Goal: Task Accomplishment & Management: Complete application form

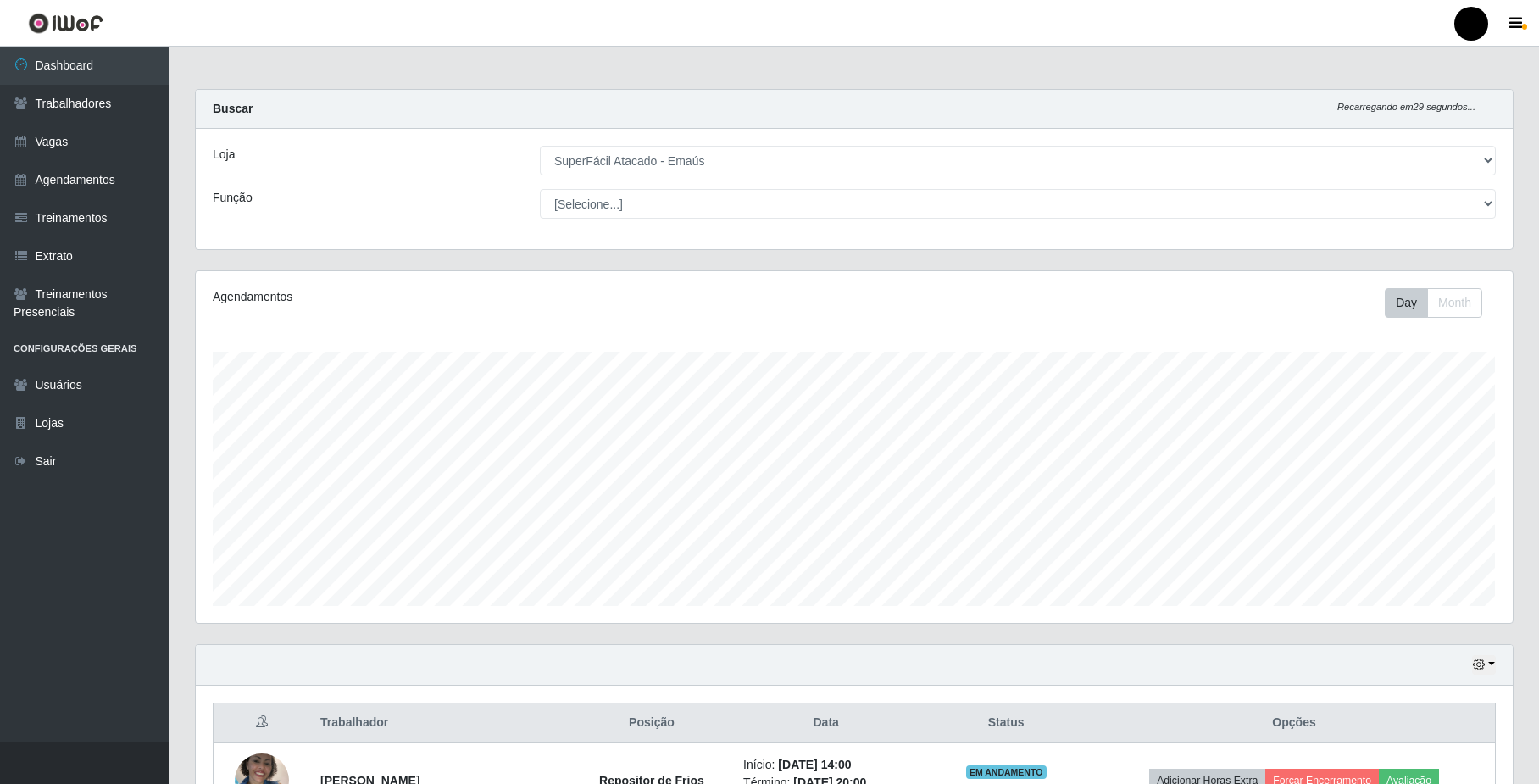
select select "407"
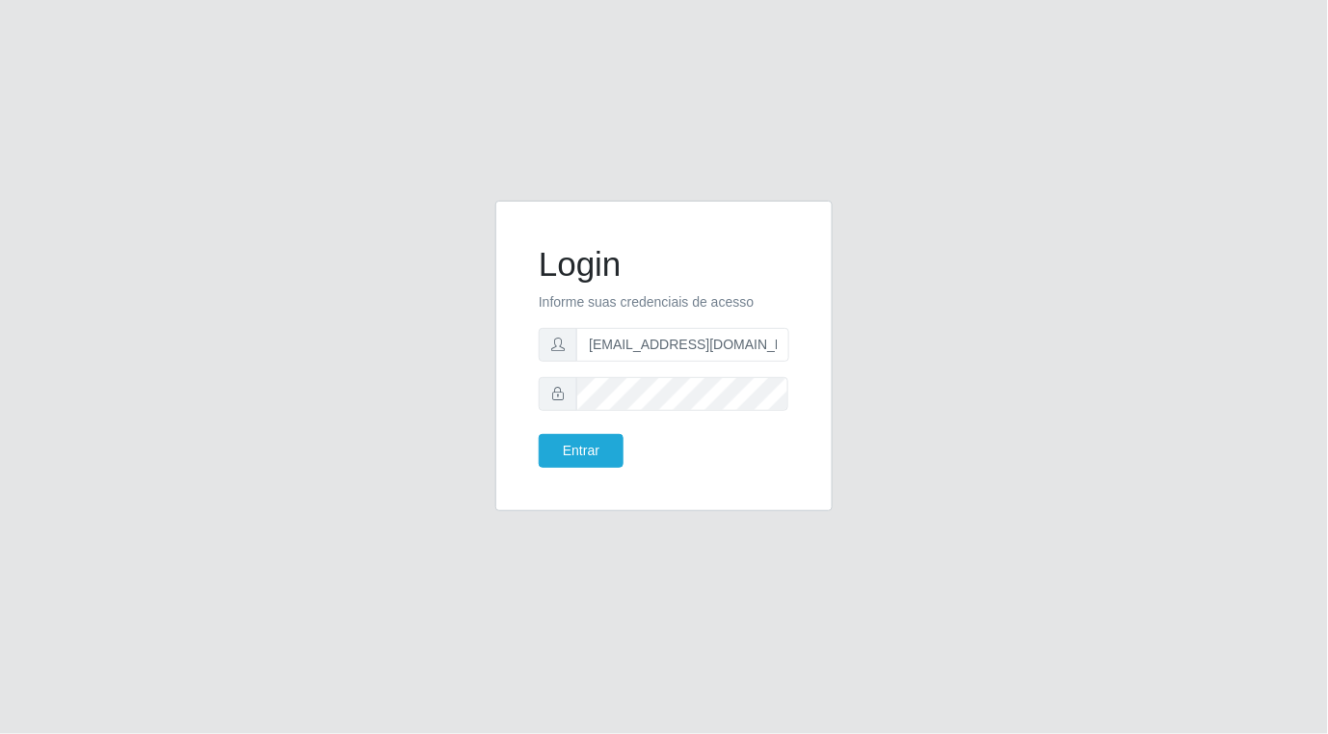
click at [792, 343] on div "Login Informe suas credenciais de acesso [EMAIL_ADDRESS][DOMAIN_NAME] Entrar" at bounding box center [664, 356] width 289 height 262
click at [784, 345] on input "franciscodias66@yahoo.com.br" at bounding box center [682, 345] width 213 height 34
type input "f"
click at [668, 352] on input "text" at bounding box center [682, 345] width 213 height 34
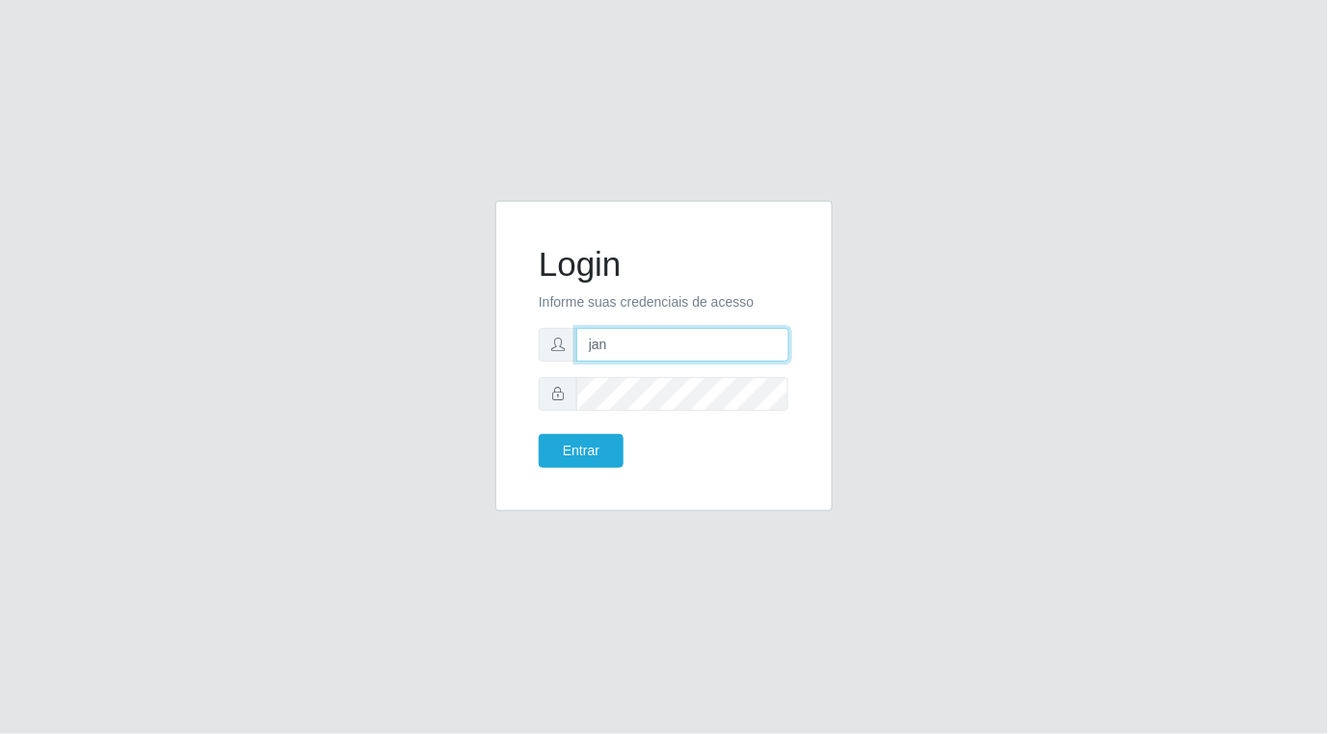
type input "janekellyrf2@gmail.com"
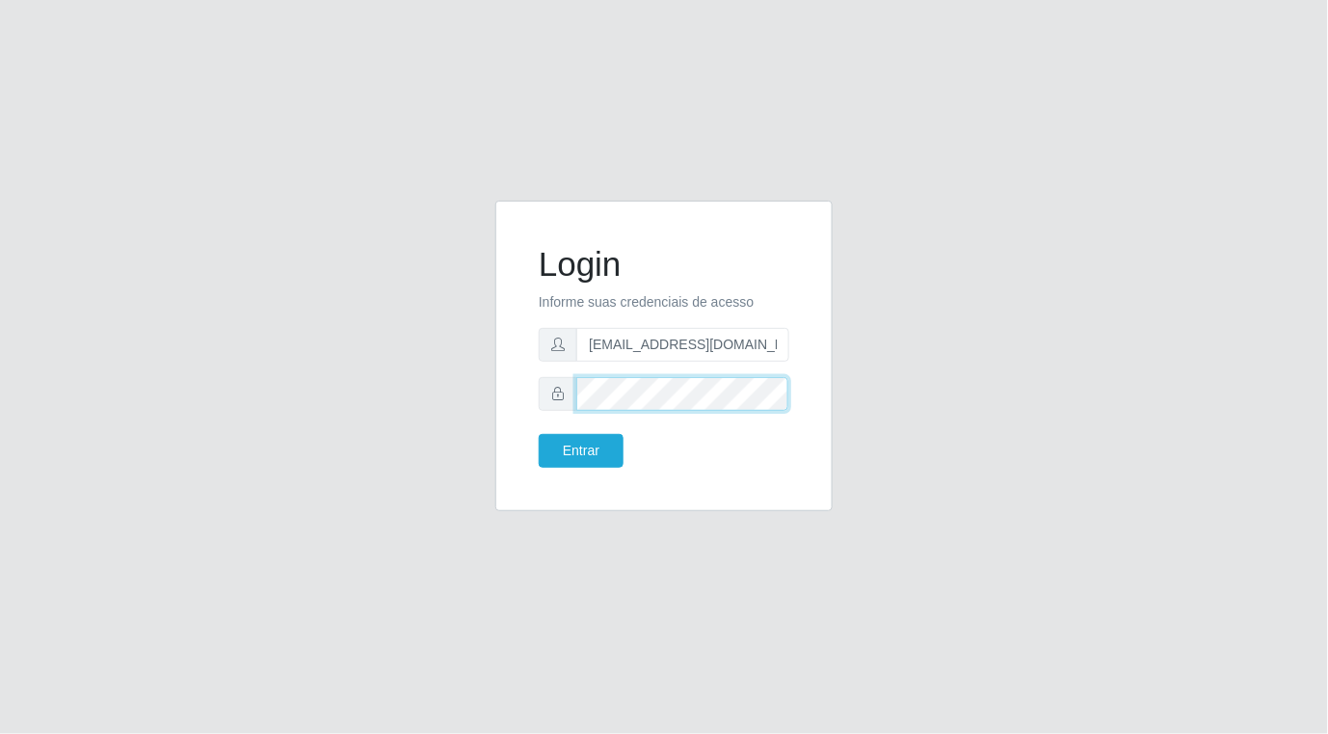
click at [539, 434] on button "Entrar" at bounding box center [581, 451] width 85 height 34
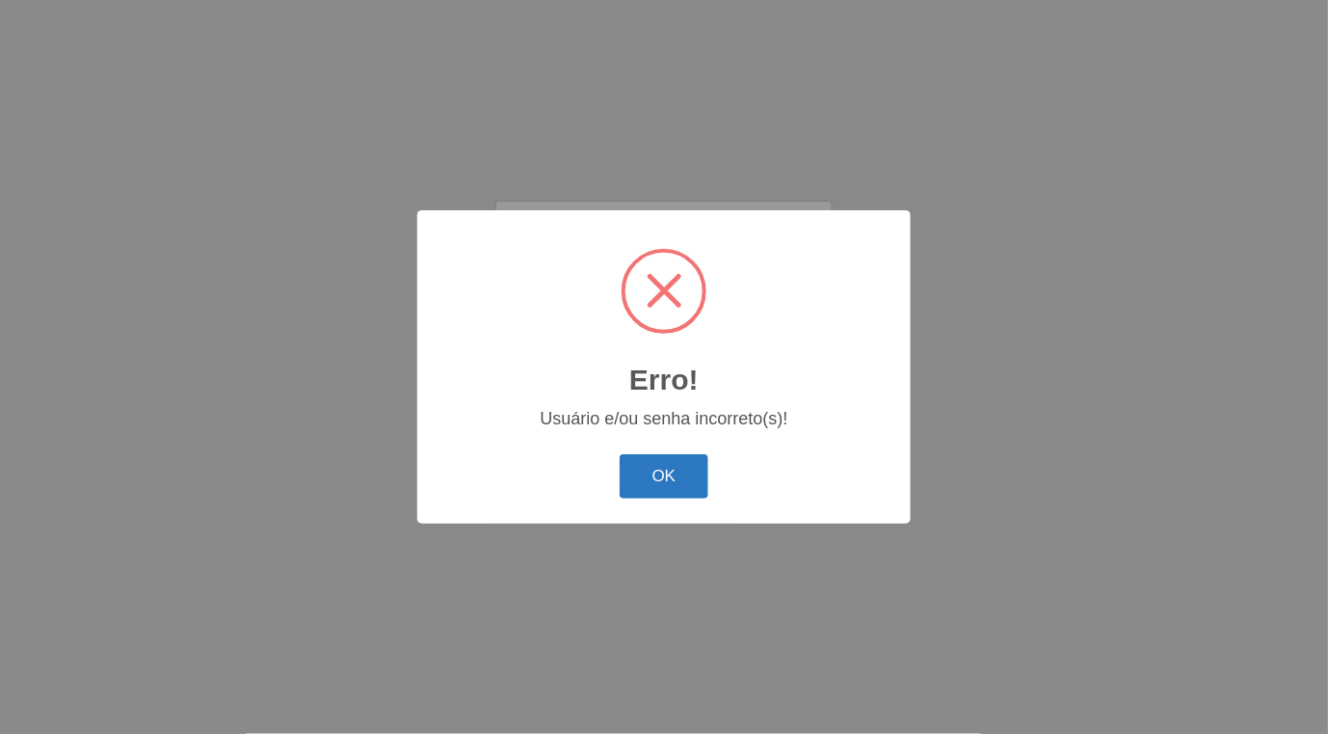
click at [655, 467] on button "OK" at bounding box center [665, 476] width 90 height 45
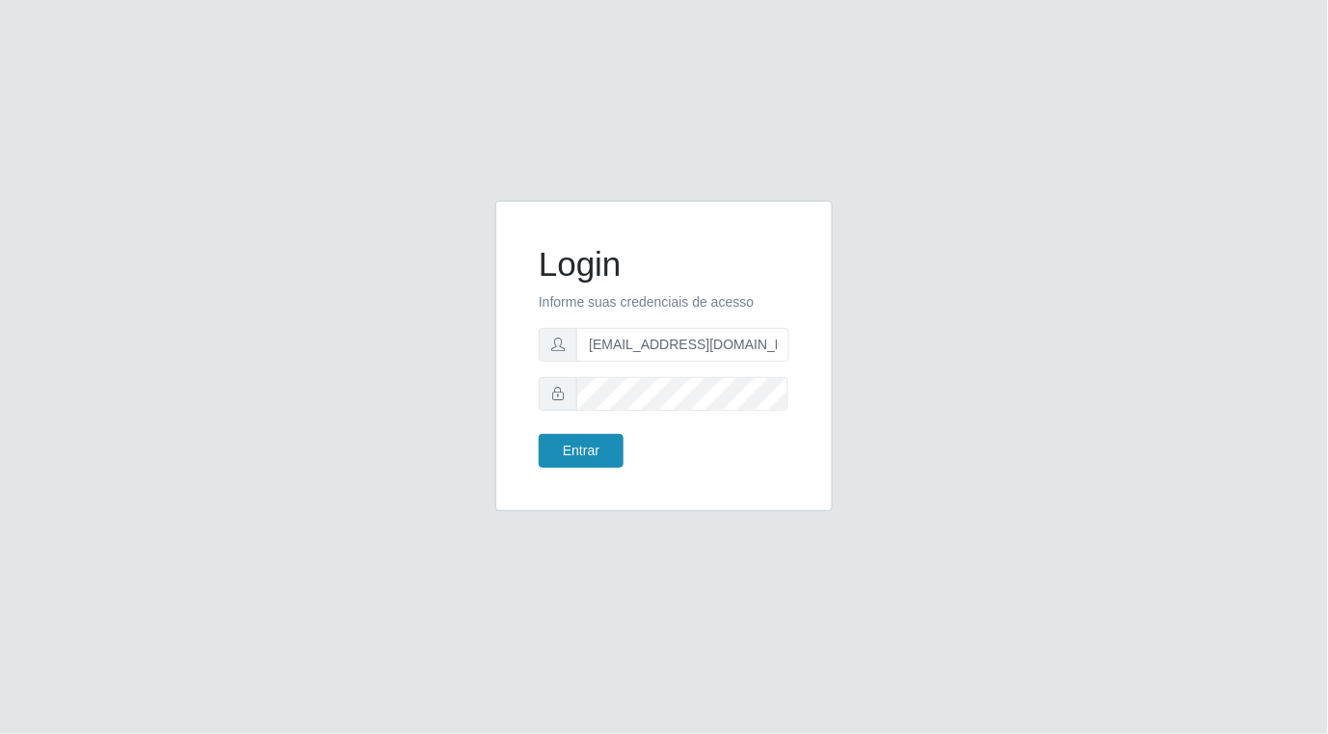
click at [622, 459] on div "Entrar" at bounding box center [594, 451] width 140 height 34
click at [617, 457] on button "Entrar" at bounding box center [581, 451] width 85 height 34
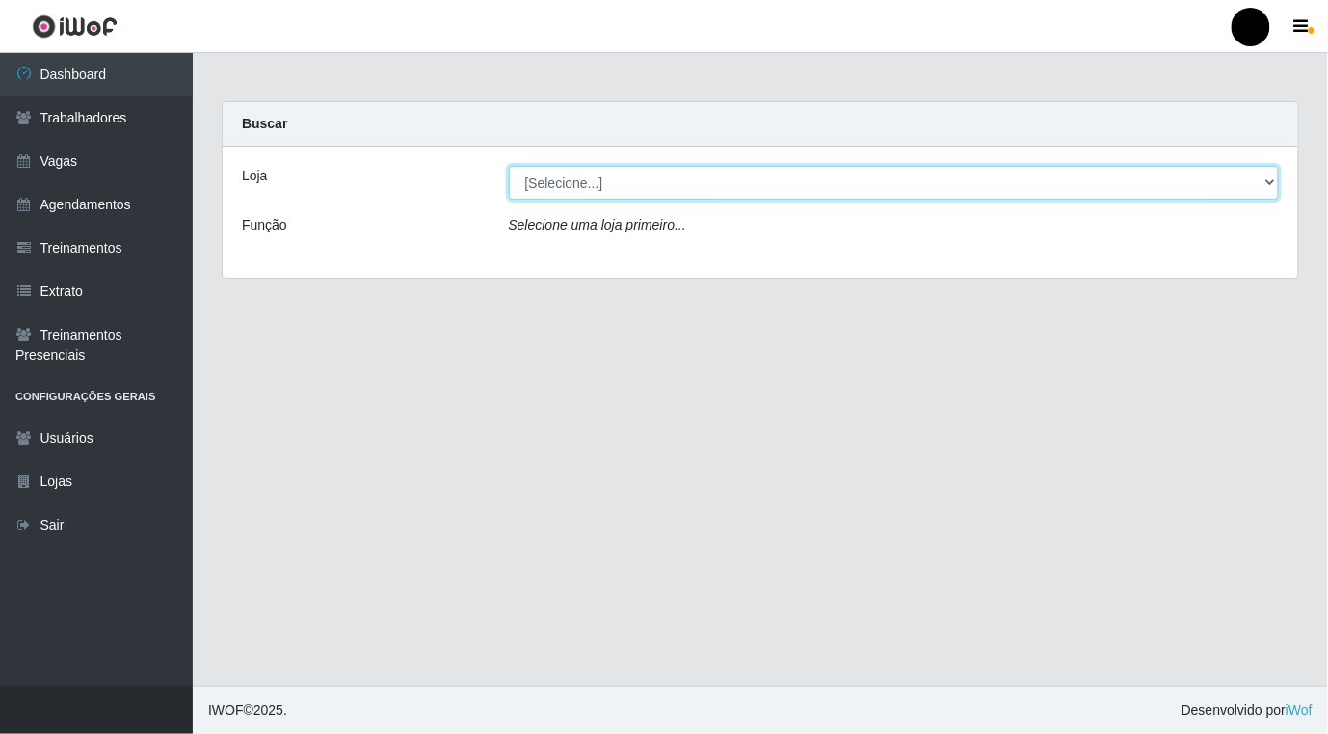
click at [1255, 187] on select "[Selecione...] SuperFácil Atacado - Emaús" at bounding box center [894, 183] width 771 height 34
select select "407"
click at [509, 166] on select "[Selecione...] SuperFácil Atacado - Emaús" at bounding box center [894, 183] width 771 height 34
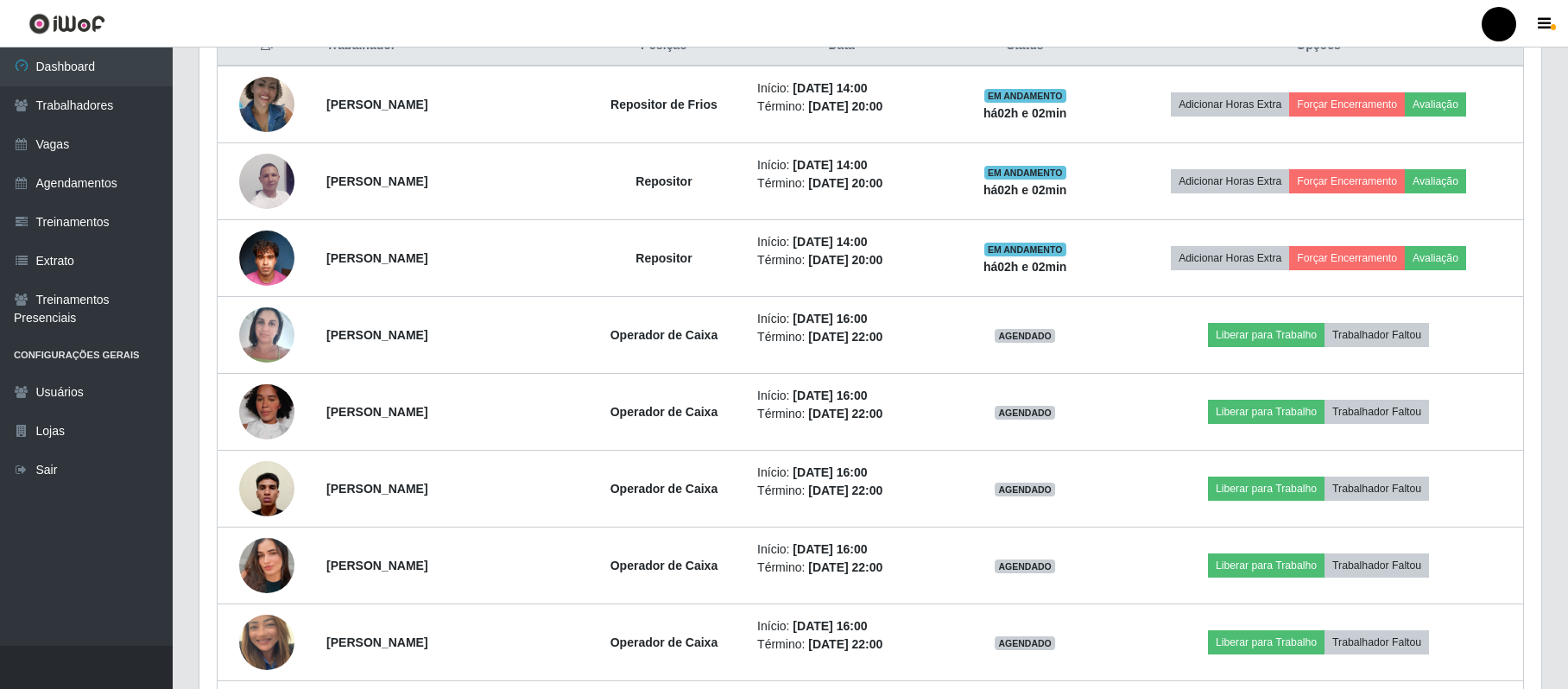
scroll to position [805, 0]
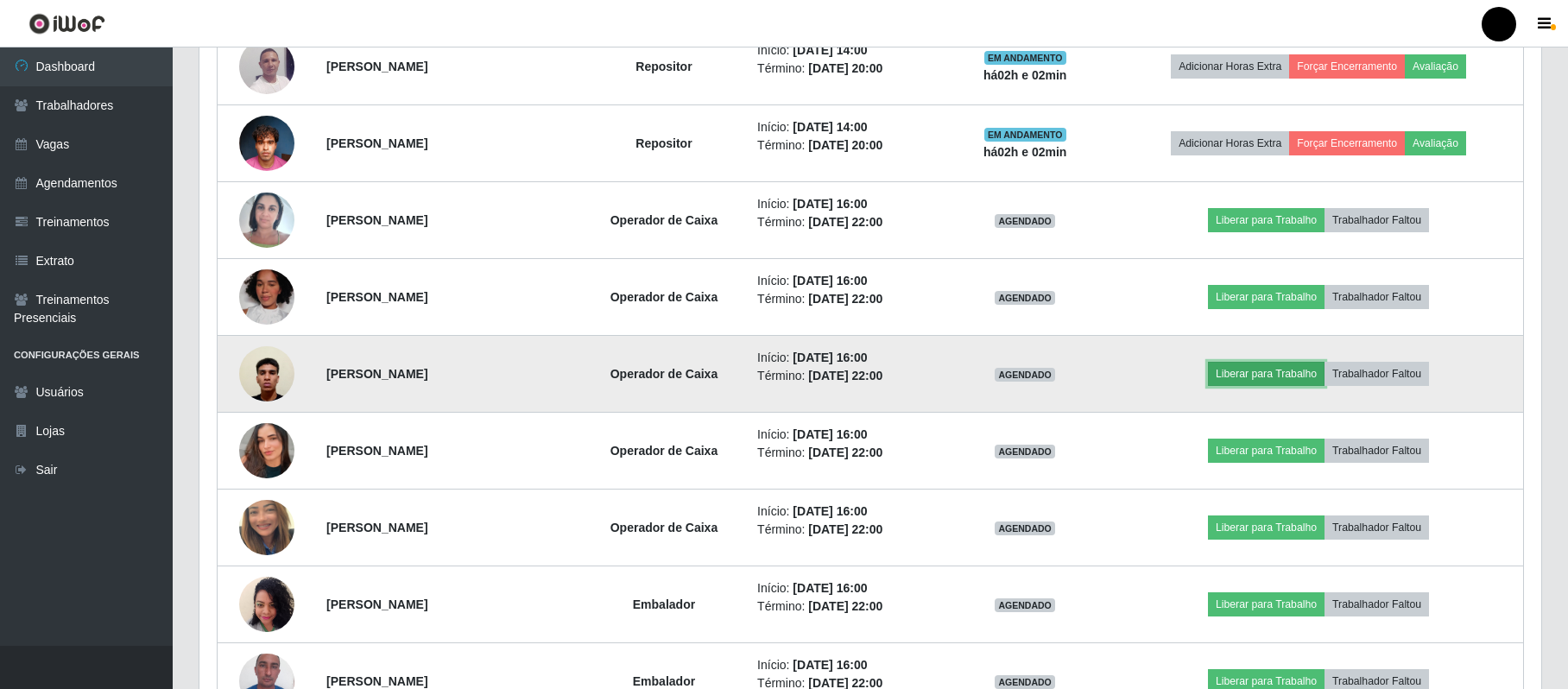
click at [1189, 371] on button "Liberar para Trabalho" at bounding box center [1267, 374] width 116 height 24
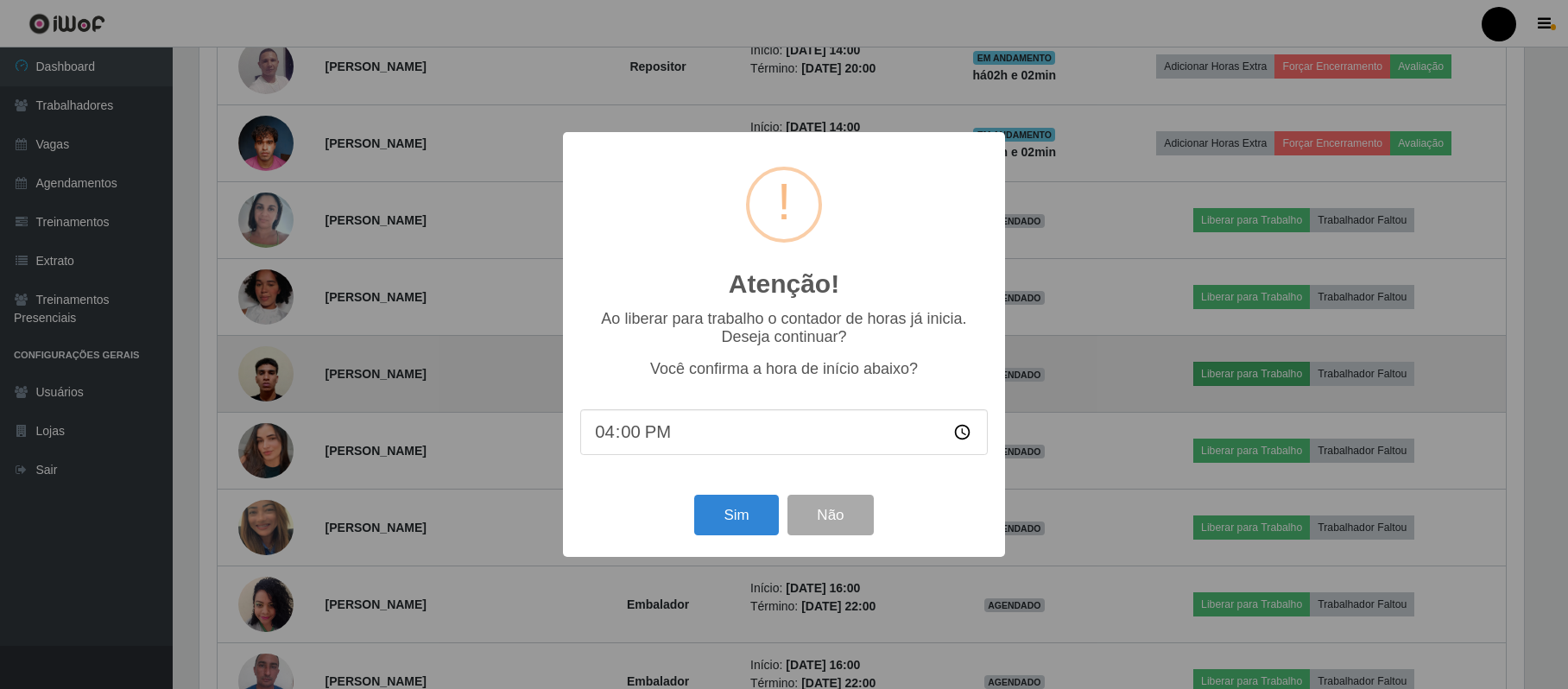
scroll to position [359, 1329]
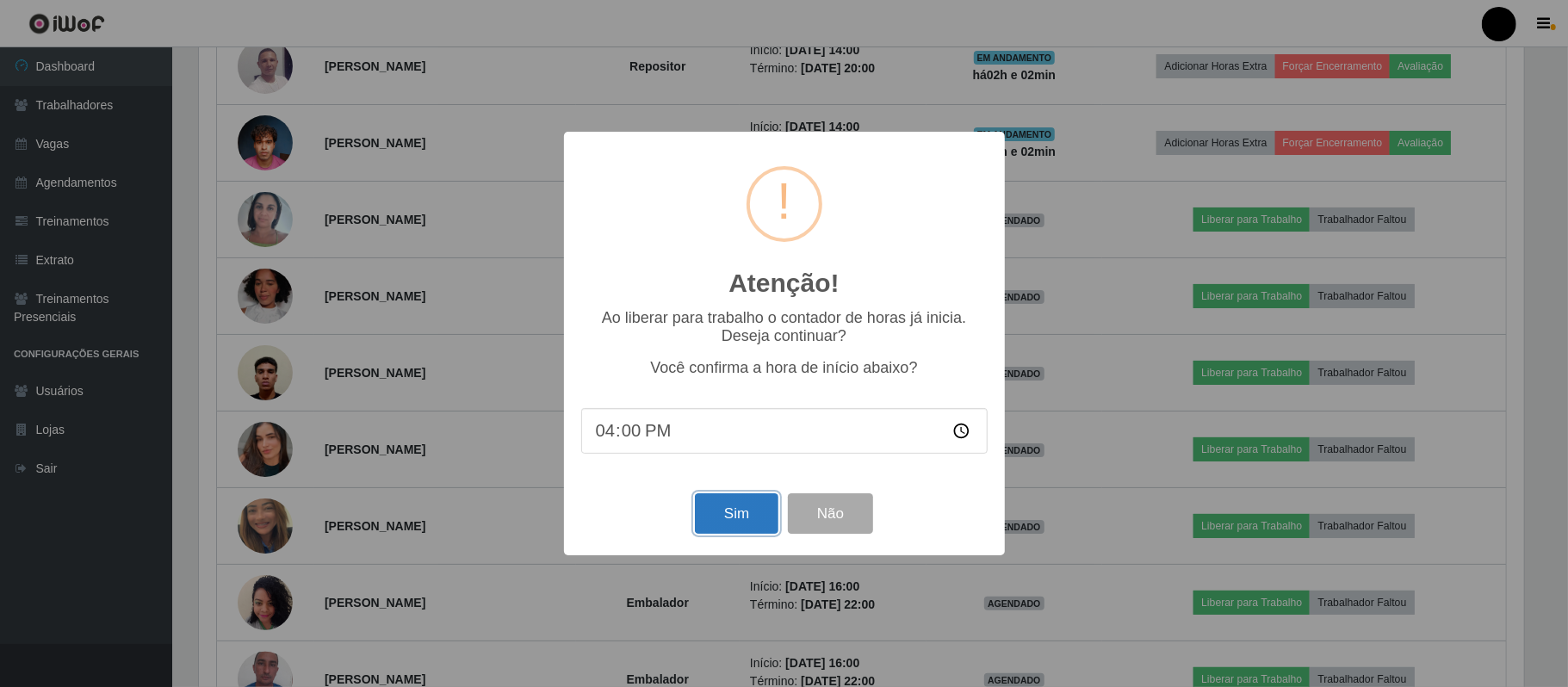
click at [734, 532] on button "Sim" at bounding box center [737, 513] width 84 height 40
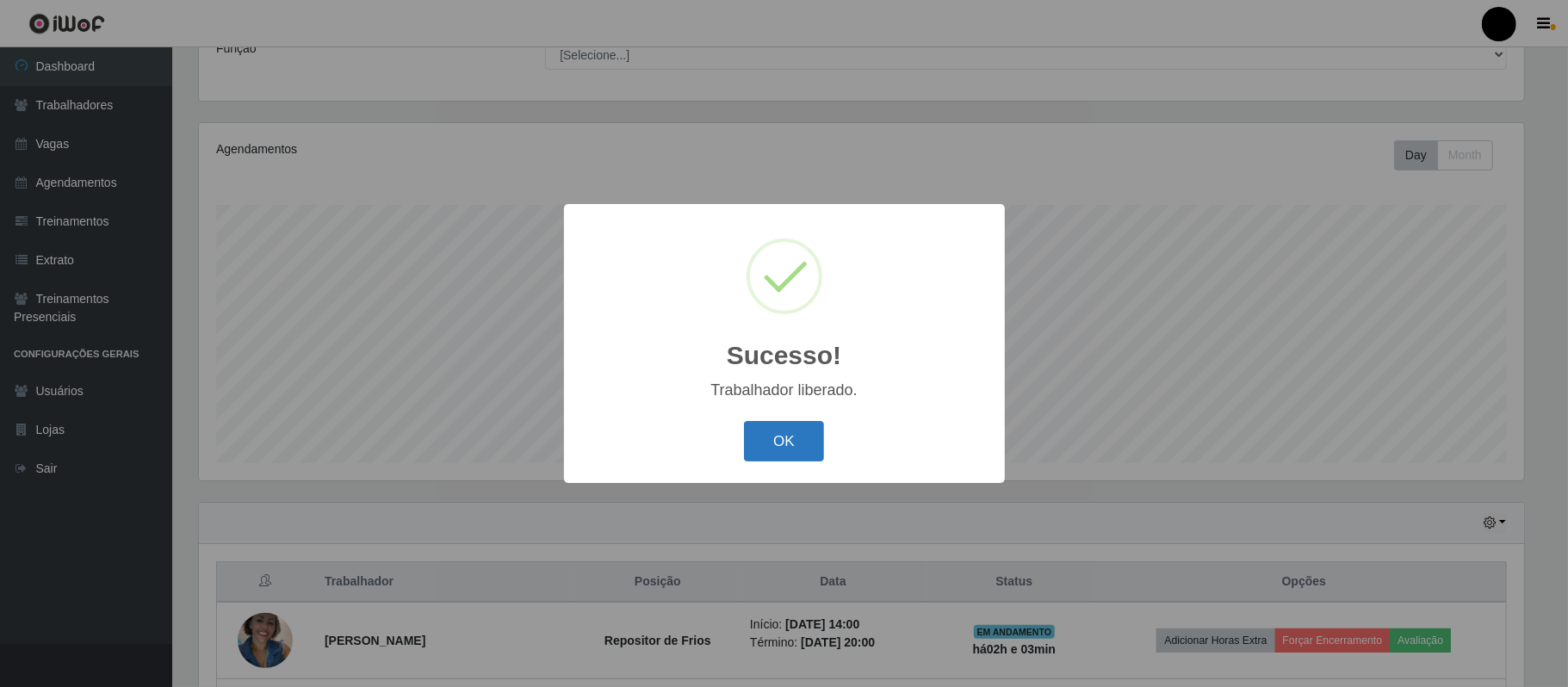
click at [813, 446] on button "OK" at bounding box center [784, 440] width 80 height 40
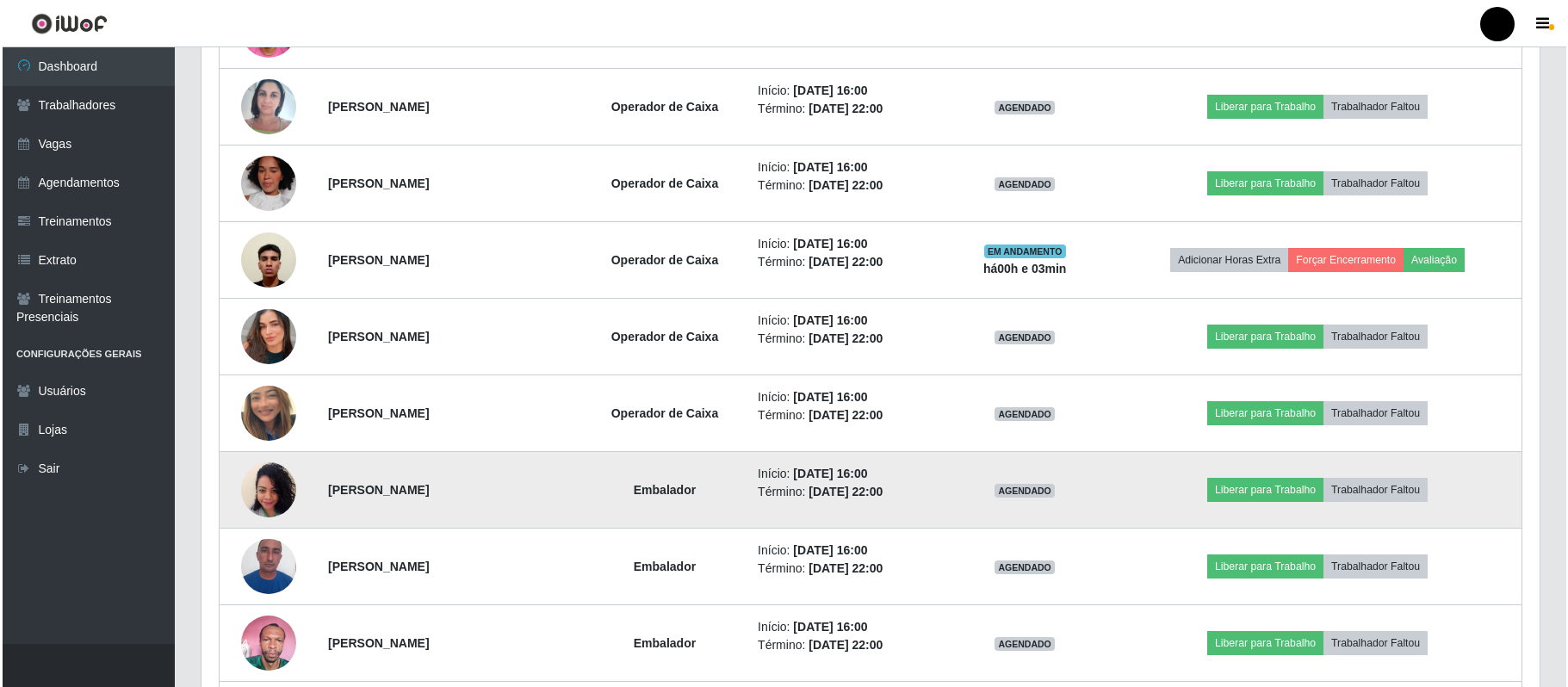
scroll to position [956, 0]
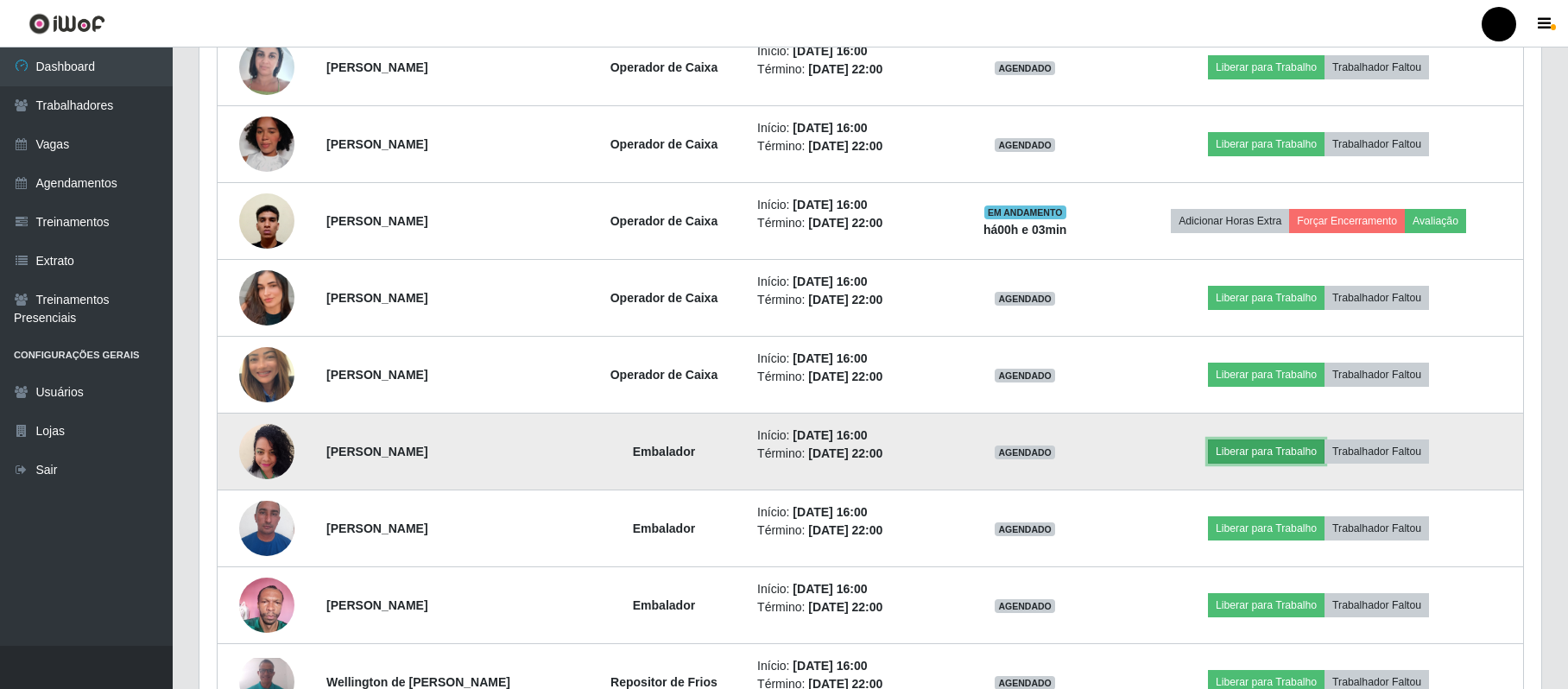
click at [1189, 447] on button "Liberar para Trabalho" at bounding box center [1267, 452] width 116 height 24
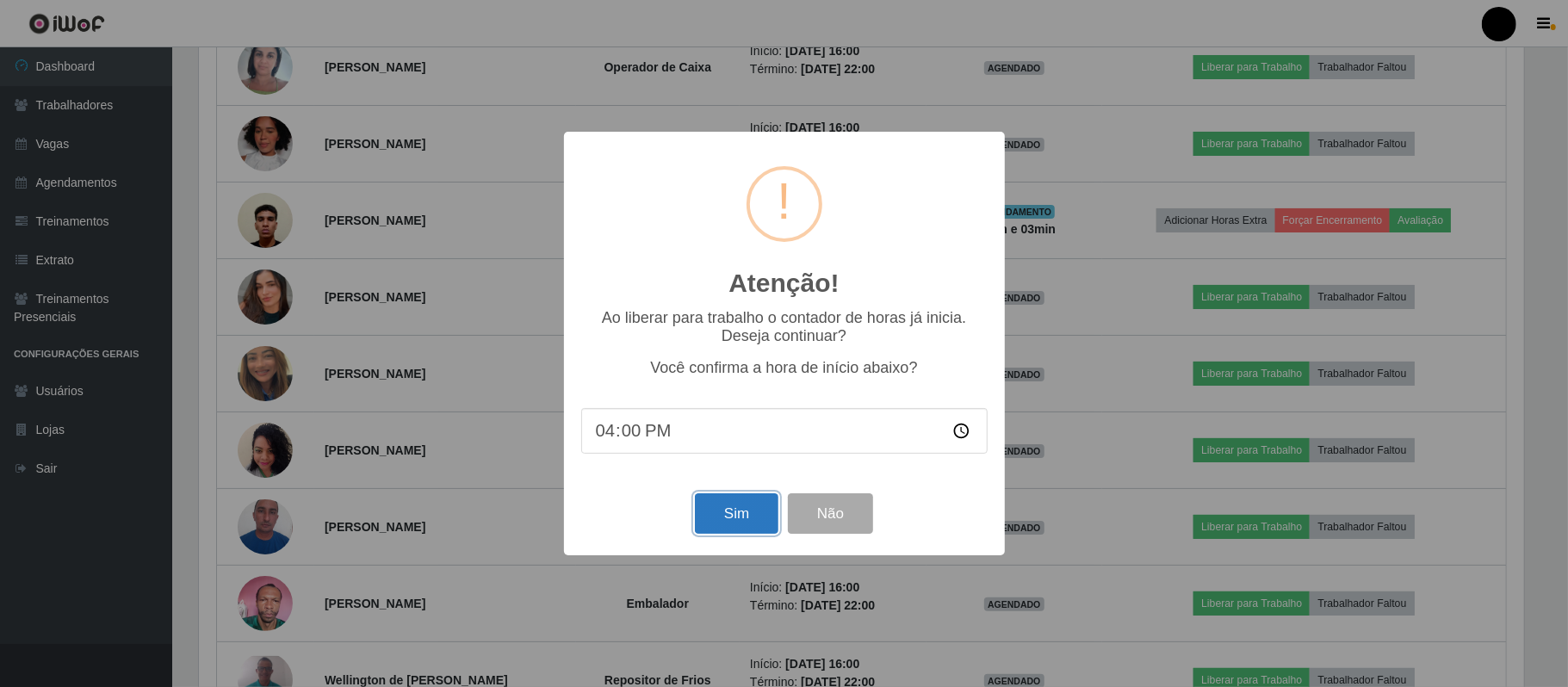
click at [744, 503] on button "Sim" at bounding box center [737, 513] width 84 height 40
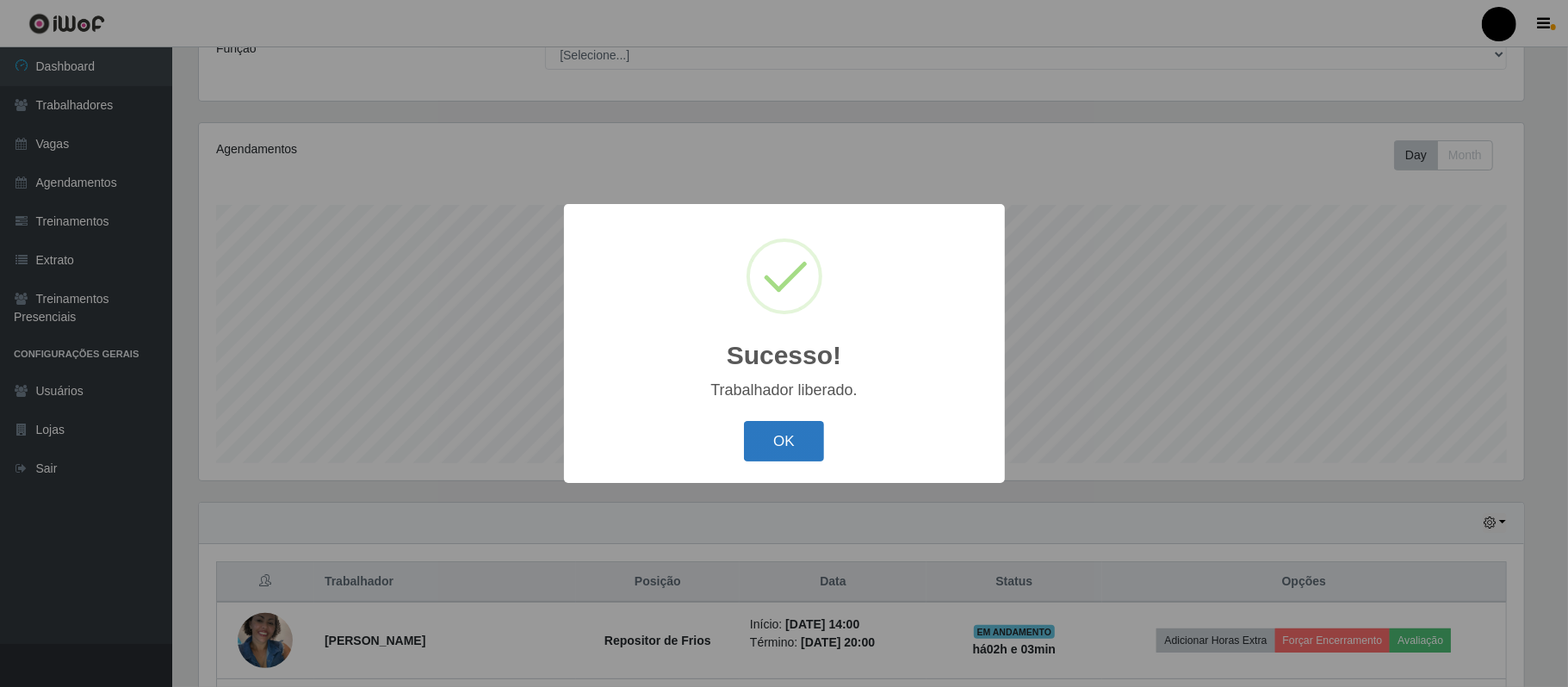
click at [778, 446] on button "OK" at bounding box center [784, 440] width 80 height 40
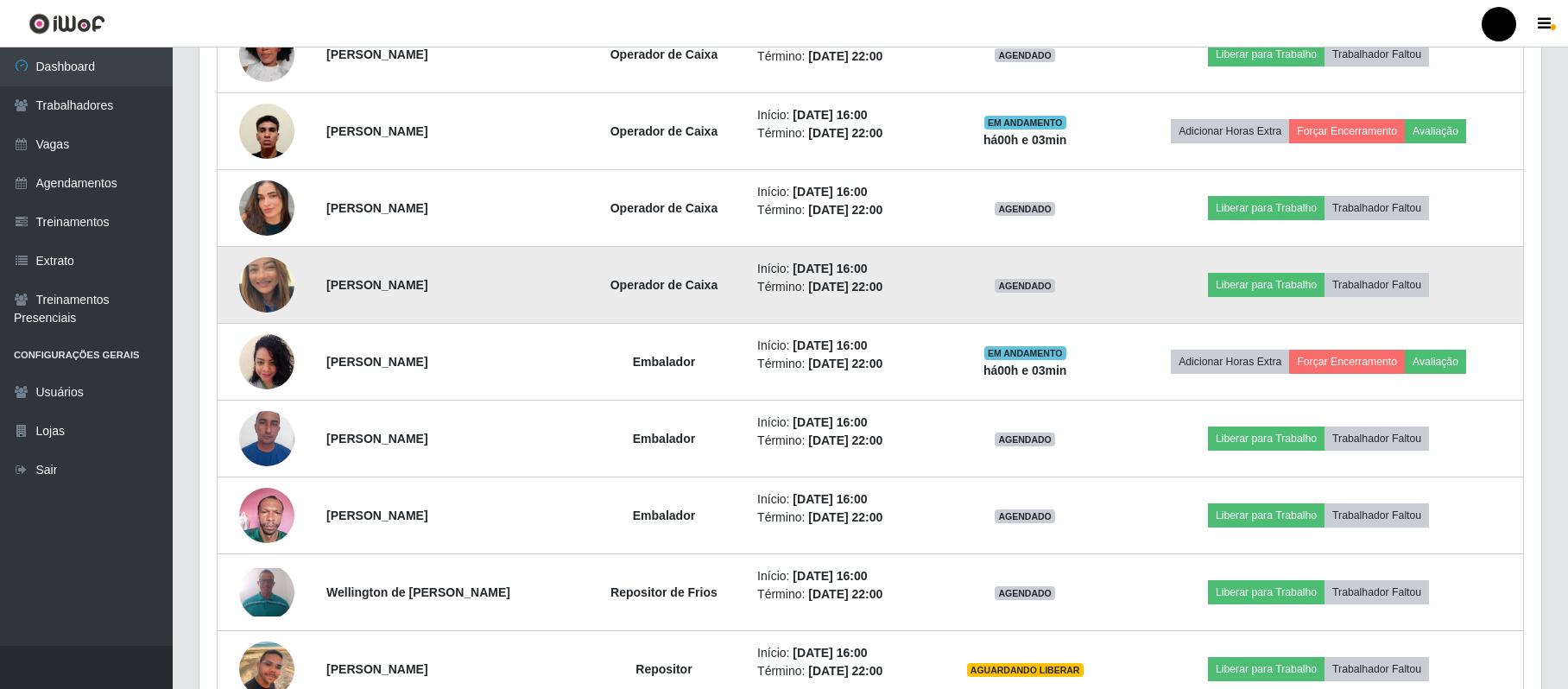
scroll to position [1074, 0]
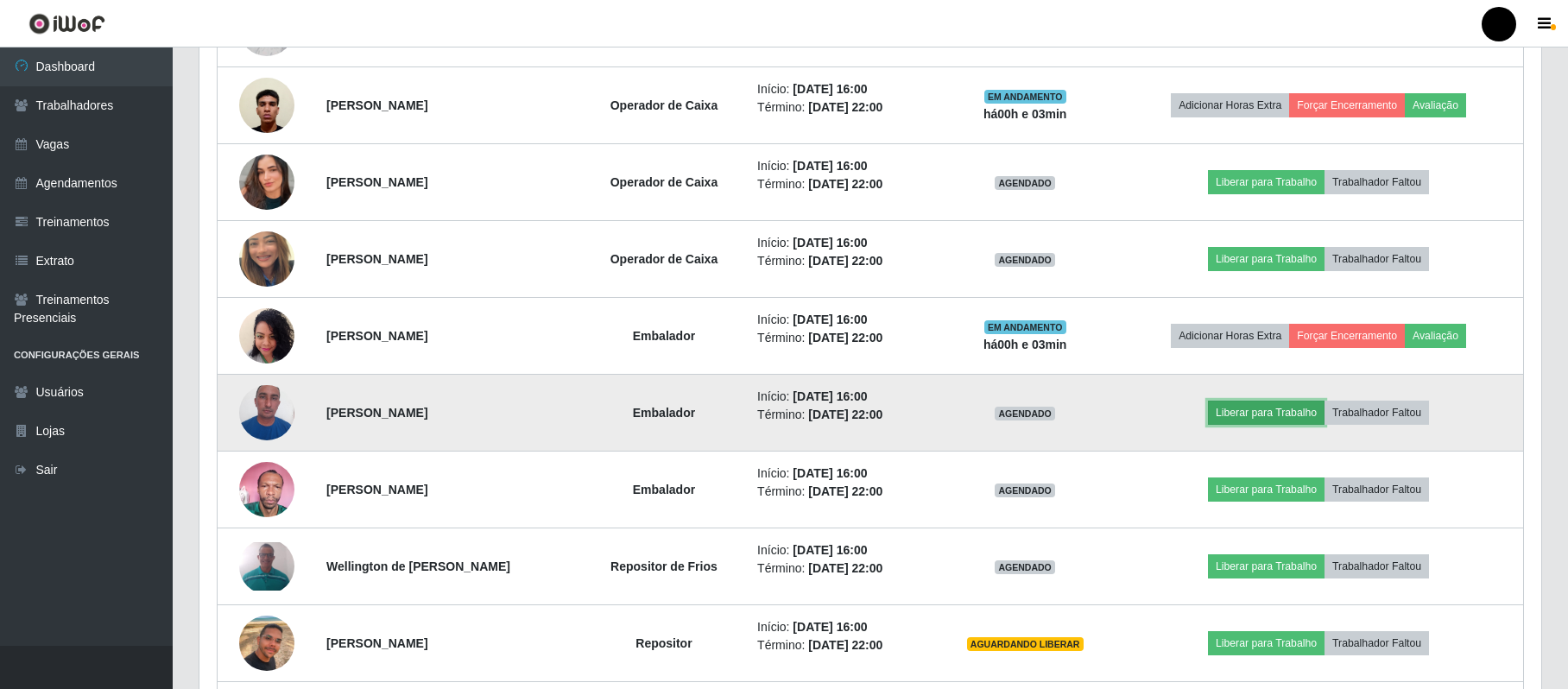
click at [1189, 423] on button "Liberar para Trabalho" at bounding box center [1267, 412] width 116 height 24
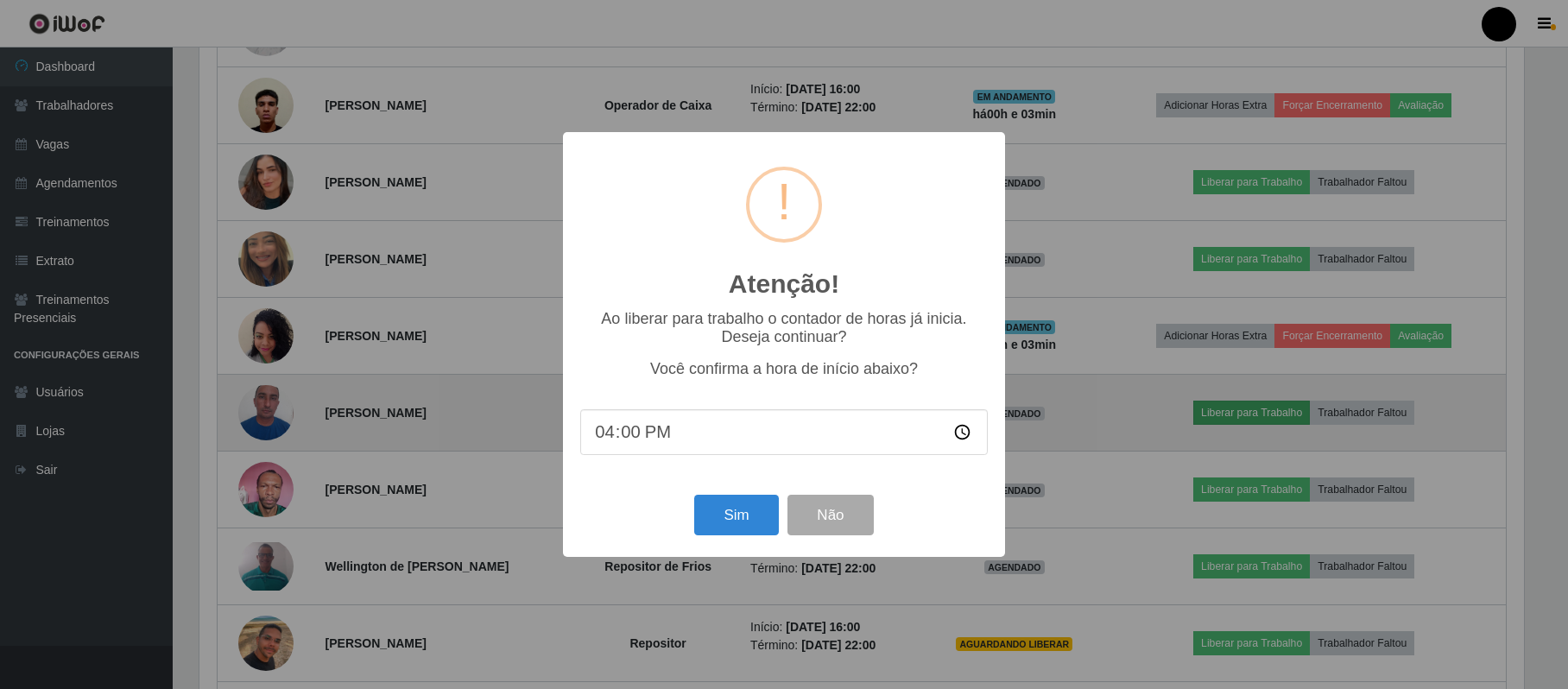
scroll to position [359, 1329]
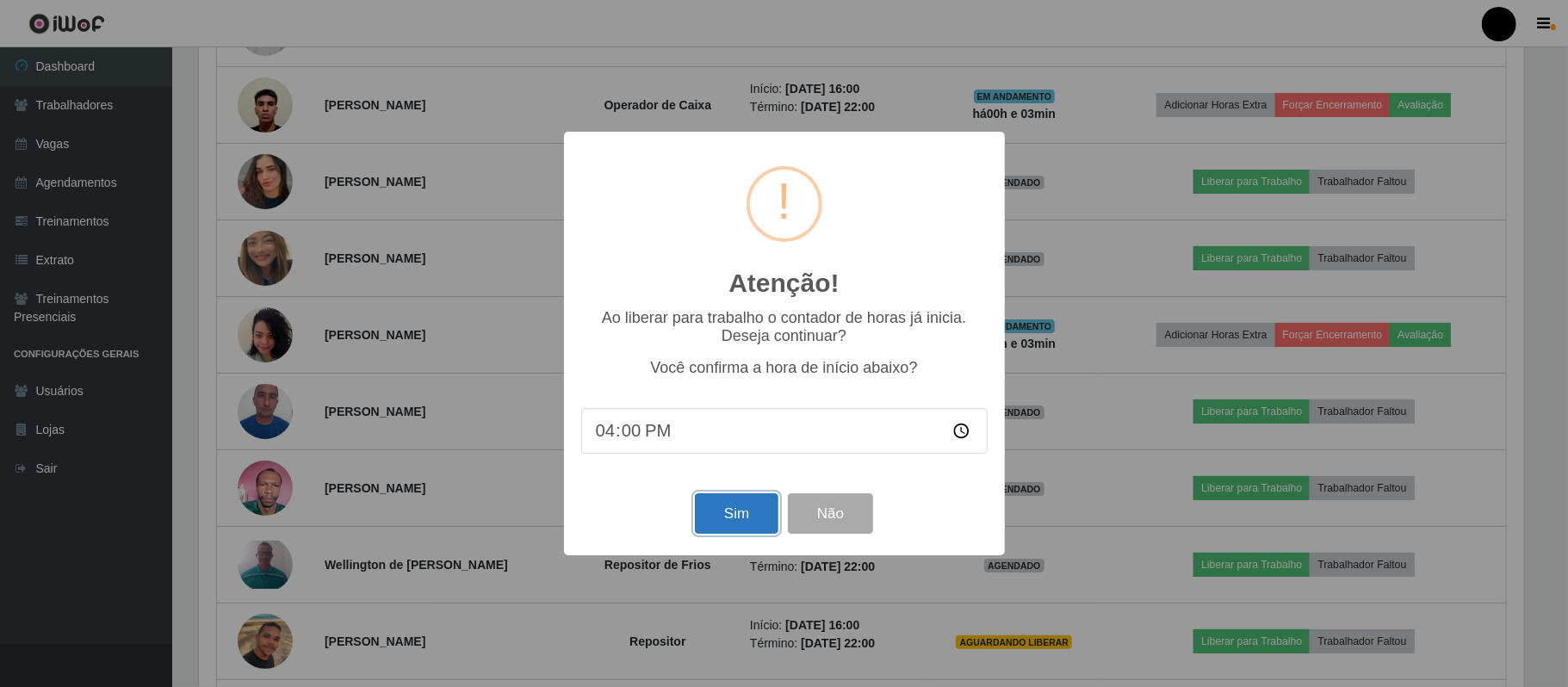
click at [748, 514] on button "Sim" at bounding box center [737, 513] width 84 height 40
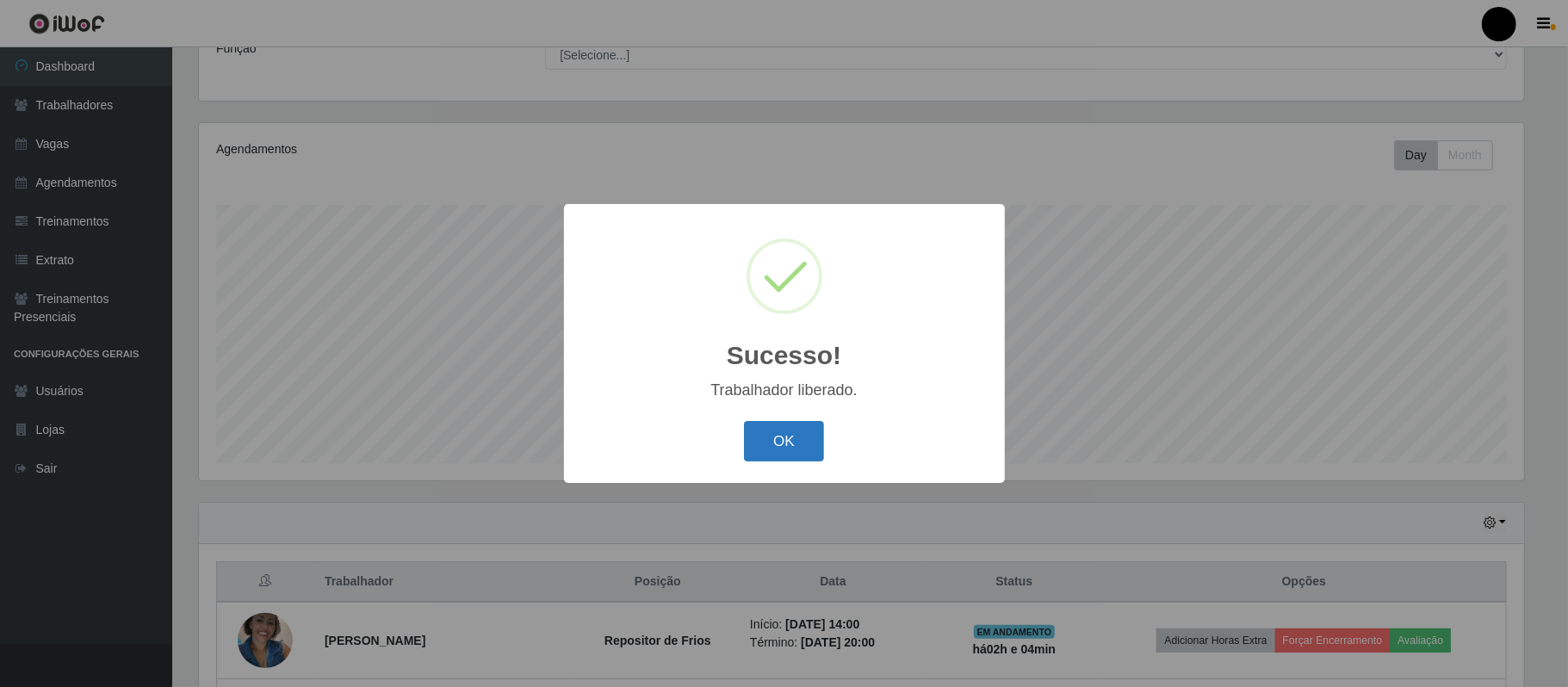
click at [778, 431] on button "OK" at bounding box center [784, 440] width 80 height 40
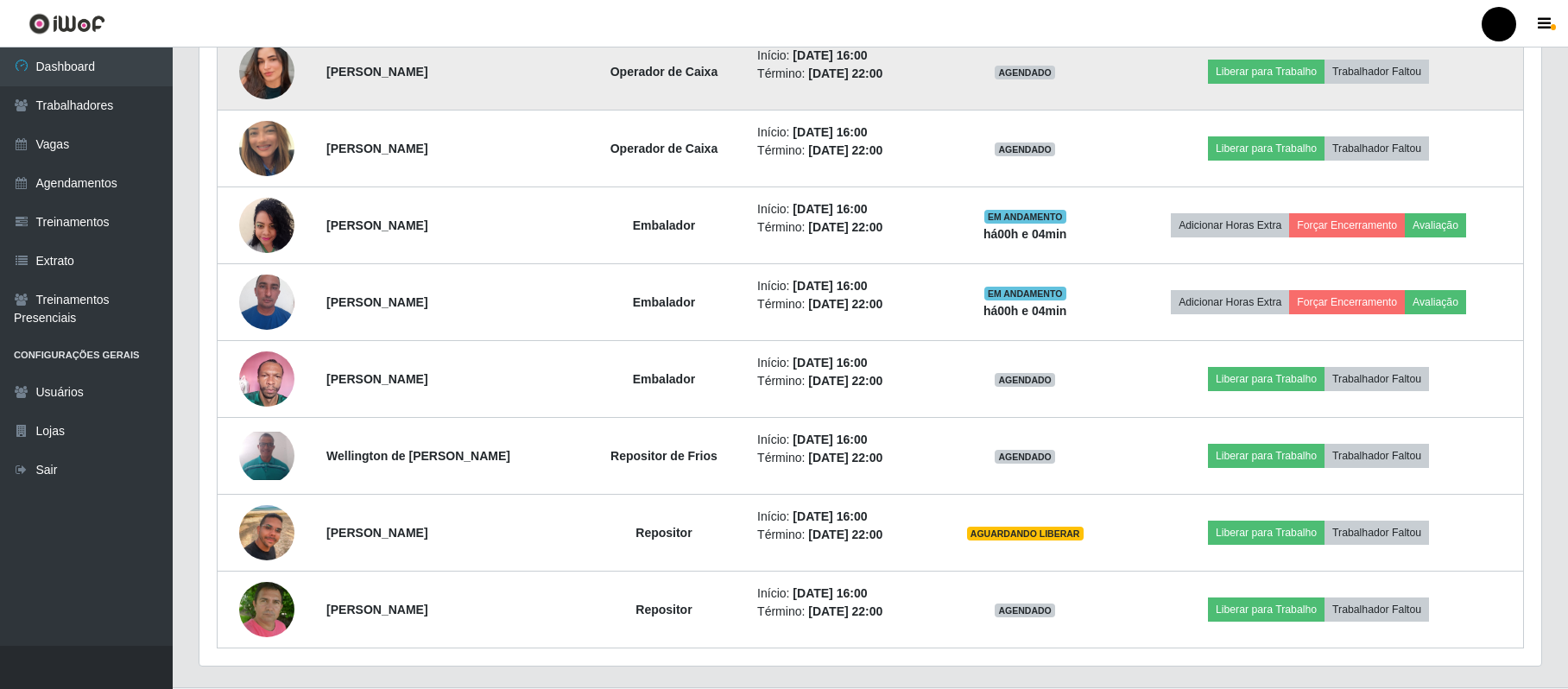
scroll to position [1189, 0]
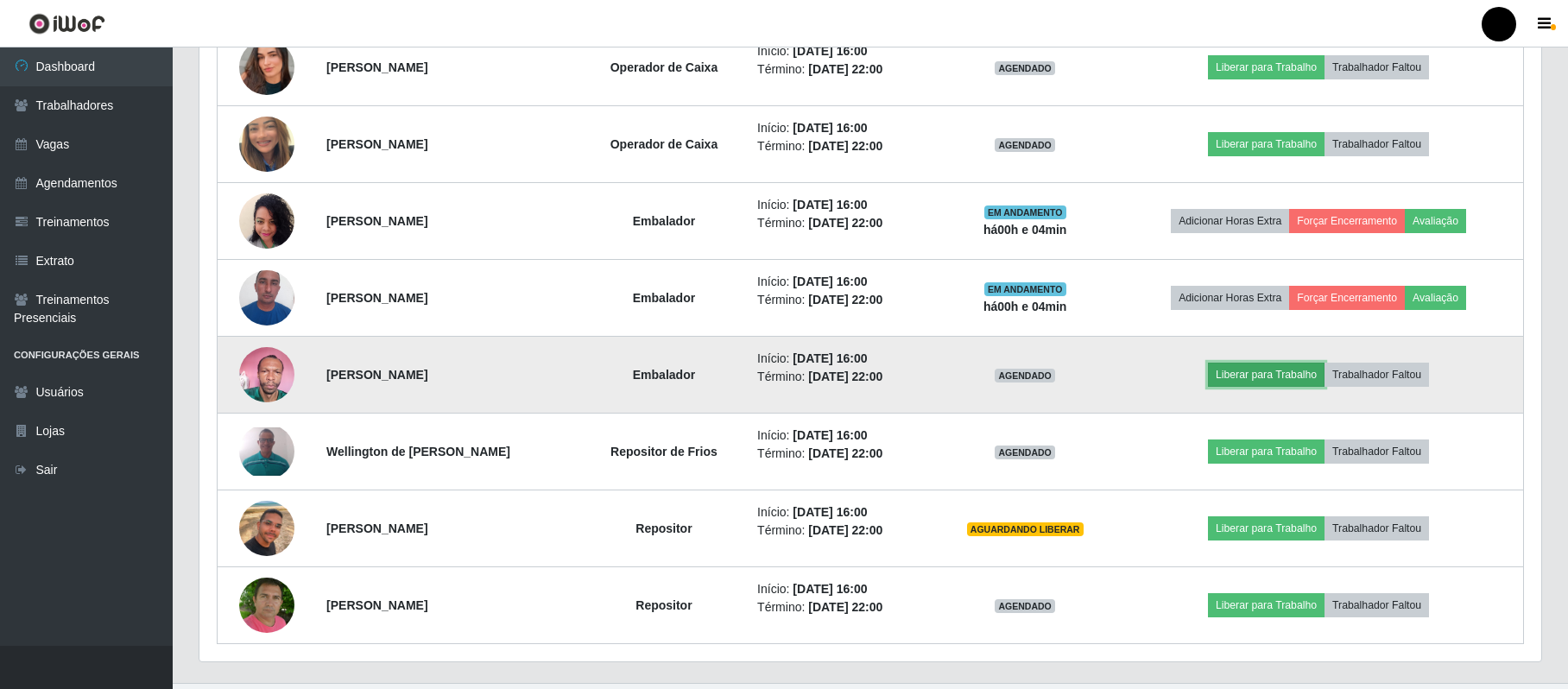
click at [1189, 381] on button "Liberar para Trabalho" at bounding box center [1267, 375] width 116 height 24
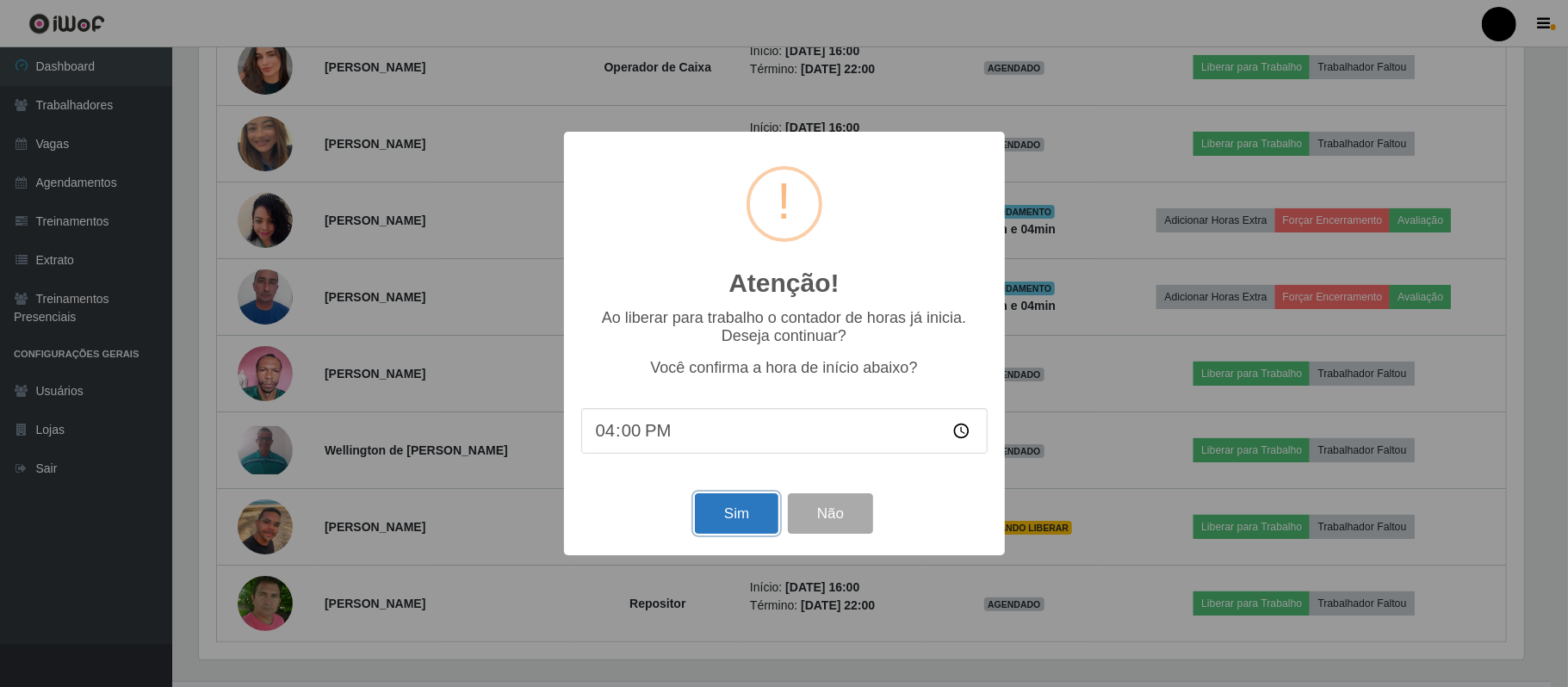
click at [742, 498] on button "Sim" at bounding box center [737, 513] width 84 height 40
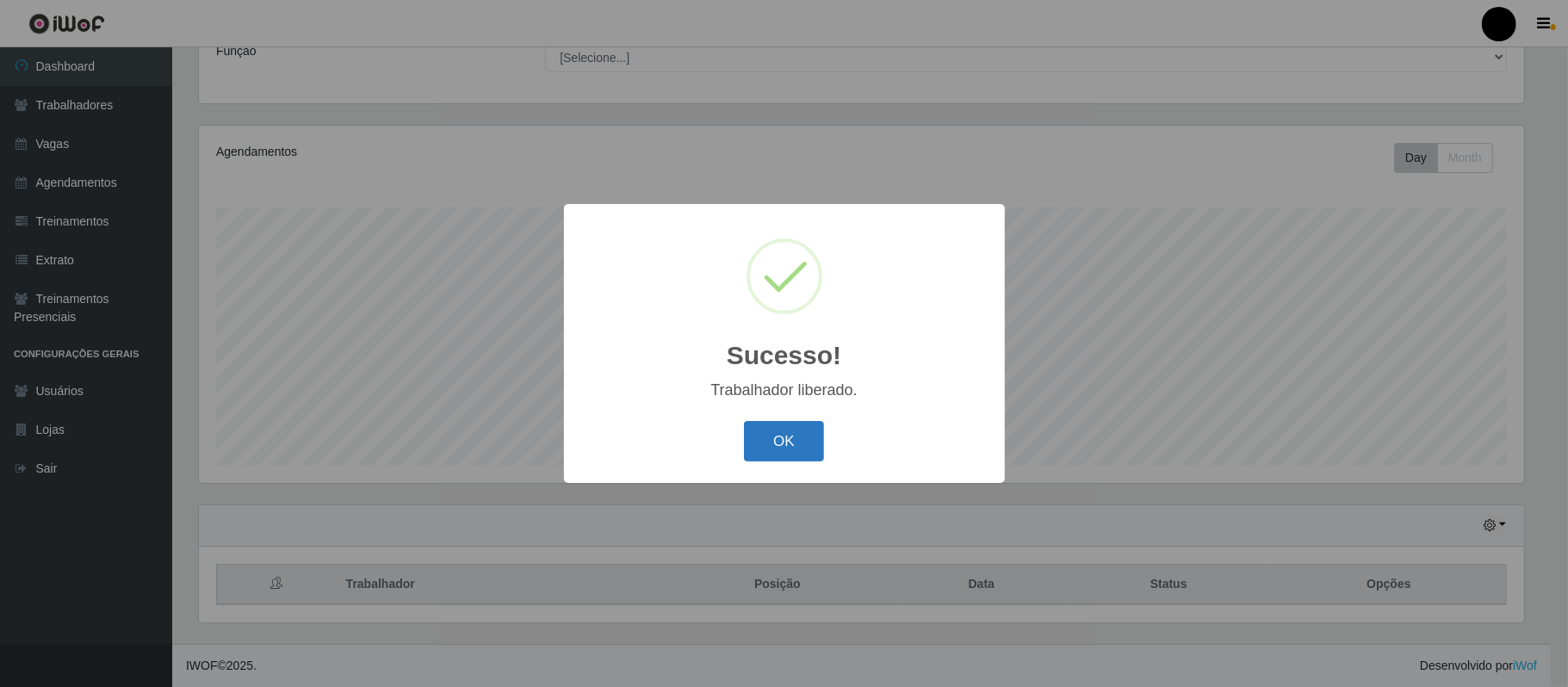
click at [770, 440] on button "OK" at bounding box center [784, 440] width 80 height 40
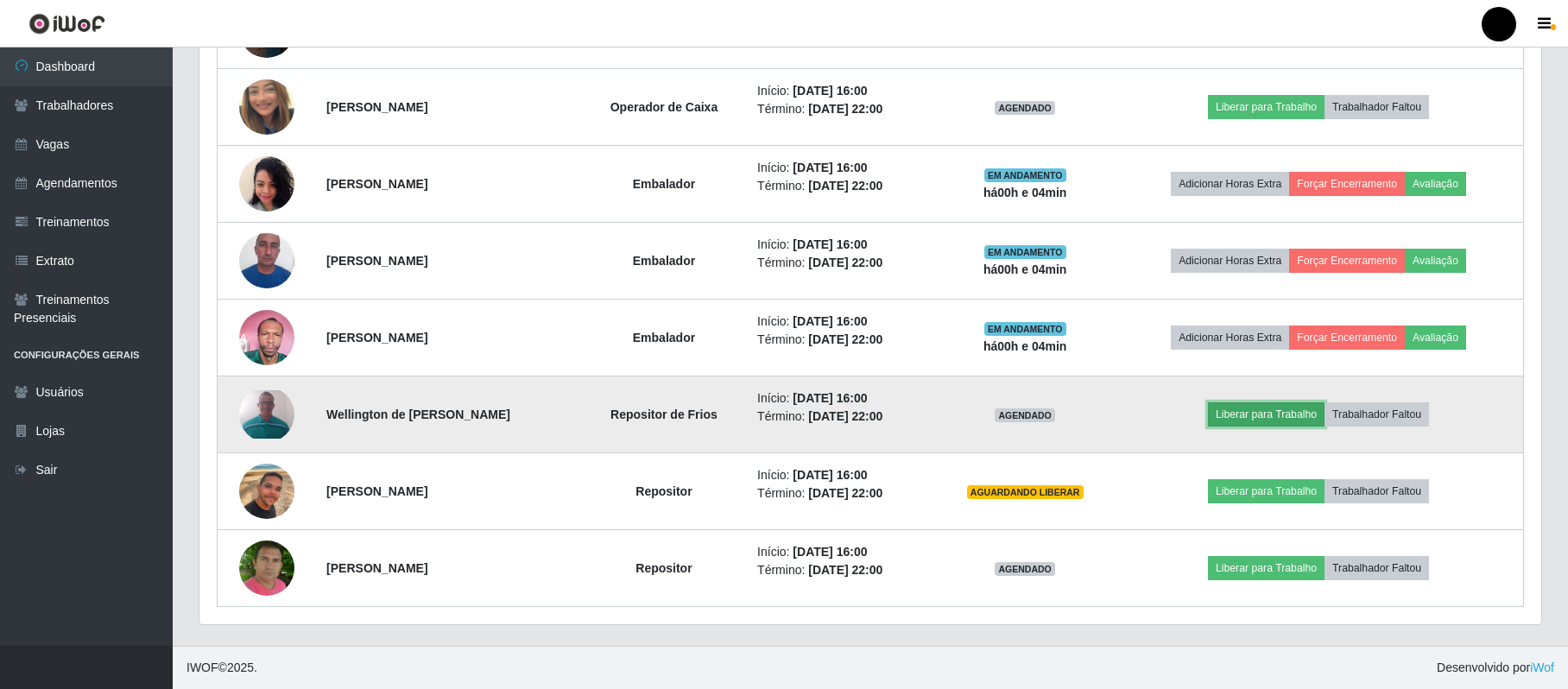
click at [1189, 417] on button "Liberar para Trabalho" at bounding box center [1267, 414] width 116 height 24
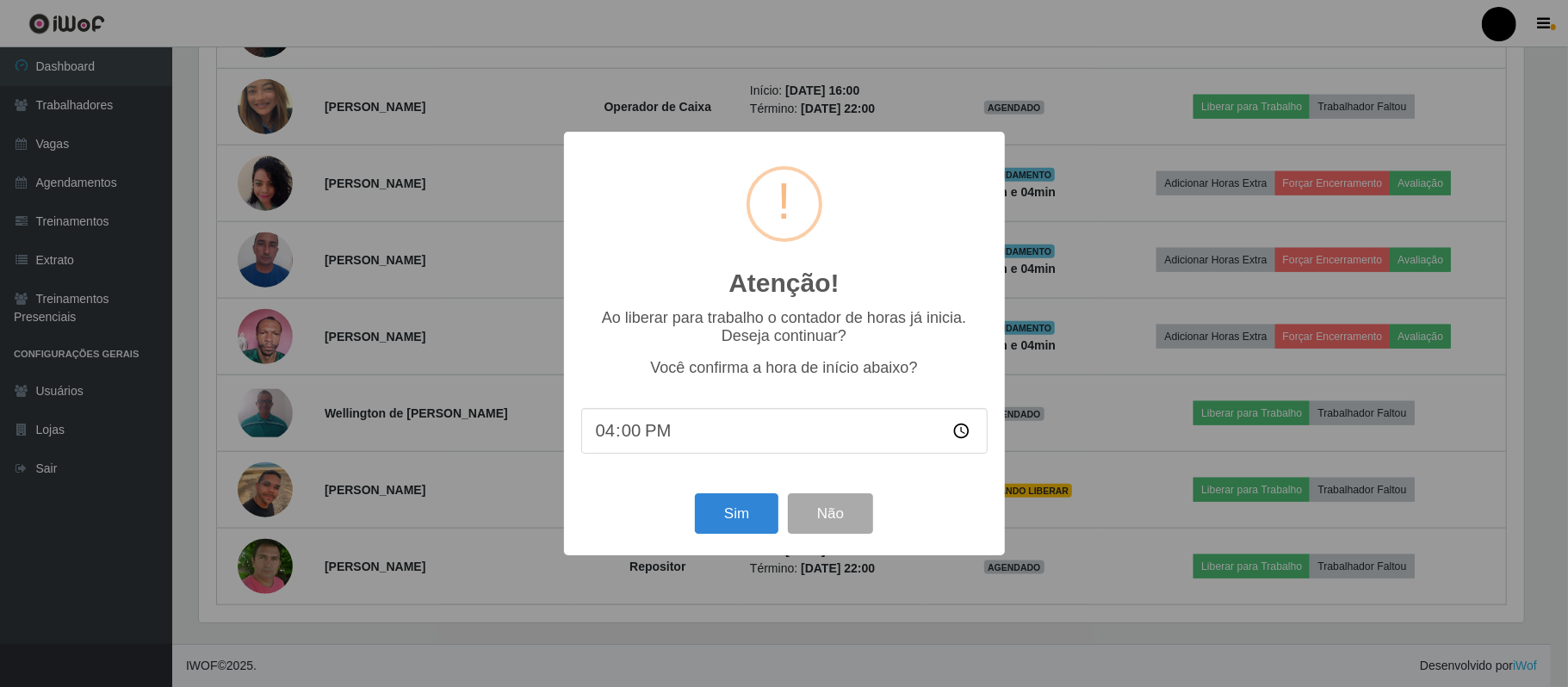
click at [732, 494] on div "Sim Não" at bounding box center [784, 514] width 407 height 49
click at [732, 499] on button "Sim" at bounding box center [737, 513] width 84 height 40
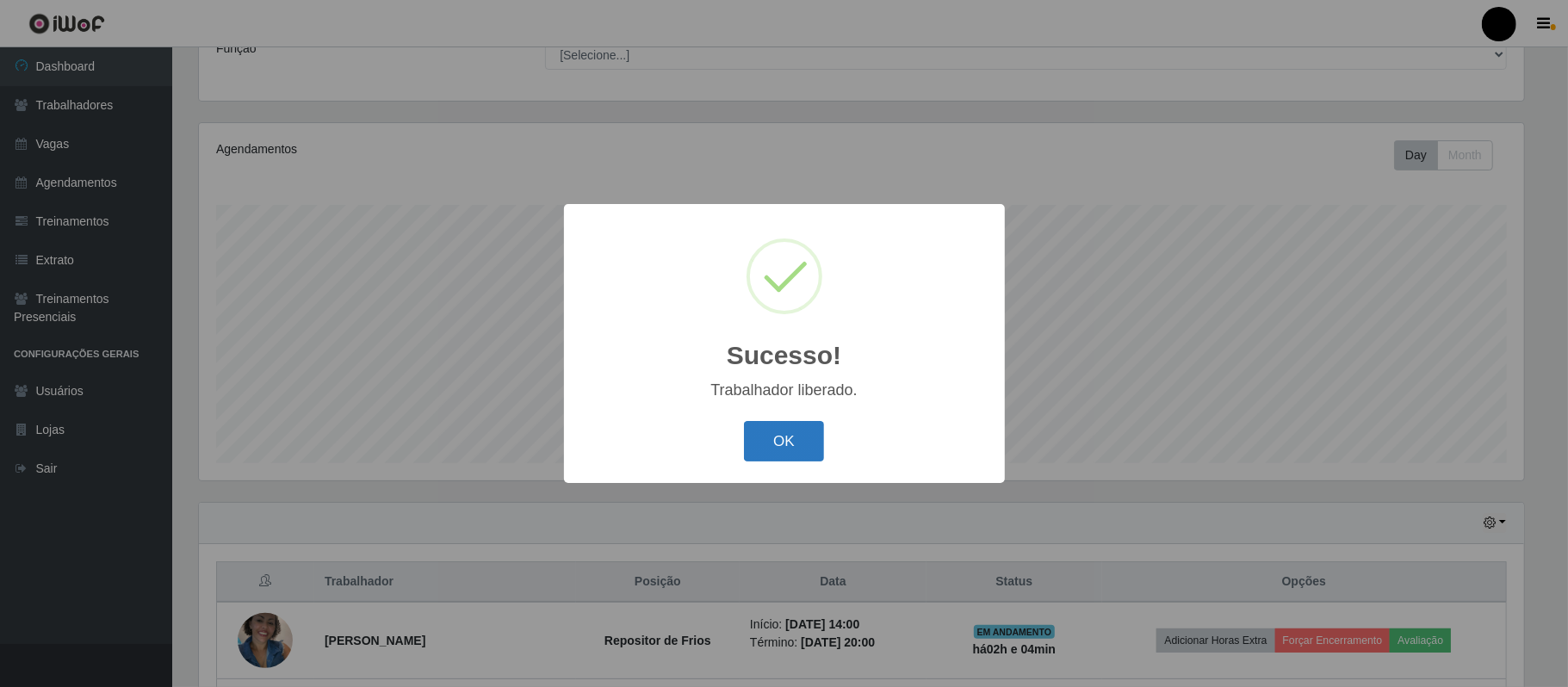
click at [768, 458] on button "OK" at bounding box center [784, 440] width 80 height 40
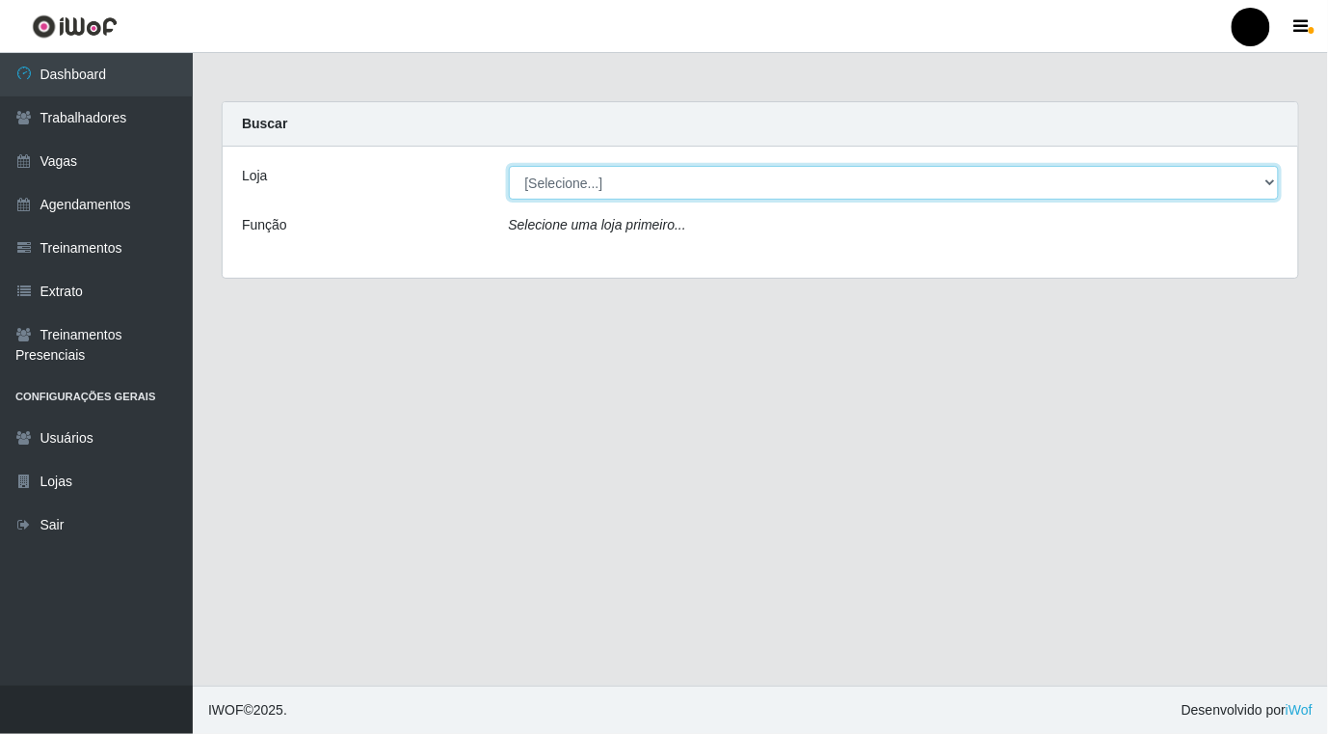
click at [1273, 175] on select "[Selecione...] SuperFácil Atacado - Emaús" at bounding box center [894, 183] width 771 height 34
select select "407"
click at [509, 166] on select "[Selecione...] SuperFácil Atacado - Emaús" at bounding box center [894, 183] width 771 height 34
click at [1273, 179] on select "[Selecione...] SuperFácil Atacado - Emaús" at bounding box center [894, 183] width 771 height 34
select select "407"
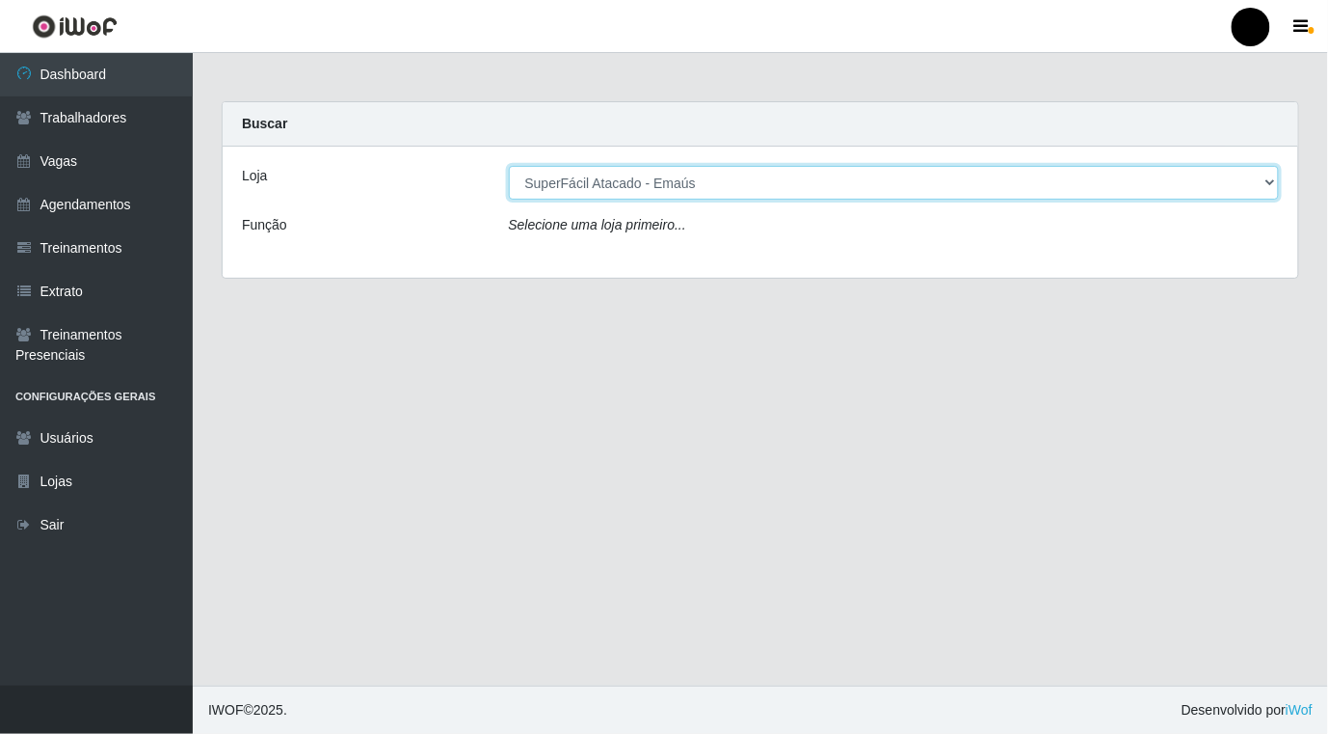
click at [509, 166] on select "[Selecione...] SuperFácil Atacado - Emaús" at bounding box center [894, 183] width 771 height 34
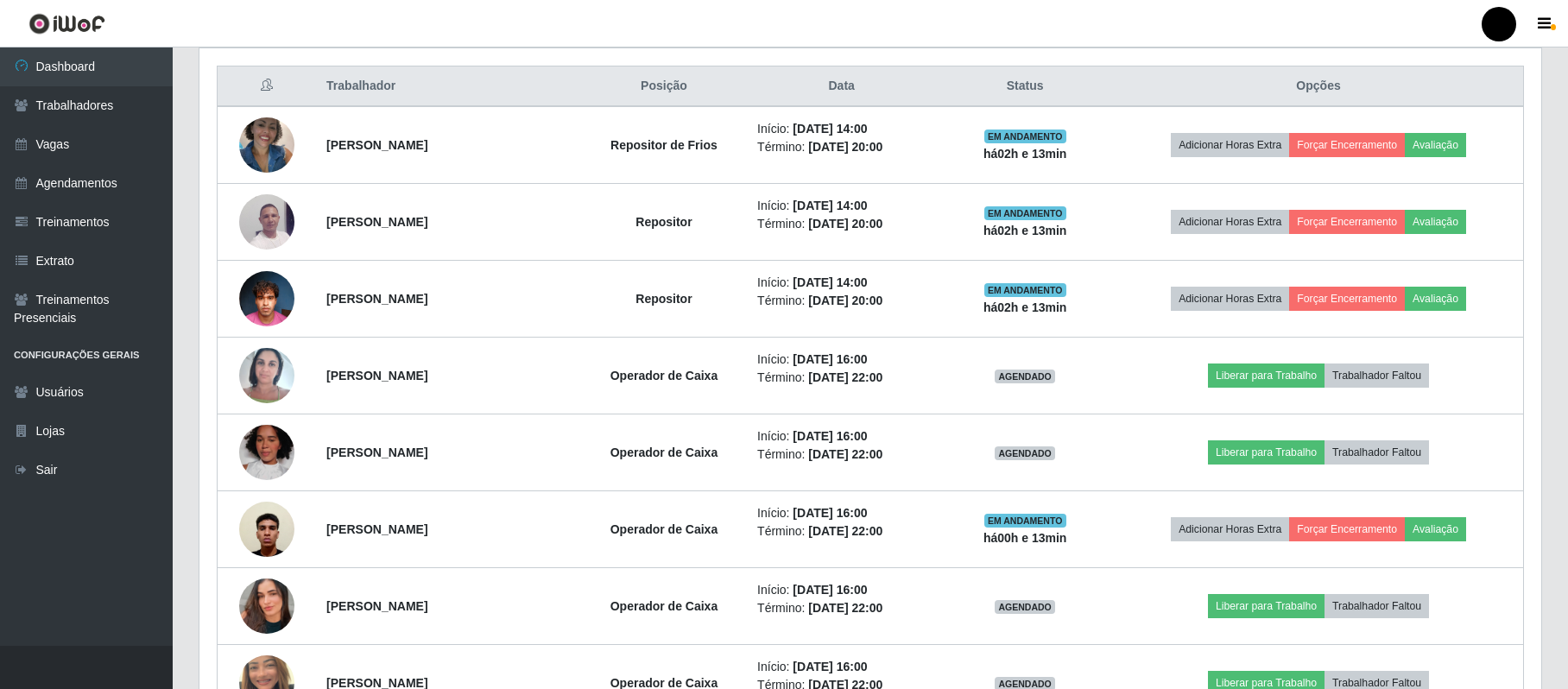
scroll to position [691, 0]
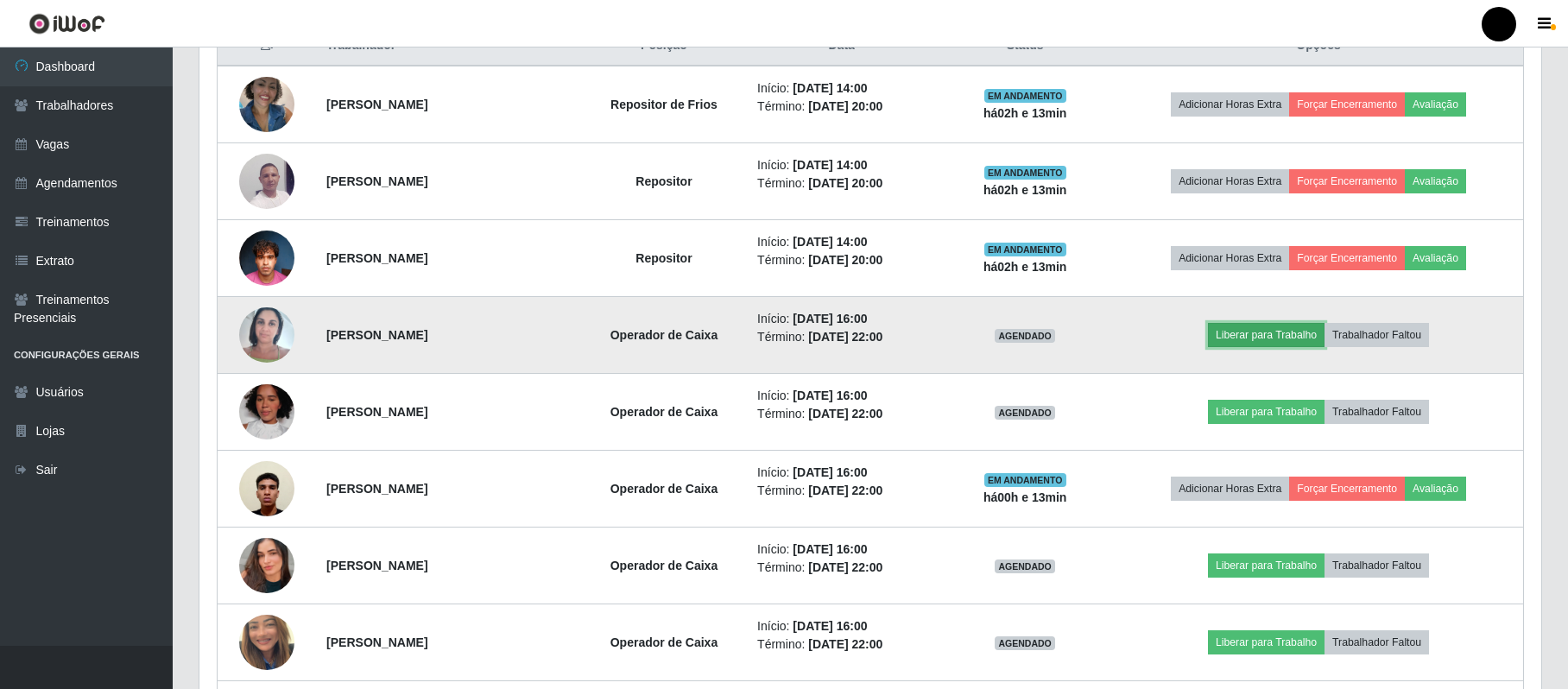
click at [1189, 346] on button "Liberar para Trabalho" at bounding box center [1267, 335] width 116 height 24
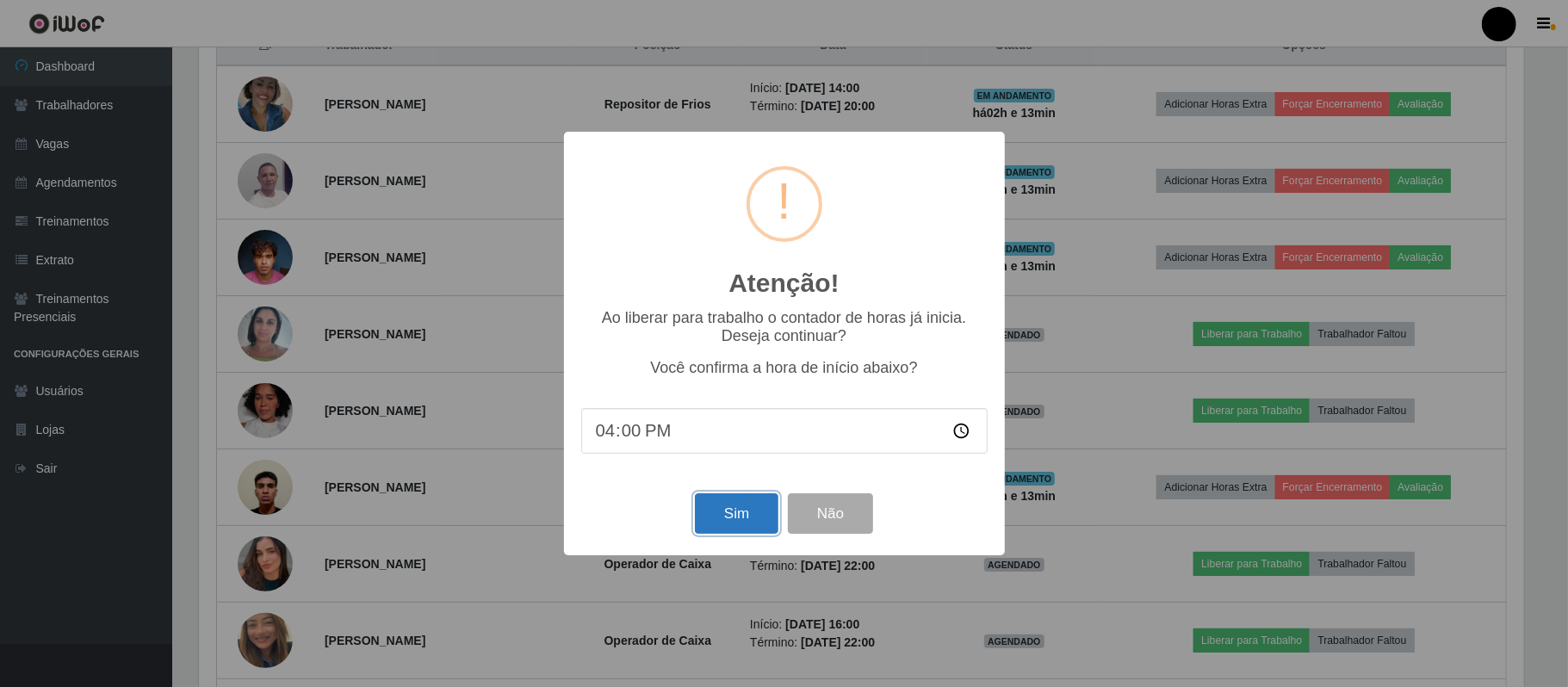
click at [731, 525] on button "Sim" at bounding box center [737, 513] width 84 height 40
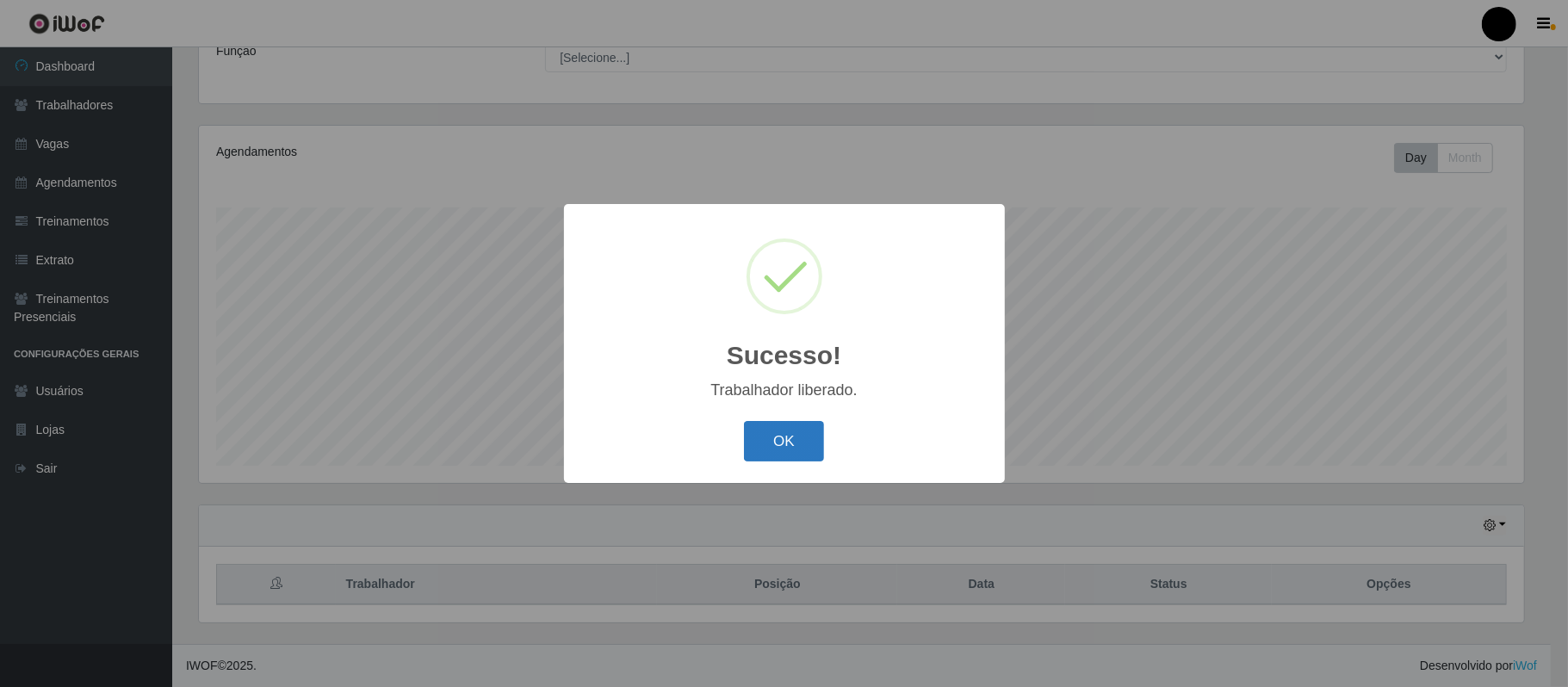
click at [776, 456] on button "OK" at bounding box center [784, 440] width 80 height 40
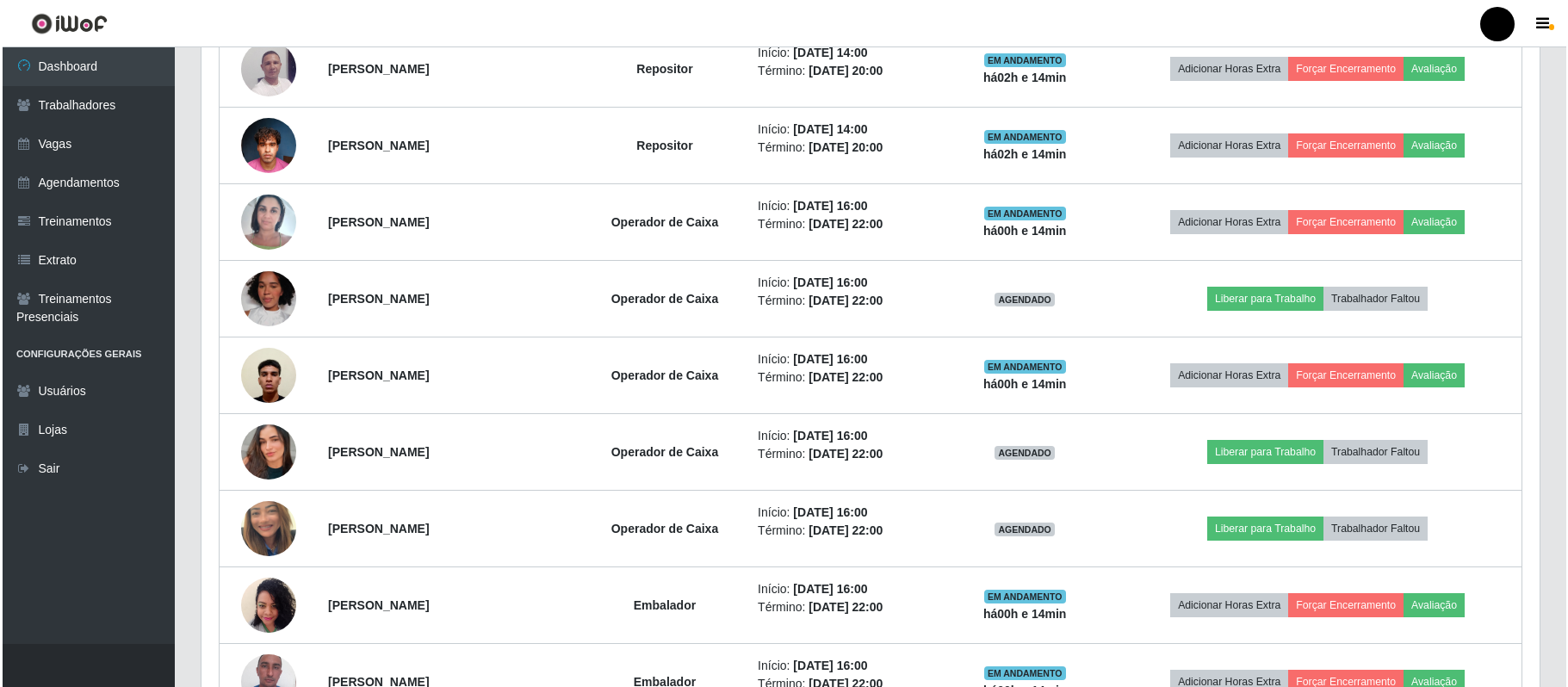
scroll to position [842, 0]
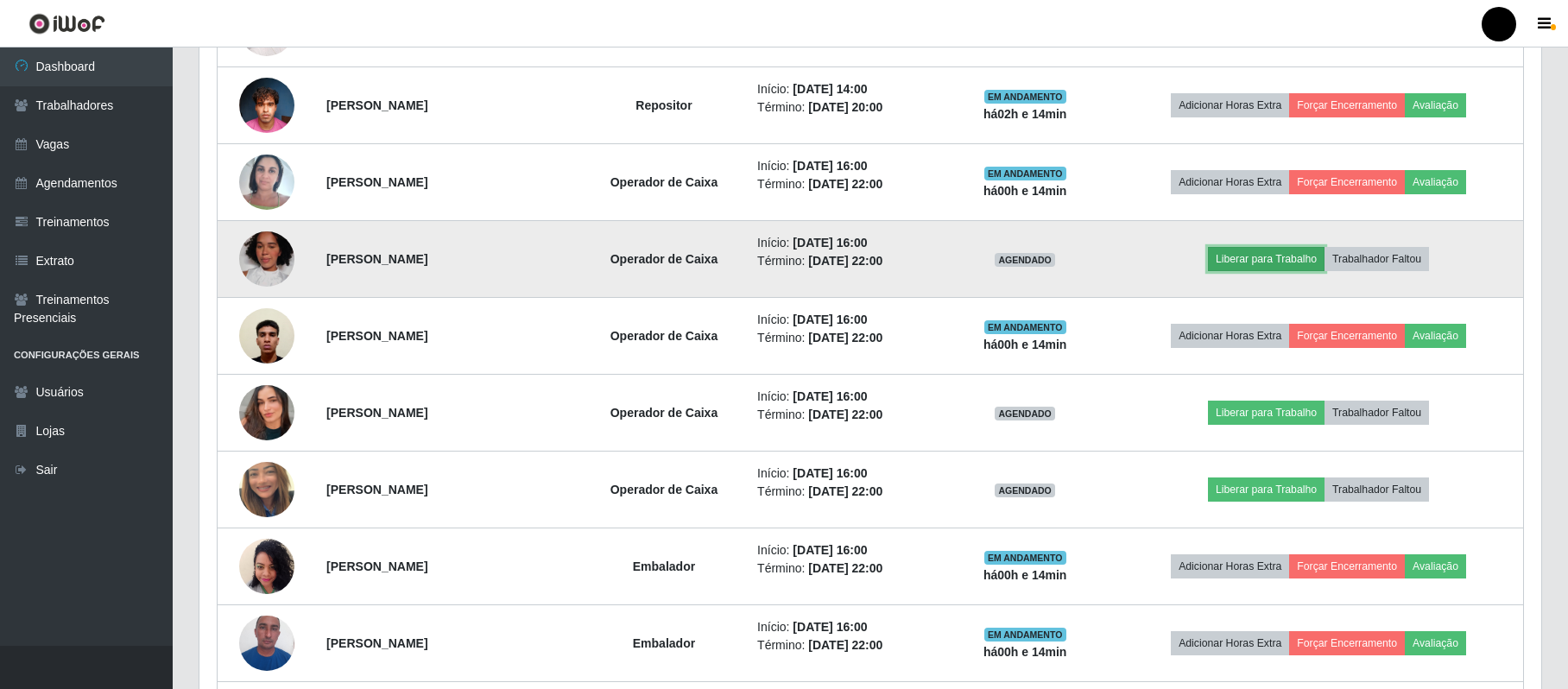
click at [1189, 271] on button "Liberar para Trabalho" at bounding box center [1267, 259] width 116 height 24
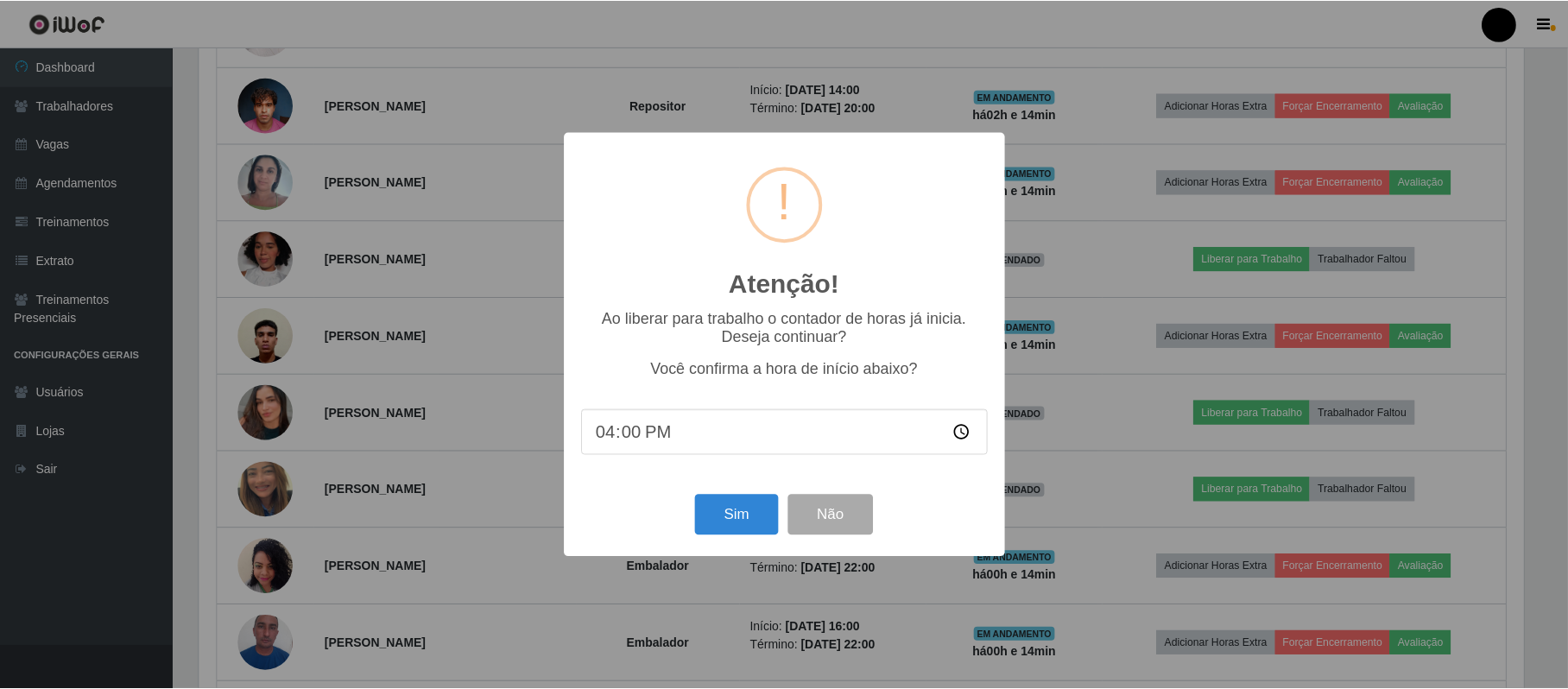
scroll to position [359, 1329]
click at [729, 526] on button "Sim" at bounding box center [739, 514] width 84 height 40
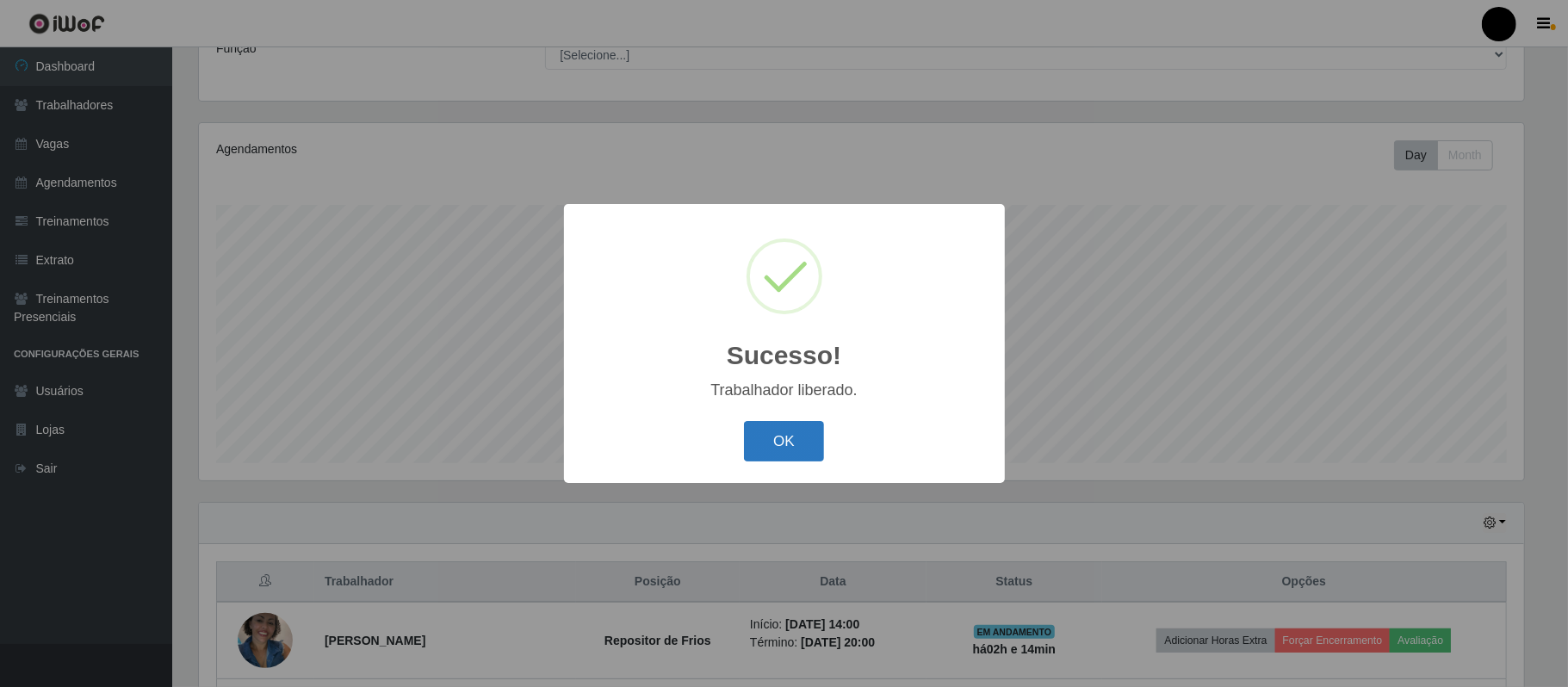
click at [745, 434] on button "OK" at bounding box center [784, 440] width 80 height 40
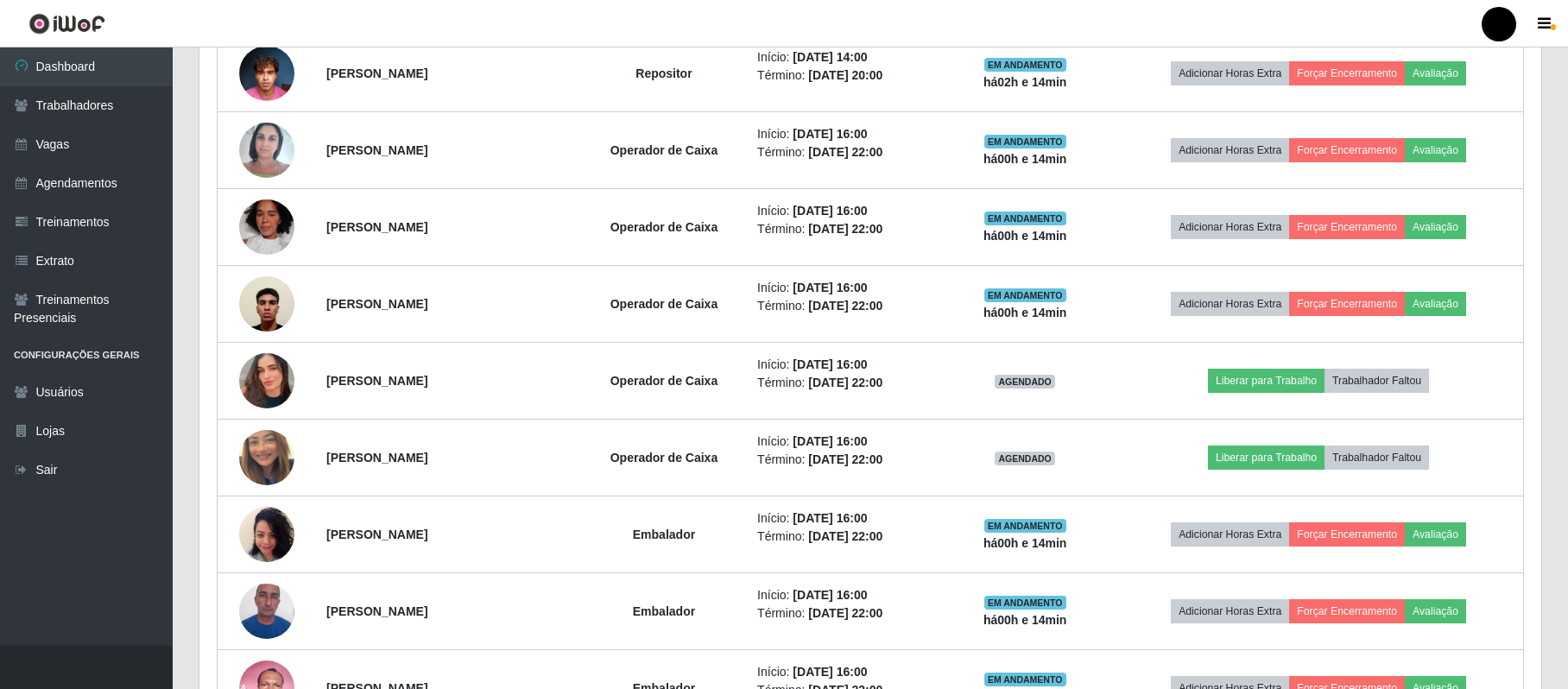
scroll to position [959, 0]
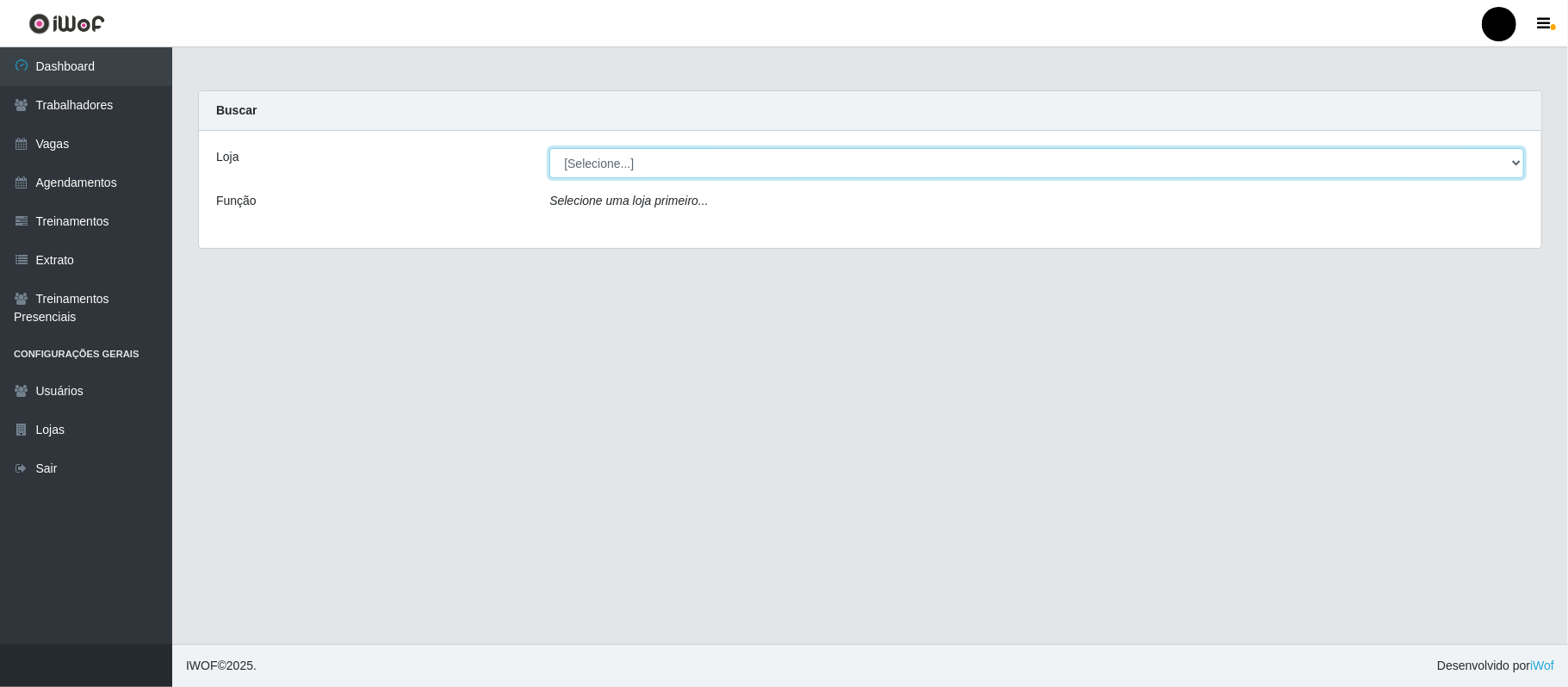
click at [1186, 160] on select "[Selecione...] SuperFácil Atacado - Emaús" at bounding box center [1036, 163] width 975 height 30
select select "407"
click at [549, 148] on select "[Selecione...] SuperFácil Atacado - Emaús" at bounding box center [1036, 163] width 975 height 30
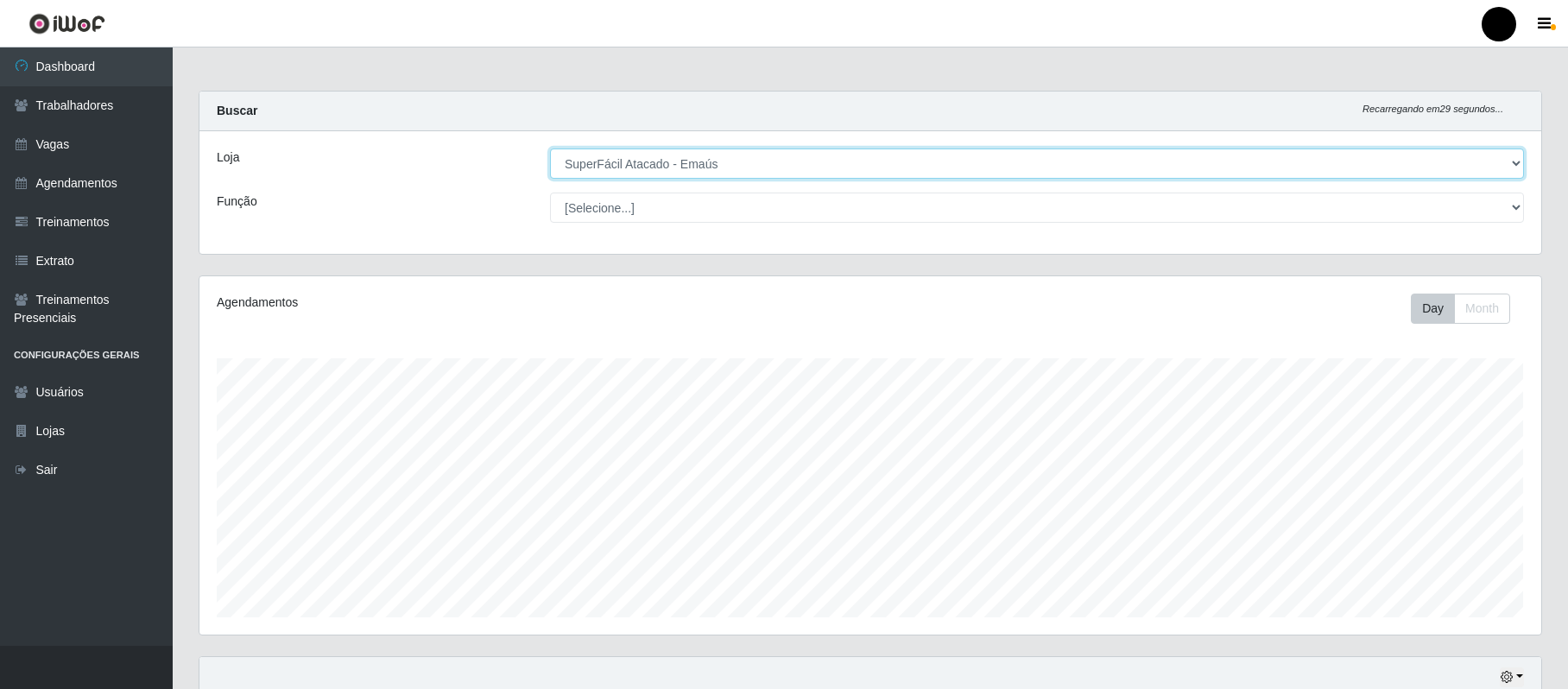
scroll to position [359, 1341]
click at [1189, 22] on button "button" at bounding box center [1546, 23] width 43 height 24
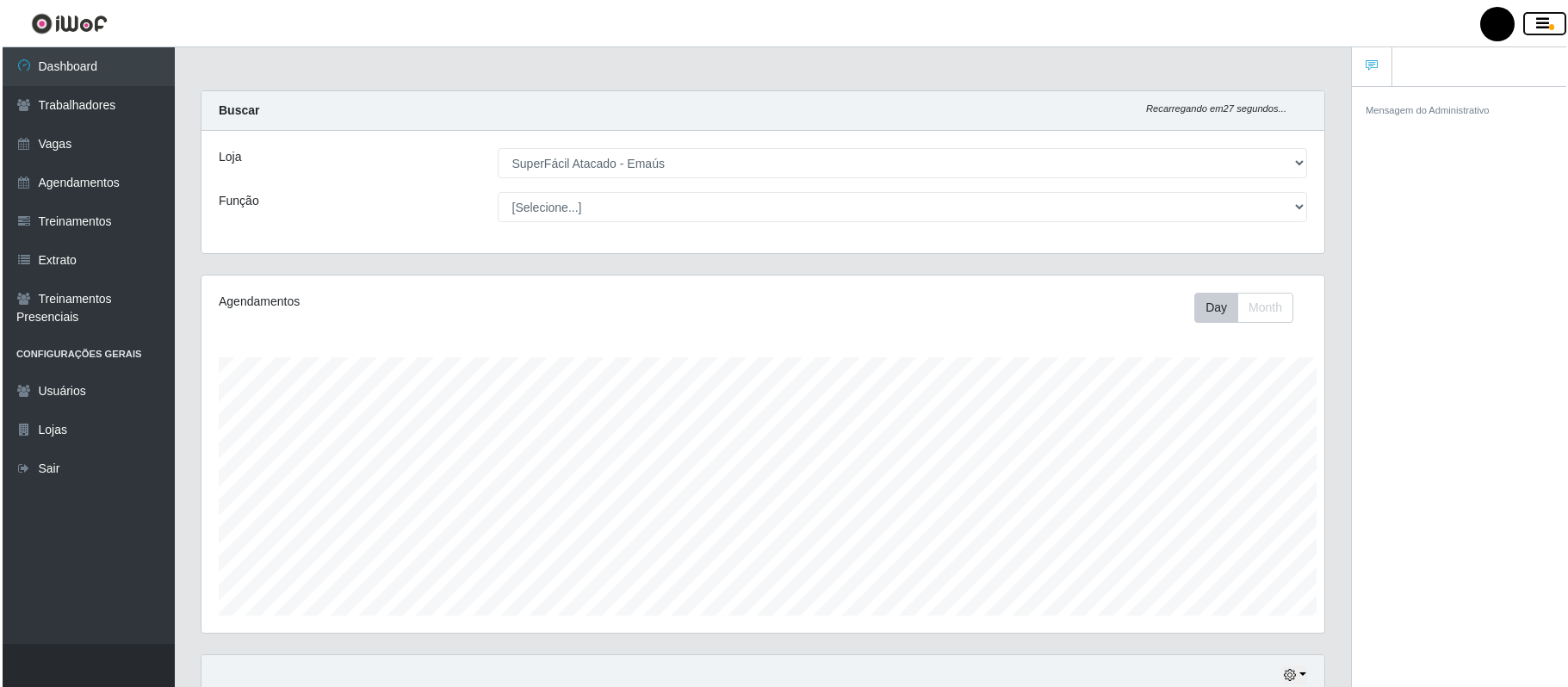
scroll to position [860783, 860095]
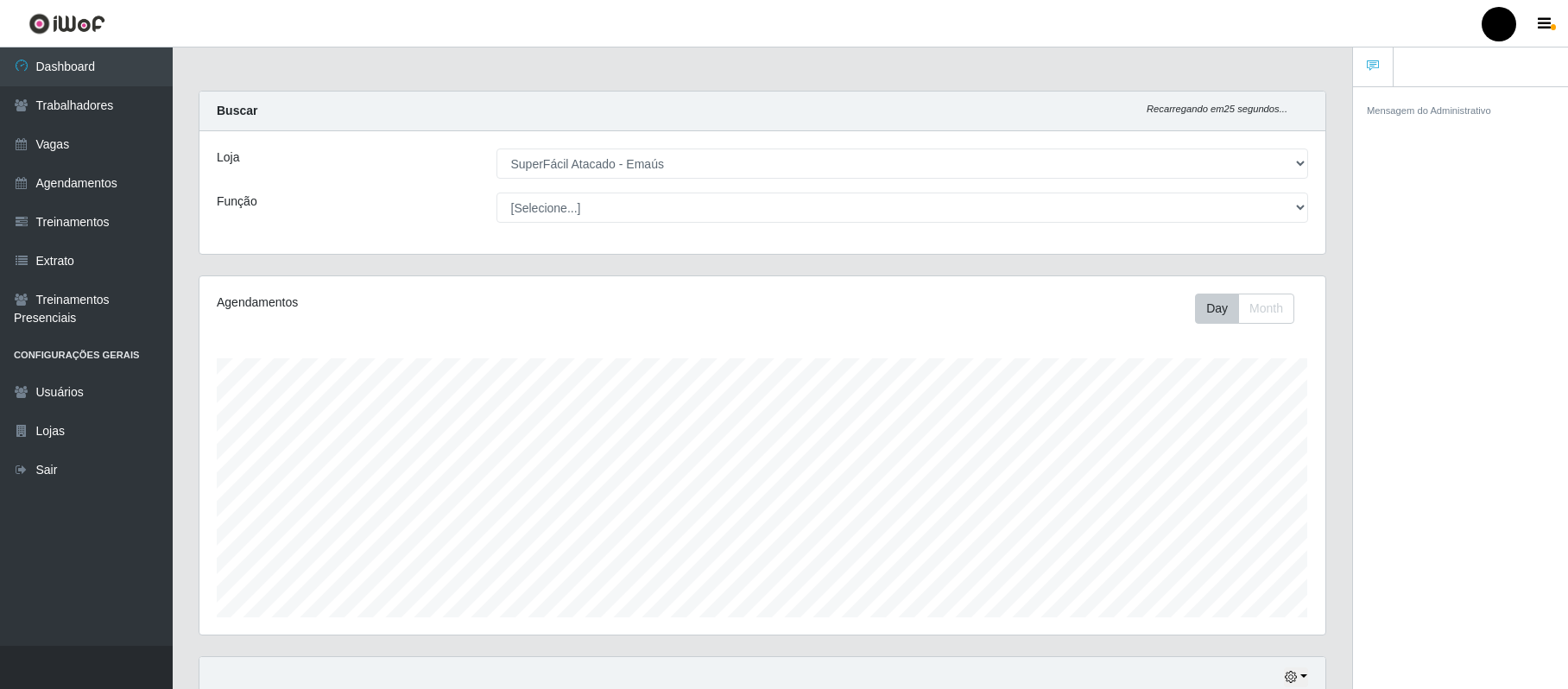
click at [1189, 177] on div "Mensagem do Administrativo" at bounding box center [1460, 391] width 215 height 609
click at [39, 457] on link "Sair" at bounding box center [86, 469] width 173 height 39
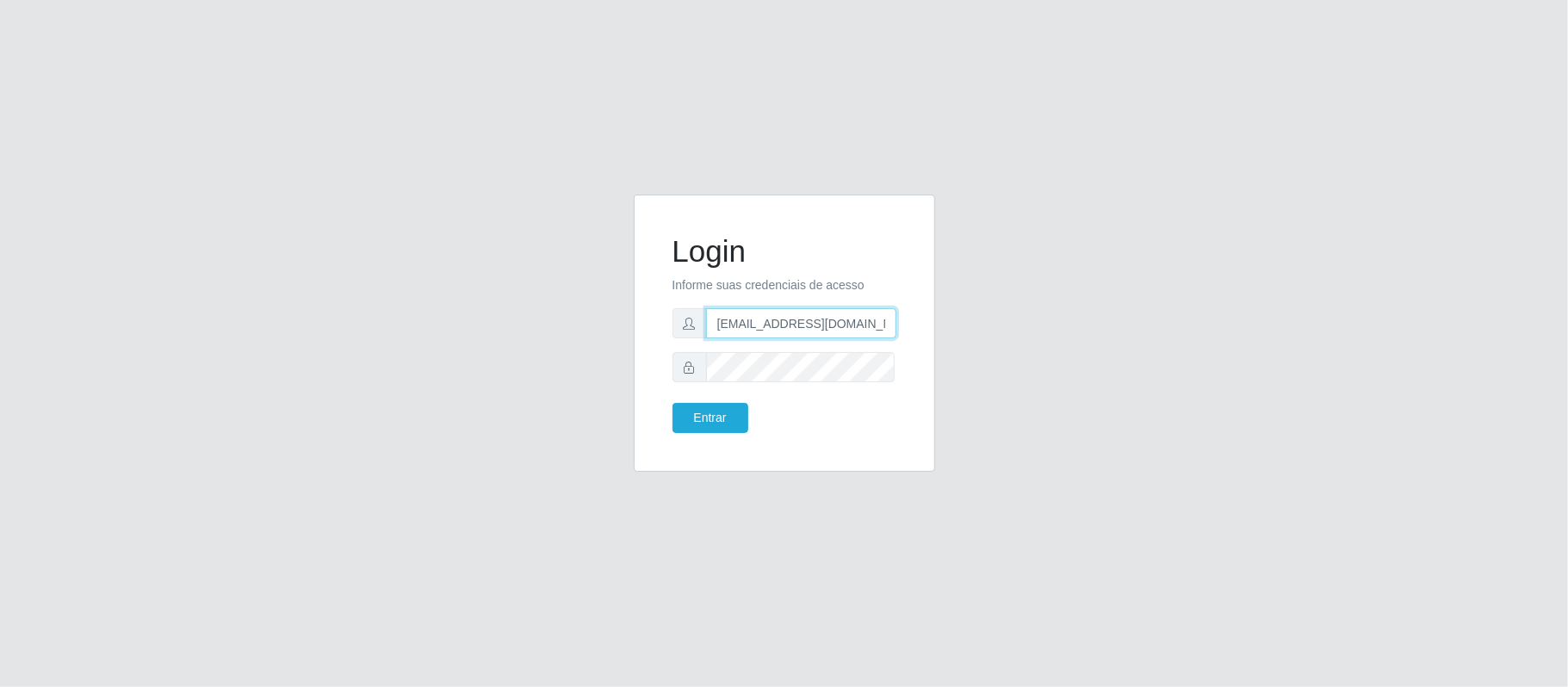
click at [885, 321] on input "[EMAIL_ADDRESS][DOMAIN_NAME]" at bounding box center [801, 323] width 190 height 30
type input "f"
type input "janekellyrf2@gmail.com"
click at [673, 403] on button "Entrar" at bounding box center [710, 418] width 76 height 30
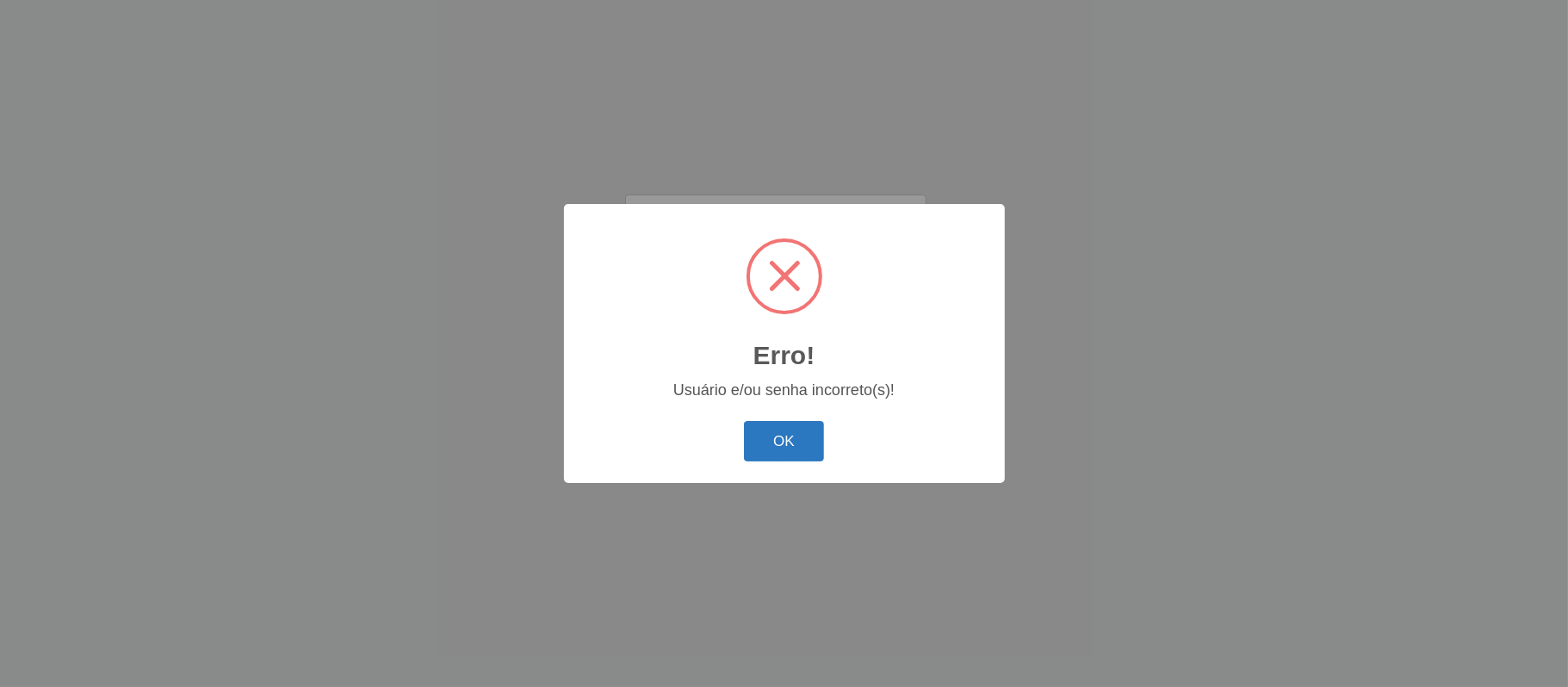
click at [806, 431] on button "OK" at bounding box center [784, 440] width 80 height 40
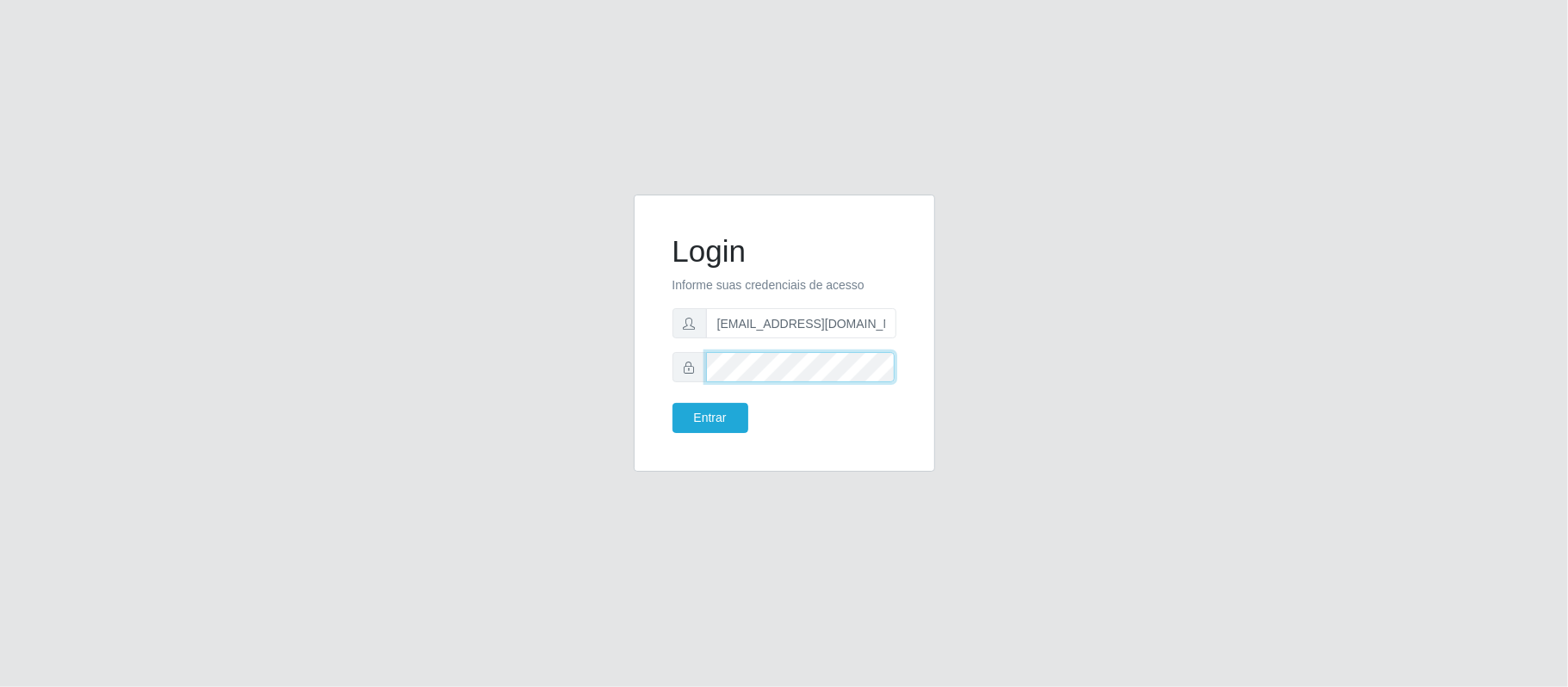
click at [673, 403] on button "Entrar" at bounding box center [710, 418] width 76 height 30
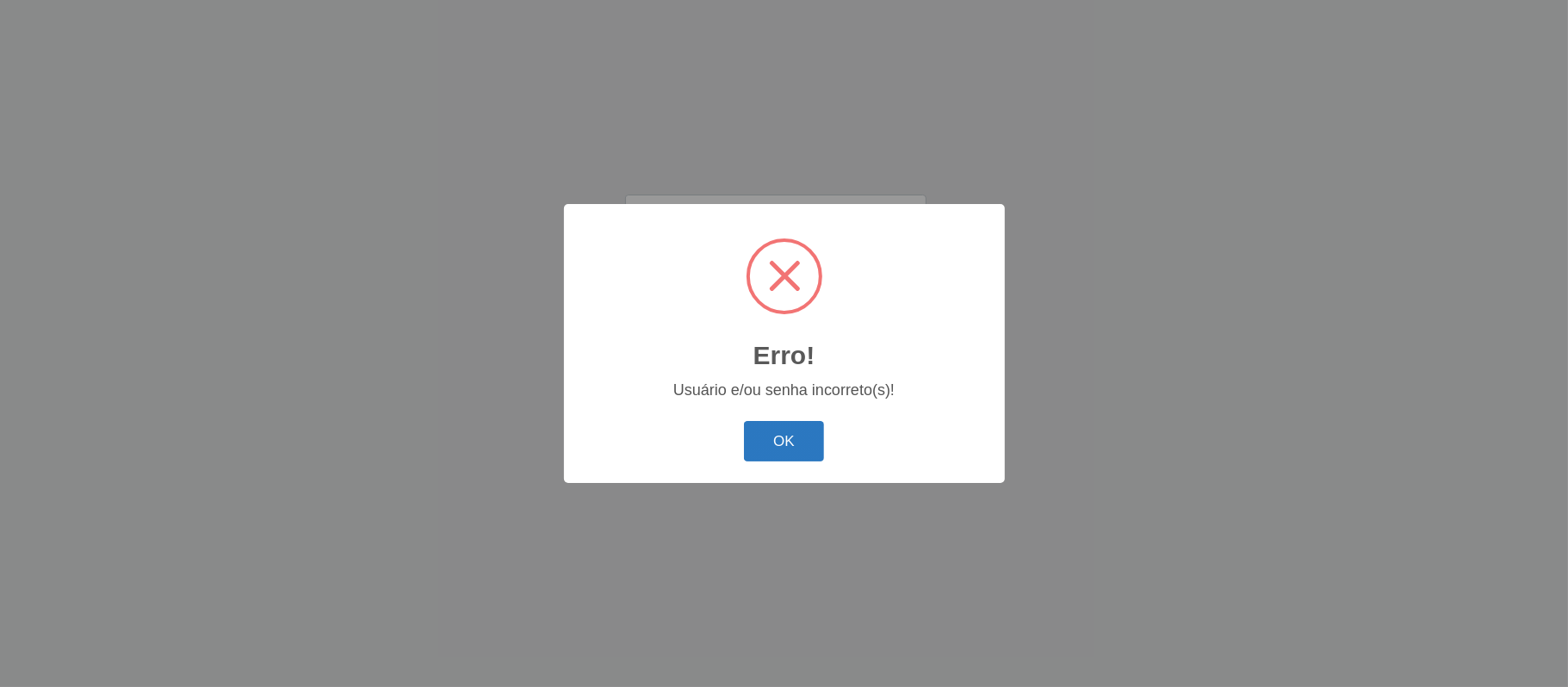
click at [784, 460] on button "OK" at bounding box center [784, 440] width 80 height 40
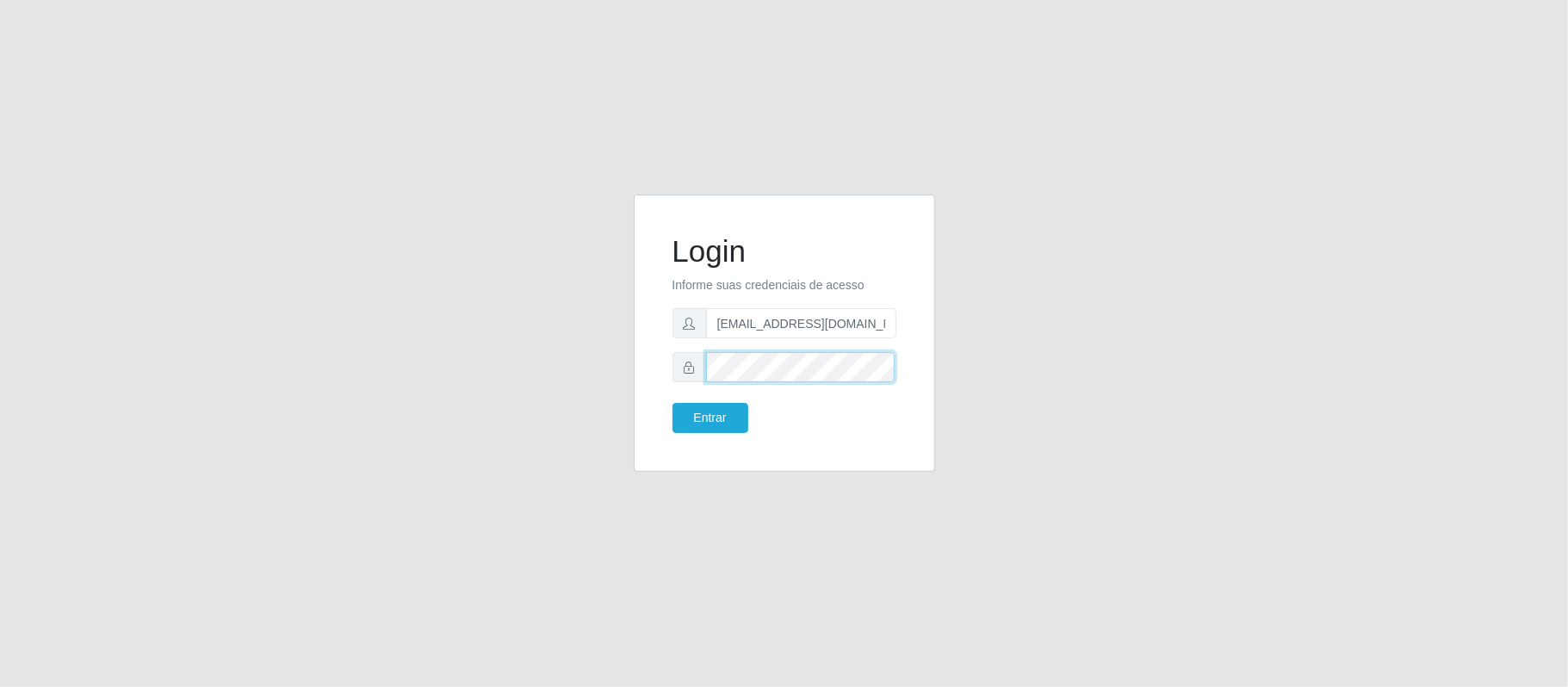
click at [673, 403] on button "Entrar" at bounding box center [710, 418] width 76 height 30
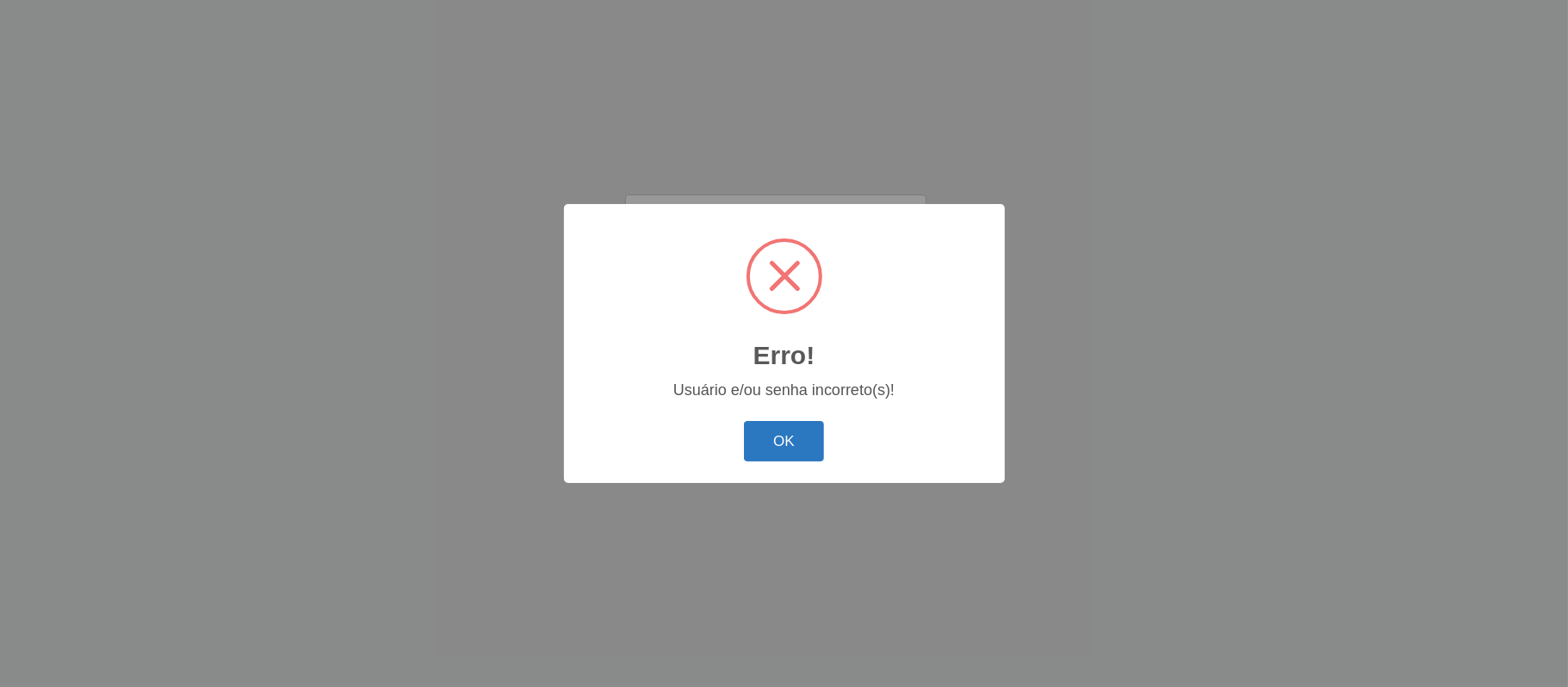
drag, startPoint x: 794, startPoint y: 418, endPoint x: 794, endPoint y: 431, distance: 13.0
click at [794, 431] on div "OK Cancel" at bounding box center [784, 441] width 407 height 49
click at [773, 481] on div "Erro! × Usuário e/ou senha incorreto(s)! OK Cancel" at bounding box center [784, 343] width 441 height 279
click at [783, 448] on button "OK" at bounding box center [784, 440] width 80 height 40
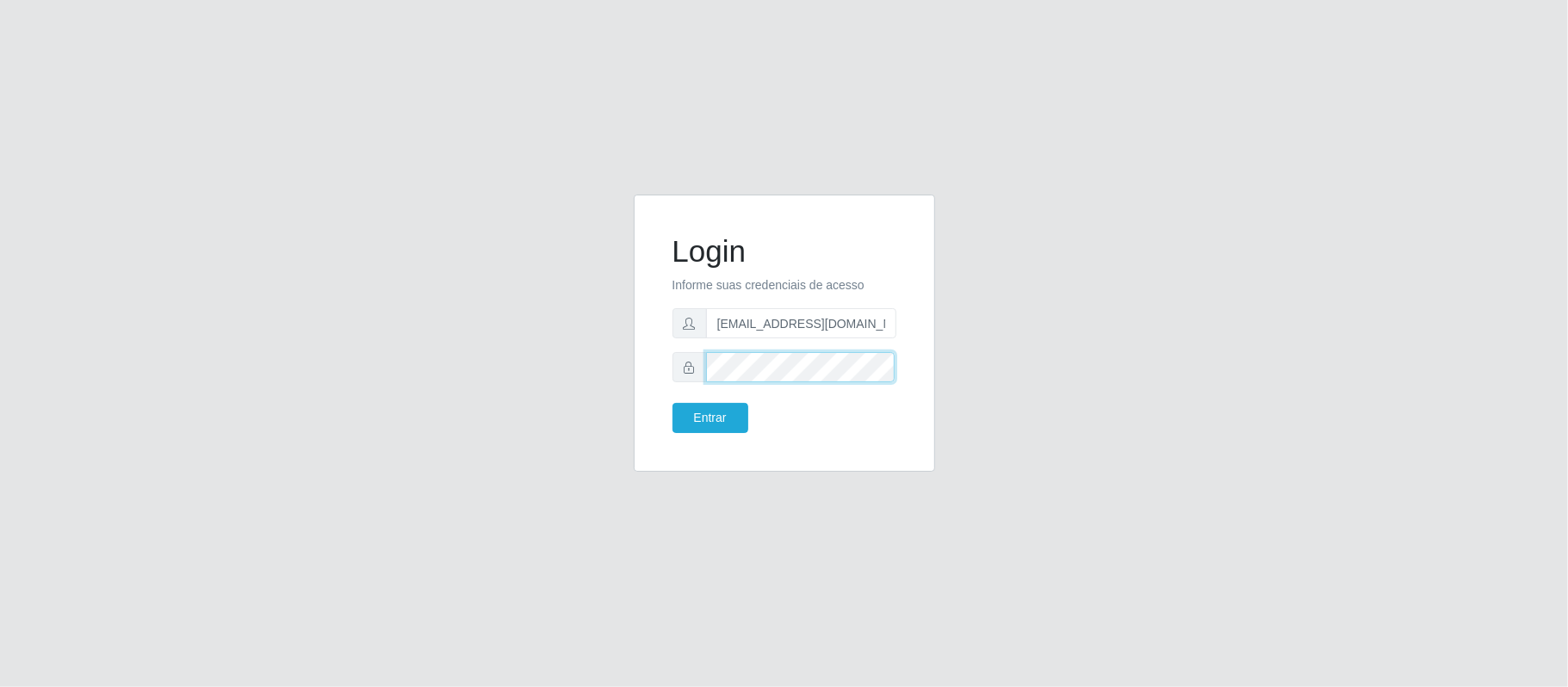
click at [673, 403] on button "Entrar" at bounding box center [710, 418] width 76 height 30
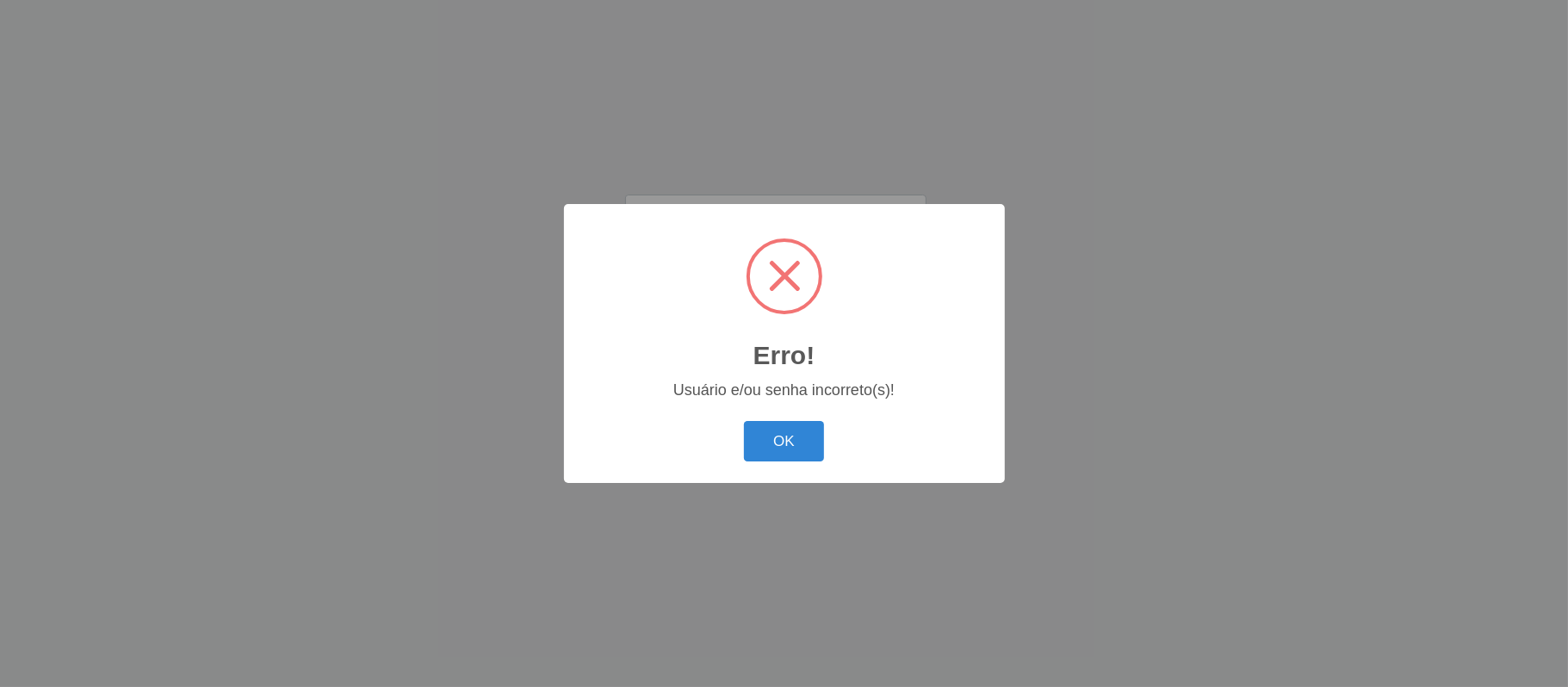
click at [789, 473] on div "Erro! × Usuário e/ou senha incorreto(s)! OK Cancel" at bounding box center [784, 343] width 441 height 279
click at [786, 445] on button "OK" at bounding box center [784, 440] width 80 height 40
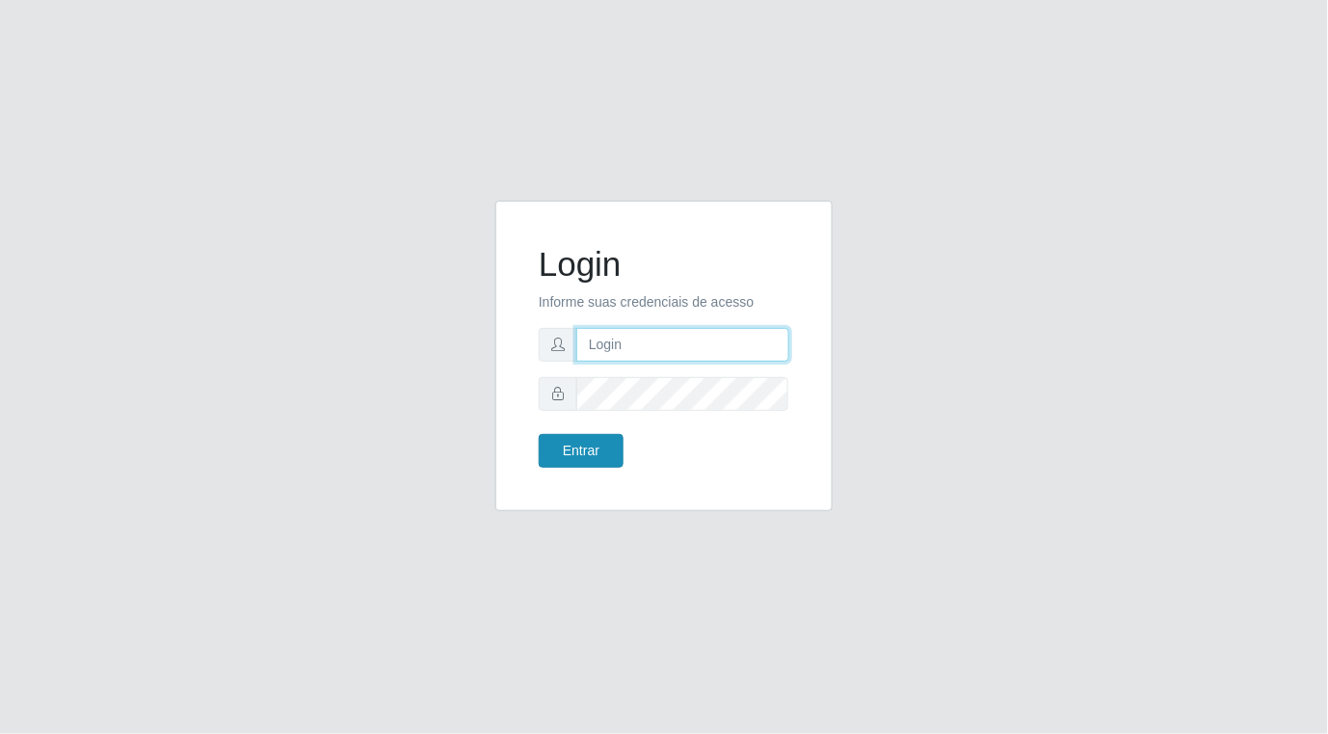
type input "[EMAIL_ADDRESS][DOMAIN_NAME]"
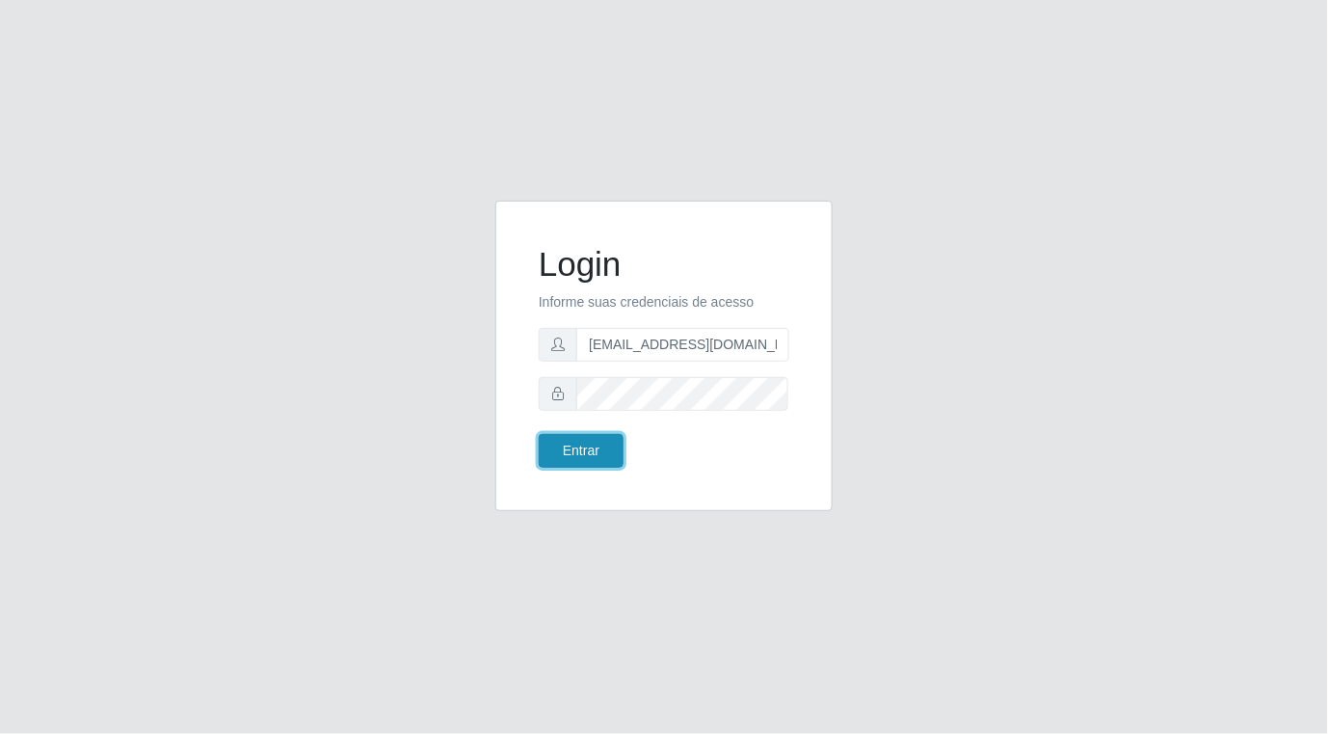
click at [586, 447] on button "Entrar" at bounding box center [581, 451] width 85 height 34
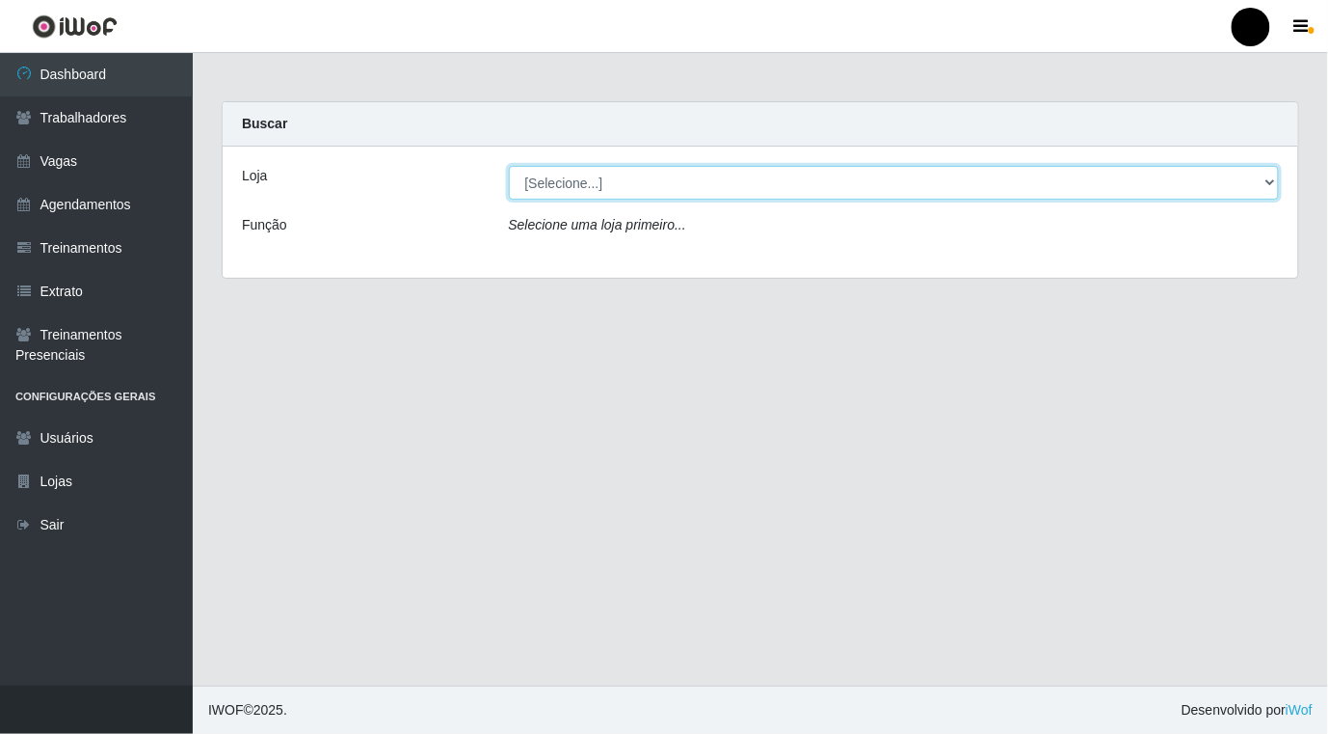
click at [1266, 177] on select "[Selecione...] SuperFácil Atacado - Emaús" at bounding box center [894, 183] width 771 height 34
select select "407"
click at [509, 166] on select "[Selecione...] SuperFácil Atacado - Emaús" at bounding box center [894, 183] width 771 height 34
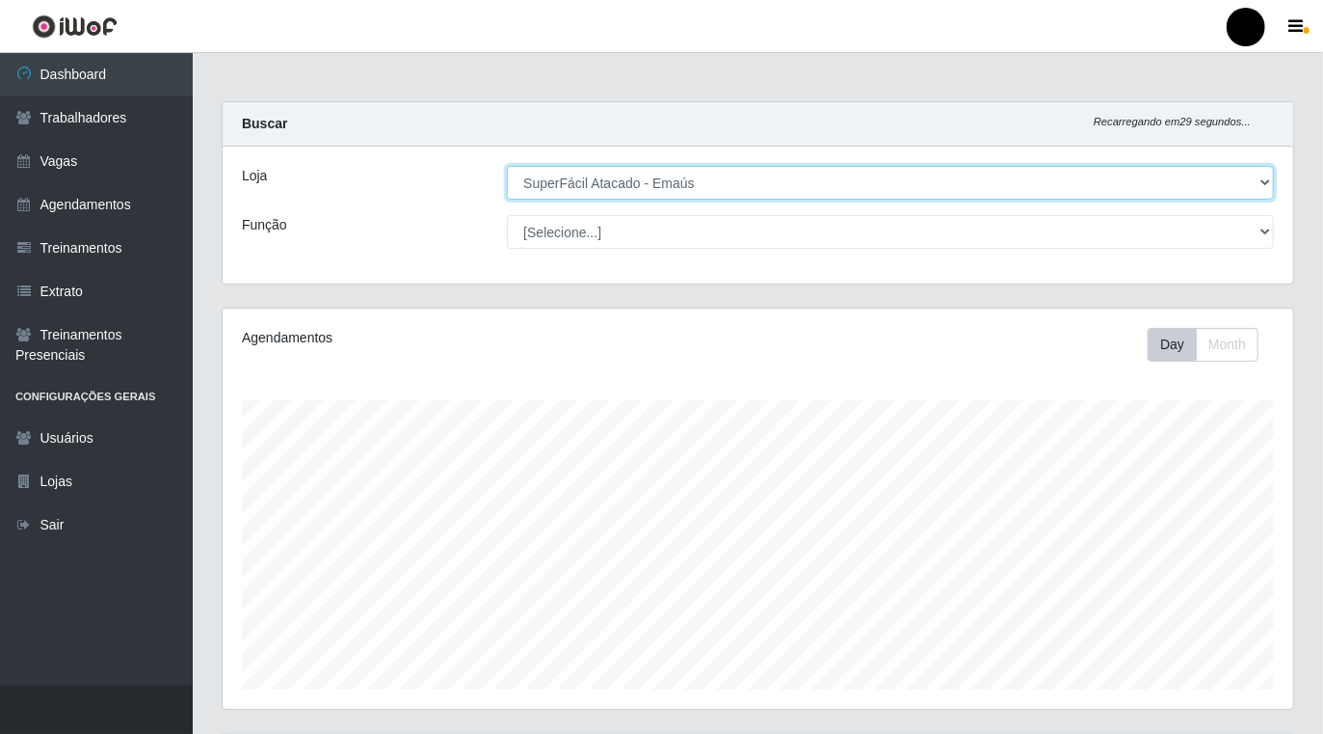
scroll to position [401, 1070]
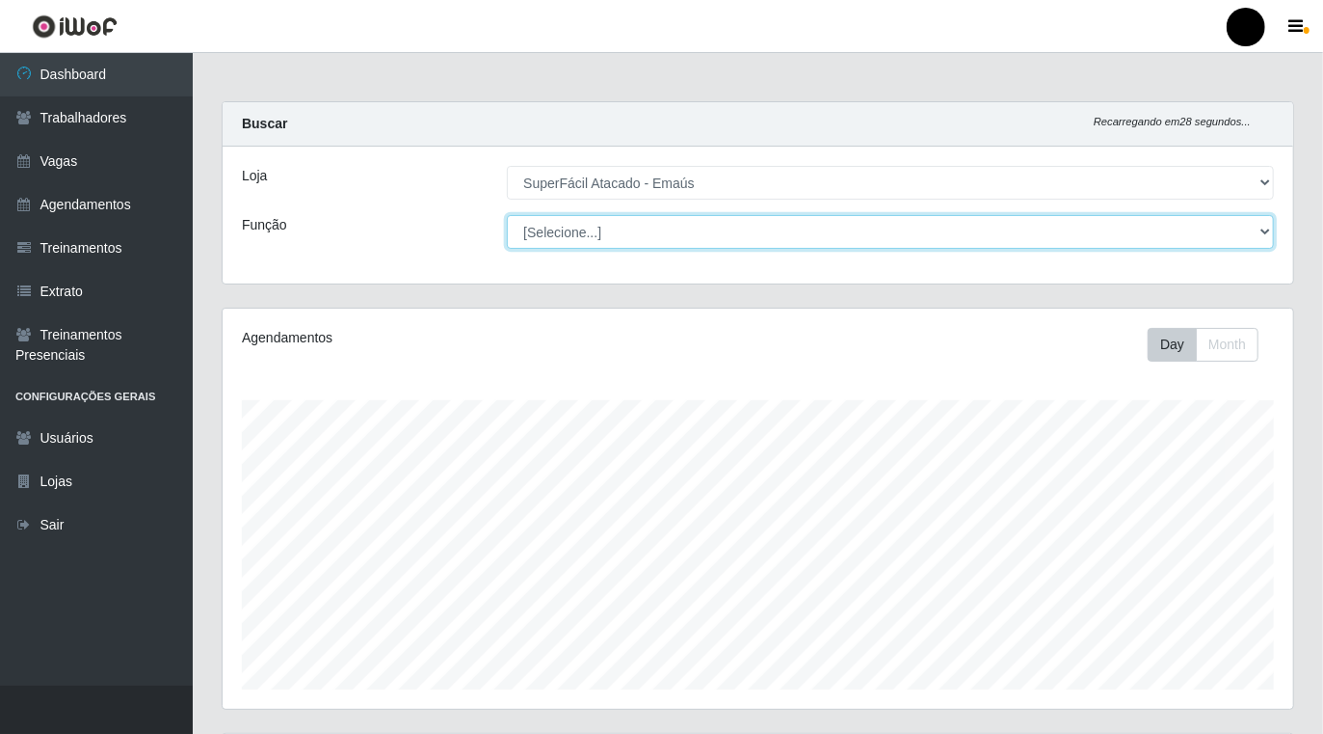
click at [1267, 228] on select "[Selecione...] Auxiliar de Estacionamento Auxiliar de Estacionamento + Auxiliar…" at bounding box center [890, 232] width 767 height 34
click at [507, 215] on select "[Selecione...] Auxiliar de Estacionamento Auxiliar de Estacionamento + Auxiliar…" at bounding box center [890, 232] width 767 height 34
click at [1270, 235] on select "[Selecione...] Auxiliar de Estacionamento Auxiliar de Estacionamento + Auxiliar…" at bounding box center [890, 232] width 767 height 34
select select "22"
click at [507, 215] on select "[Selecione...] Auxiliar de Estacionamento Auxiliar de Estacionamento + Auxiliar…" at bounding box center [890, 232] width 767 height 34
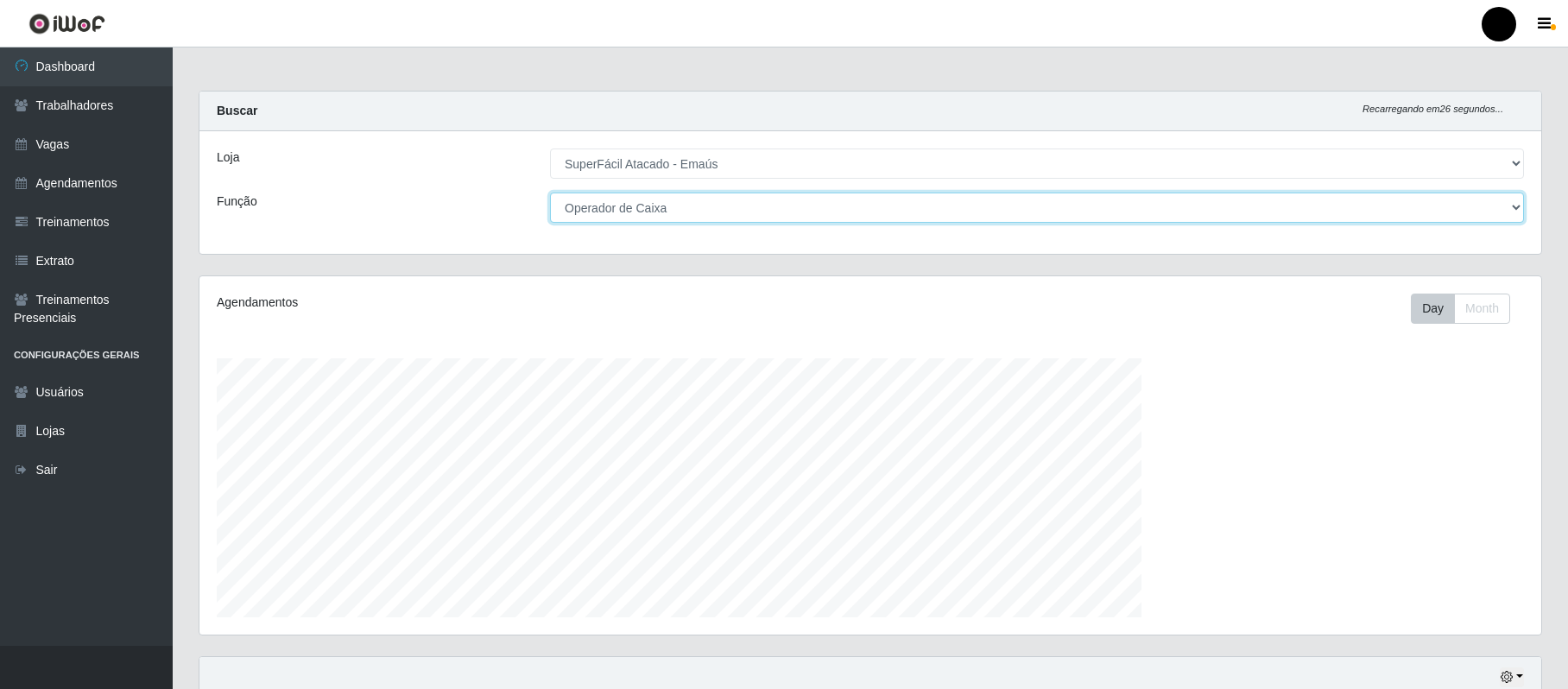
scroll to position [359, 1341]
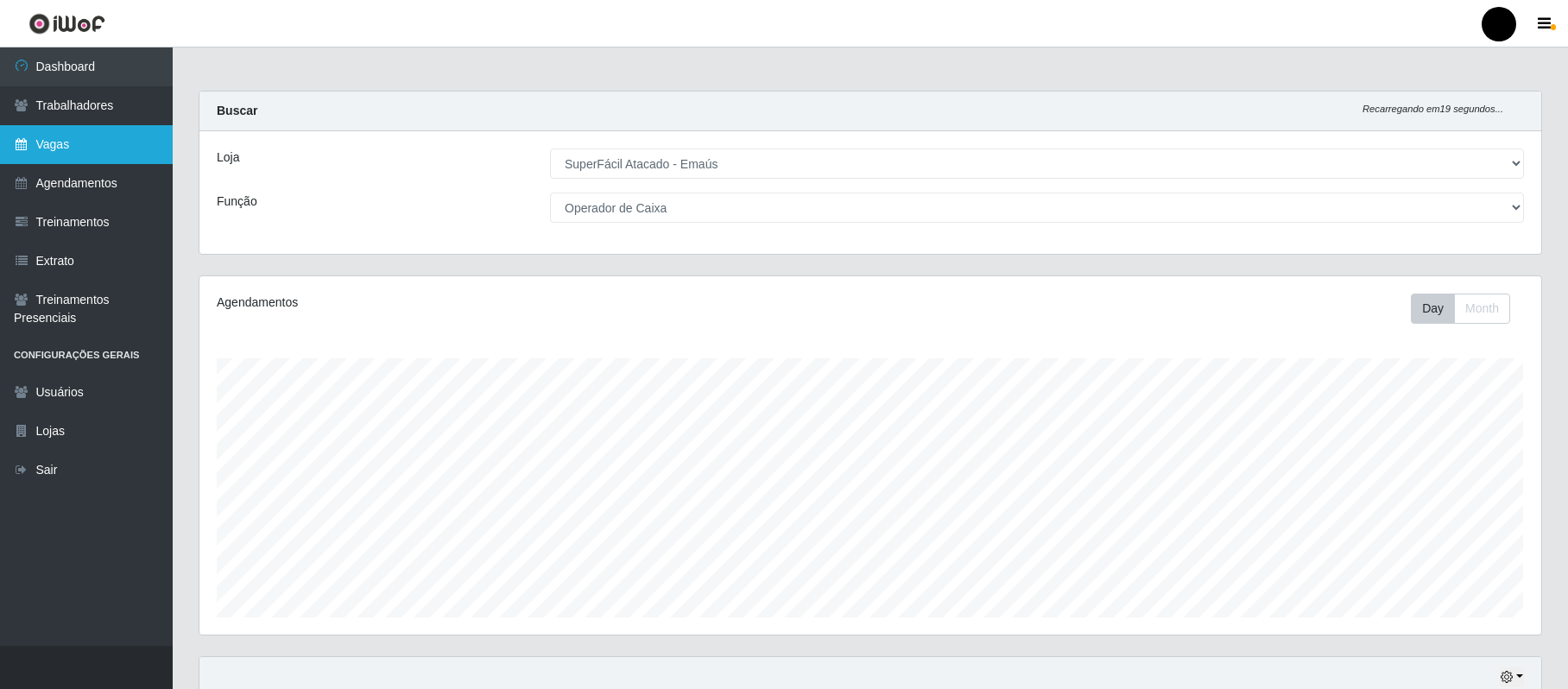
click at [86, 138] on link "Vagas" at bounding box center [86, 144] width 173 height 39
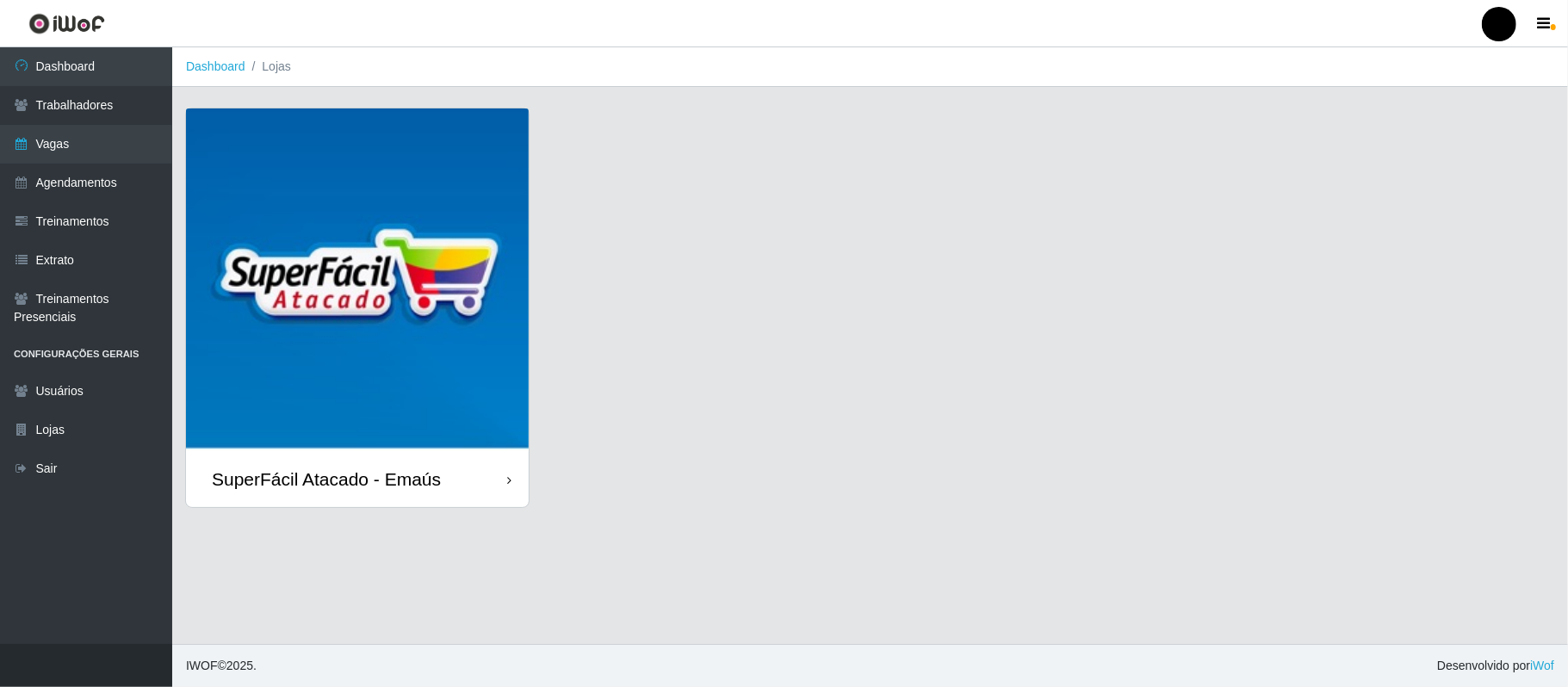
click at [390, 484] on div "SuperFácil Atacado - Emaús" at bounding box center [326, 479] width 229 height 21
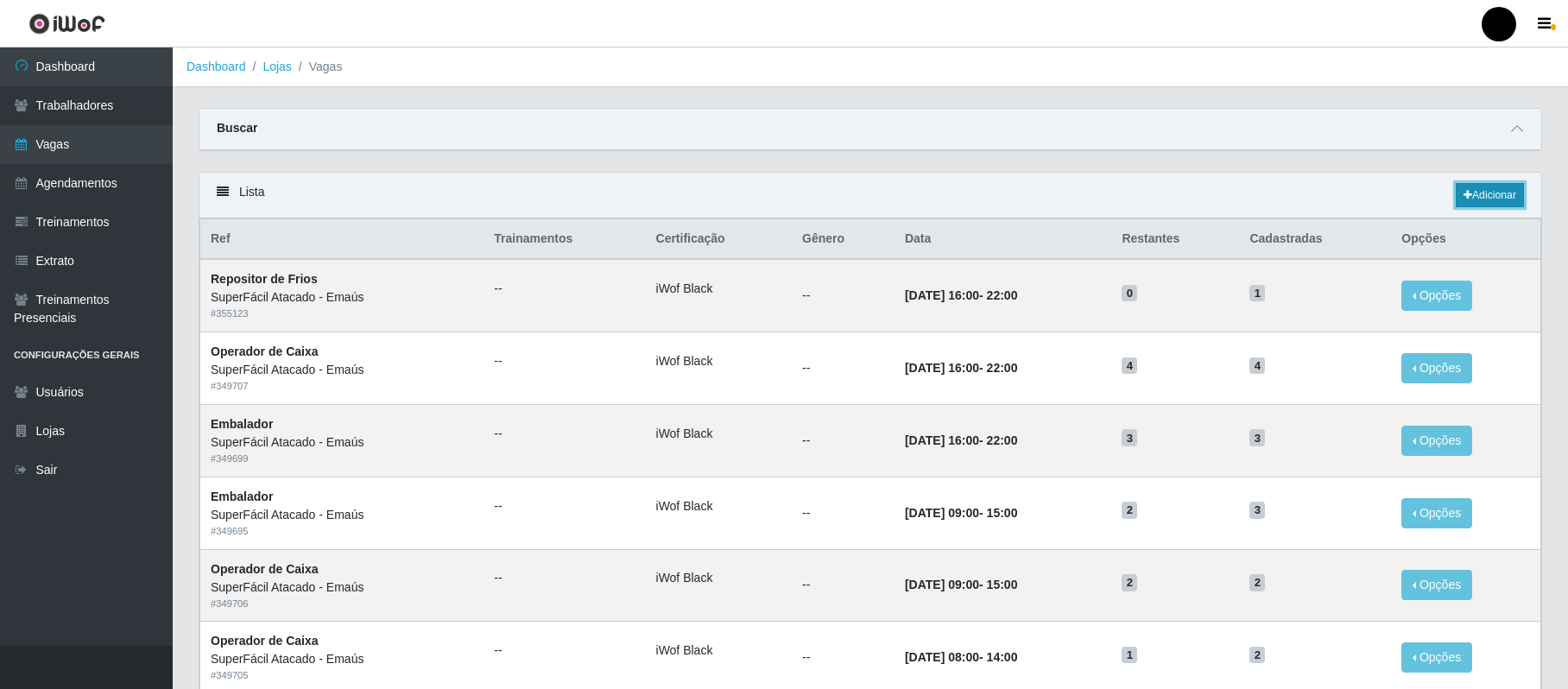
click at [1189, 199] on link "Adicionar" at bounding box center [1490, 194] width 68 height 24
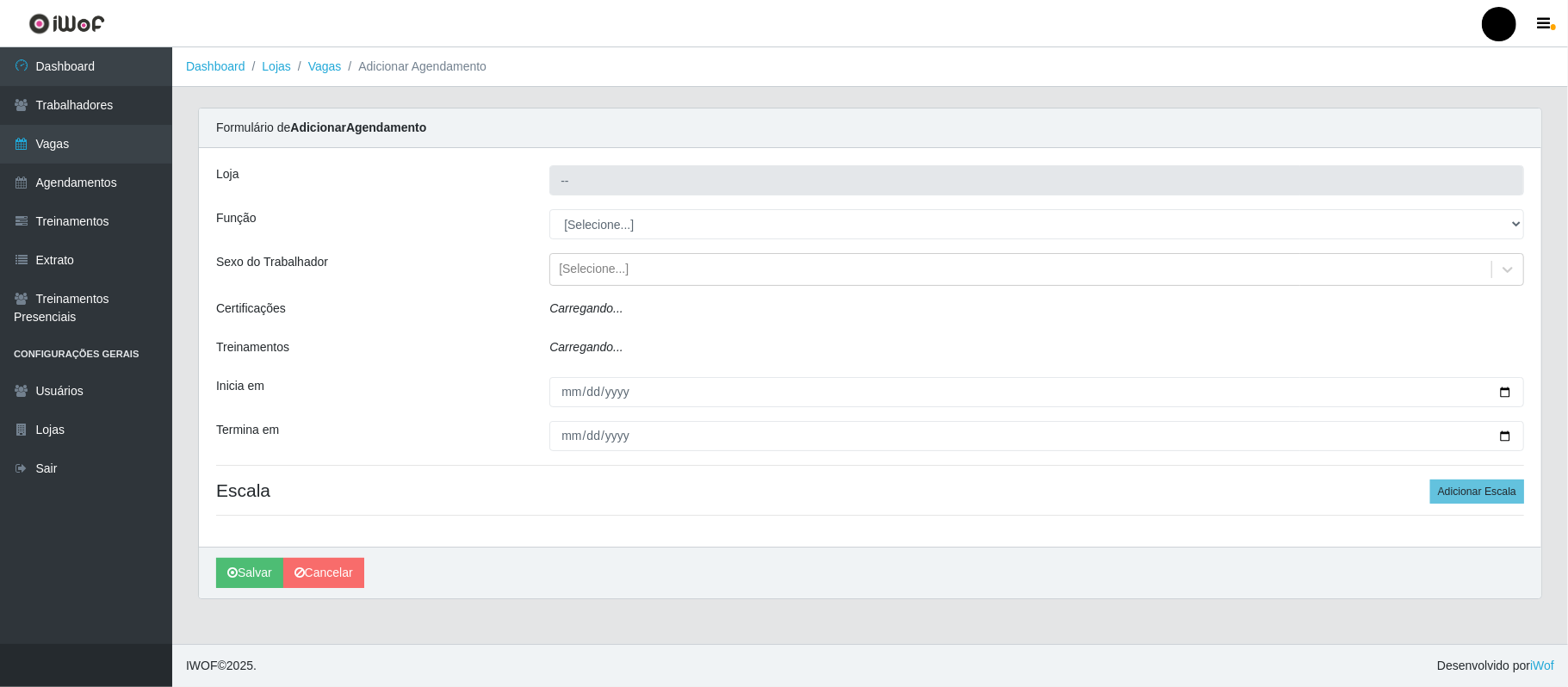
type input "SuperFácil Atacado - Emaús"
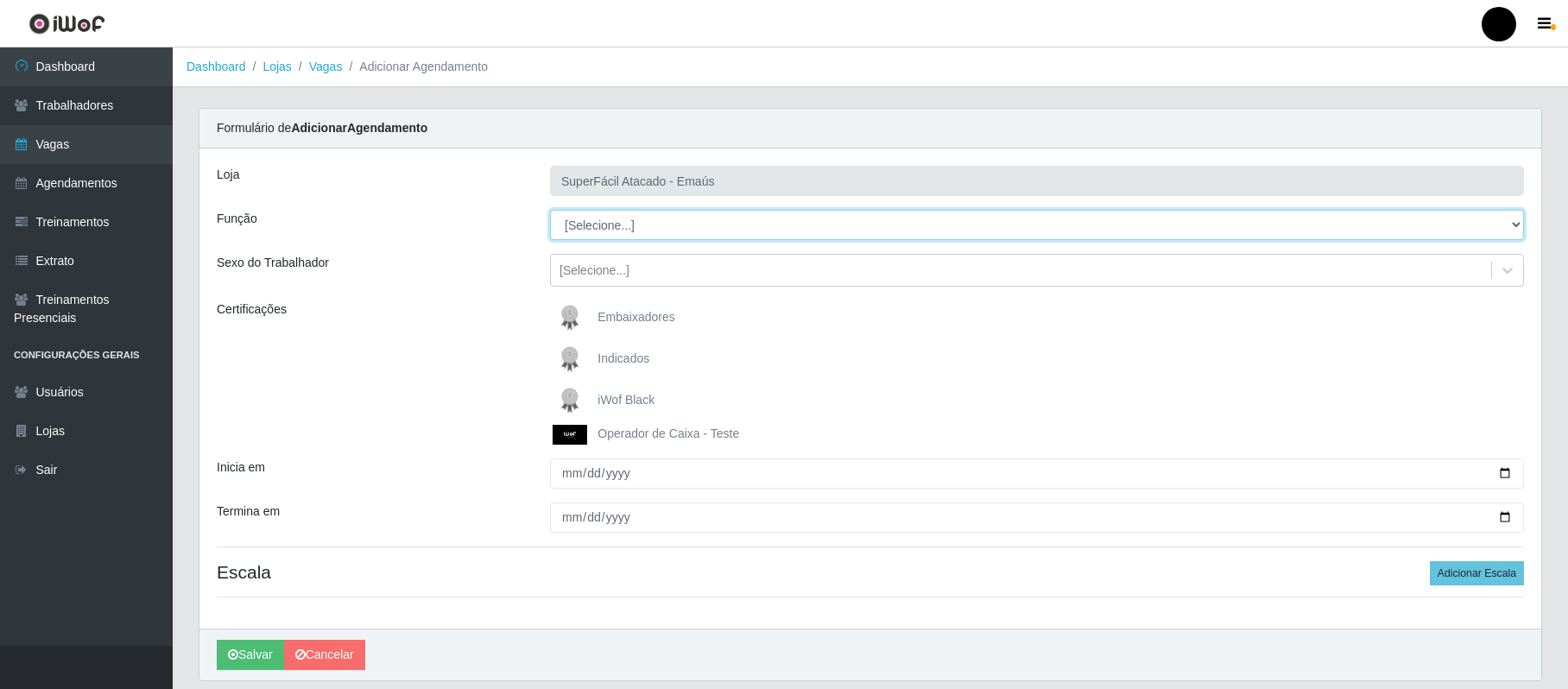
click at [1189, 218] on select "[Selecione...] Auxiliar de Estacionamento Auxiliar de Estacionamento + Auxiliar…" at bounding box center [1037, 225] width 974 height 30
select select "22"
click at [550, 211] on select "[Selecione...] Auxiliar de Estacionamento Auxiliar de Estacionamento + Auxiliar…" at bounding box center [1037, 225] width 974 height 30
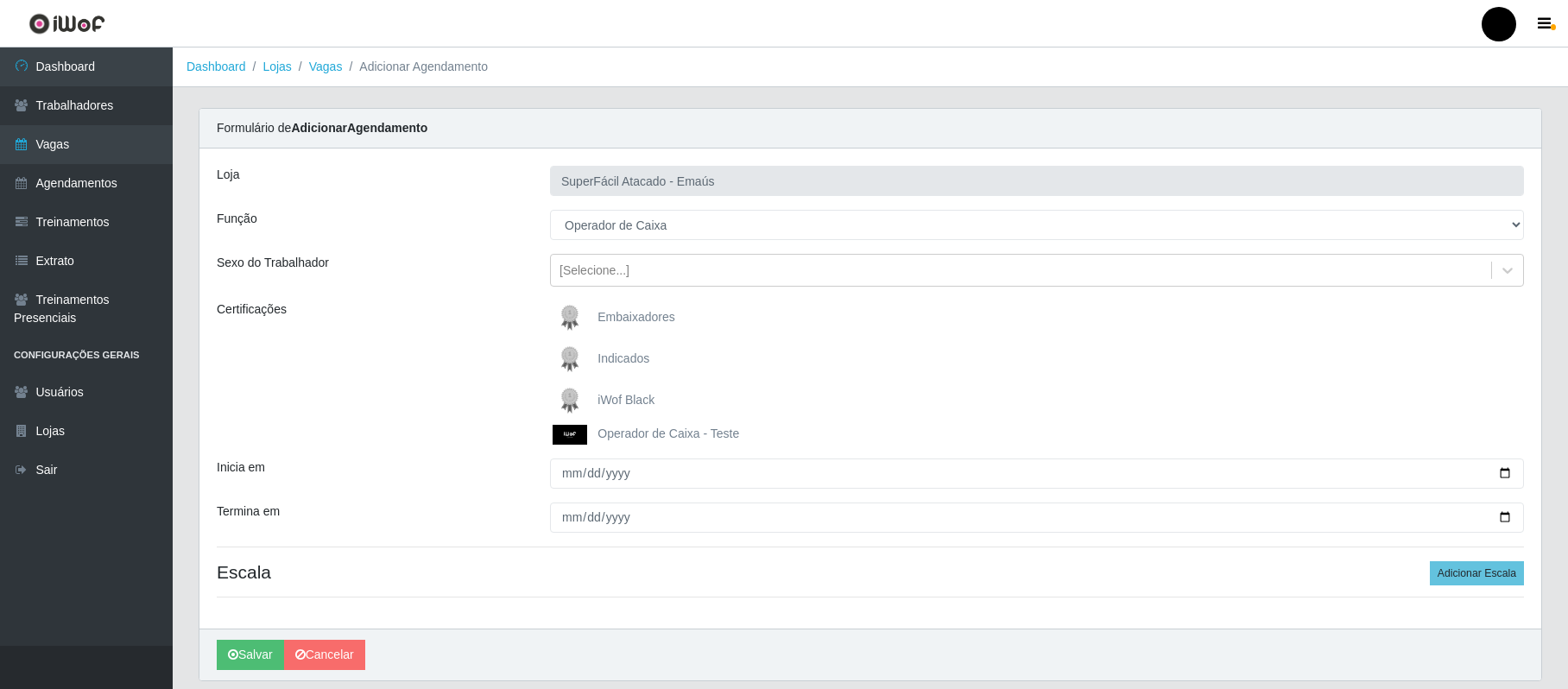
click at [616, 395] on span "iWof Black" at bounding box center [626, 400] width 57 height 13
click at [0, 0] on input "iWof Black" at bounding box center [0, 0] width 0 height 0
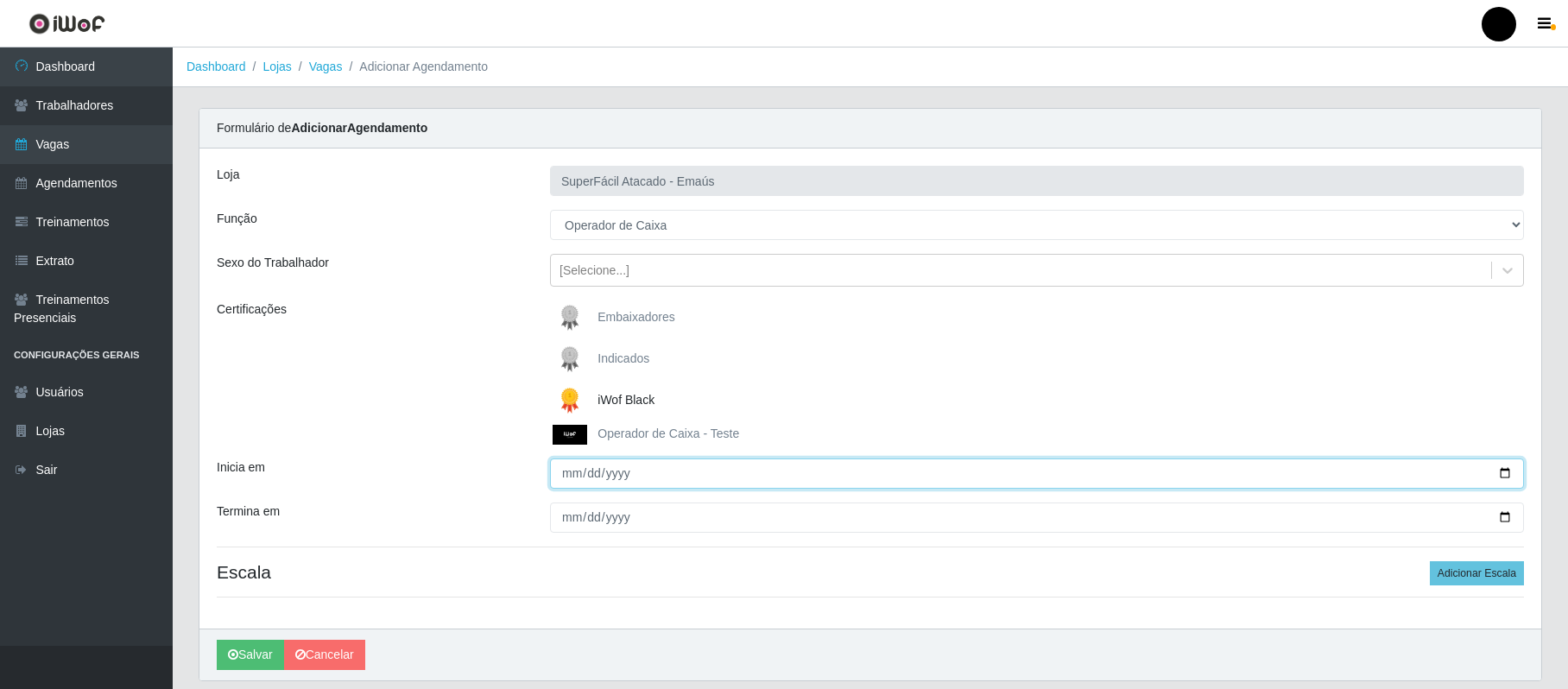
click at [561, 469] on input "Inicia em" at bounding box center [1037, 474] width 974 height 30
type input "[DATE]"
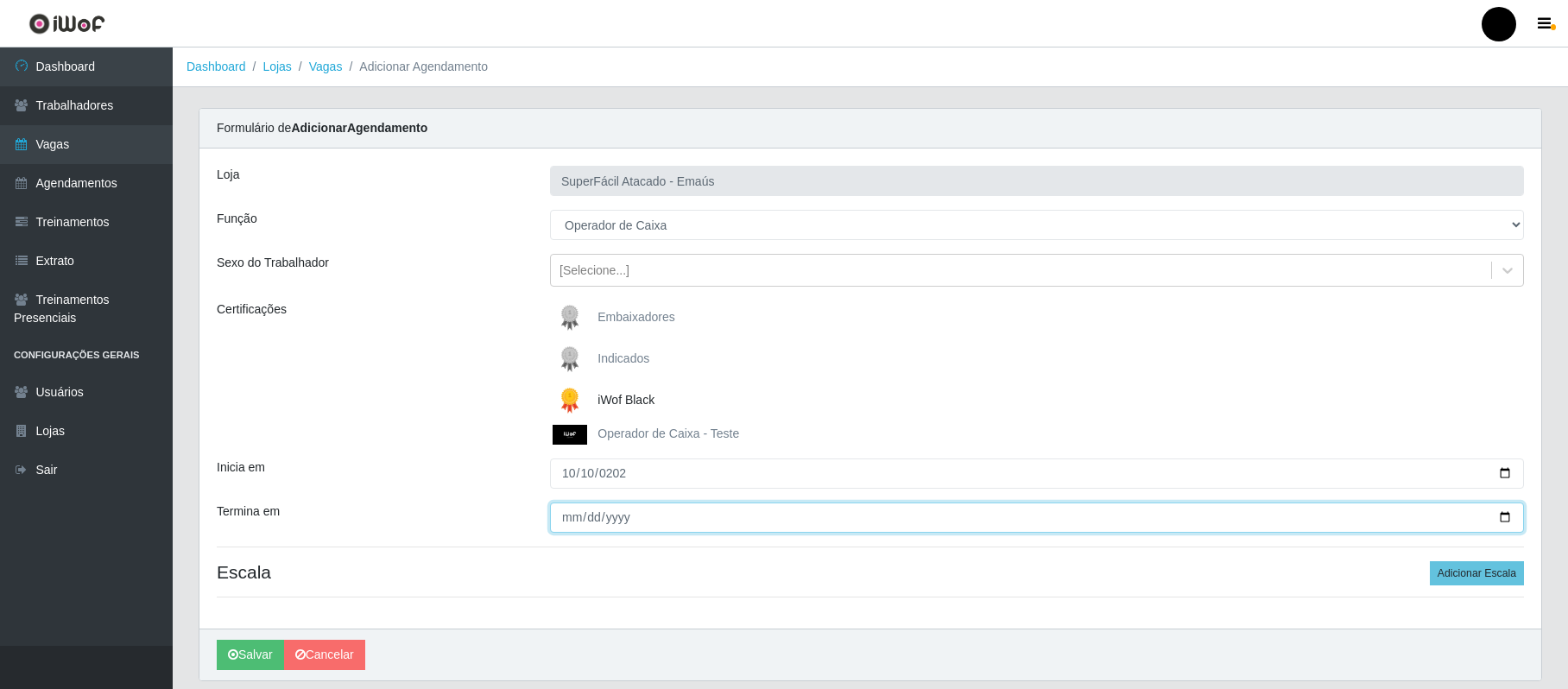
click at [570, 518] on input "Termina em" at bounding box center [1037, 518] width 974 height 30
type input "[DATE]"
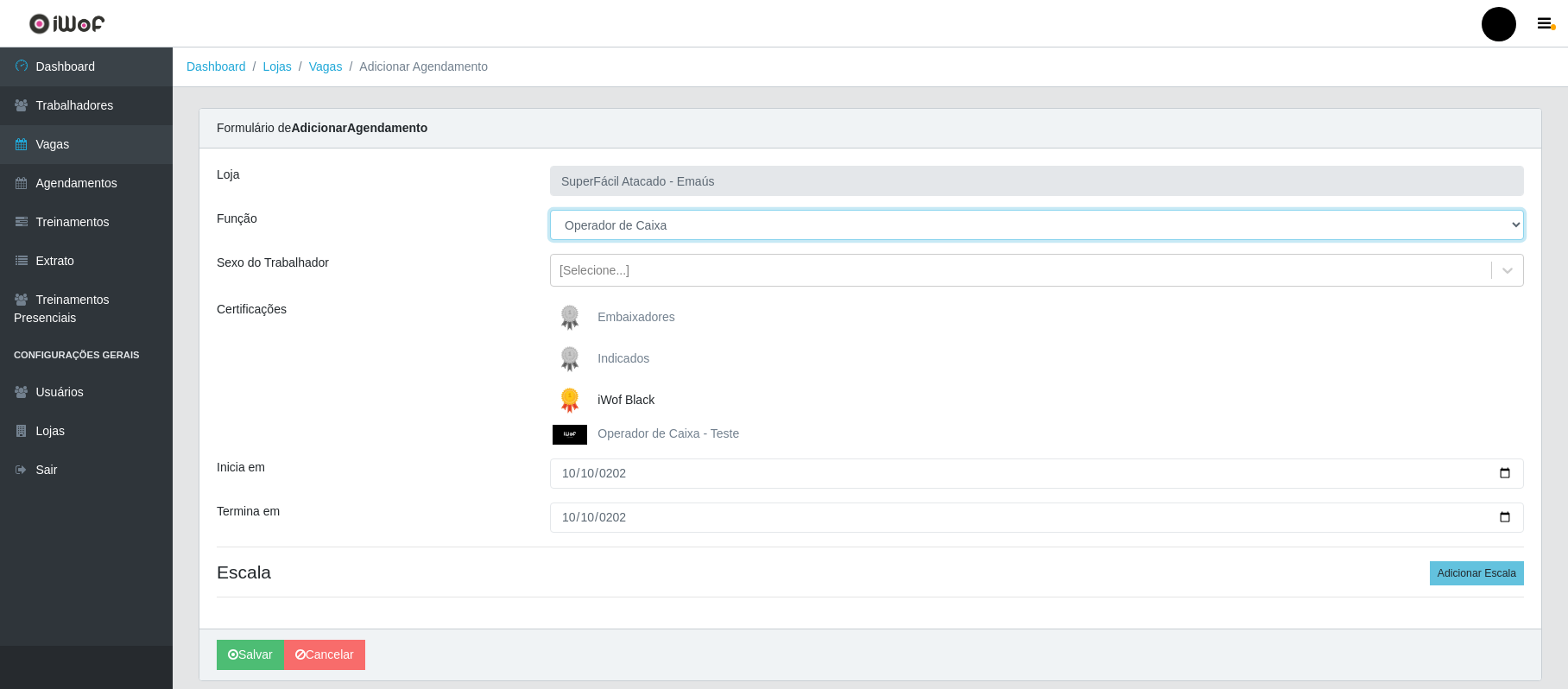
click at [685, 227] on select "[Selecione...] Auxiliar de Estacionamento Auxiliar de Estacionamento + Auxiliar…" at bounding box center [1037, 225] width 974 height 30
click at [550, 211] on select "[Selecione...] Auxiliar de Estacionamento Auxiliar de Estacionamento + Auxiliar…" at bounding box center [1037, 225] width 974 height 30
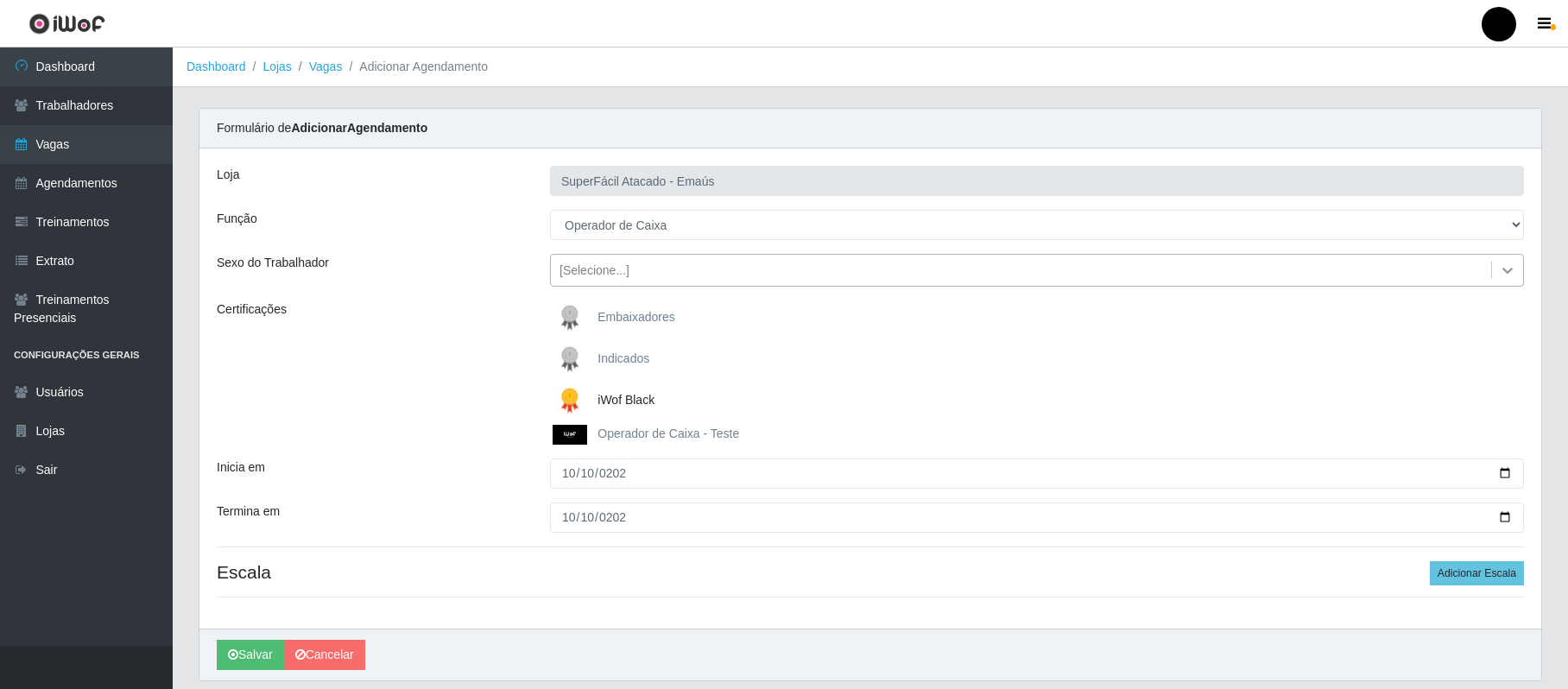
click at [1189, 271] on icon at bounding box center [1508, 271] width 11 height 6
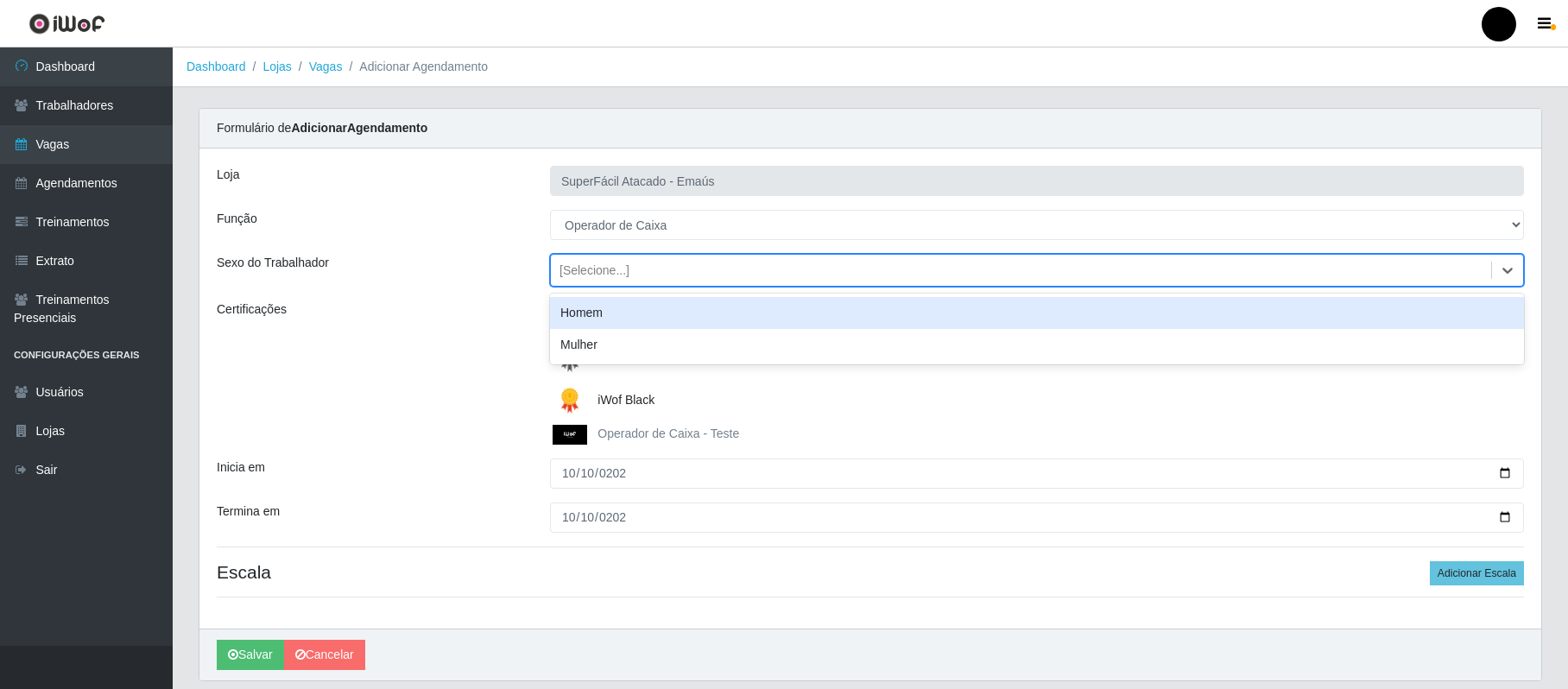
click at [584, 308] on div "Homem" at bounding box center [1037, 314] width 974 height 32
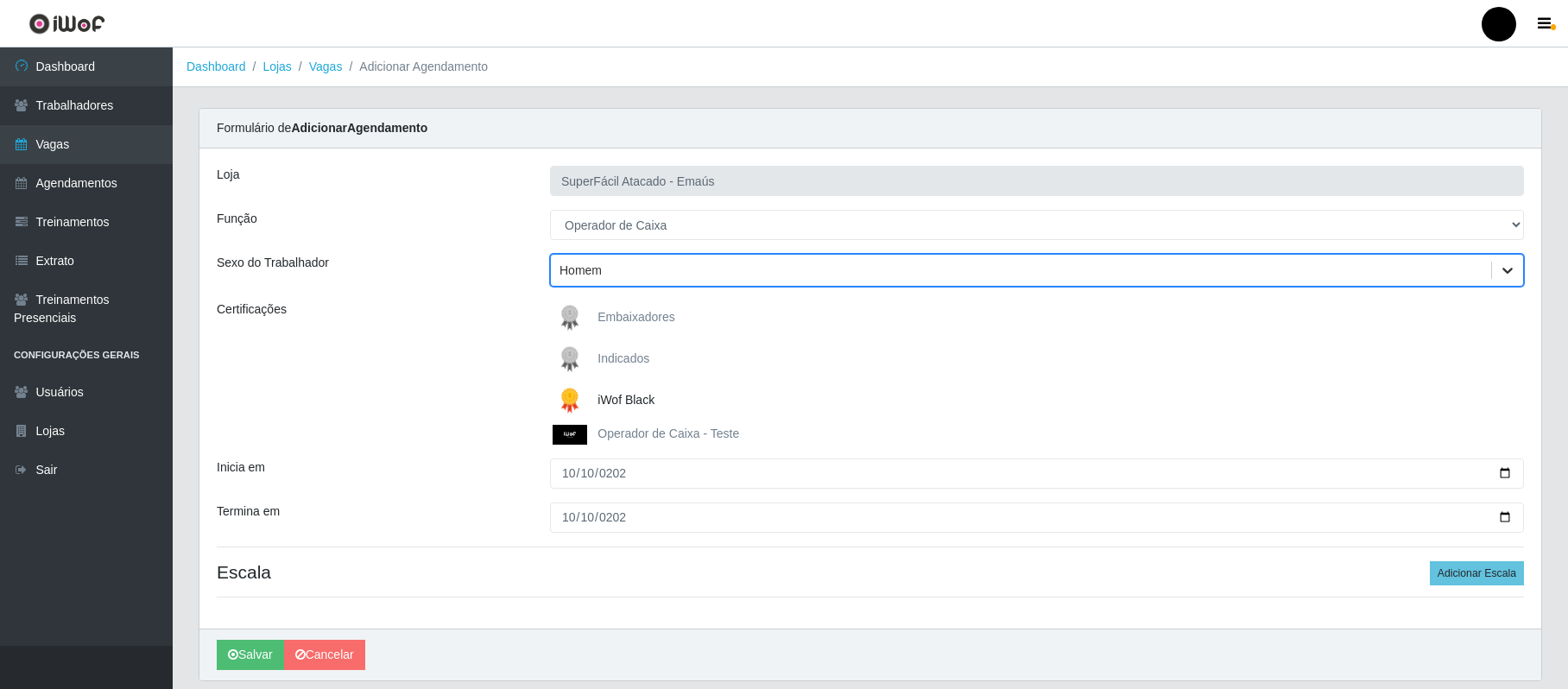
click at [1189, 270] on icon at bounding box center [1508, 271] width 11 height 6
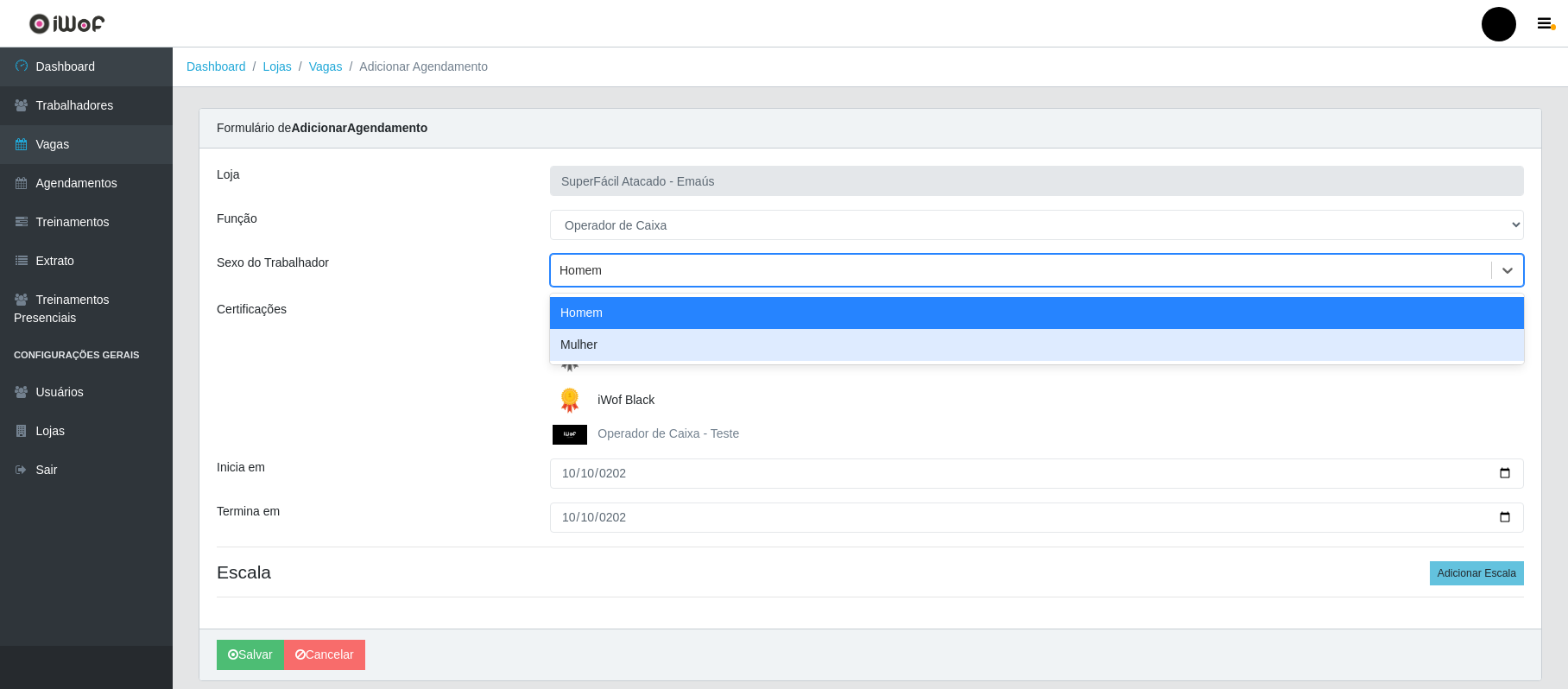
click at [601, 347] on div "Mulher" at bounding box center [1037, 345] width 974 height 32
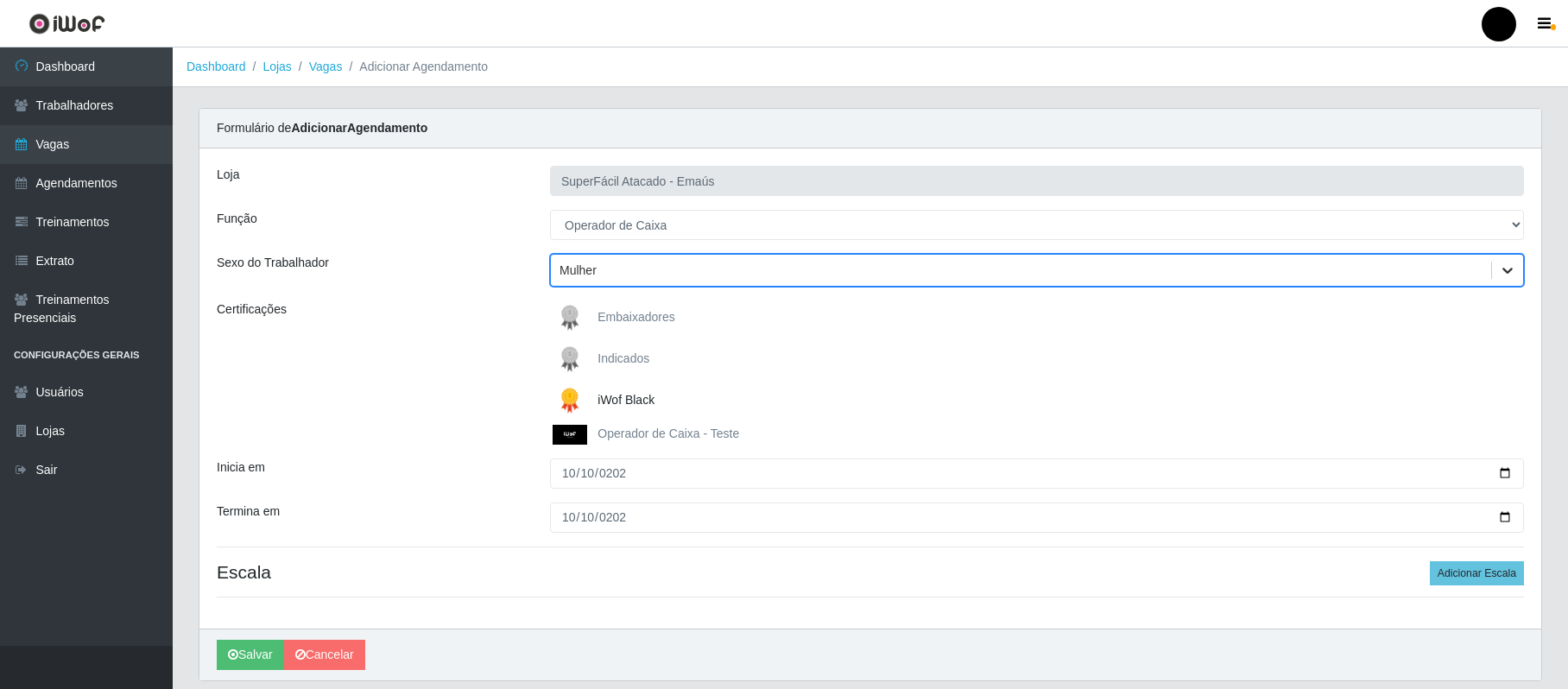
click at [1189, 267] on icon at bounding box center [1507, 270] width 17 height 17
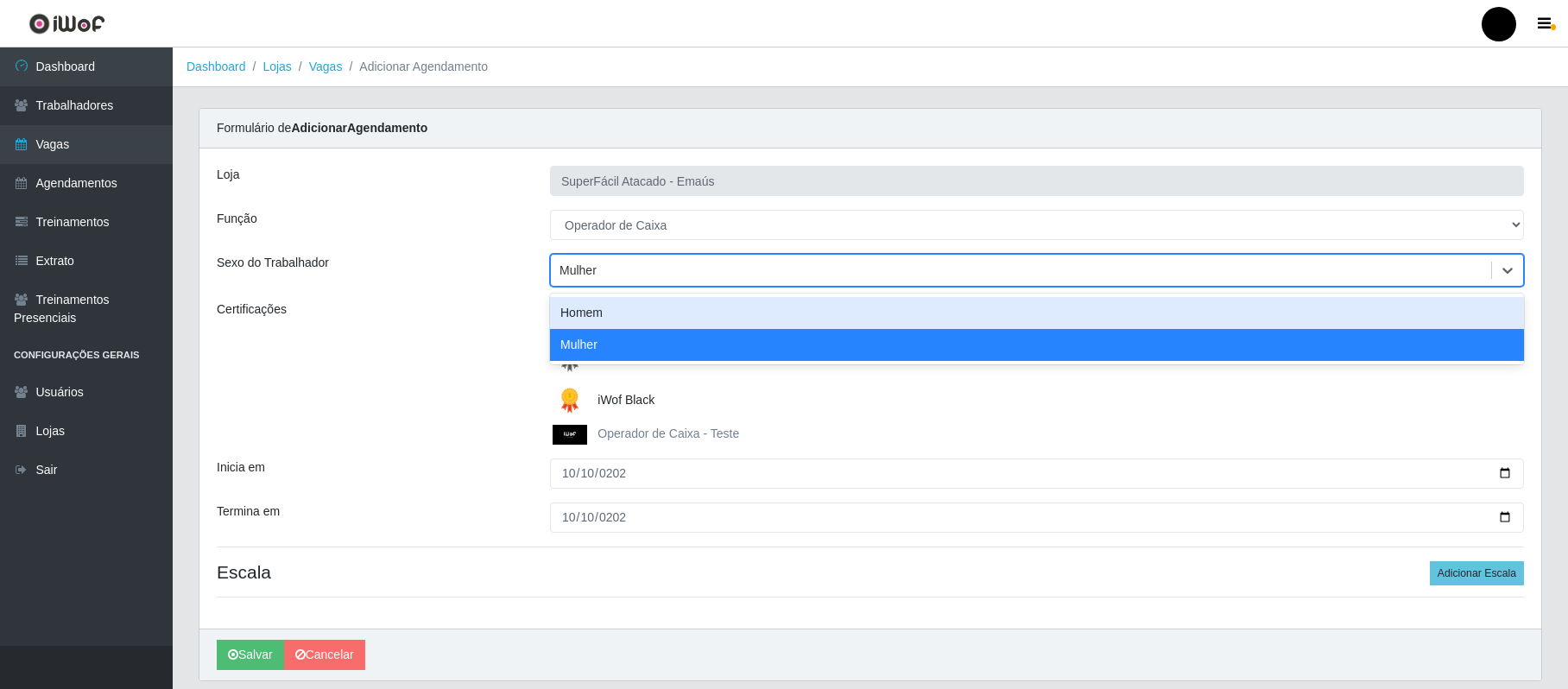
click at [578, 323] on div "Homem" at bounding box center [1037, 314] width 974 height 32
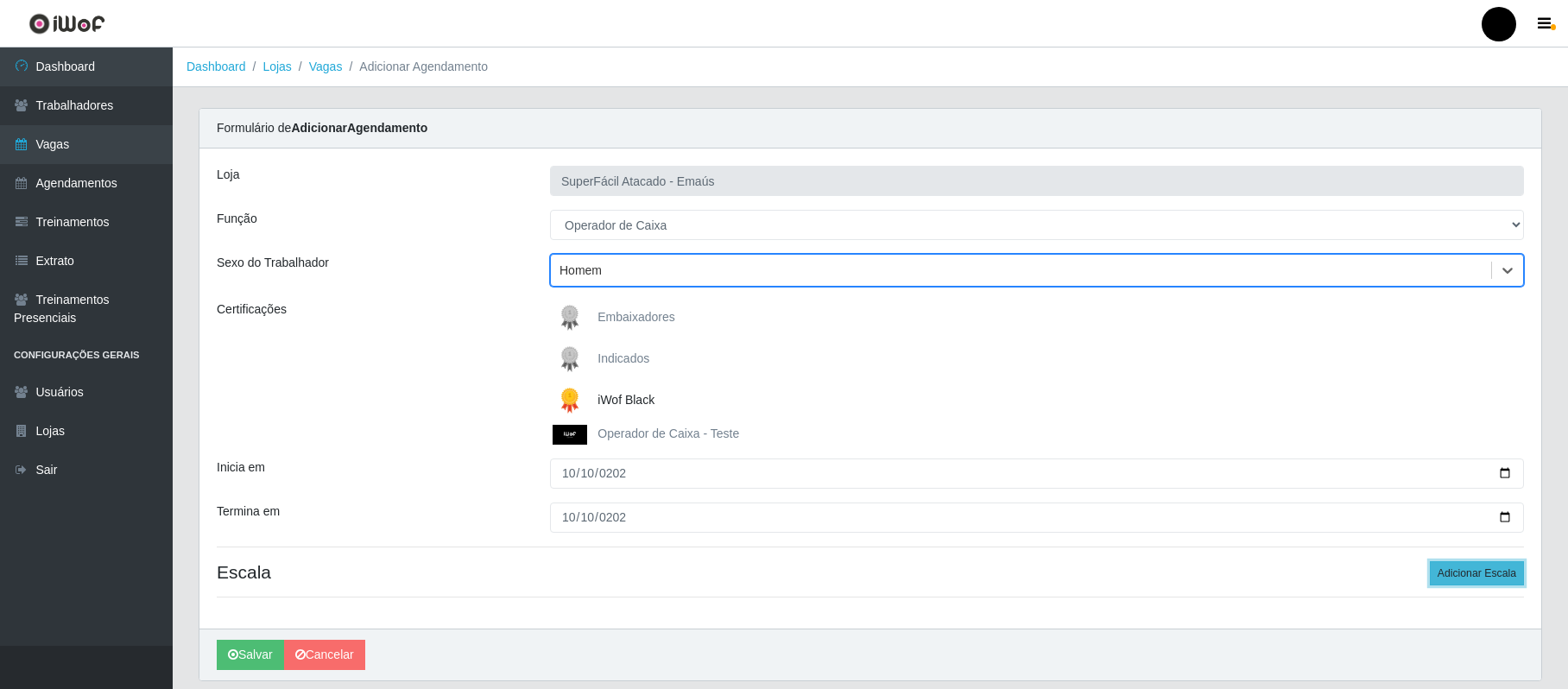
click at [1189, 579] on button "Adicionar Escala" at bounding box center [1477, 573] width 94 height 24
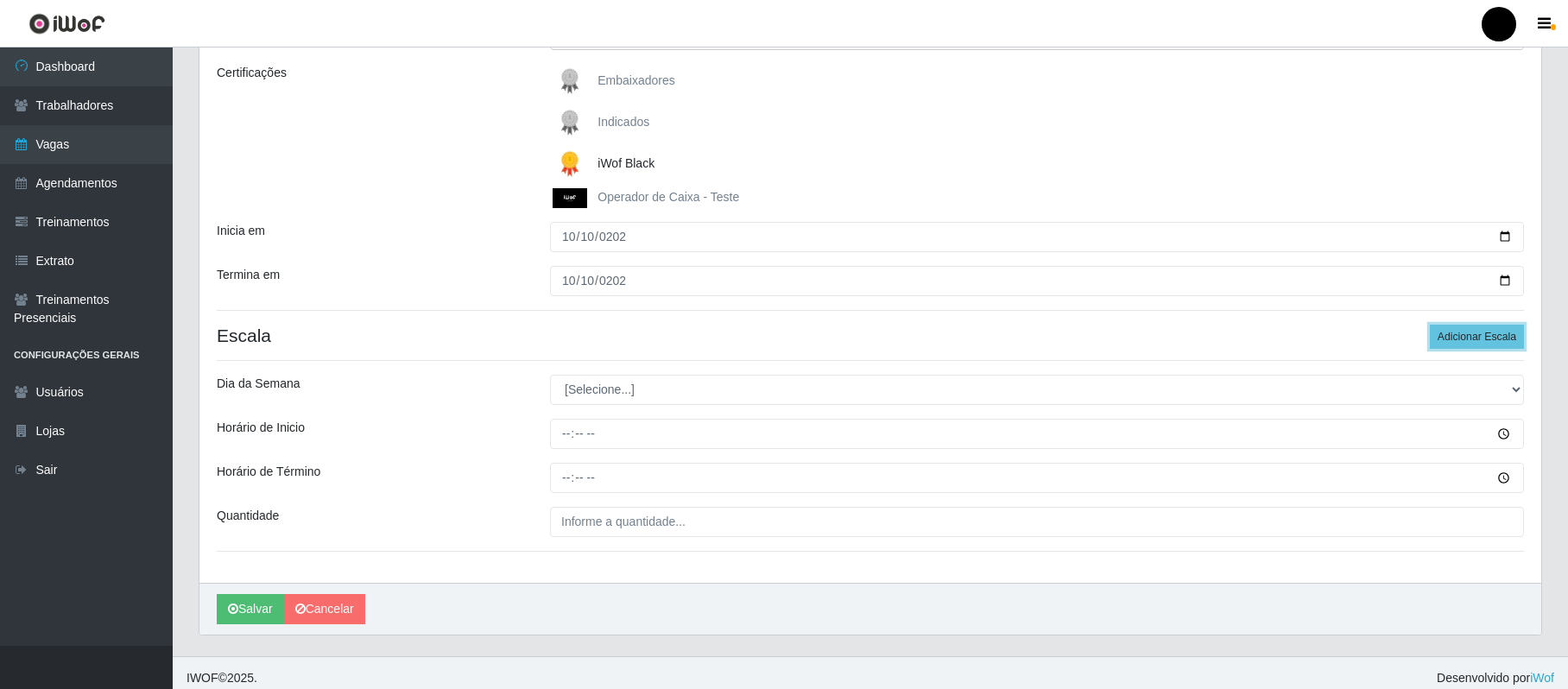
scroll to position [250, 0]
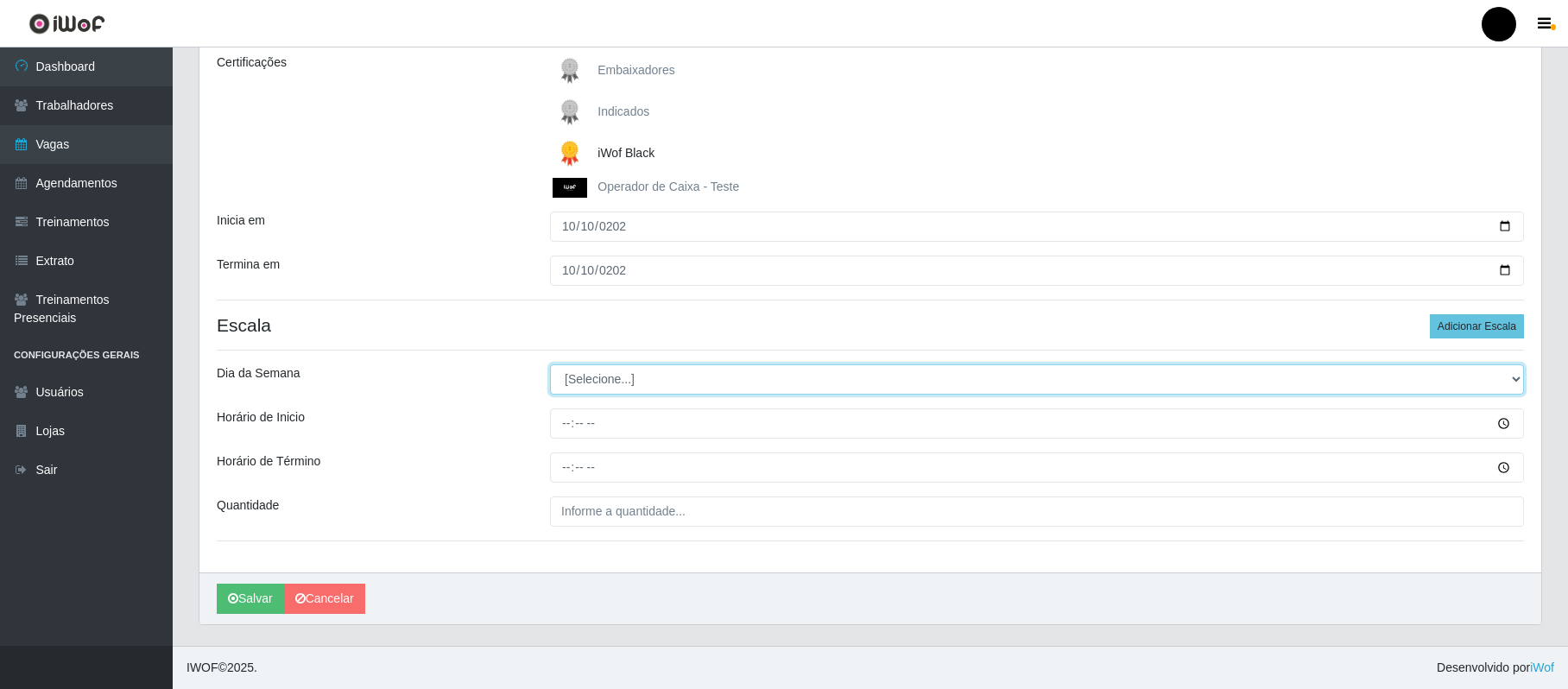
click at [633, 384] on select "[Selecione...] Segunda Terça Quarta Quinta Sexta Sábado Domingo" at bounding box center [1037, 380] width 974 height 30
select select "5"
click at [550, 365] on select "[Selecione...] Segunda Terça Quarta Quinta Sexta Sábado Domingo" at bounding box center [1037, 380] width 974 height 30
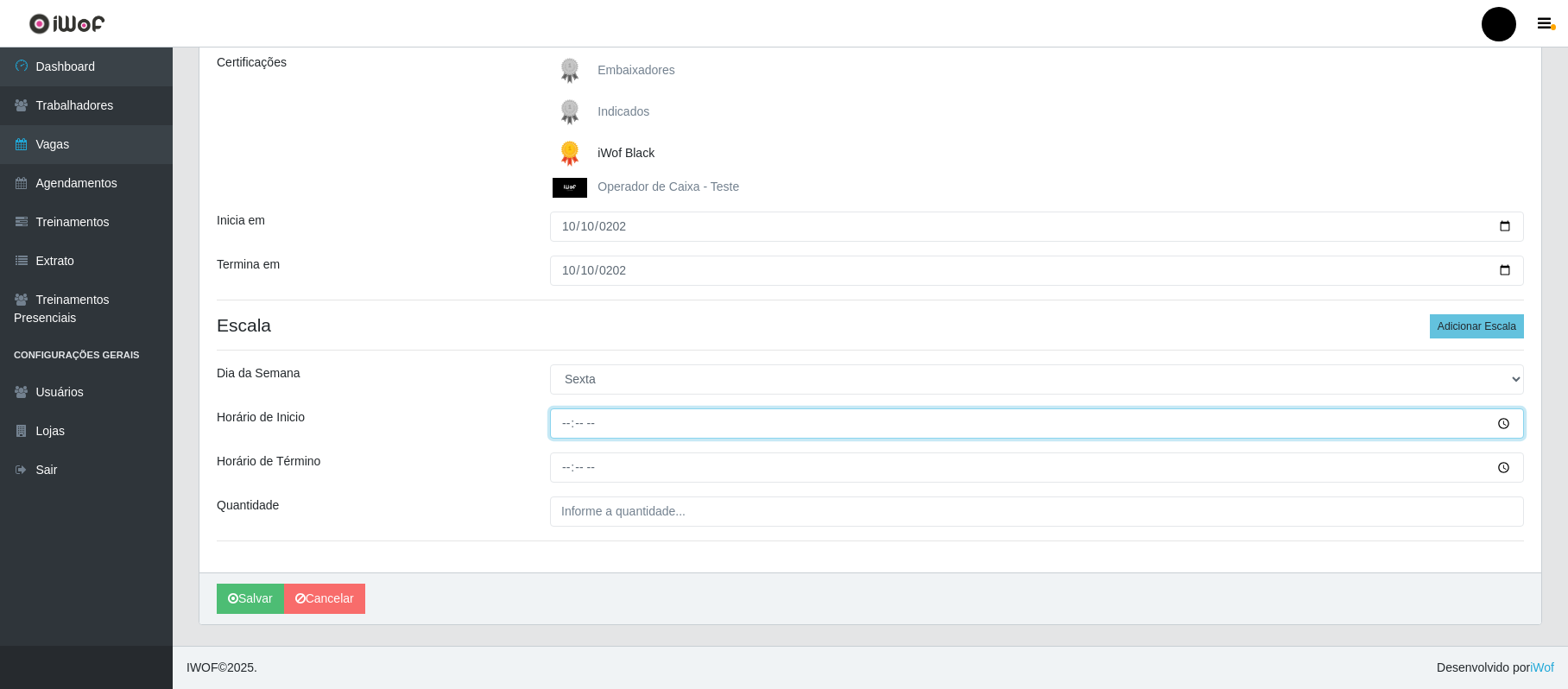
click at [562, 419] on input "Horário de Inicio" at bounding box center [1037, 424] width 974 height 30
type input "16:30"
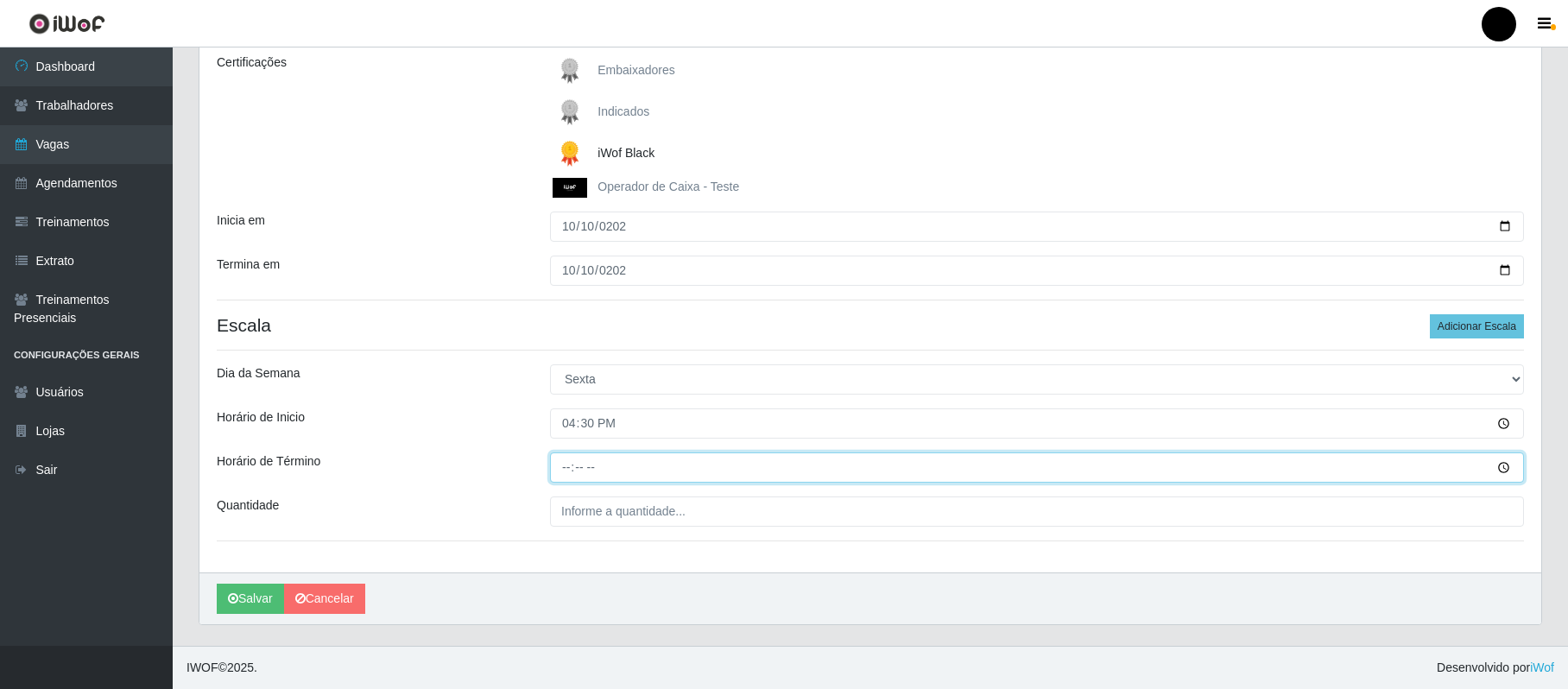
click at [564, 461] on input "Horário de Término" at bounding box center [1037, 468] width 974 height 30
type input "22:40"
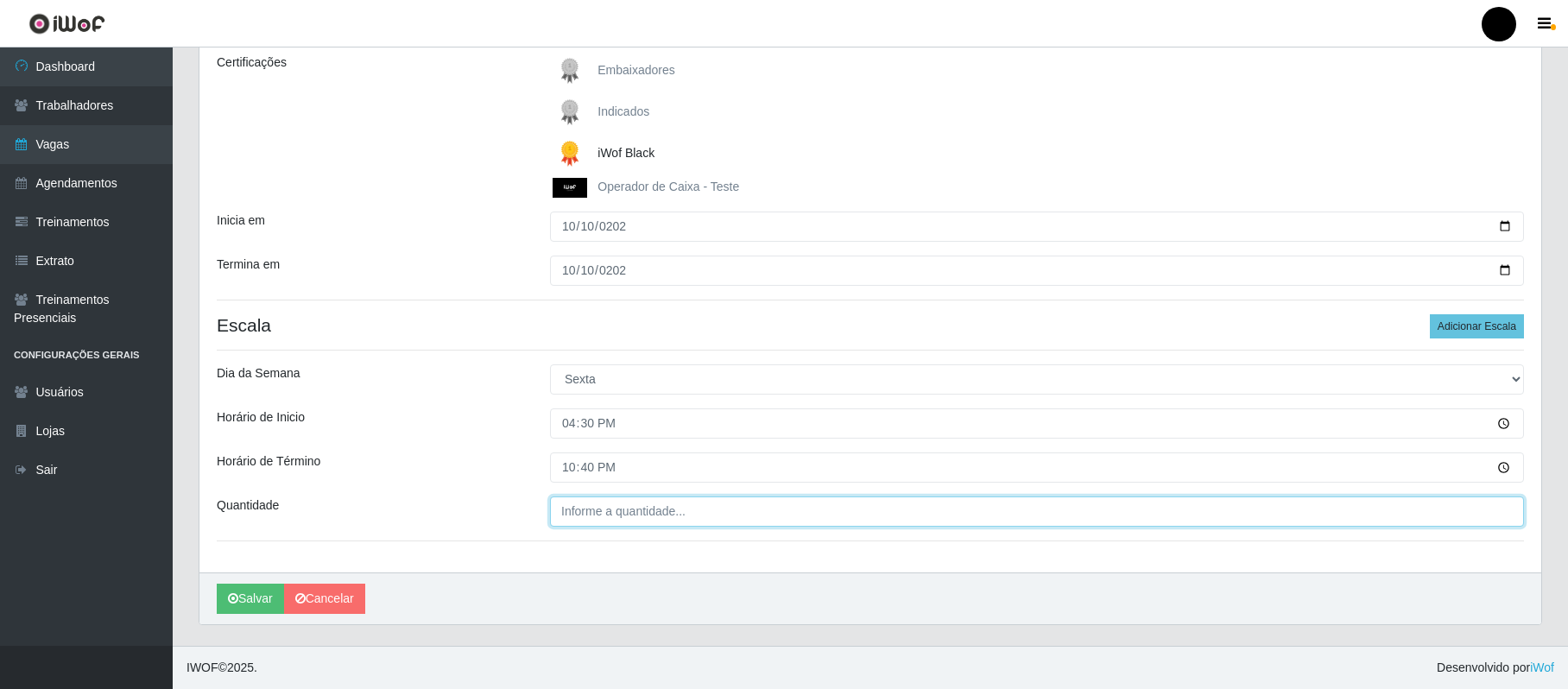
type input "___"
click at [630, 503] on input "___" at bounding box center [1037, 512] width 974 height 30
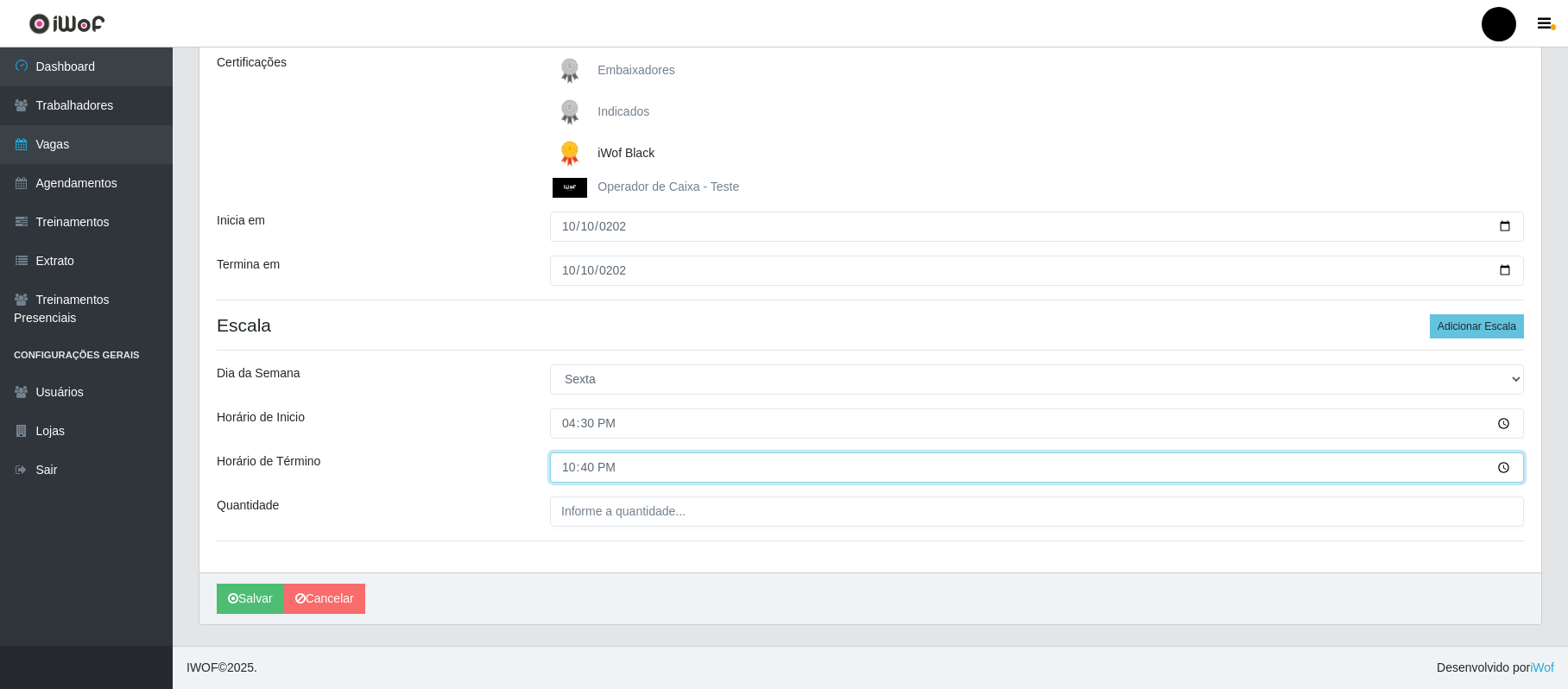
click at [627, 471] on input "22:40" at bounding box center [1037, 468] width 974 height 30
click at [611, 468] on input "22:40" at bounding box center [1037, 468] width 974 height 30
click at [603, 457] on input "22:40" at bounding box center [1037, 468] width 974 height 30
type input "22:30"
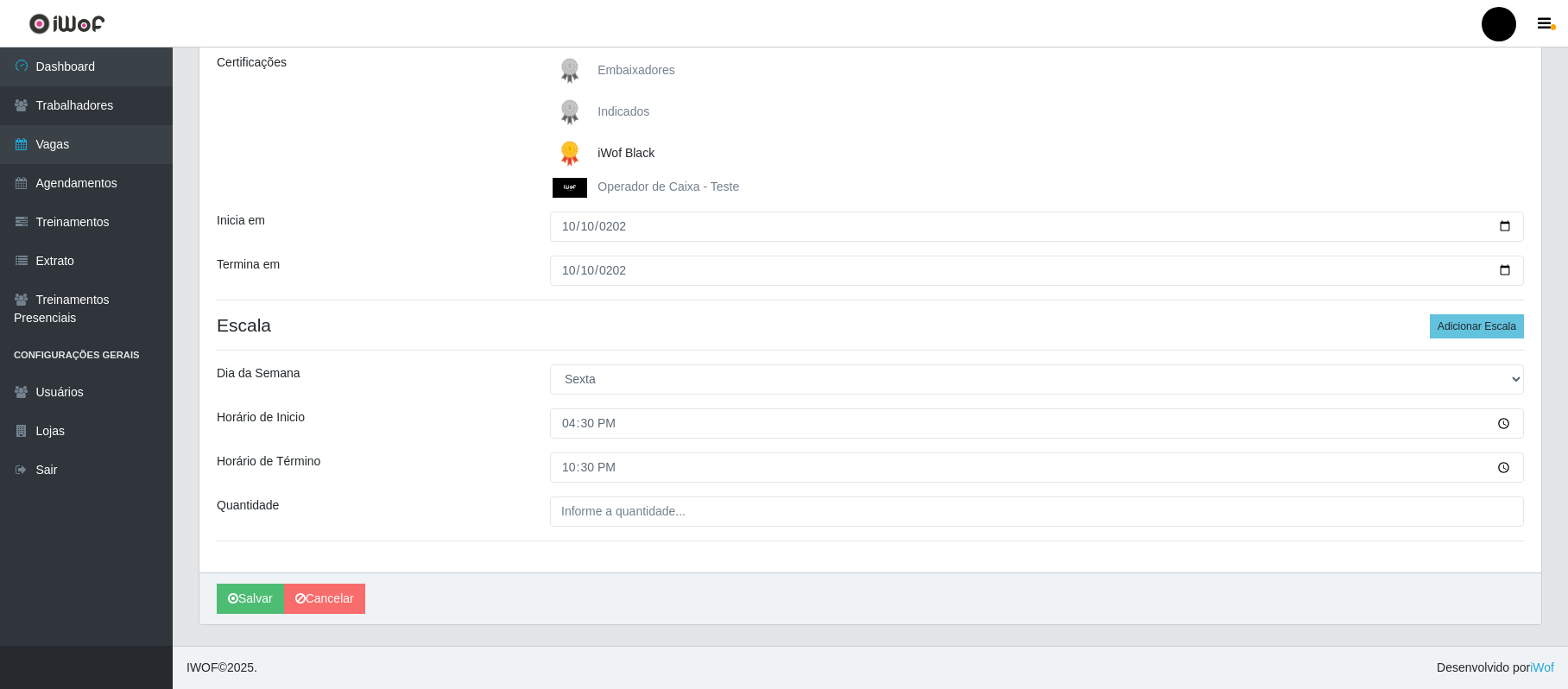
click at [599, 494] on div "Loja SuperFácil Atacado - Emaús Função [Selecione...] Auxiliar de Estacionament…" at bounding box center [871, 237] width 1342 height 671
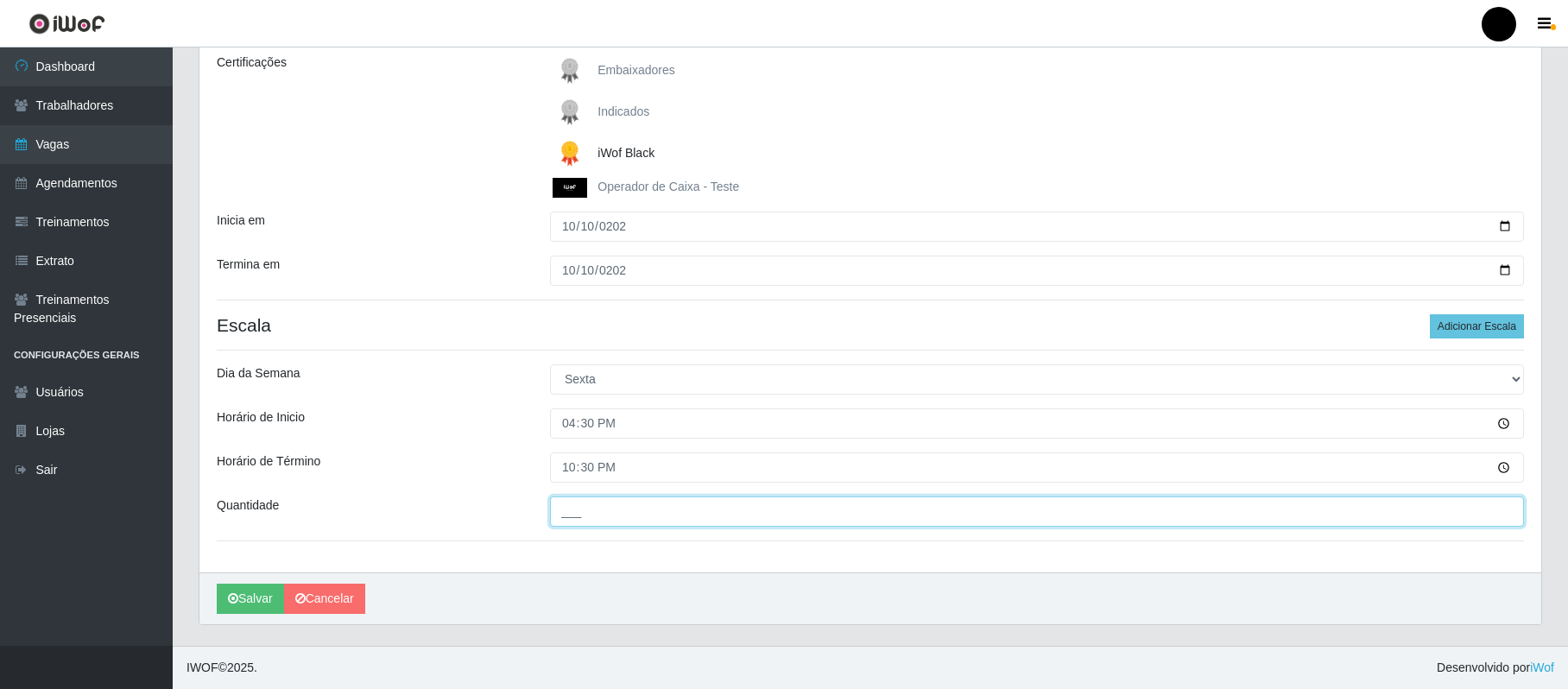
click at [603, 506] on input "___" at bounding box center [1037, 512] width 974 height 30
type input "01_"
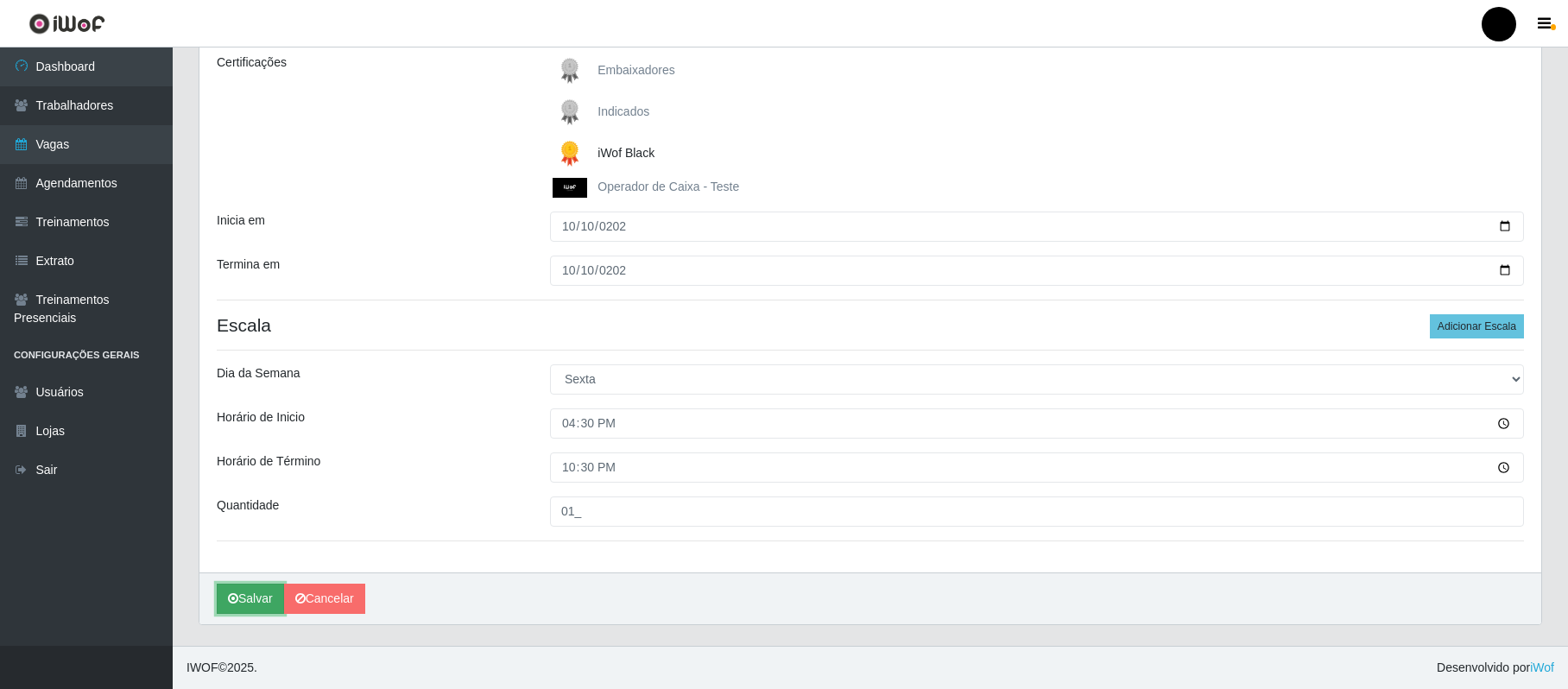
click at [239, 587] on button "Salvar" at bounding box center [250, 599] width 67 height 30
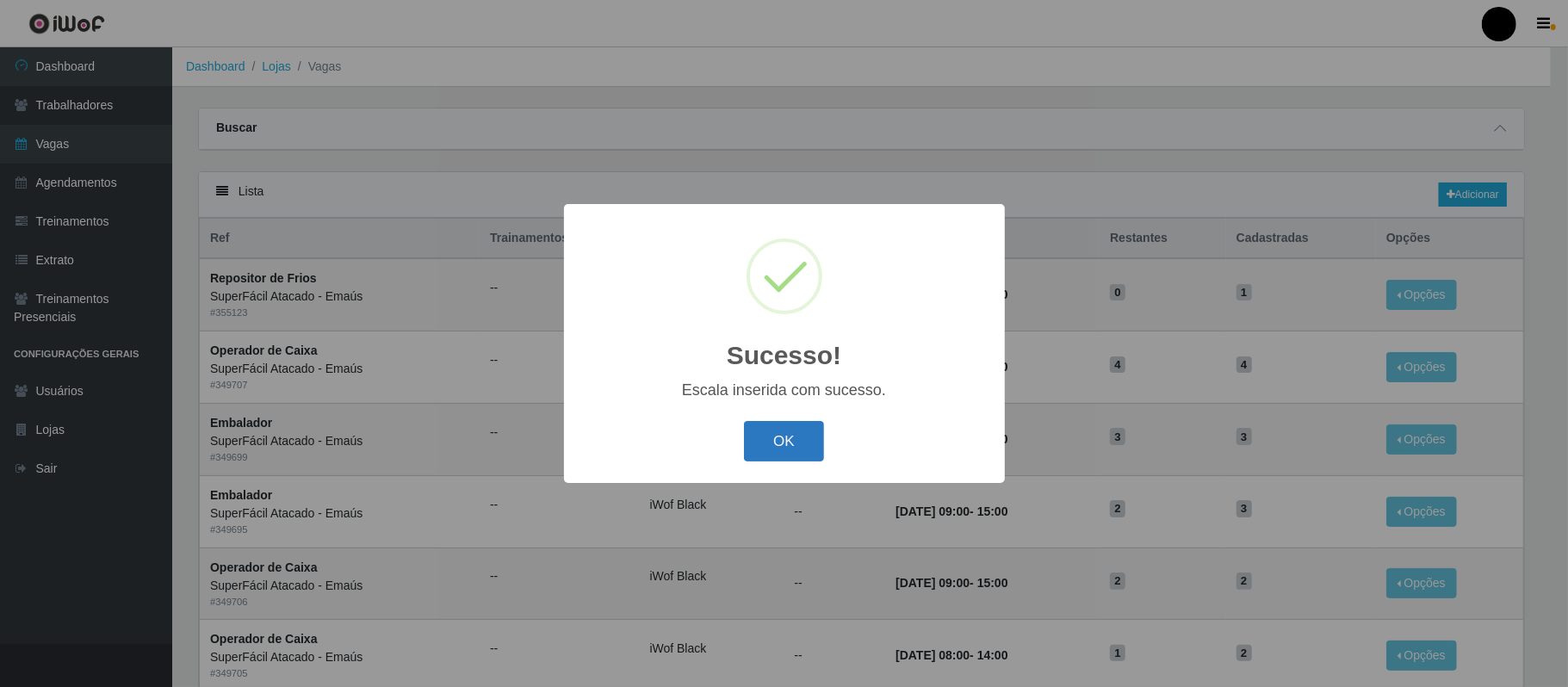
click at [773, 432] on button "OK" at bounding box center [784, 440] width 80 height 40
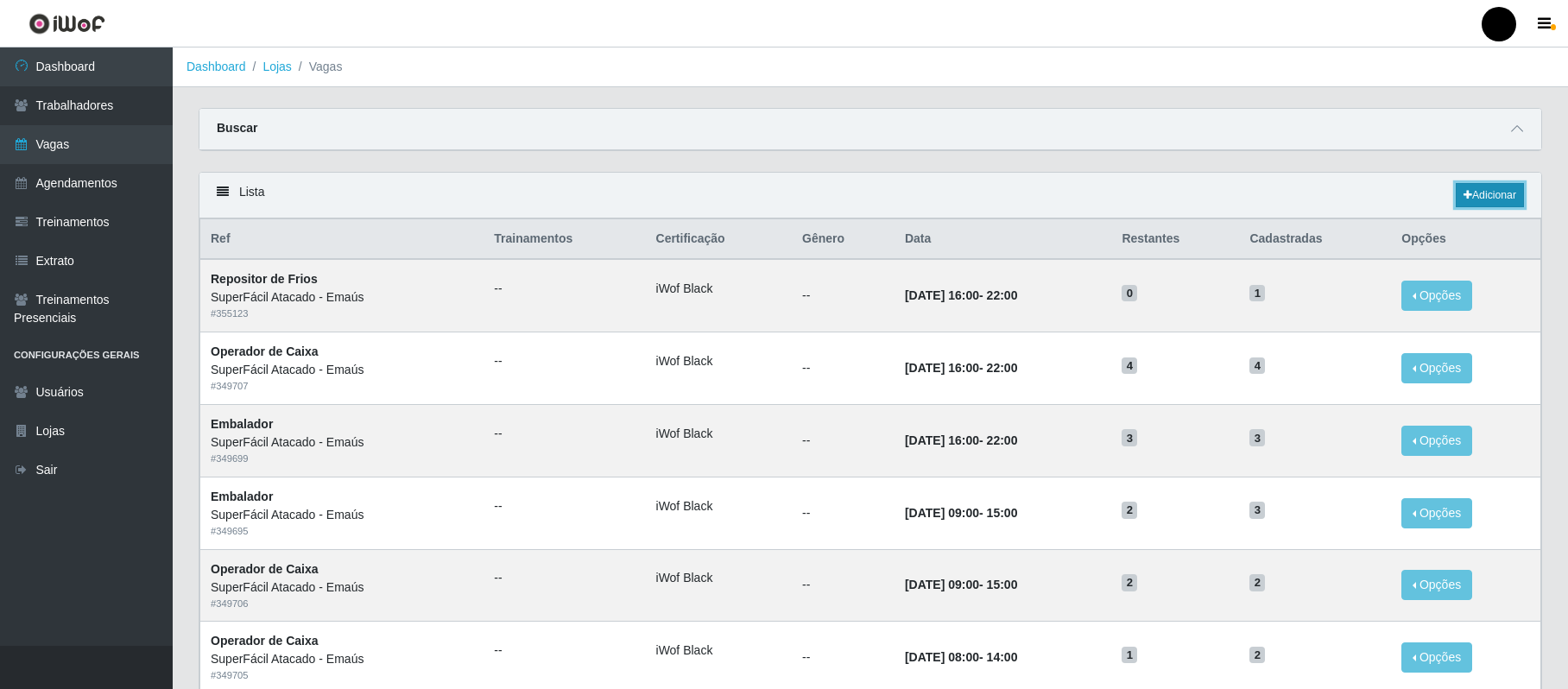
click at [1189, 191] on link "Adicionar" at bounding box center [1490, 194] width 68 height 24
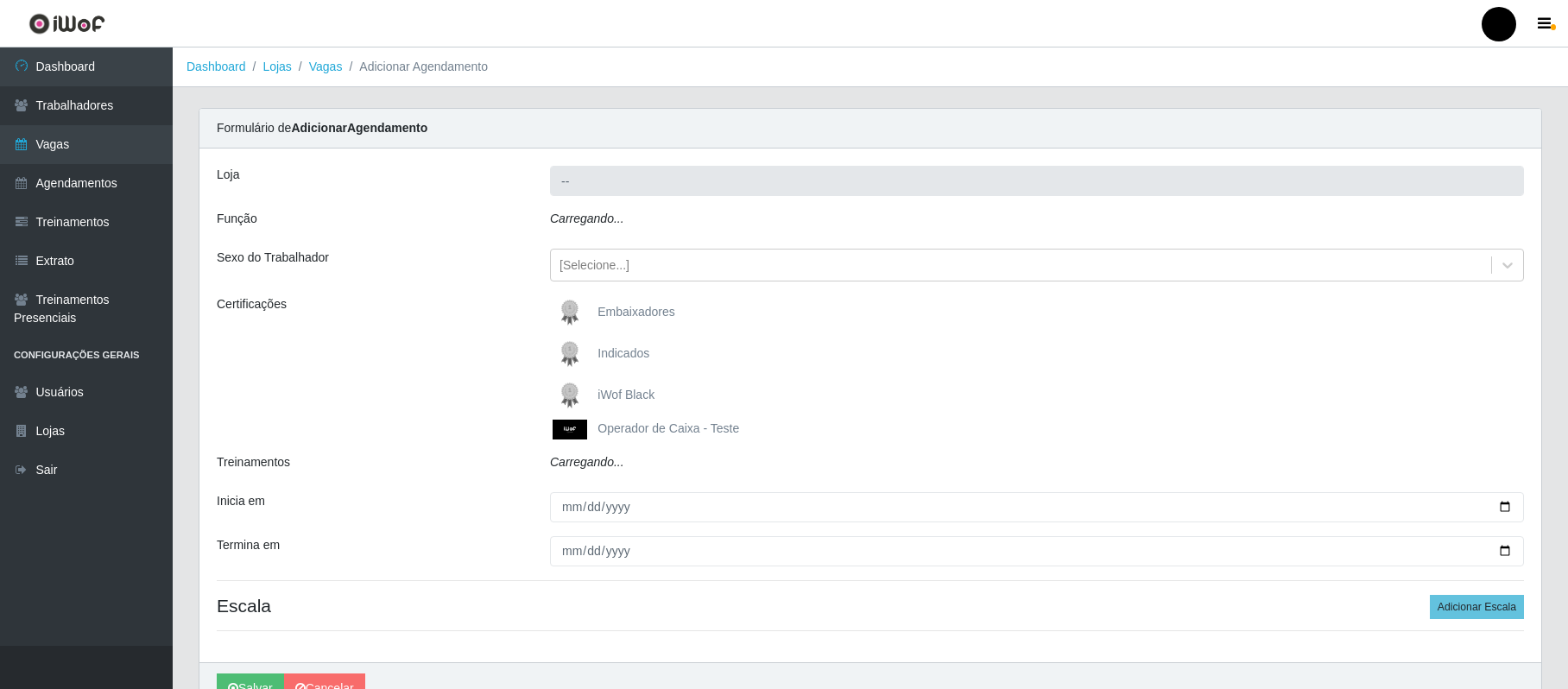
type input "SuperFácil Atacado - Emaús"
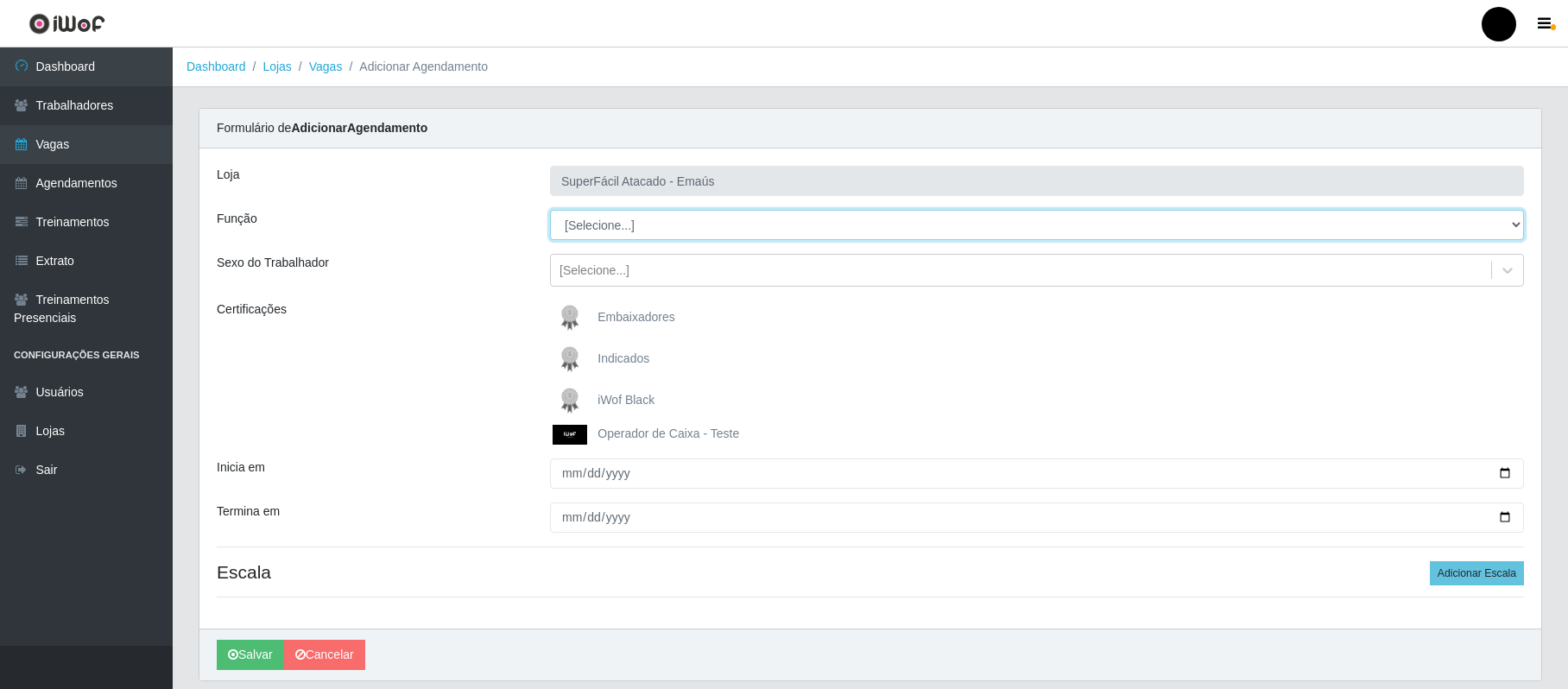
click at [1189, 221] on select "[Selecione...] Auxiliar de Estacionamento Auxiliar de Estacionamento + Auxiliar…" at bounding box center [1037, 225] width 974 height 30
select select "72"
click at [550, 211] on select "[Selecione...] Auxiliar de Estacionamento Auxiliar de Estacionamento + Auxiliar…" at bounding box center [1037, 225] width 974 height 30
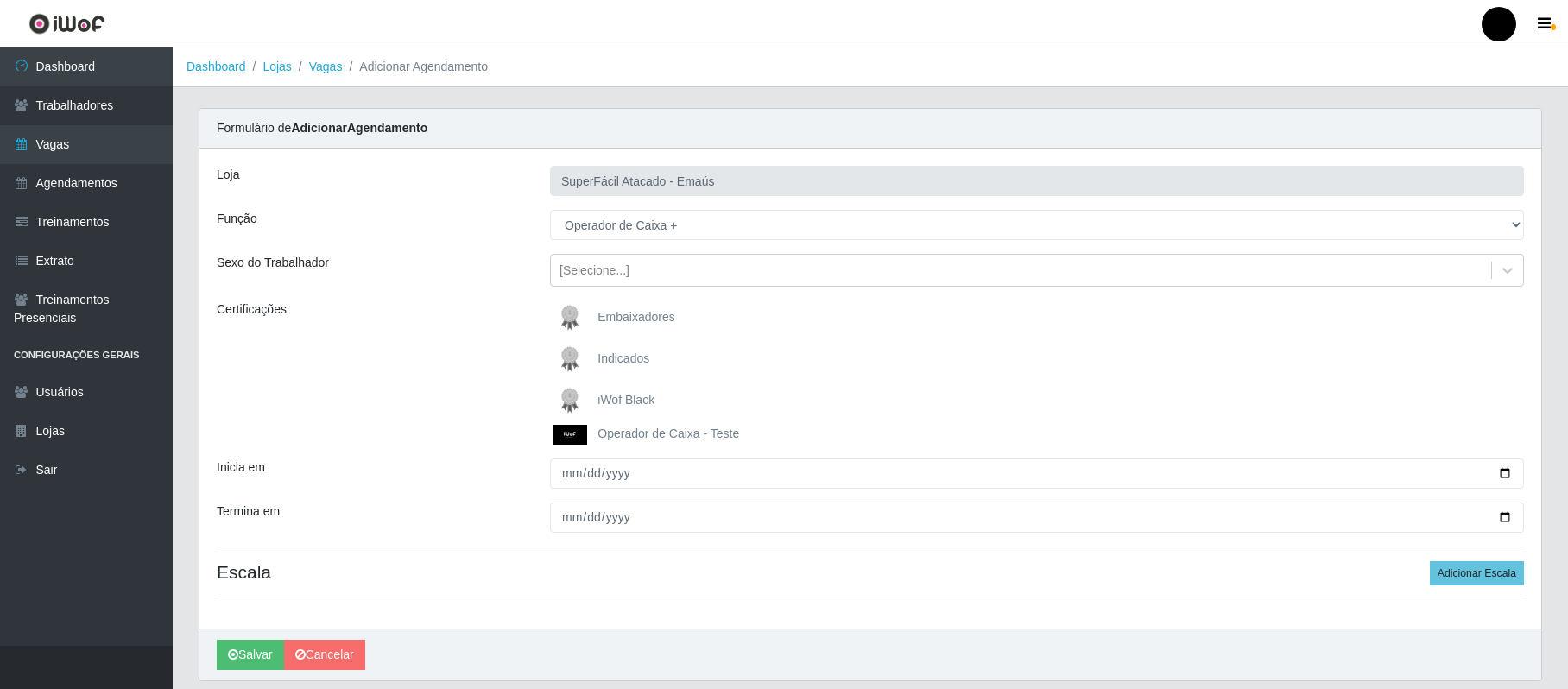
click at [642, 404] on span "iWof Black" at bounding box center [626, 400] width 57 height 13
click at [0, 0] on input "iWof Black" at bounding box center [0, 0] width 0 height 0
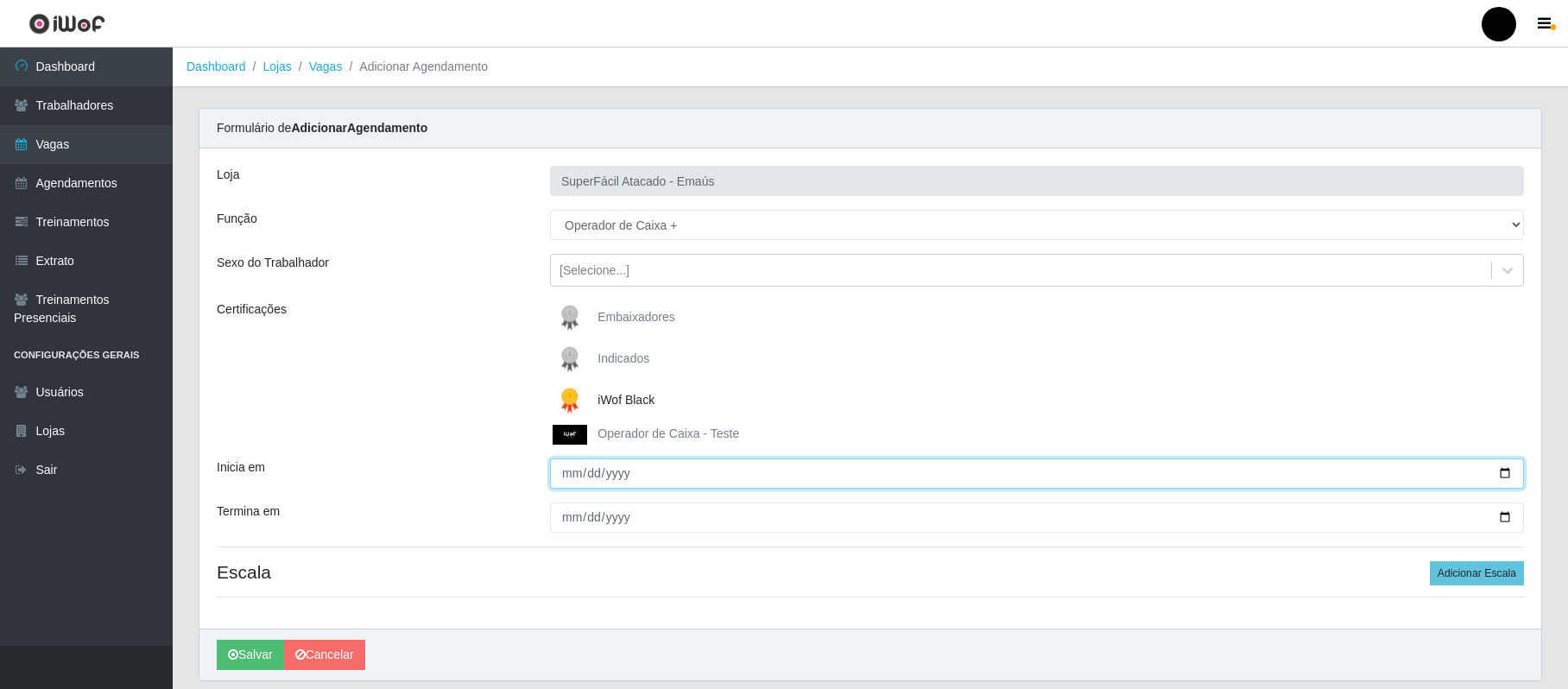
click at [577, 468] on input "Inicia em" at bounding box center [1037, 474] width 974 height 30
type input "2025-10-11"
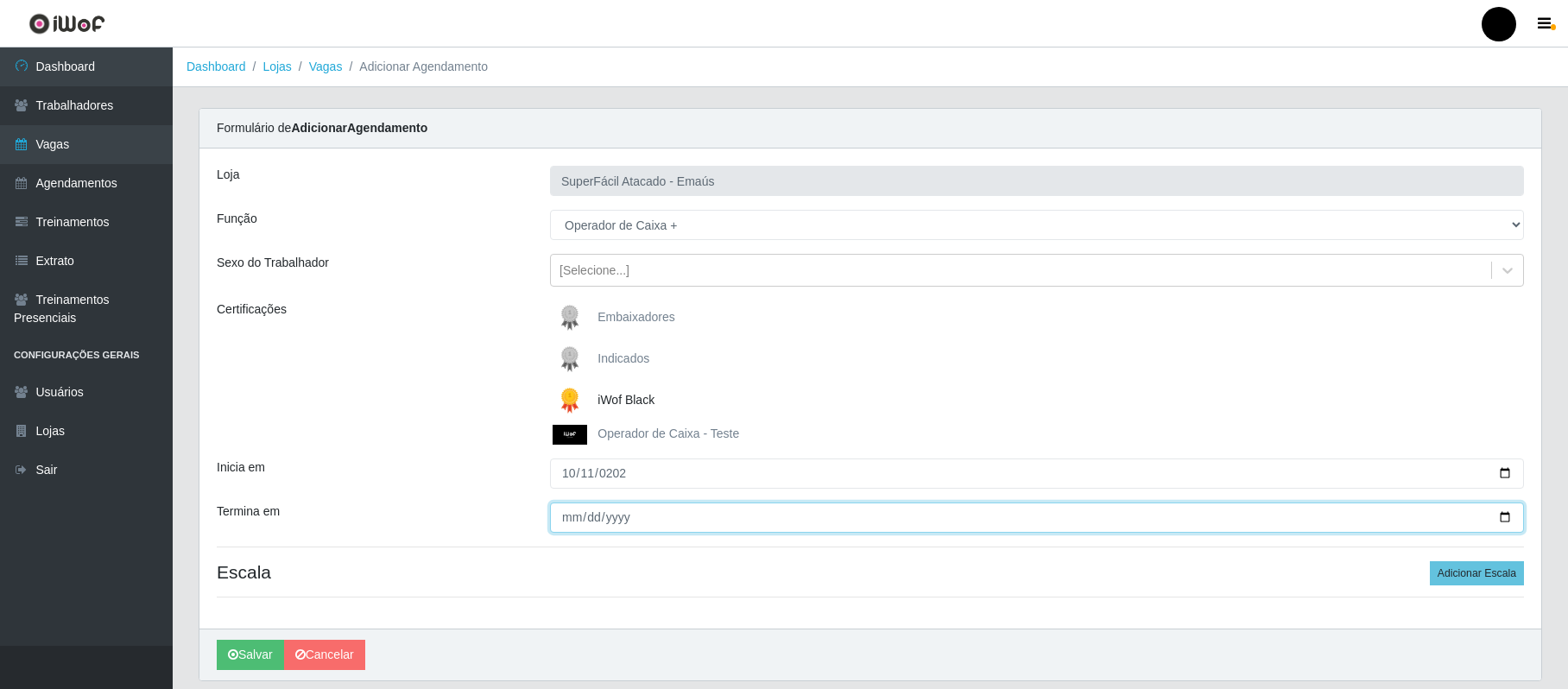
click at [560, 523] on input "Termina em" at bounding box center [1037, 518] width 974 height 30
type input "2025-10-11"
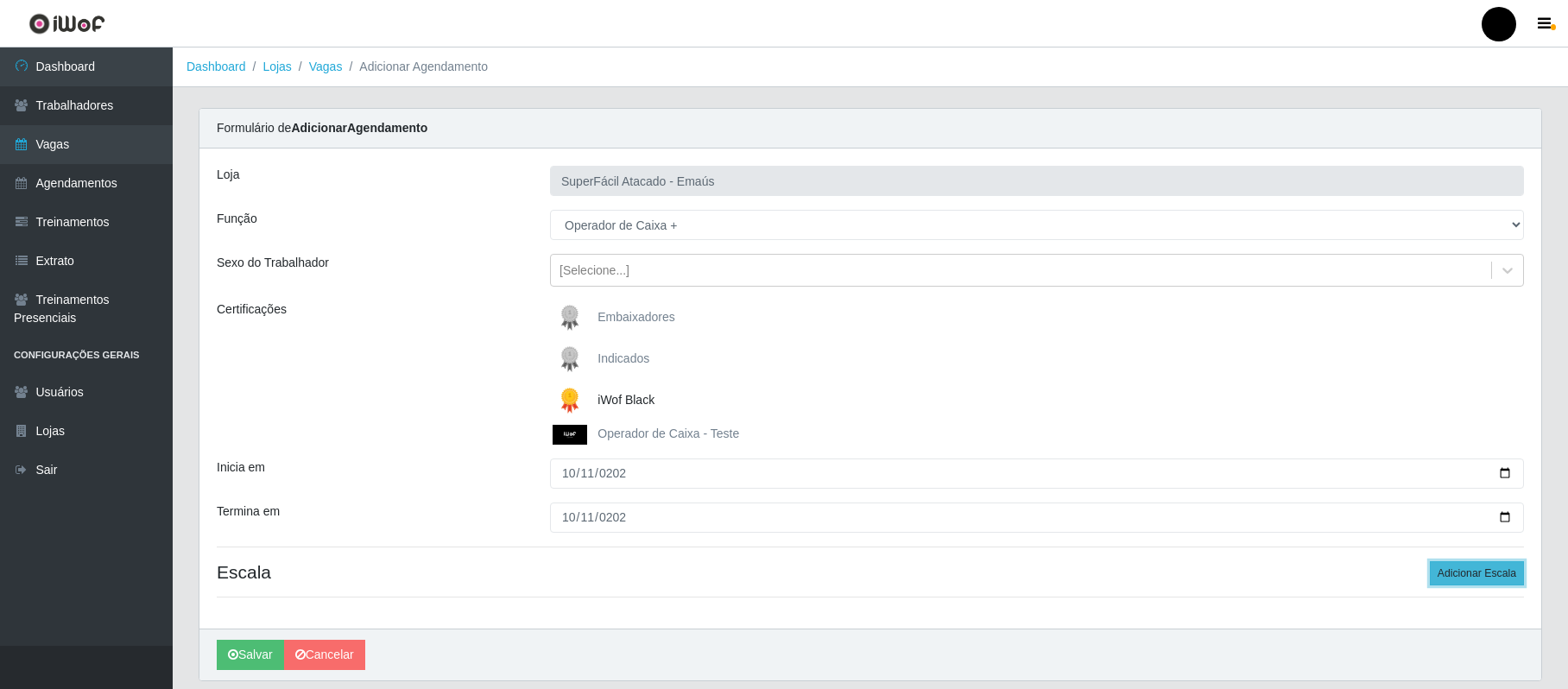
click at [1189, 581] on button "Adicionar Escala" at bounding box center [1477, 573] width 94 height 24
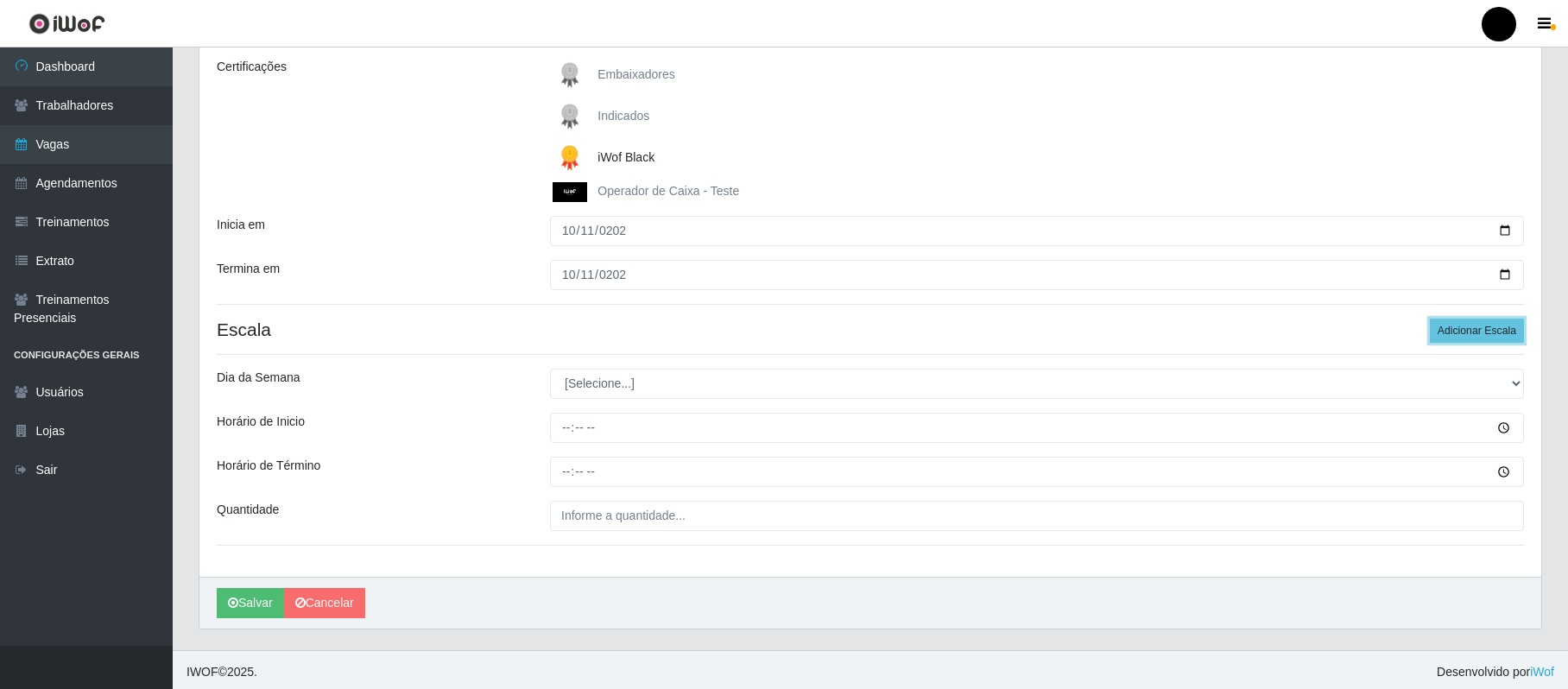
scroll to position [250, 0]
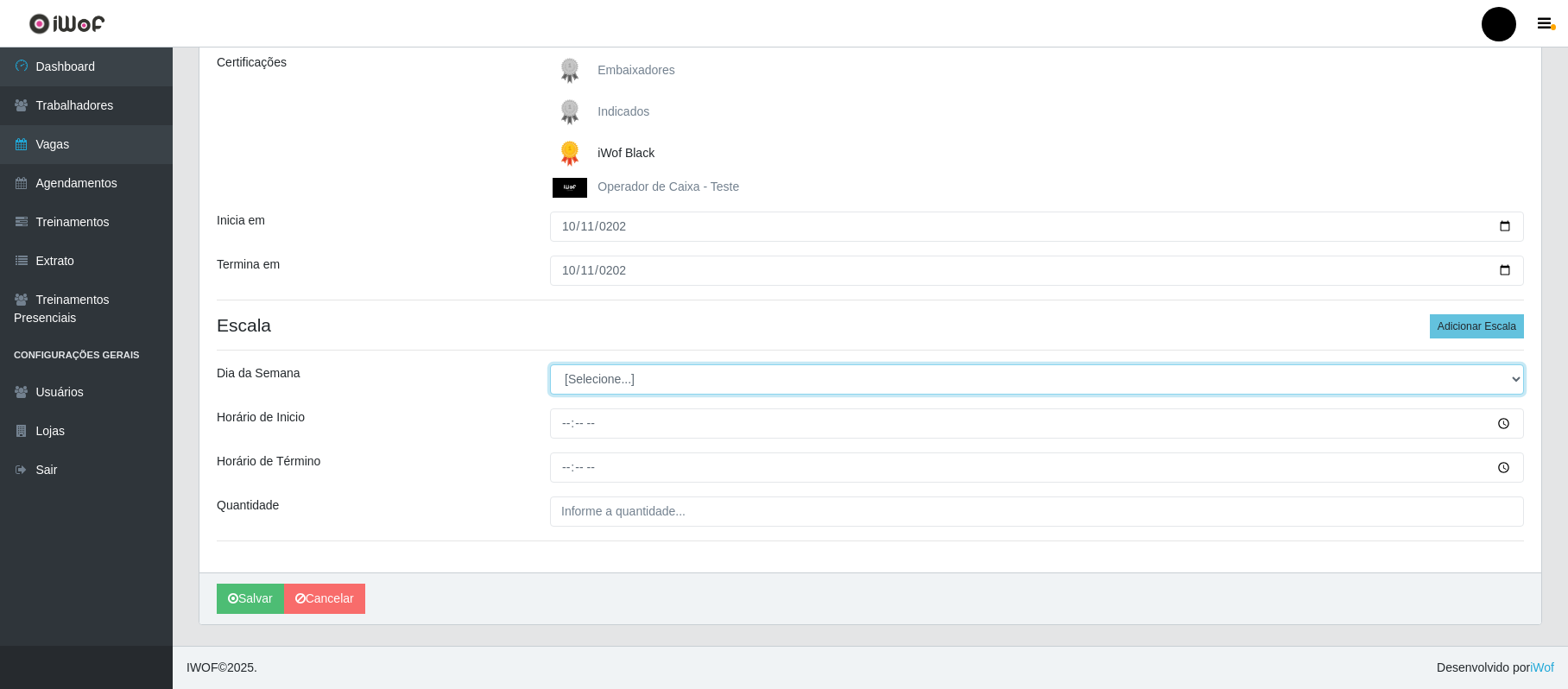
click at [630, 380] on select "[Selecione...] Segunda Terça Quarta Quinta Sexta Sábado Domingo" at bounding box center [1037, 380] width 974 height 30
select select "6"
click at [550, 365] on select "[Selecione...] Segunda Terça Quarta Quinta Sexta Sábado Domingo" at bounding box center [1037, 380] width 974 height 30
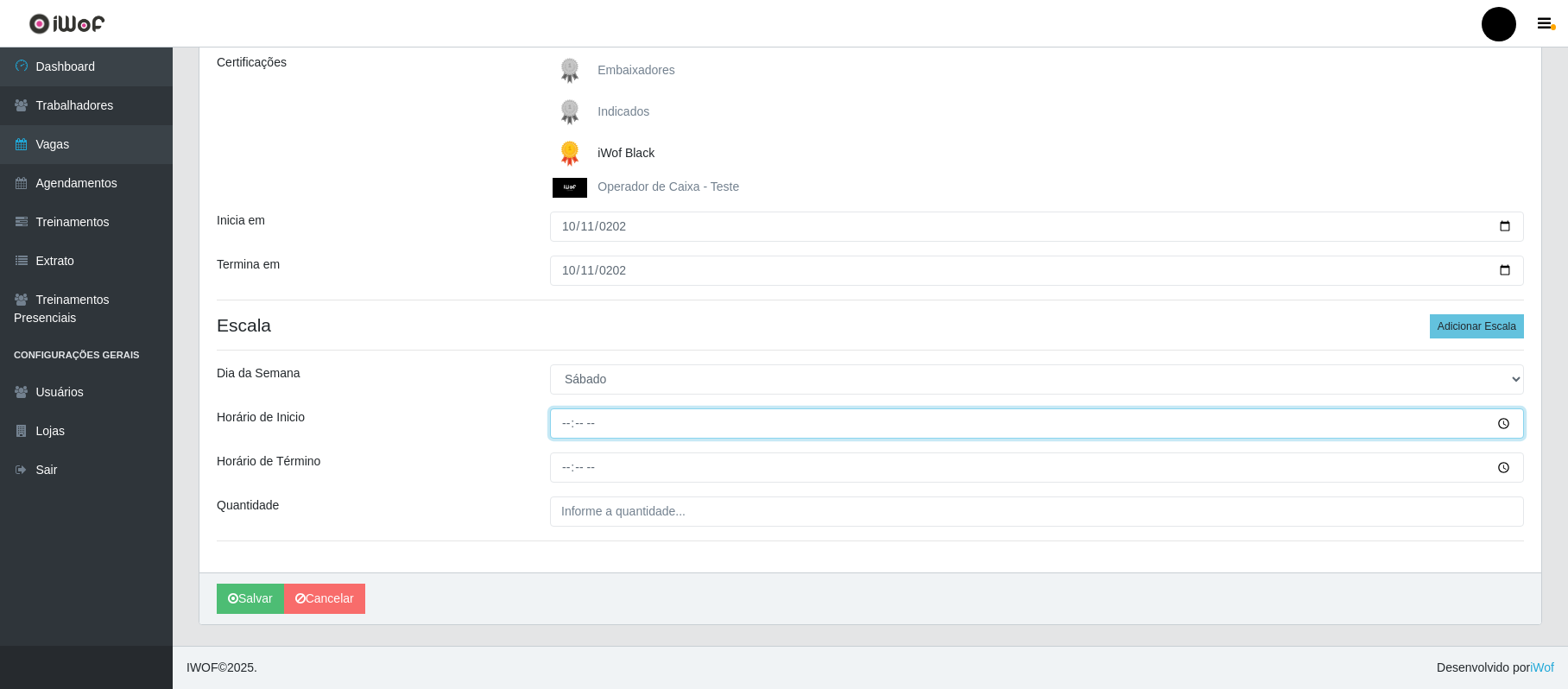
click at [557, 419] on input "Horário de Inicio" at bounding box center [1037, 424] width 974 height 30
type input "16:00"
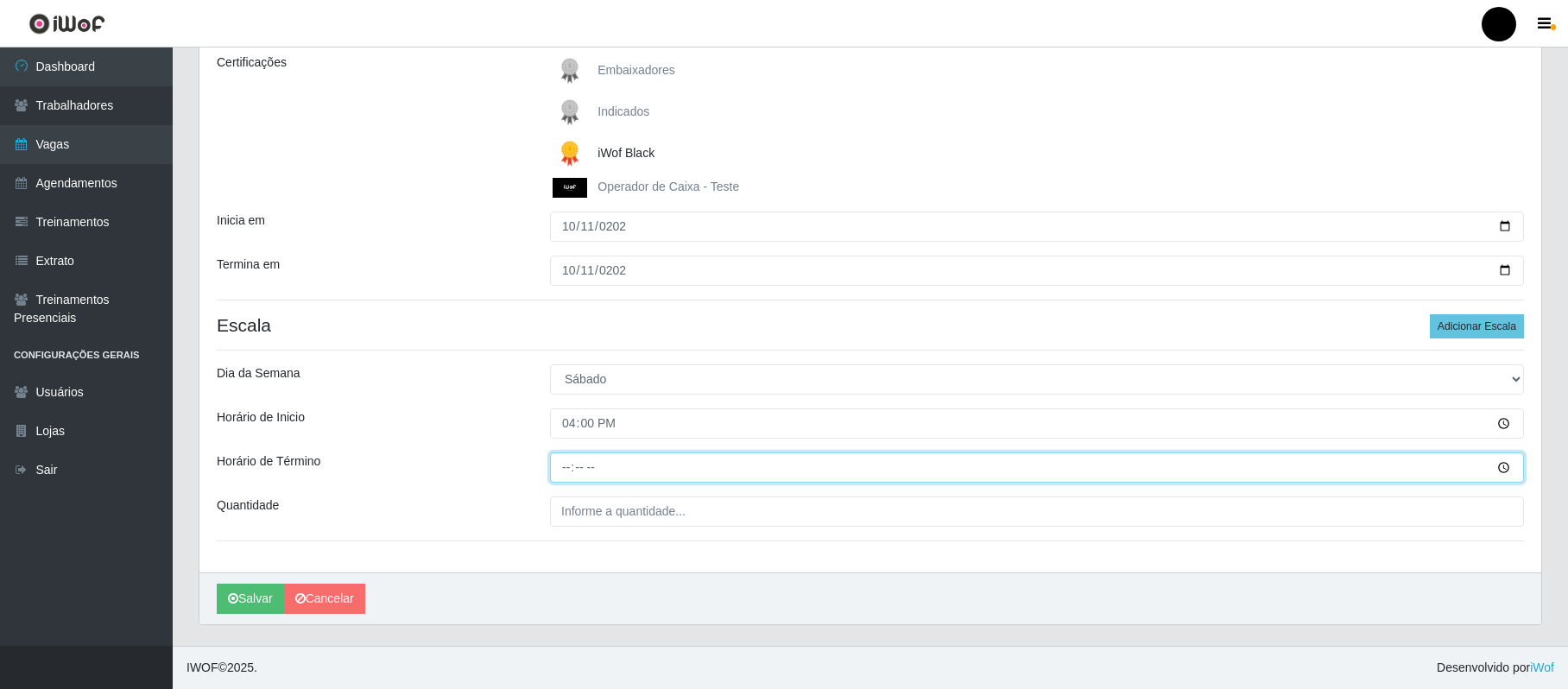
click at [564, 461] on input "Horário de Término" at bounding box center [1037, 468] width 974 height 30
type input "22:00"
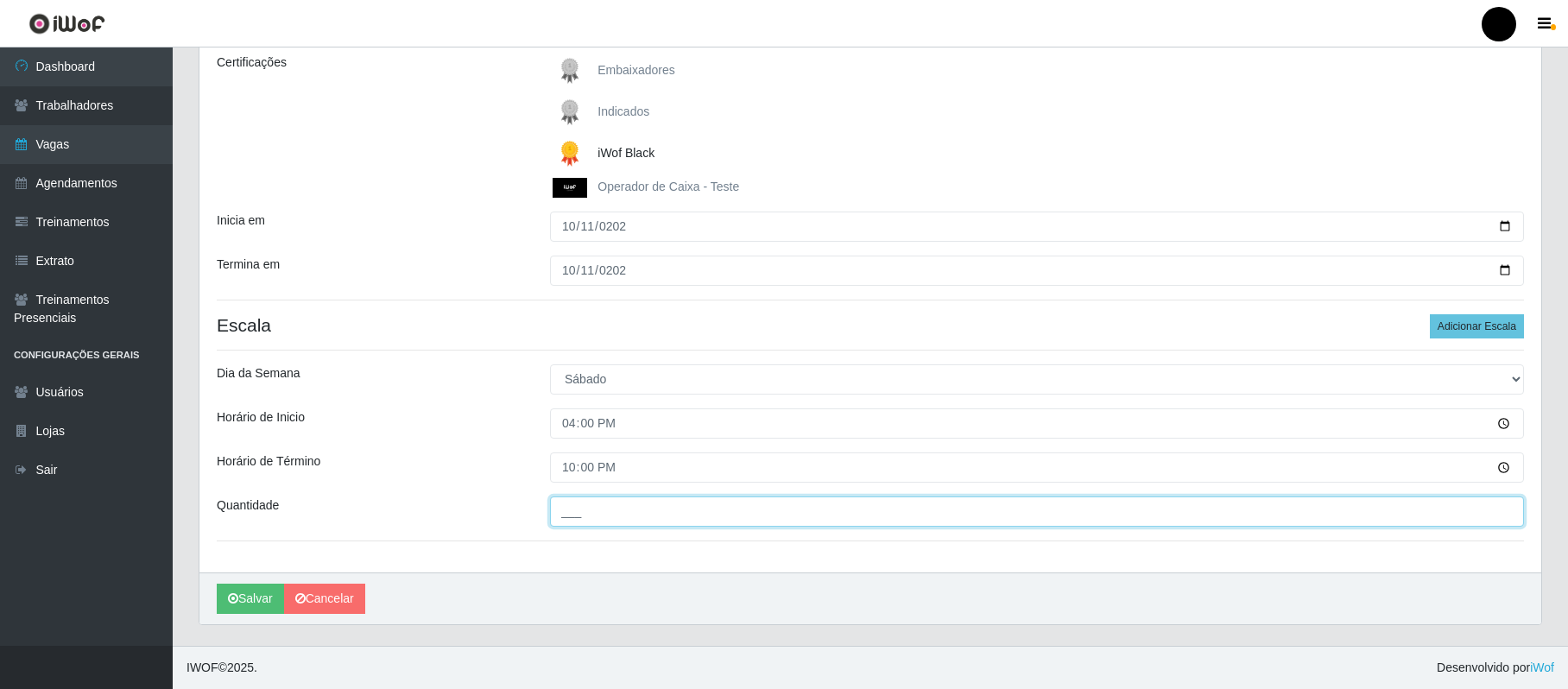
click at [599, 520] on input "___" at bounding box center [1037, 512] width 974 height 30
type input "01_"
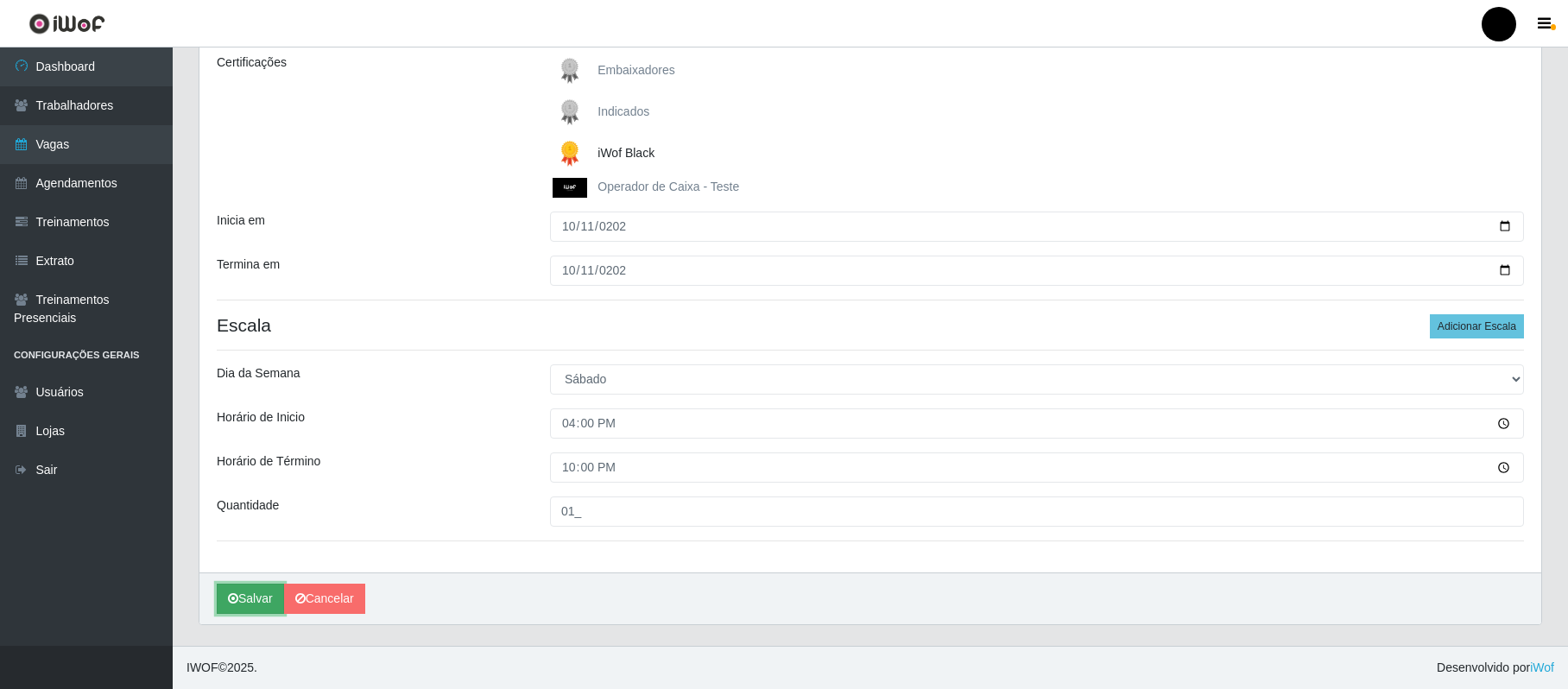
click at [244, 594] on button "Salvar" at bounding box center [250, 599] width 67 height 30
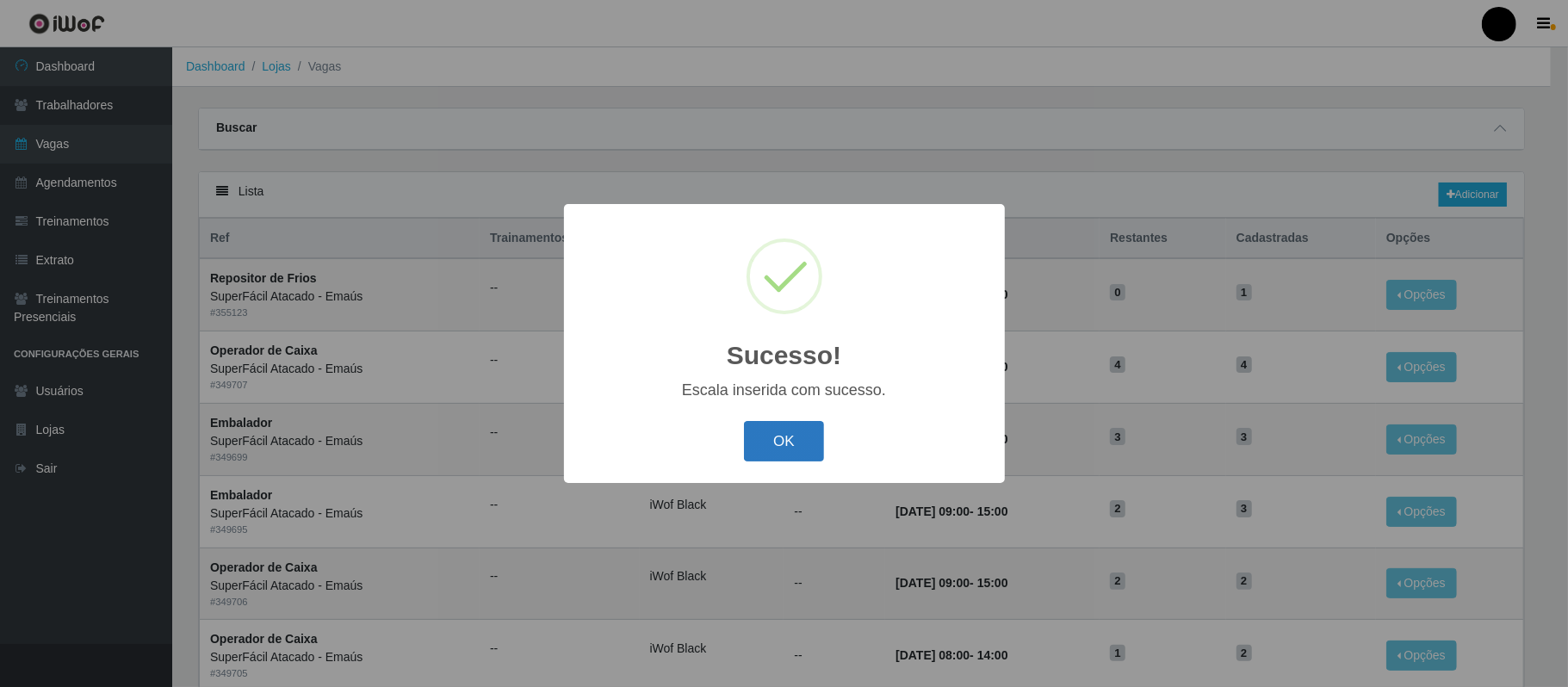
click at [815, 448] on button "OK" at bounding box center [784, 440] width 80 height 40
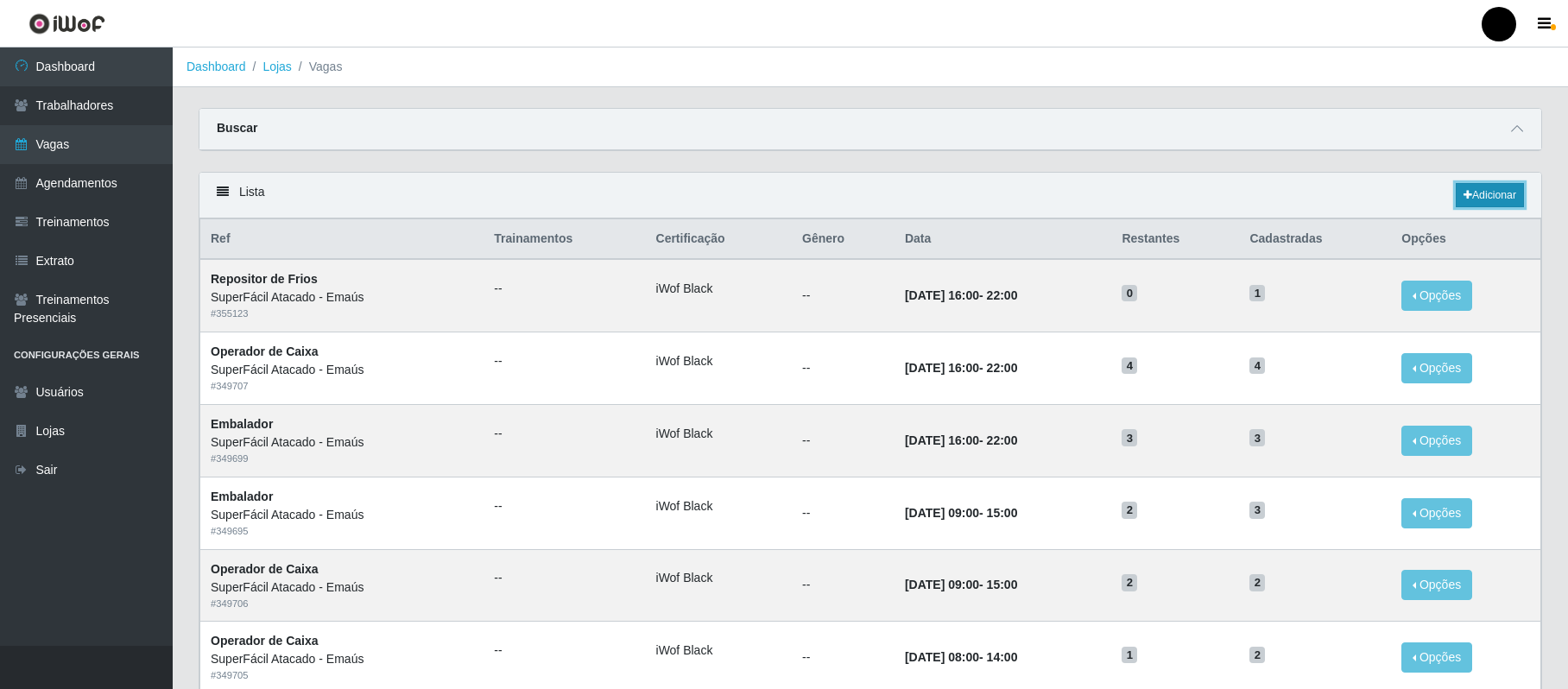
click at [1189, 194] on link "Adicionar" at bounding box center [1490, 194] width 68 height 24
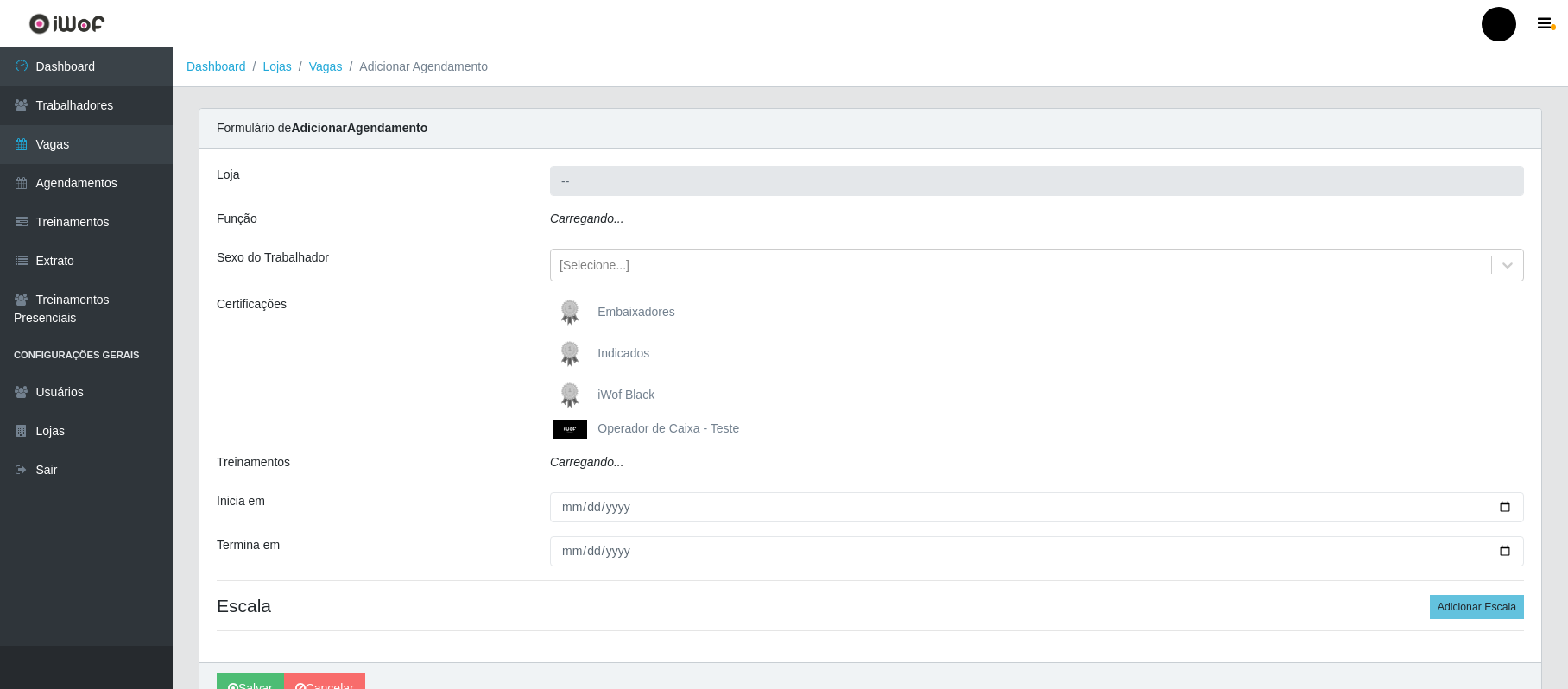
type input "SuperFácil Atacado - Emaús"
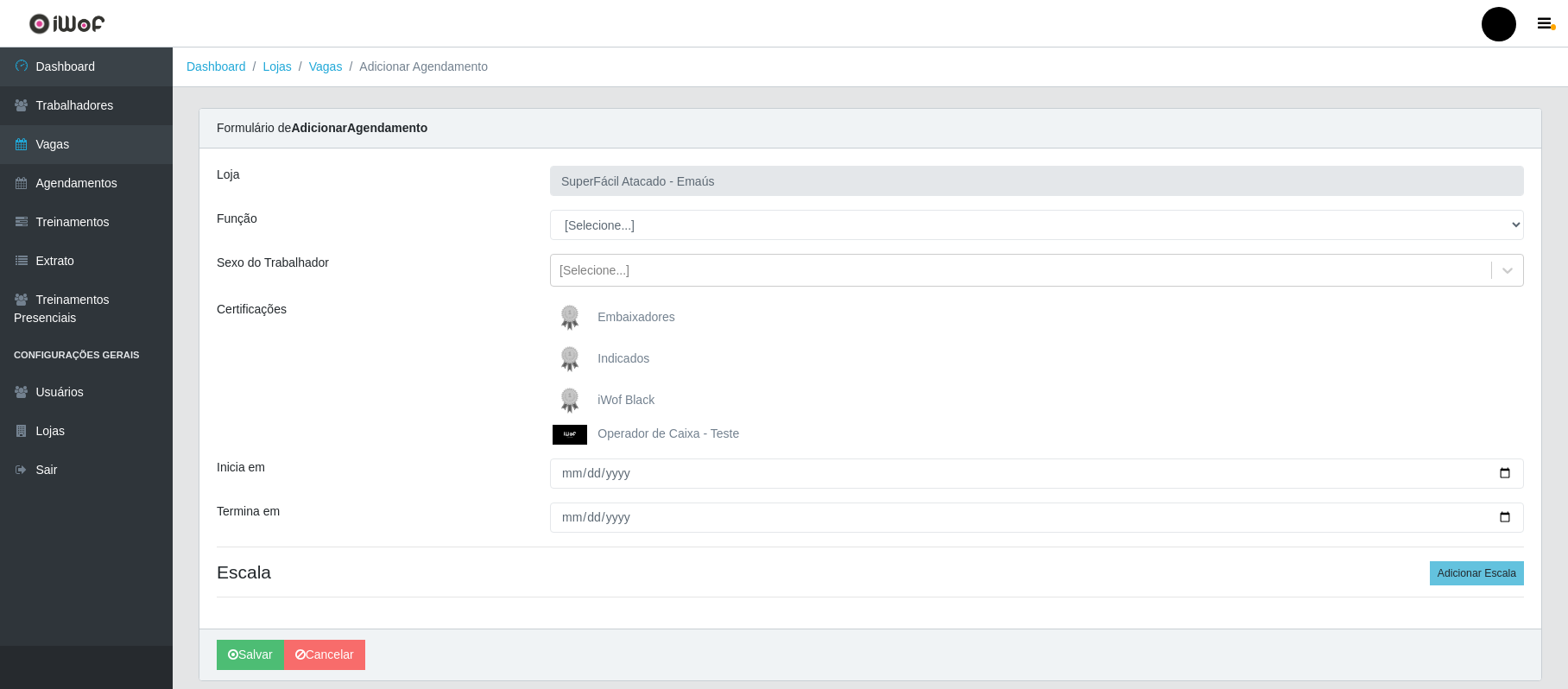
click at [622, 398] on span "iWof Black" at bounding box center [626, 400] width 57 height 13
click at [0, 0] on input "iWof Black" at bounding box center [0, 0] width 0 height 0
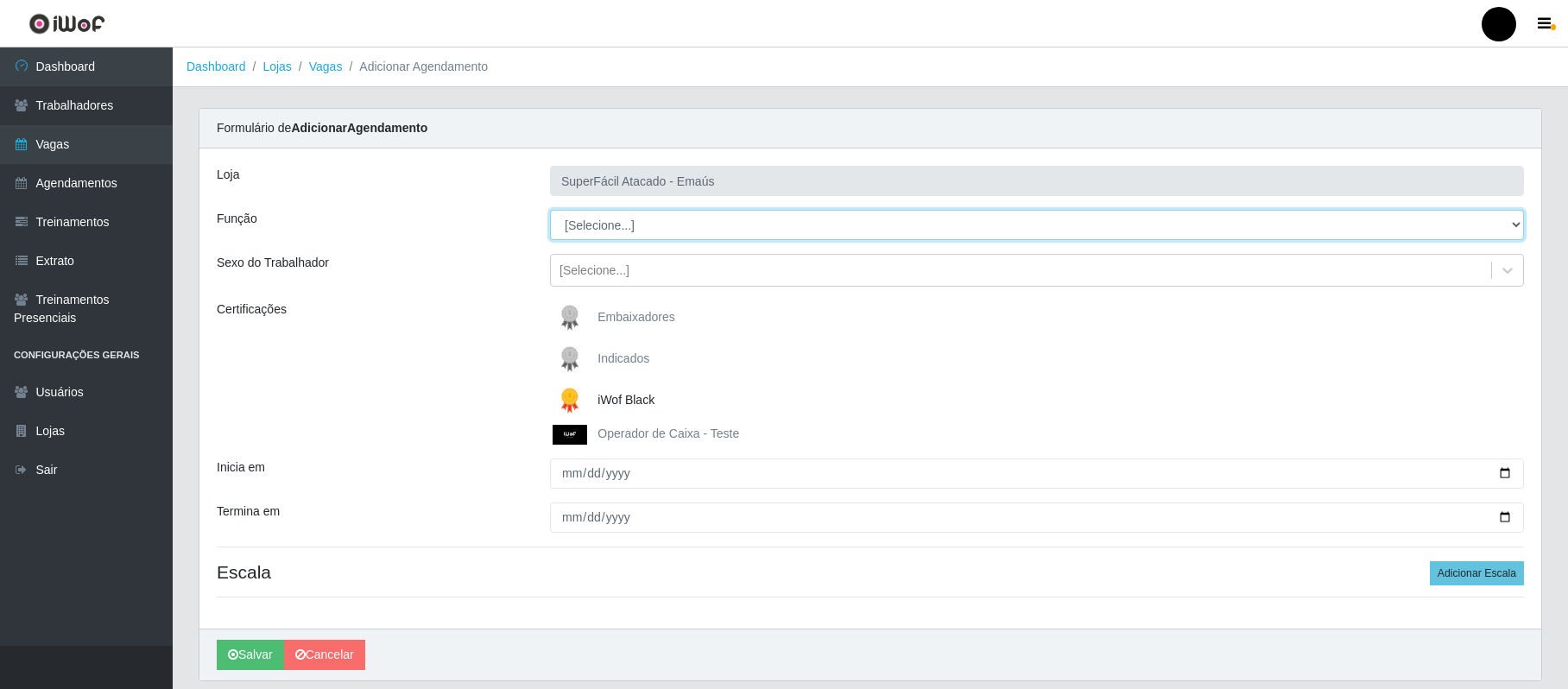
click at [1189, 223] on select "[Selecione...] Auxiliar de Estacionamento Auxiliar de Estacionamento + Auxiliar…" at bounding box center [1037, 225] width 974 height 30
click at [550, 211] on select "[Selecione...] Auxiliar de Estacionamento Auxiliar de Estacionamento + Auxiliar…" at bounding box center [1037, 225] width 974 height 30
click at [1189, 226] on select "[Selecione...] Auxiliar de Estacionamento Auxiliar de Estacionamento + Auxiliar…" at bounding box center [1037, 225] width 974 height 30
select select "73"
click at [550, 211] on select "[Selecione...] Auxiliar de Estacionamento Auxiliar de Estacionamento + Auxiliar…" at bounding box center [1037, 225] width 974 height 30
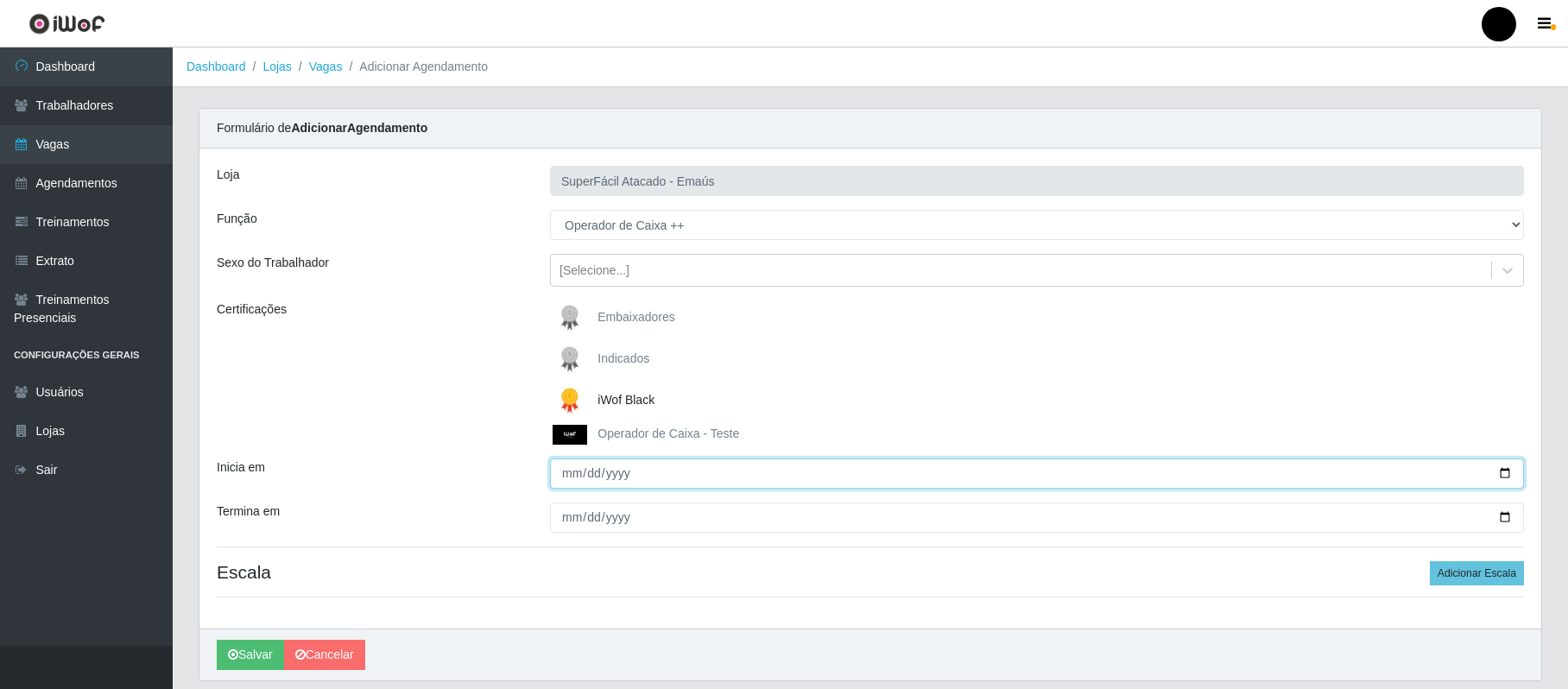
click at [571, 469] on input "Inicia em" at bounding box center [1037, 474] width 974 height 30
type input "0001-10-12"
type input "2025-10-12"
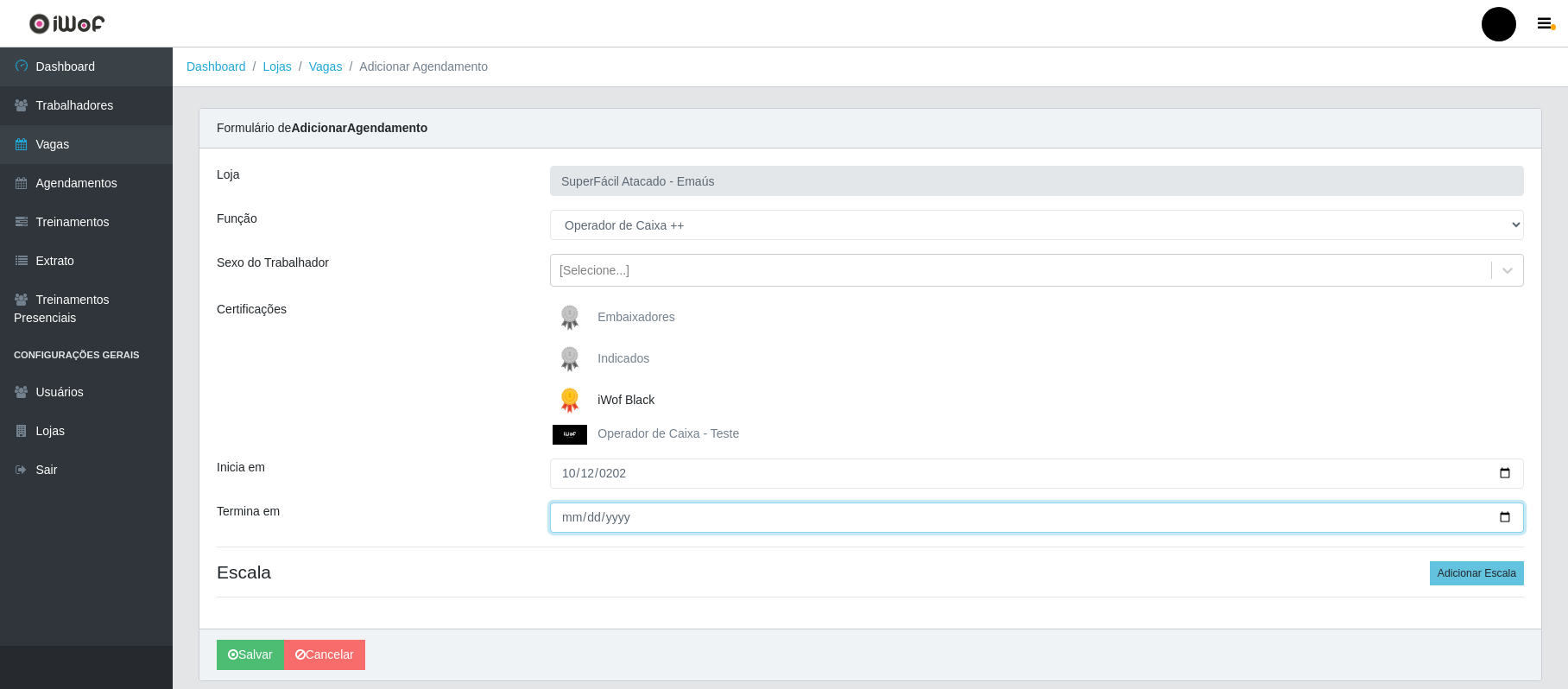
click at [573, 526] on input "Termina em" at bounding box center [1037, 518] width 974 height 30
type input "2025-10-12"
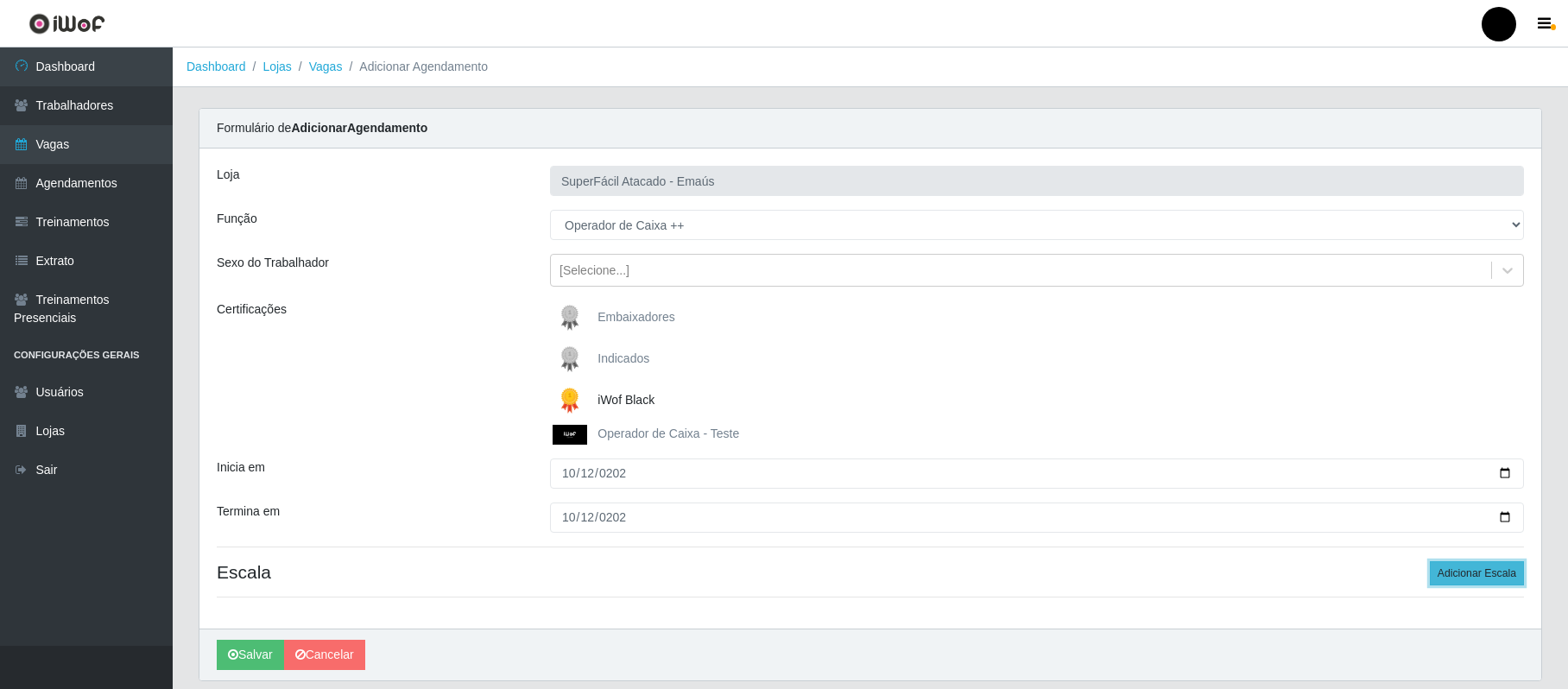
click at [1189, 577] on button "Adicionar Escala" at bounding box center [1477, 573] width 94 height 24
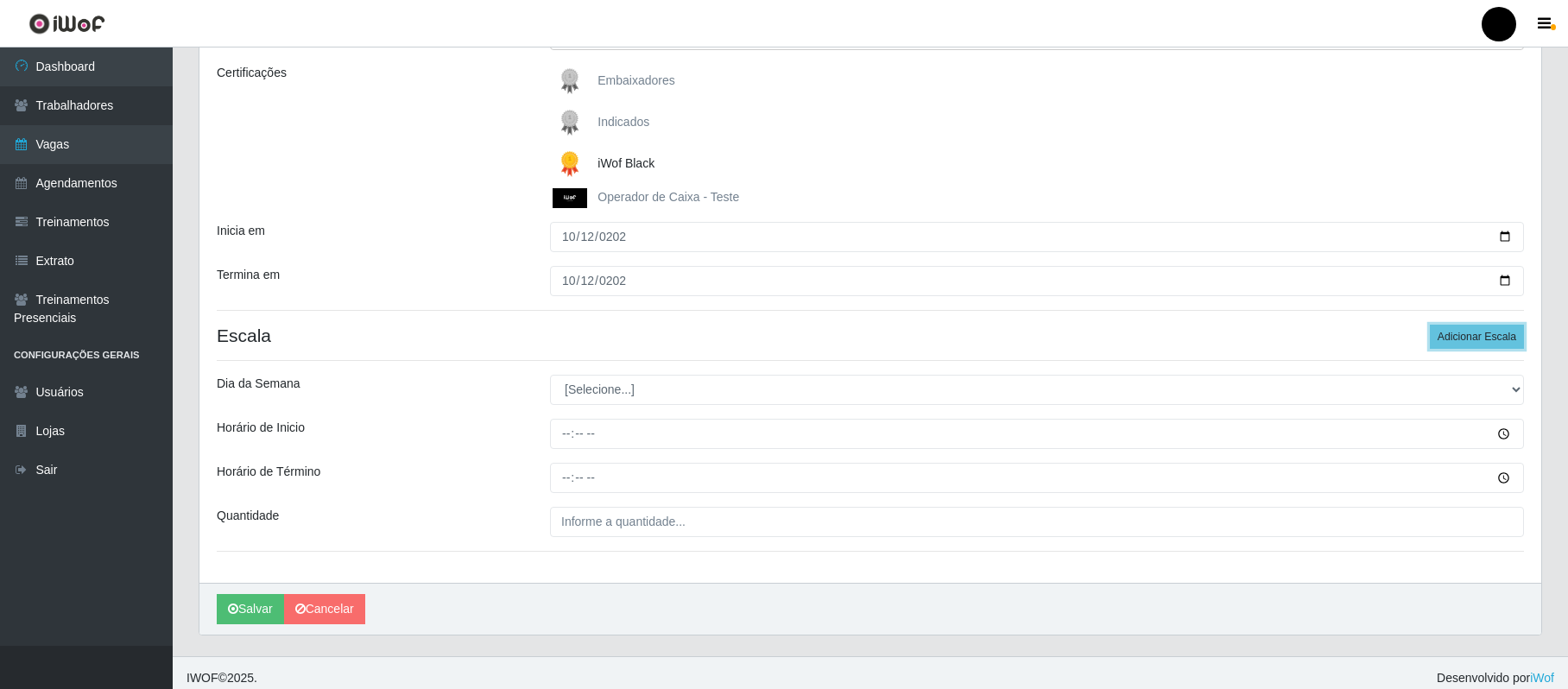
scroll to position [250, 0]
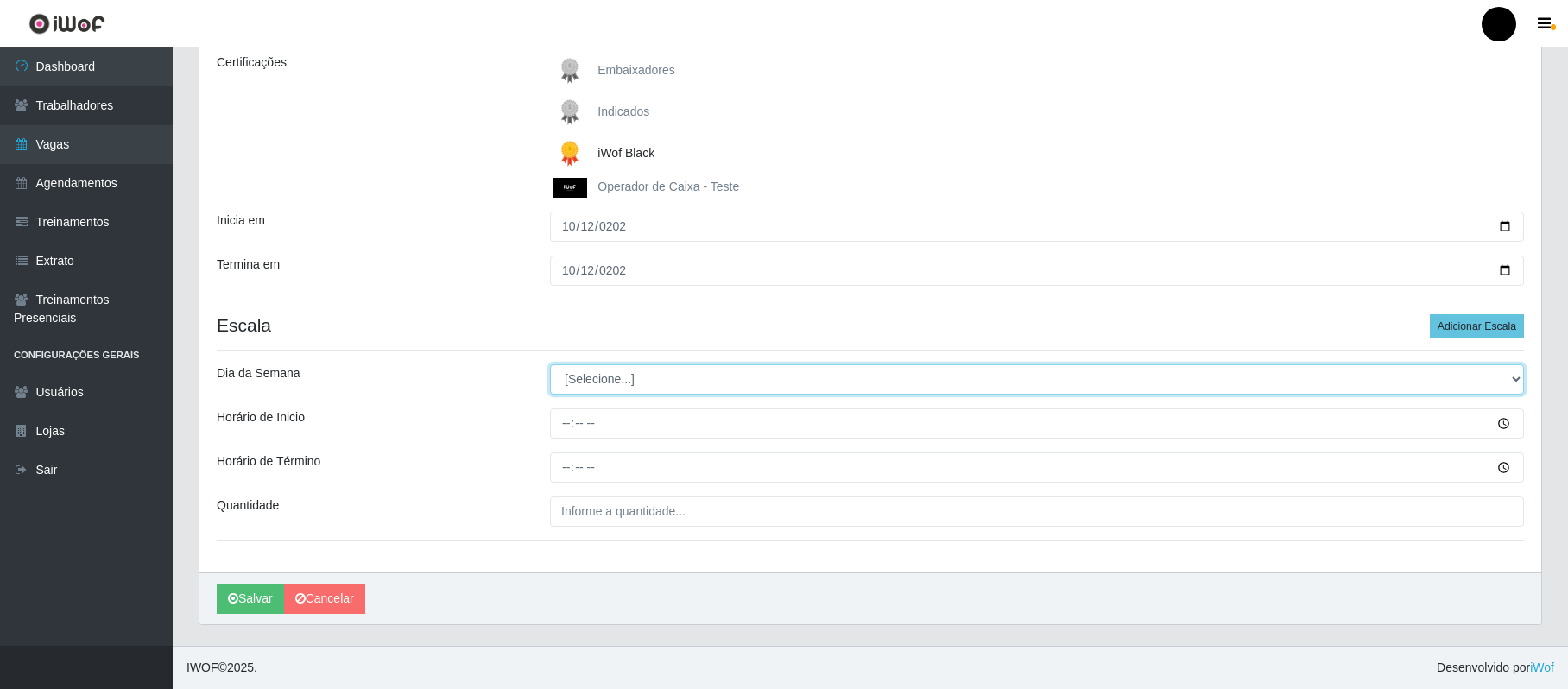
click at [622, 371] on select "[Selecione...] Segunda Terça Quarta Quinta Sexta Sábado Domingo" at bounding box center [1037, 380] width 974 height 30
select select "0"
click at [550, 365] on select "[Selecione...] Segunda Terça Quarta Quinta Sexta Sábado Domingo" at bounding box center [1037, 380] width 974 height 30
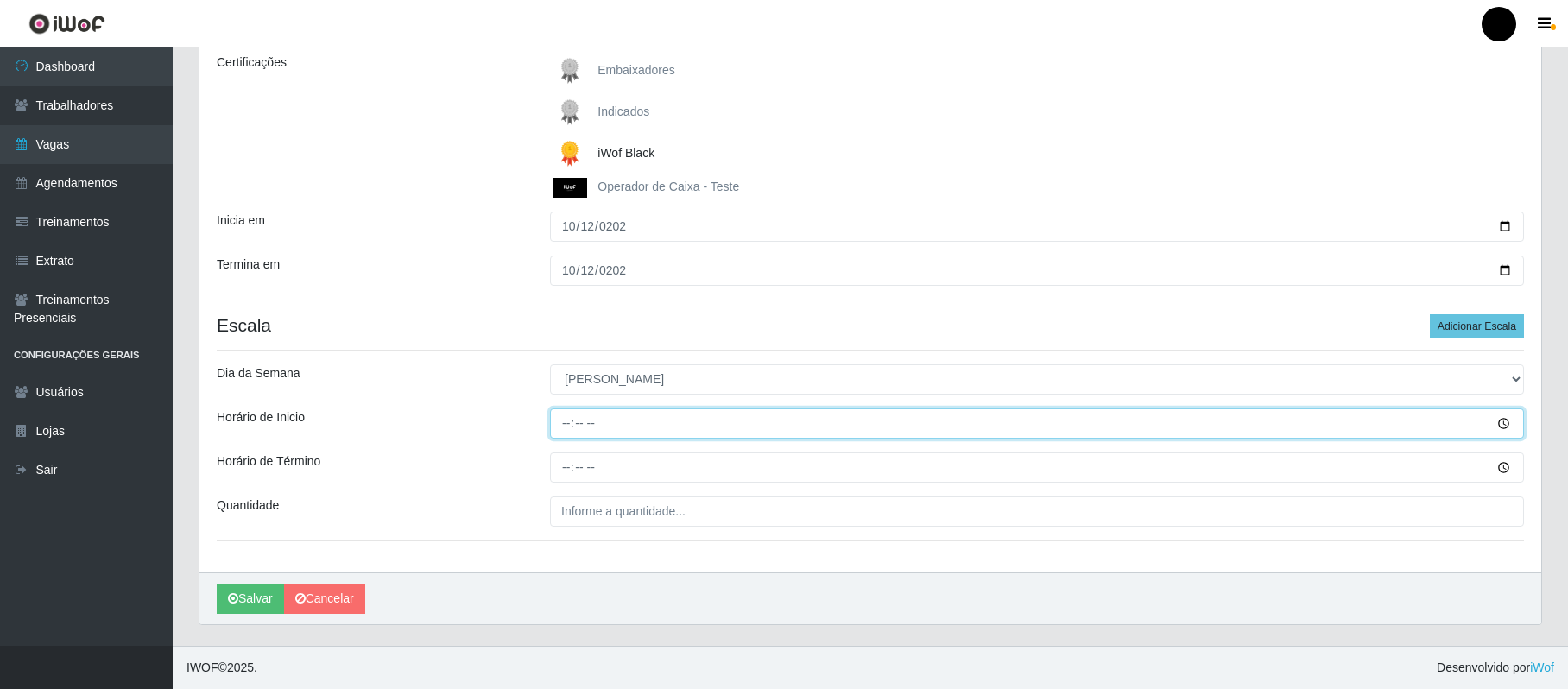
click at [563, 422] on input "Horário de Inicio" at bounding box center [1037, 424] width 974 height 30
type input "15:00"
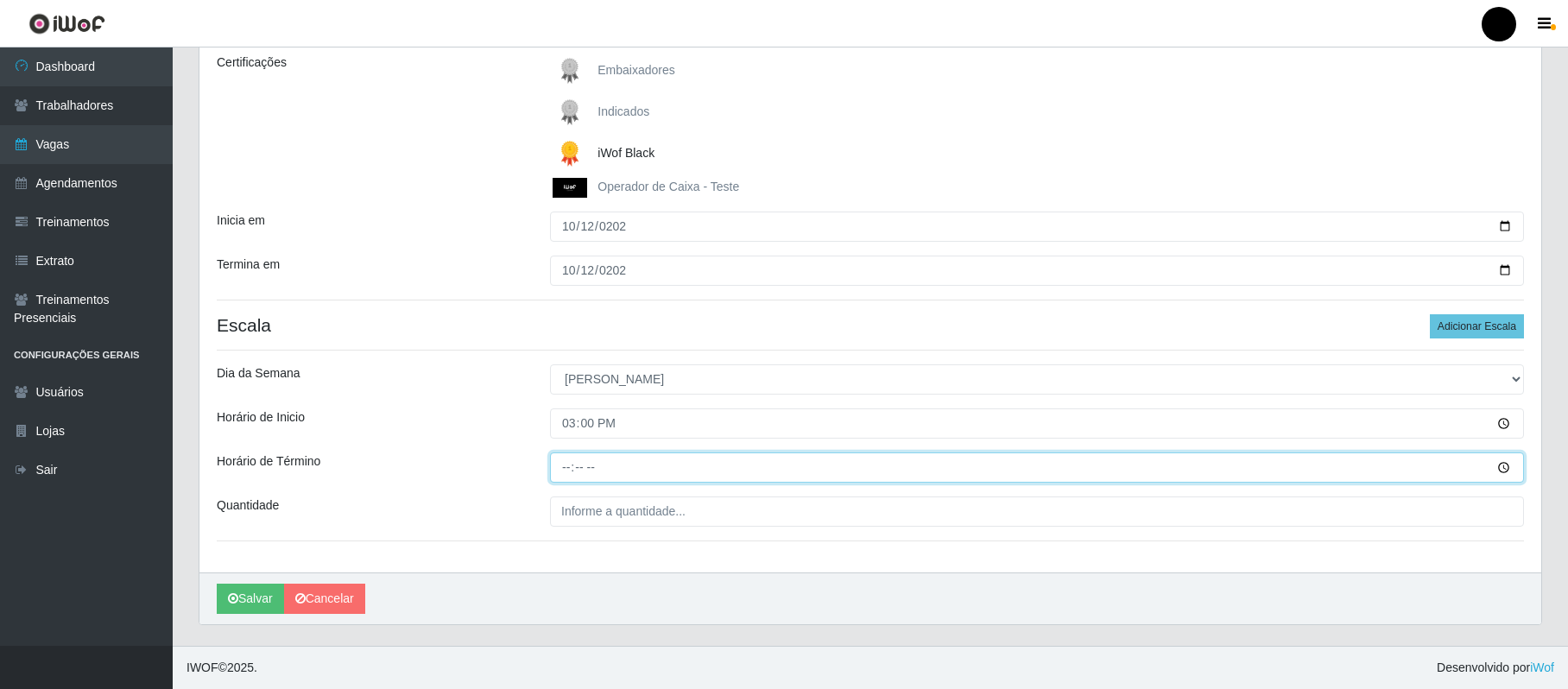
click at [567, 465] on input "Horário de Término" at bounding box center [1037, 468] width 974 height 30
type input "21:00"
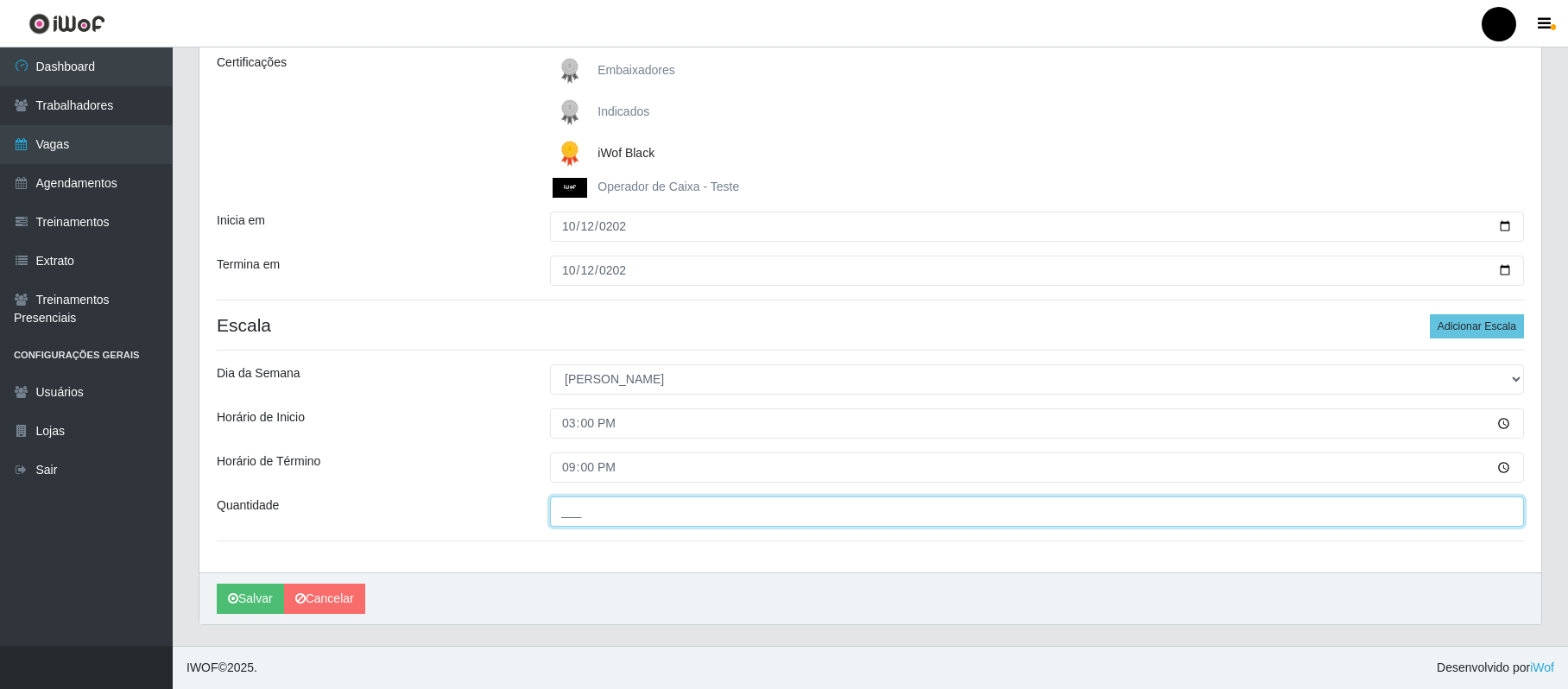
click at [568, 513] on input "___" at bounding box center [1037, 512] width 974 height 30
type input "01_"
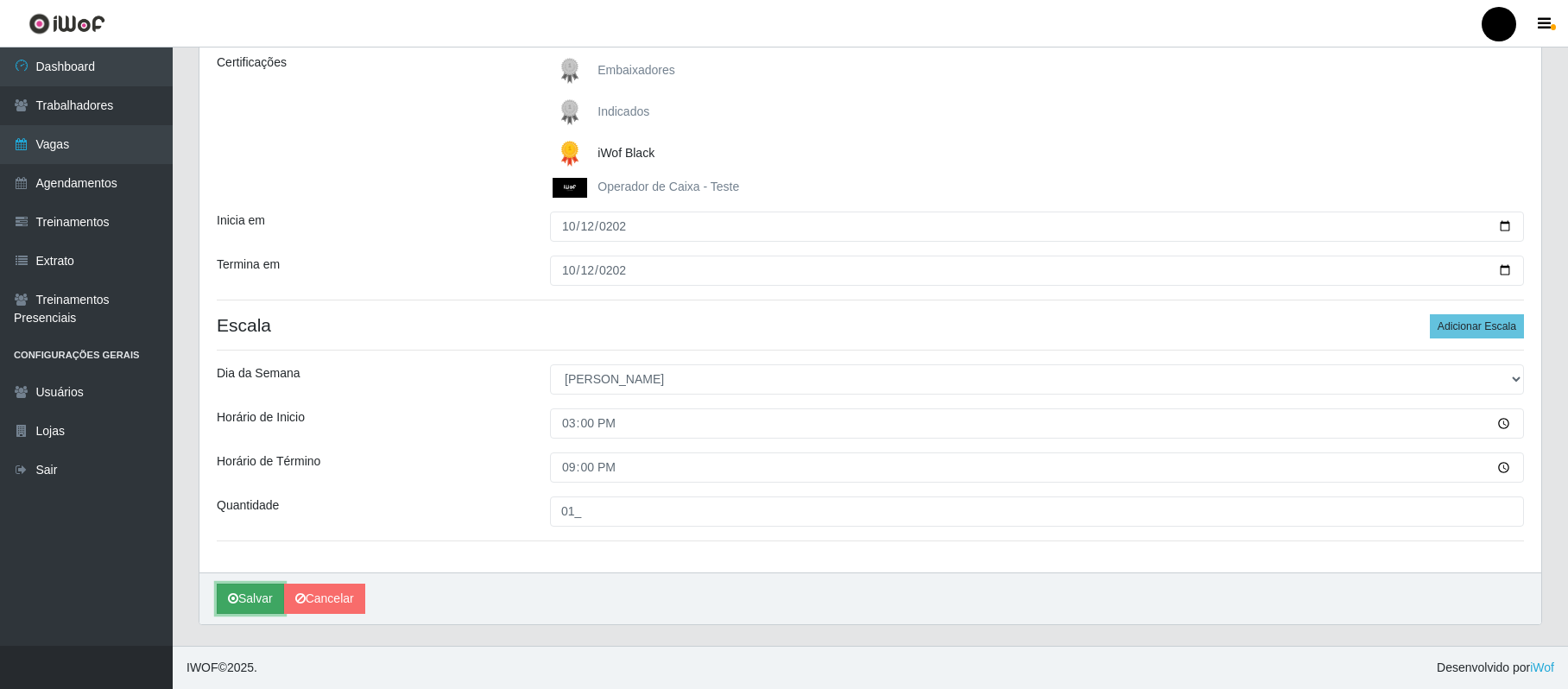
click at [266, 591] on button "Salvar" at bounding box center [250, 599] width 67 height 30
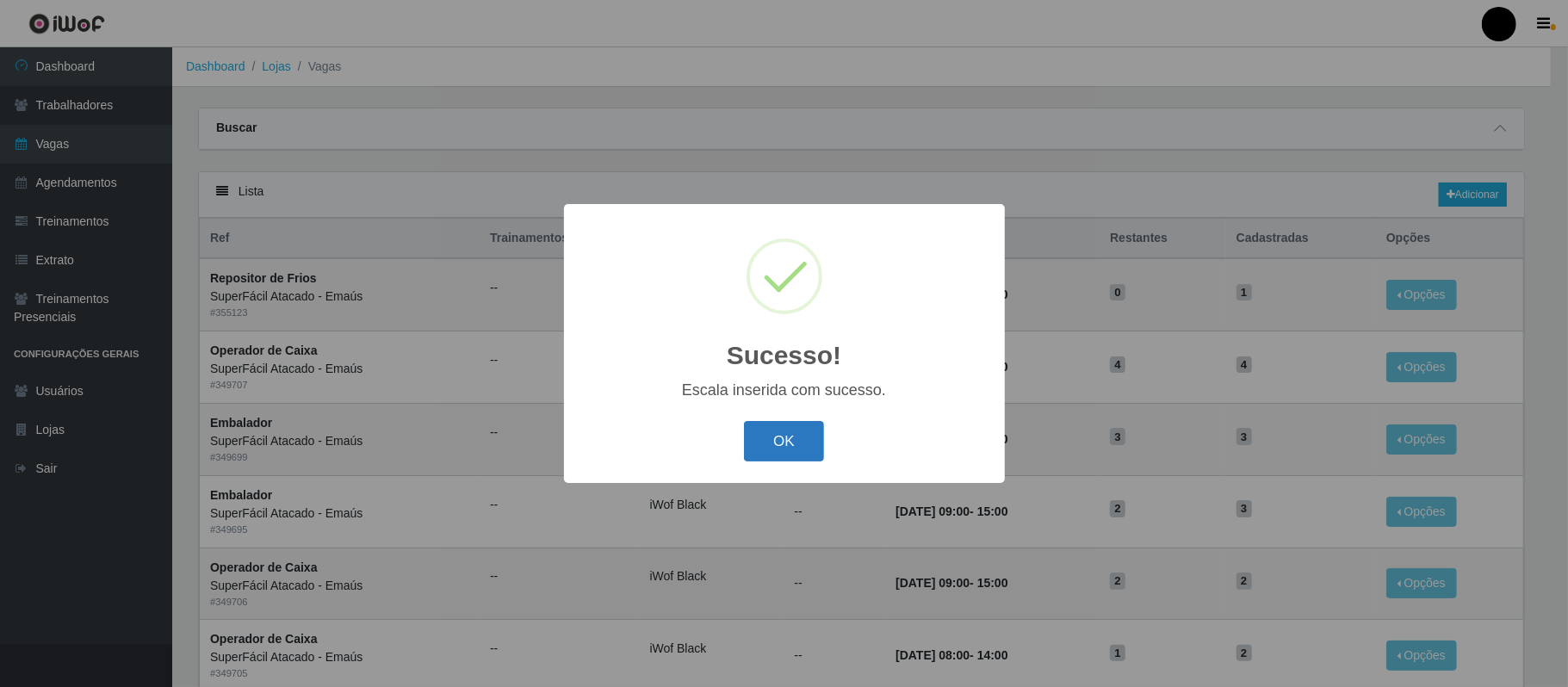
click at [802, 431] on button "OK" at bounding box center [784, 440] width 80 height 40
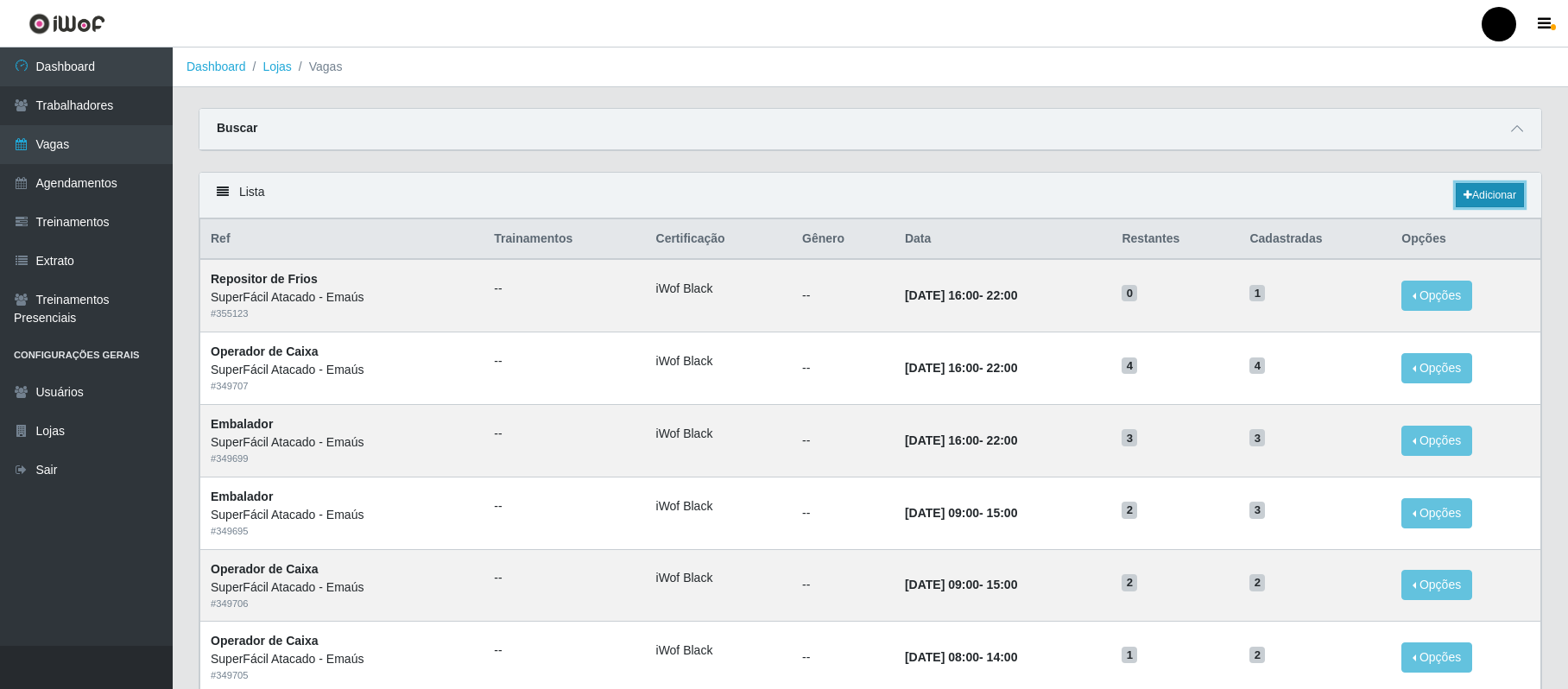
click at [1189, 186] on link "Adicionar" at bounding box center [1490, 194] width 68 height 24
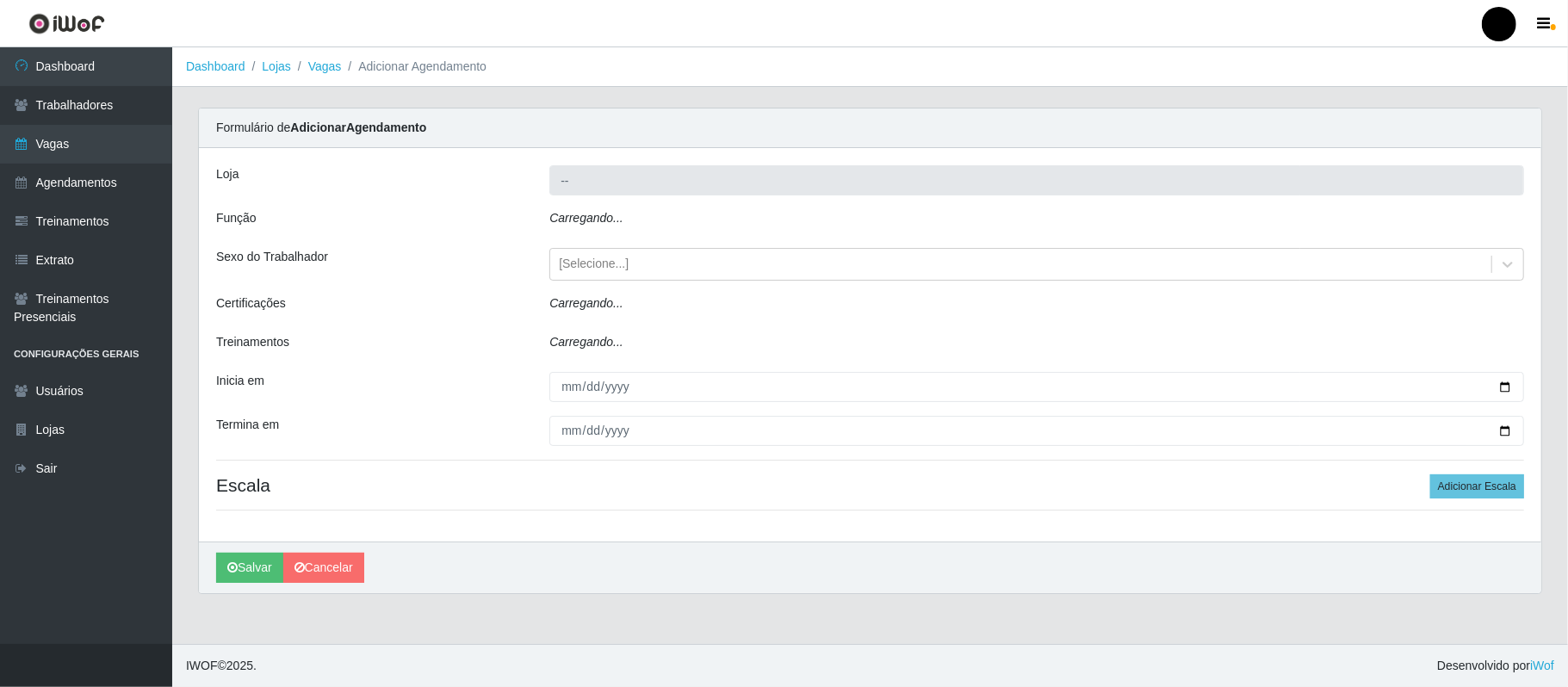
type input "SuperFácil Atacado - Emaús"
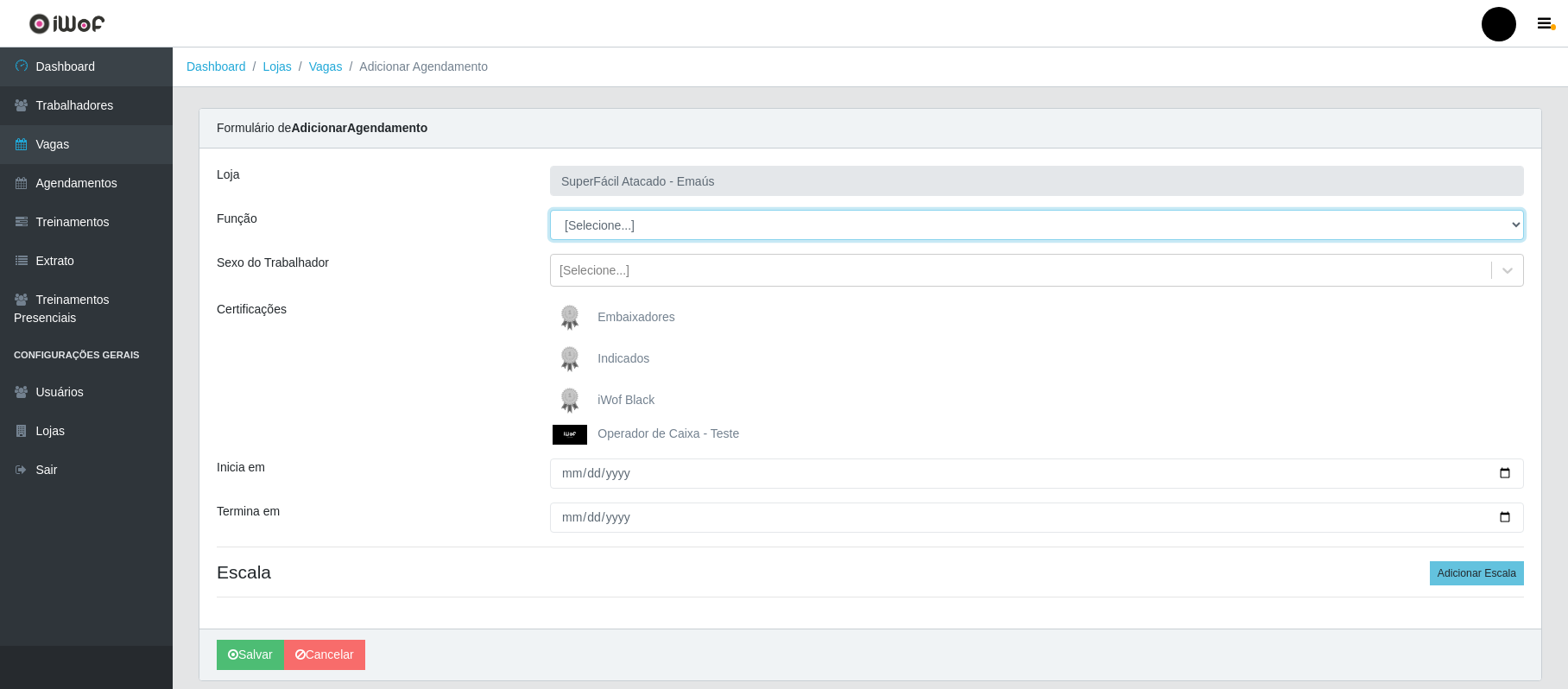
click at [1189, 220] on select "[Selecione...] Auxiliar de Estacionamento Auxiliar de Estacionamento + Auxiliar…" at bounding box center [1037, 225] width 974 height 30
select select "22"
click at [550, 211] on select "[Selecione...] Auxiliar de Estacionamento Auxiliar de Estacionamento + Auxiliar…" at bounding box center [1037, 225] width 974 height 30
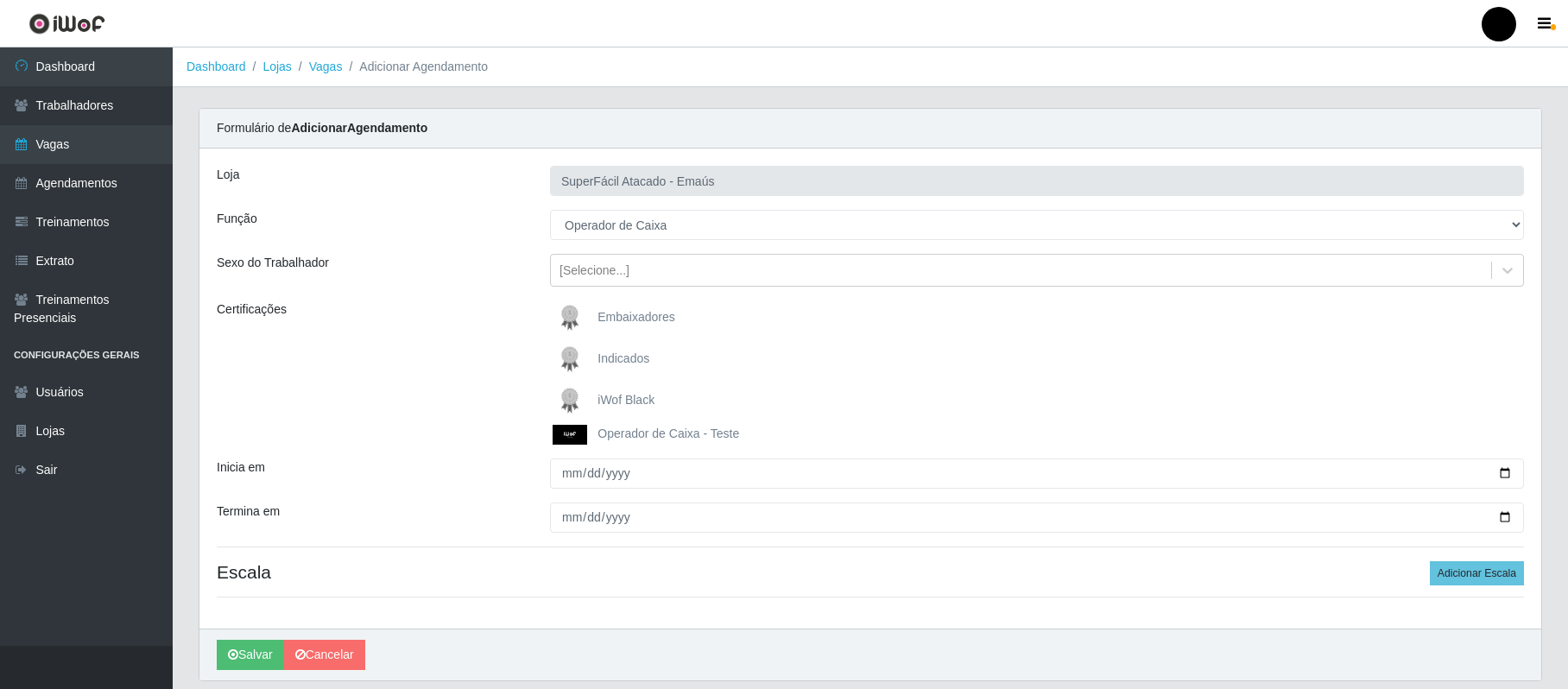
click at [636, 398] on span "iWof Black" at bounding box center [626, 400] width 57 height 13
click at [0, 0] on input "iWof Black" at bounding box center [0, 0] width 0 height 0
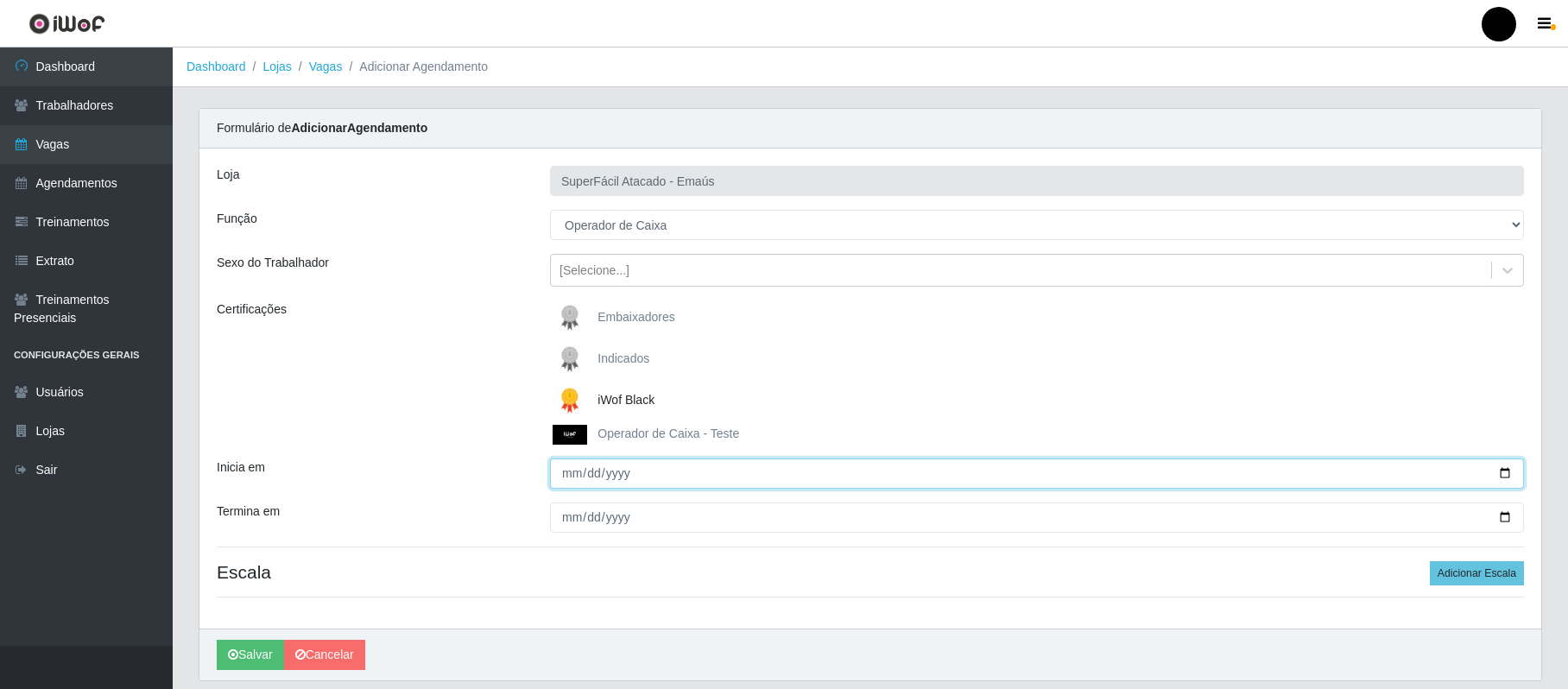
click at [579, 471] on input "Inicia em" at bounding box center [1037, 474] width 974 height 30
type input "2025-10-13"
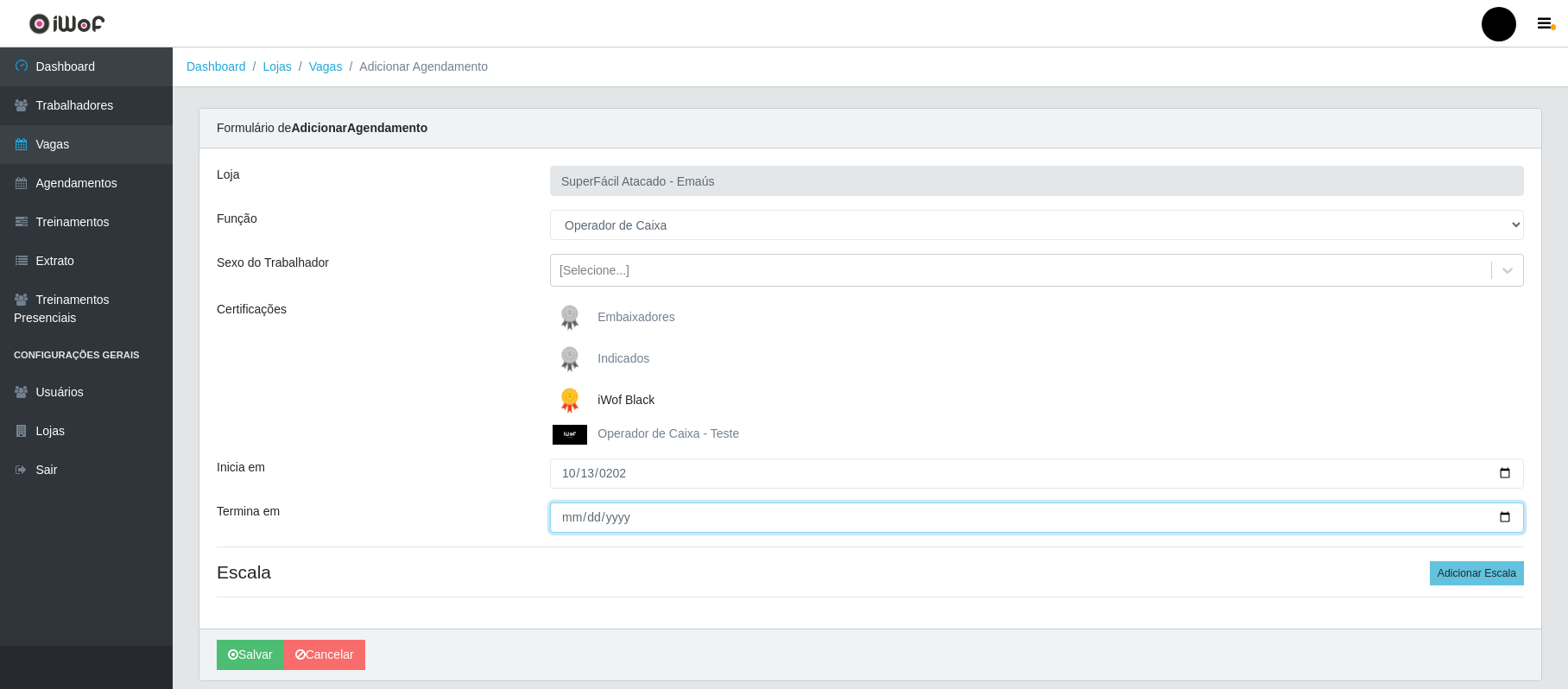
click at [566, 530] on input "Termina em" at bounding box center [1037, 518] width 974 height 30
type input "2025-10-13"
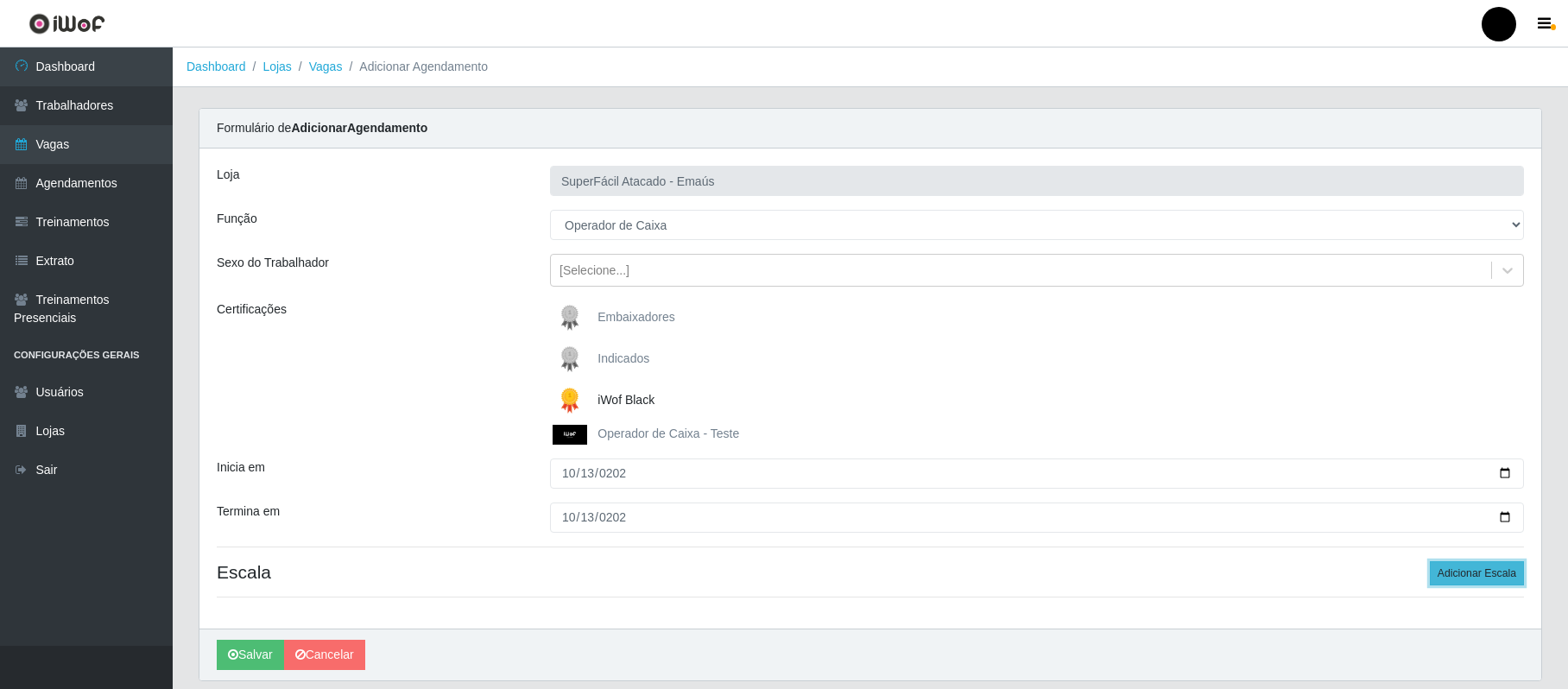
click at [1189, 573] on button "Adicionar Escala" at bounding box center [1477, 573] width 94 height 24
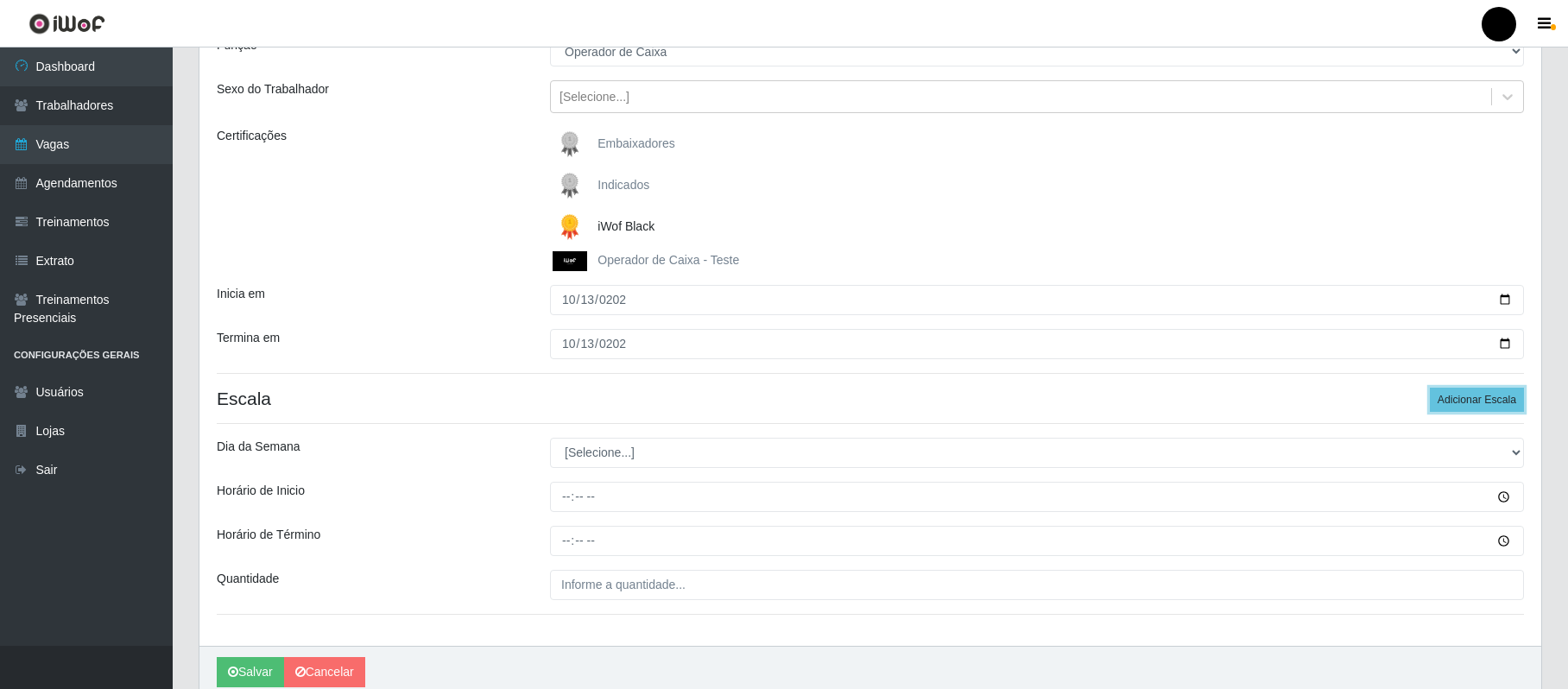
scroll to position [229, 0]
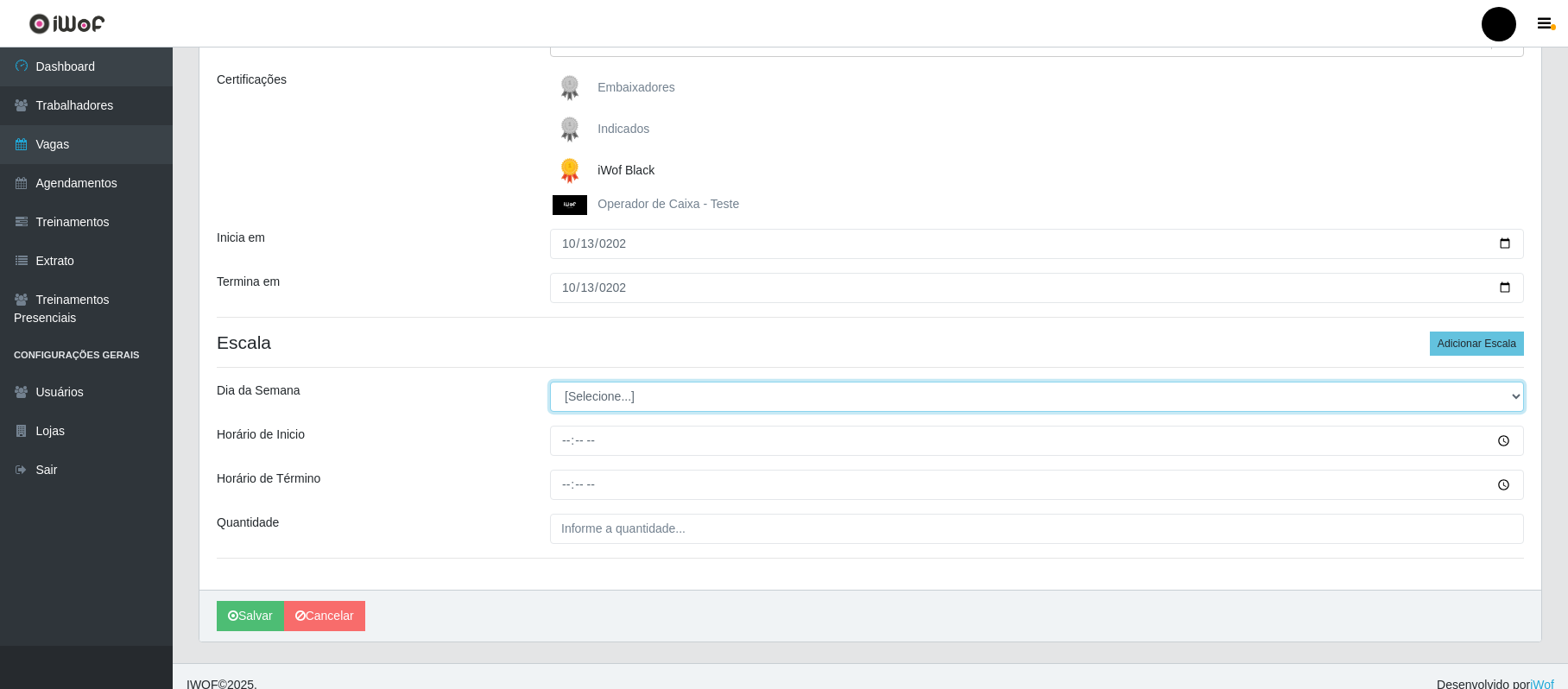
click at [581, 399] on select "[Selecione...] Segunda Terça Quarta Quinta Sexta Sábado Domingo" at bounding box center [1037, 397] width 974 height 30
select select "1"
click at [550, 383] on select "[Selecione...] Segunda Terça Quarta Quinta Sexta Sábado Domingo" at bounding box center [1037, 397] width 974 height 30
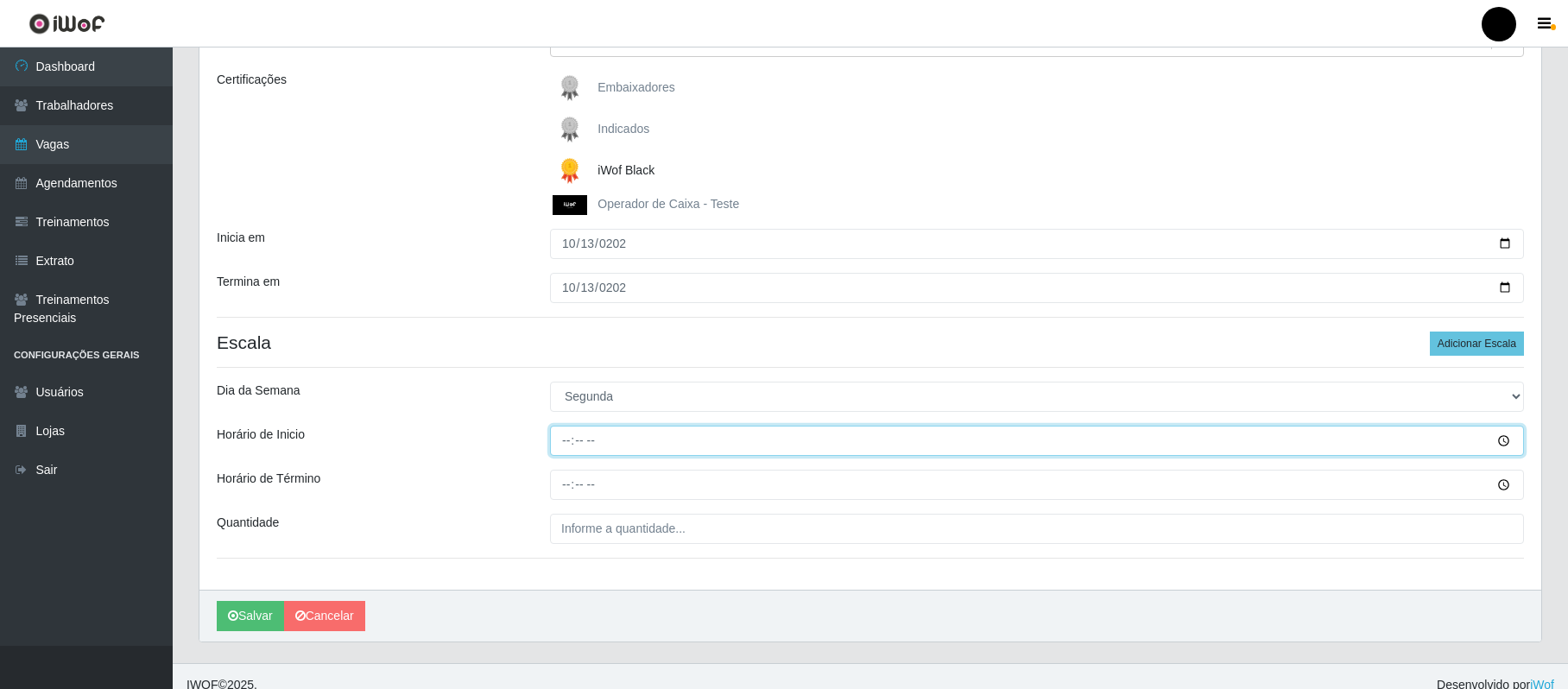
click at [564, 444] on input "Horário de Inicio" at bounding box center [1037, 441] width 974 height 30
type input "16:30"
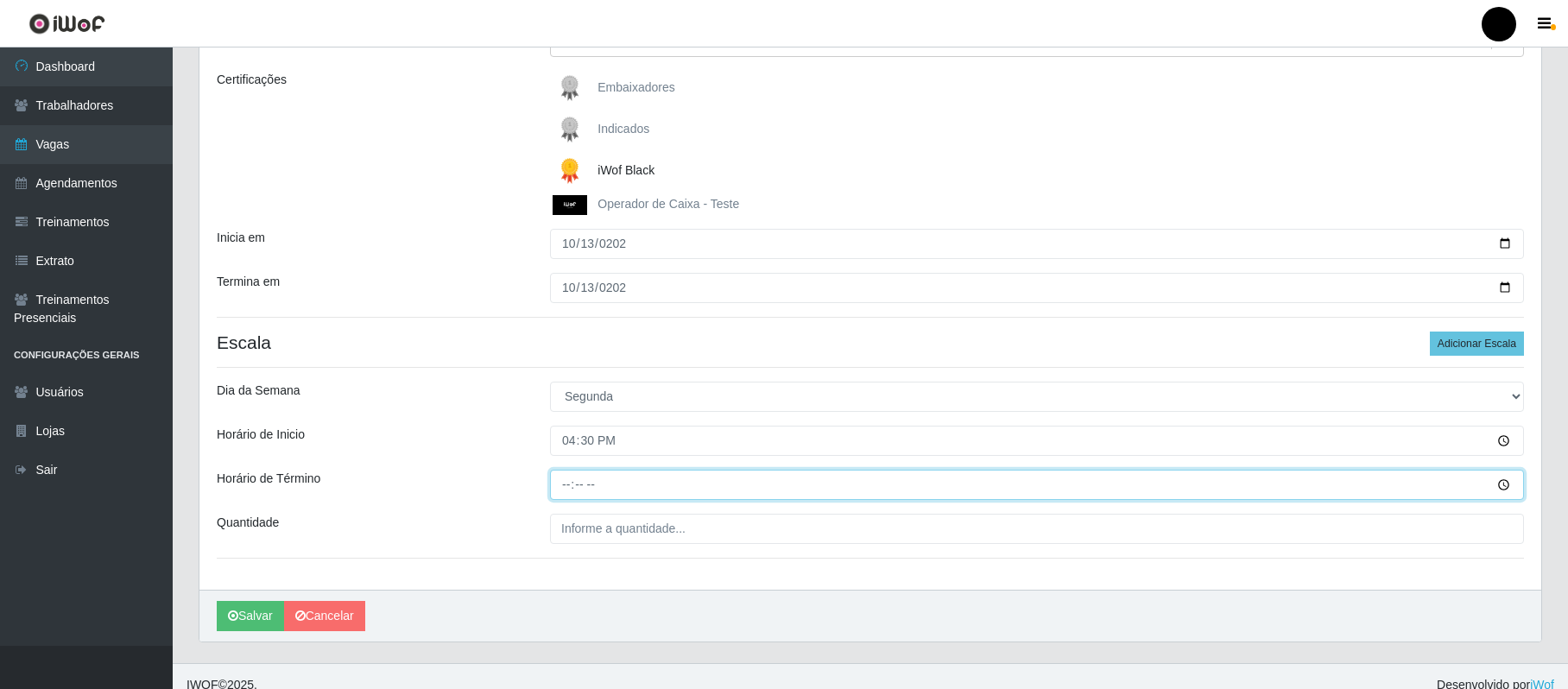
click at [557, 481] on input "Horário de Término" at bounding box center [1037, 485] width 974 height 30
type input "22:30"
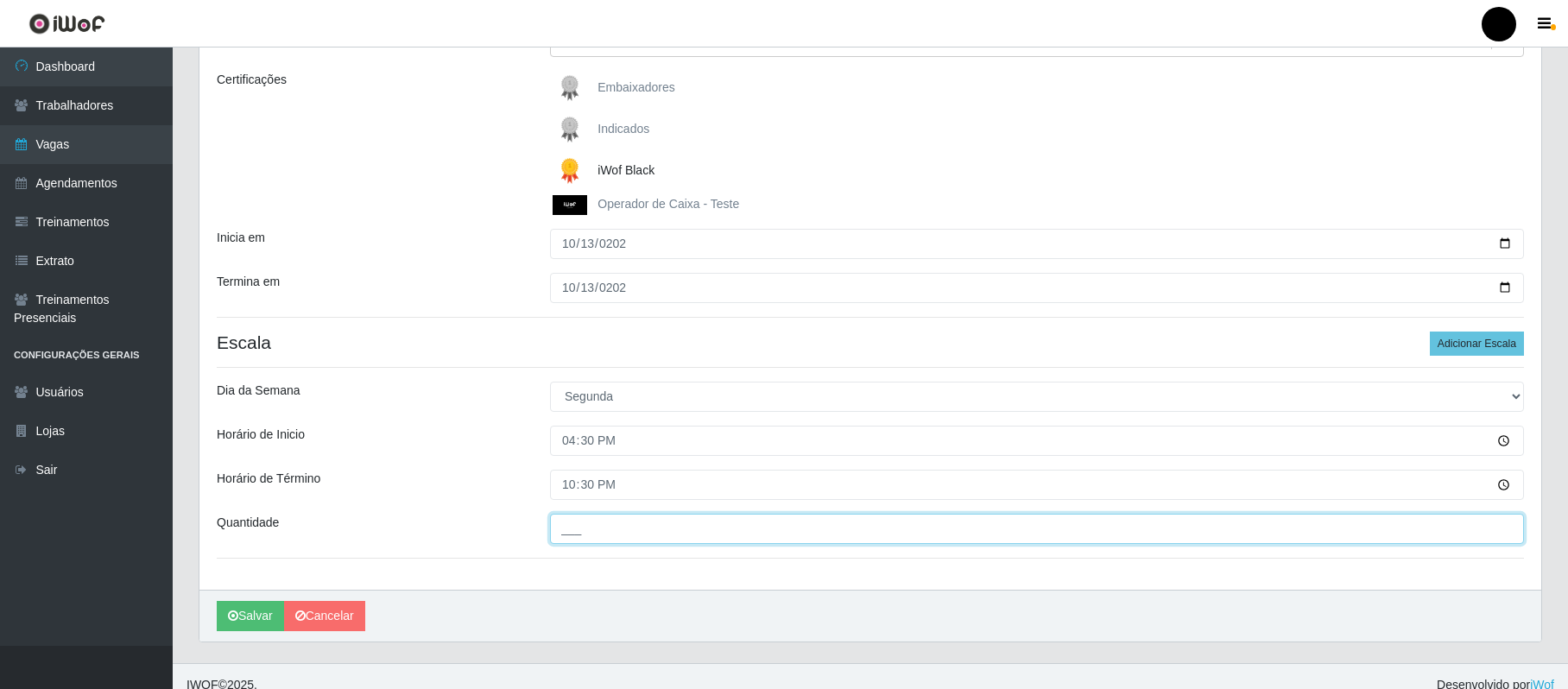
click at [591, 530] on input "___" at bounding box center [1037, 530] width 974 height 30
type input "01_"
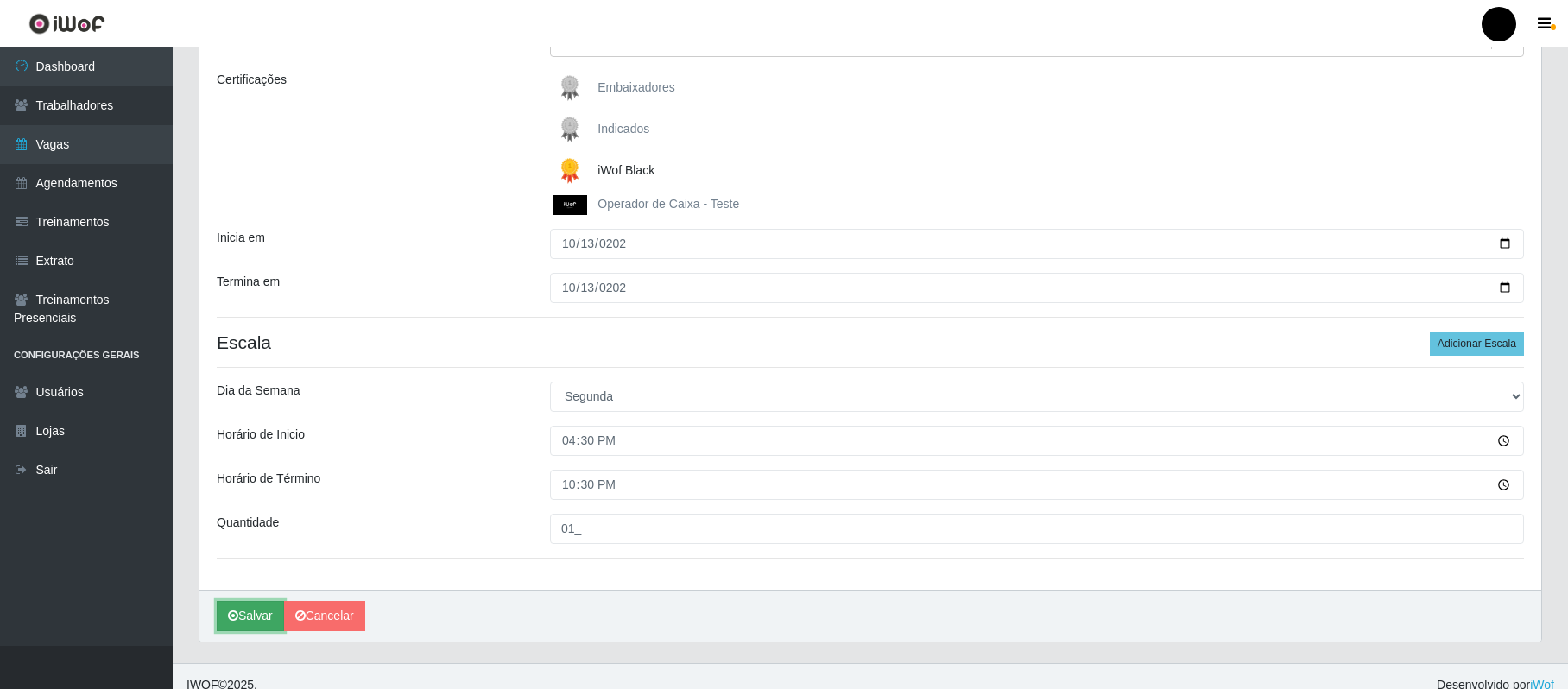
click at [252, 615] on button "Salvar" at bounding box center [250, 616] width 67 height 30
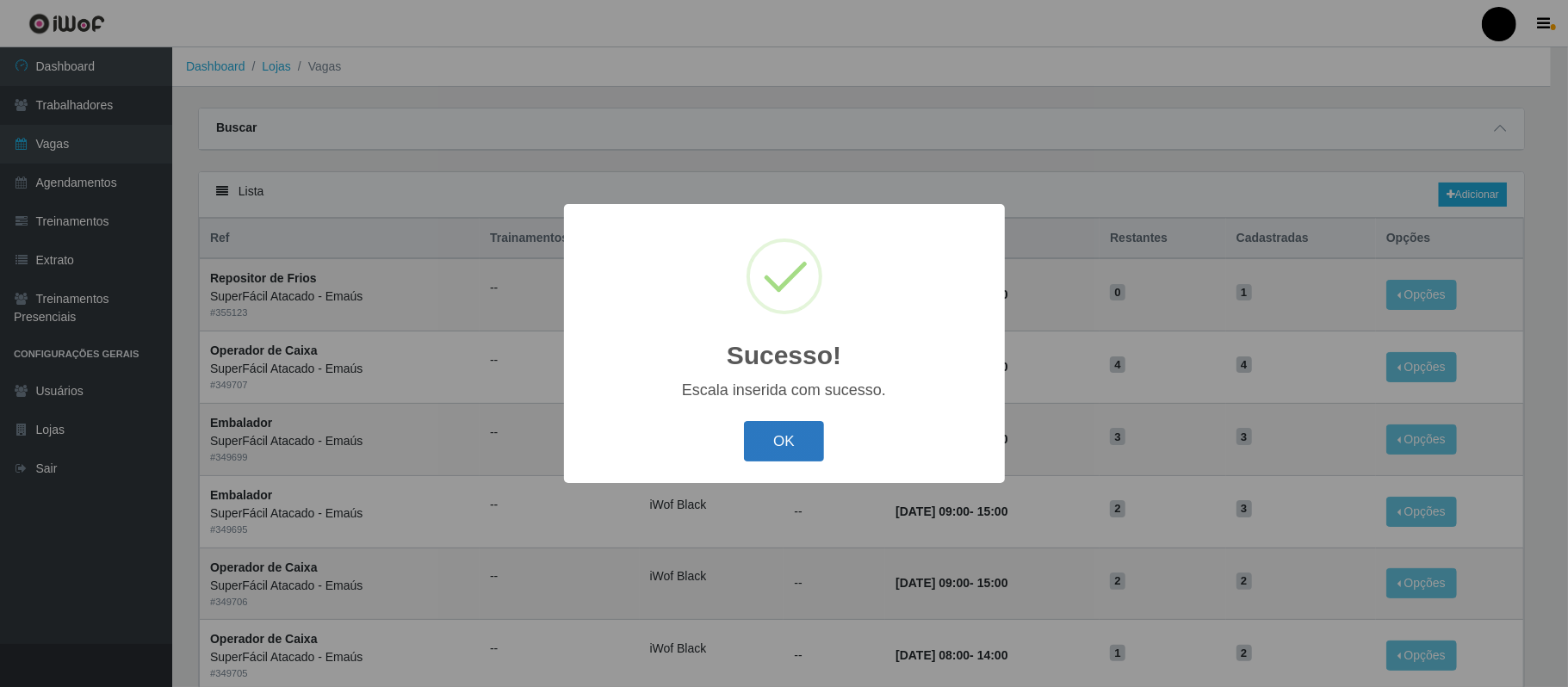
click at [769, 432] on button "OK" at bounding box center [784, 440] width 80 height 40
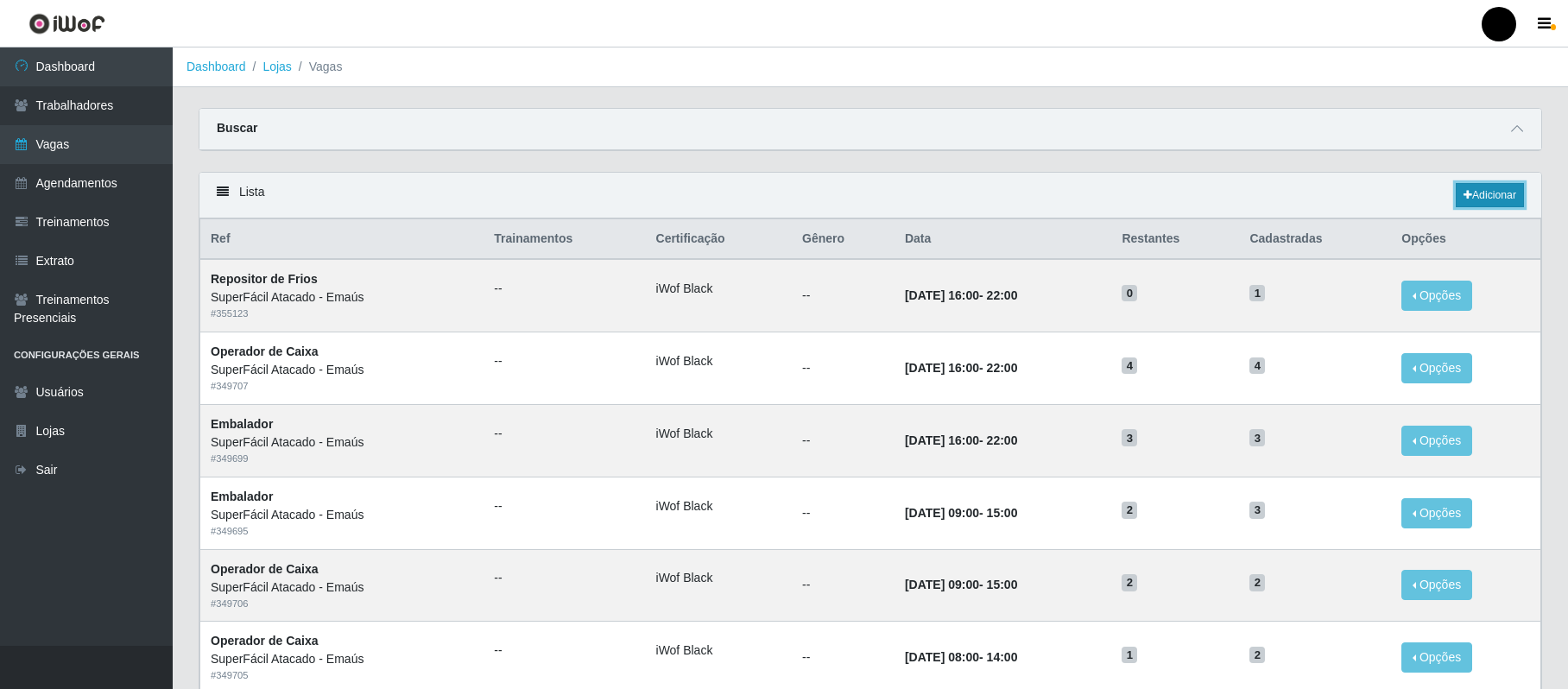
click at [1189, 199] on link "Adicionar" at bounding box center [1490, 194] width 68 height 24
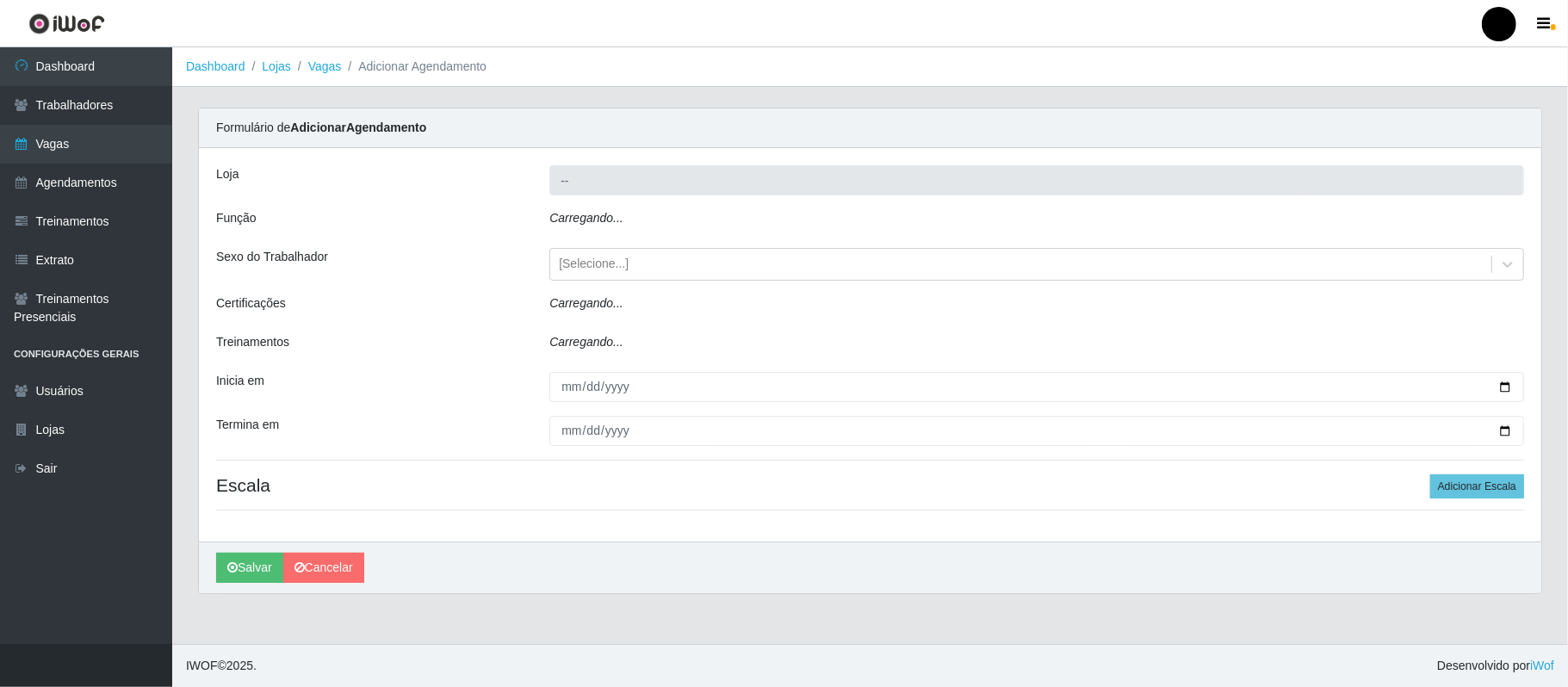
type input "SuperFácil Atacado - Emaús"
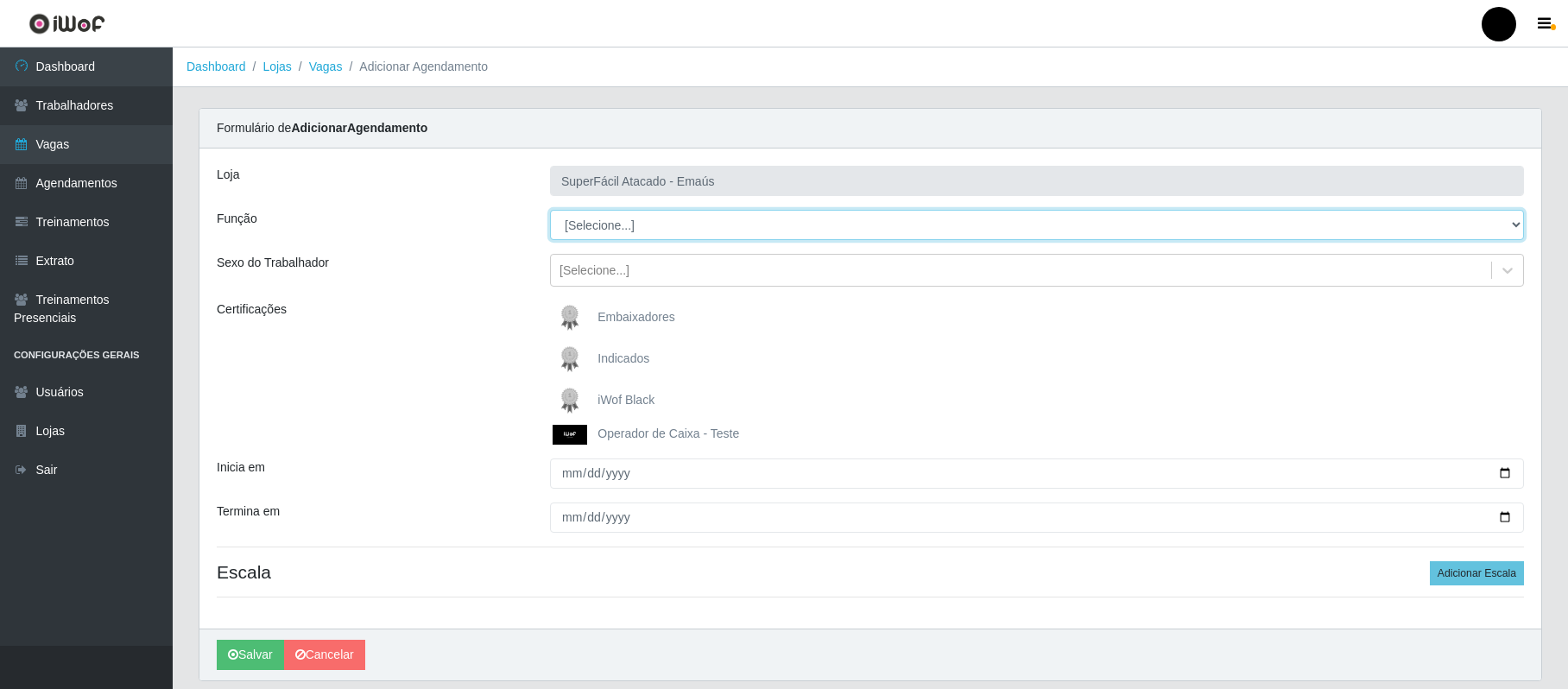
click at [1189, 228] on select "[Selecione...] Auxiliar de Estacionamento Auxiliar de Estacionamento + Auxiliar…" at bounding box center [1037, 225] width 974 height 30
select select "22"
click at [550, 211] on select "[Selecione...] Auxiliar de Estacionamento Auxiliar de Estacionamento + Auxiliar…" at bounding box center [1037, 225] width 974 height 30
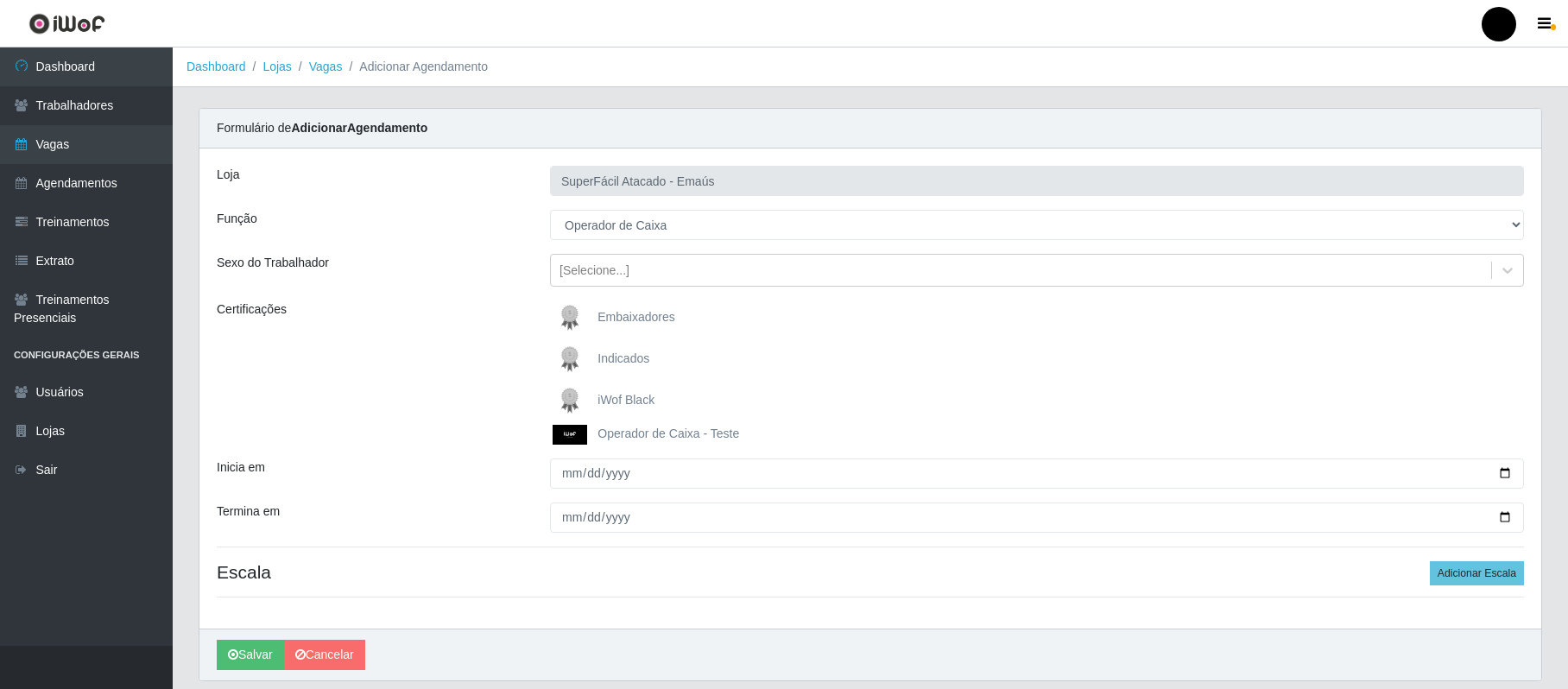
click at [633, 395] on span "iWof Black" at bounding box center [626, 400] width 57 height 13
click at [0, 0] on input "iWof Black" at bounding box center [0, 0] width 0 height 0
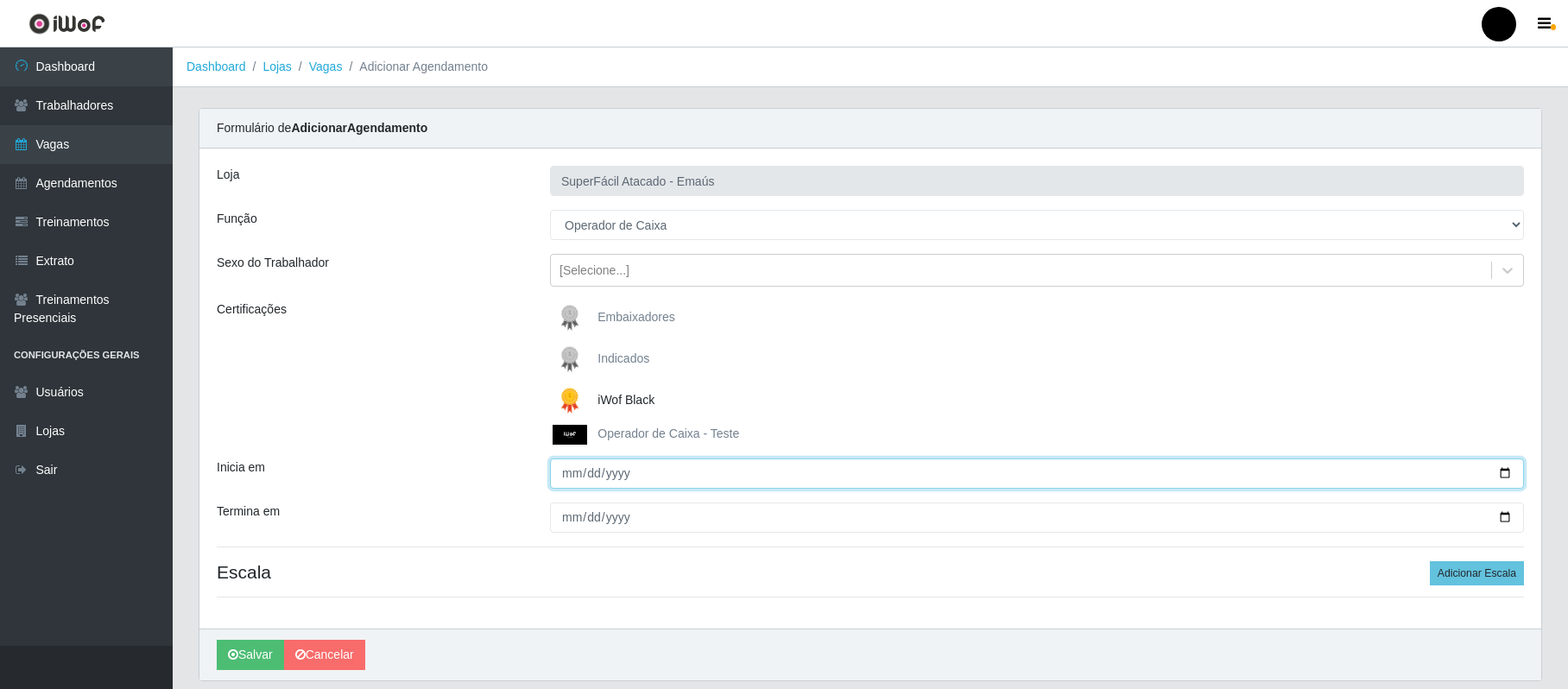
click at [578, 473] on input "Inicia em" at bounding box center [1037, 474] width 974 height 30
type input "2025-10-14"
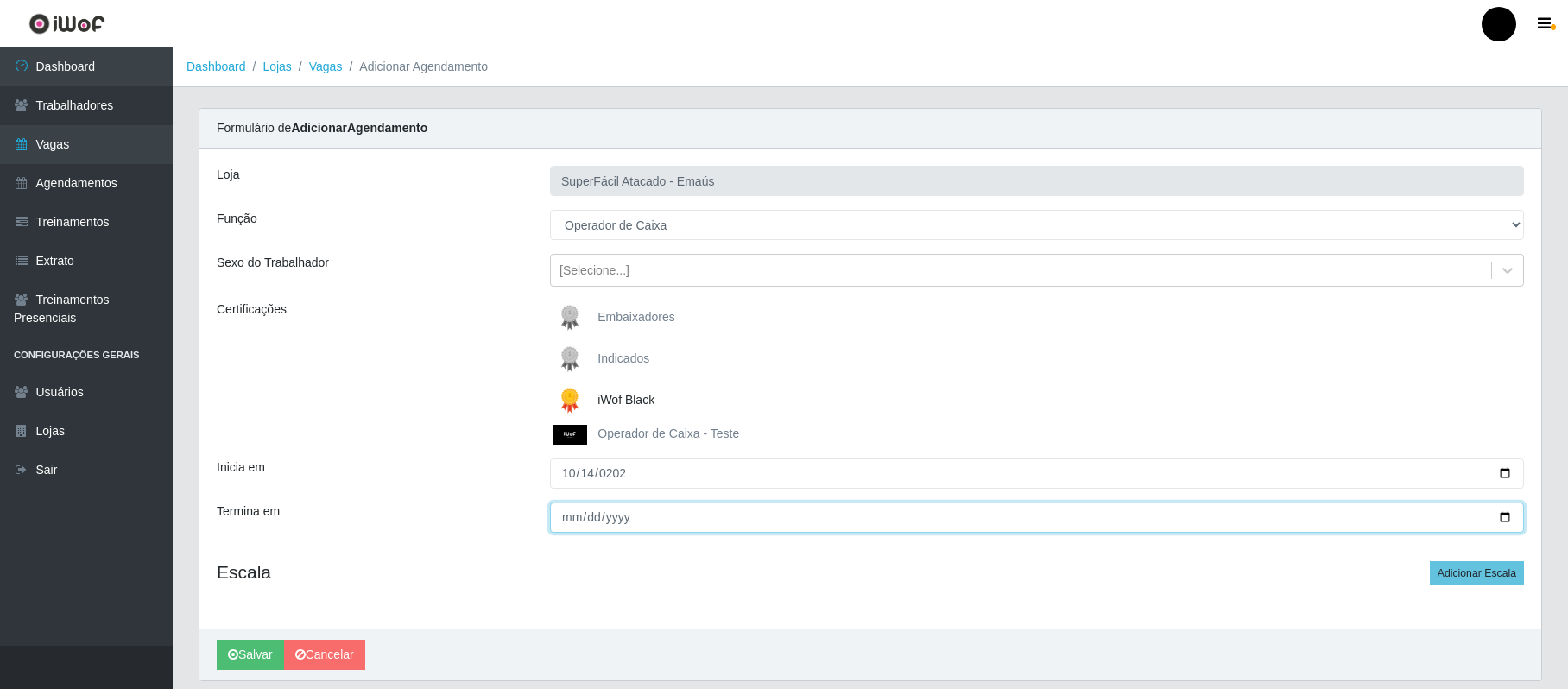
click at [562, 512] on input "Termina em" at bounding box center [1037, 518] width 974 height 30
type input "2025-10-14"
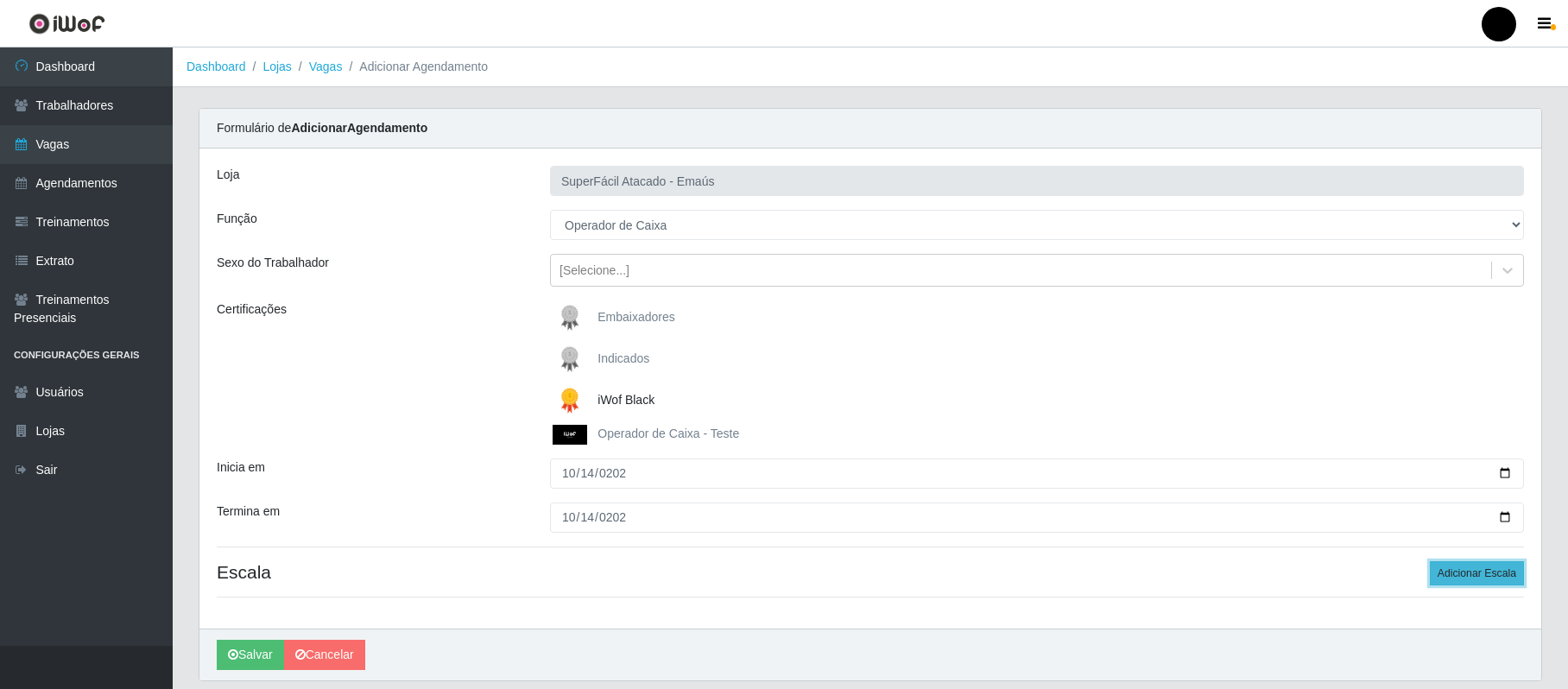
click at [1189, 575] on button "Adicionar Escala" at bounding box center [1477, 573] width 94 height 24
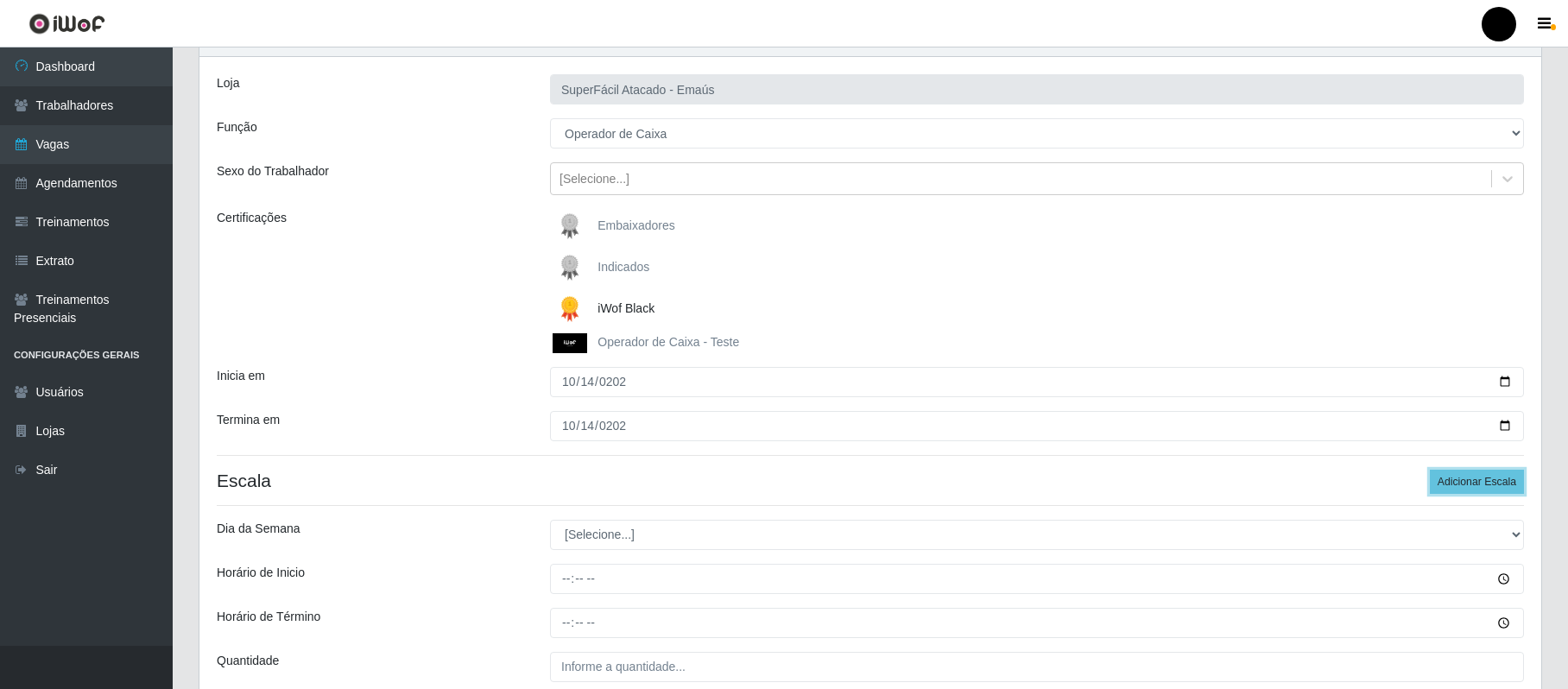
scroll to position [229, 0]
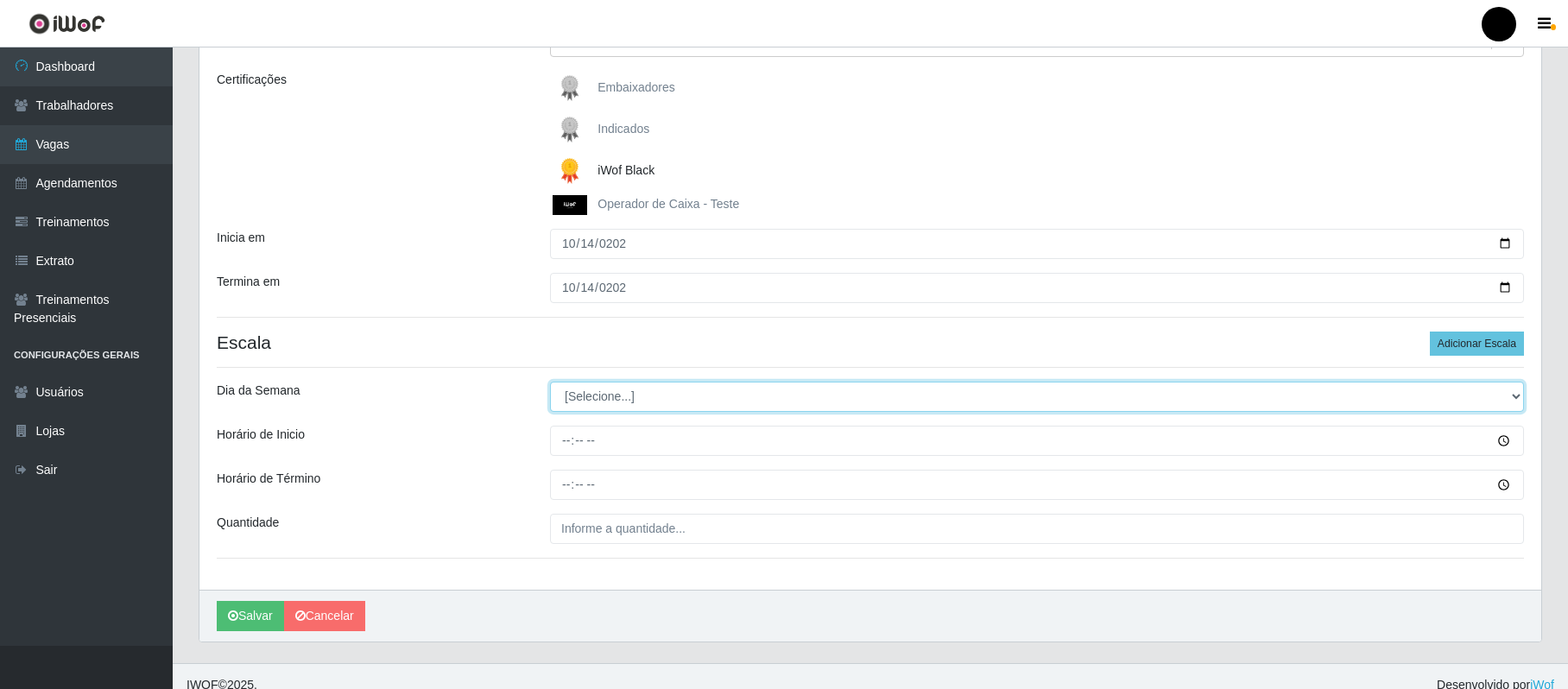
click at [1189, 392] on select "[Selecione...] Segunda Terça Quarta Quinta Sexta Sábado Domingo" at bounding box center [1037, 397] width 974 height 30
select select "2"
click at [550, 383] on select "[Selecione...] Segunda Terça Quarta Quinta Sexta Sábado Domingo" at bounding box center [1037, 397] width 974 height 30
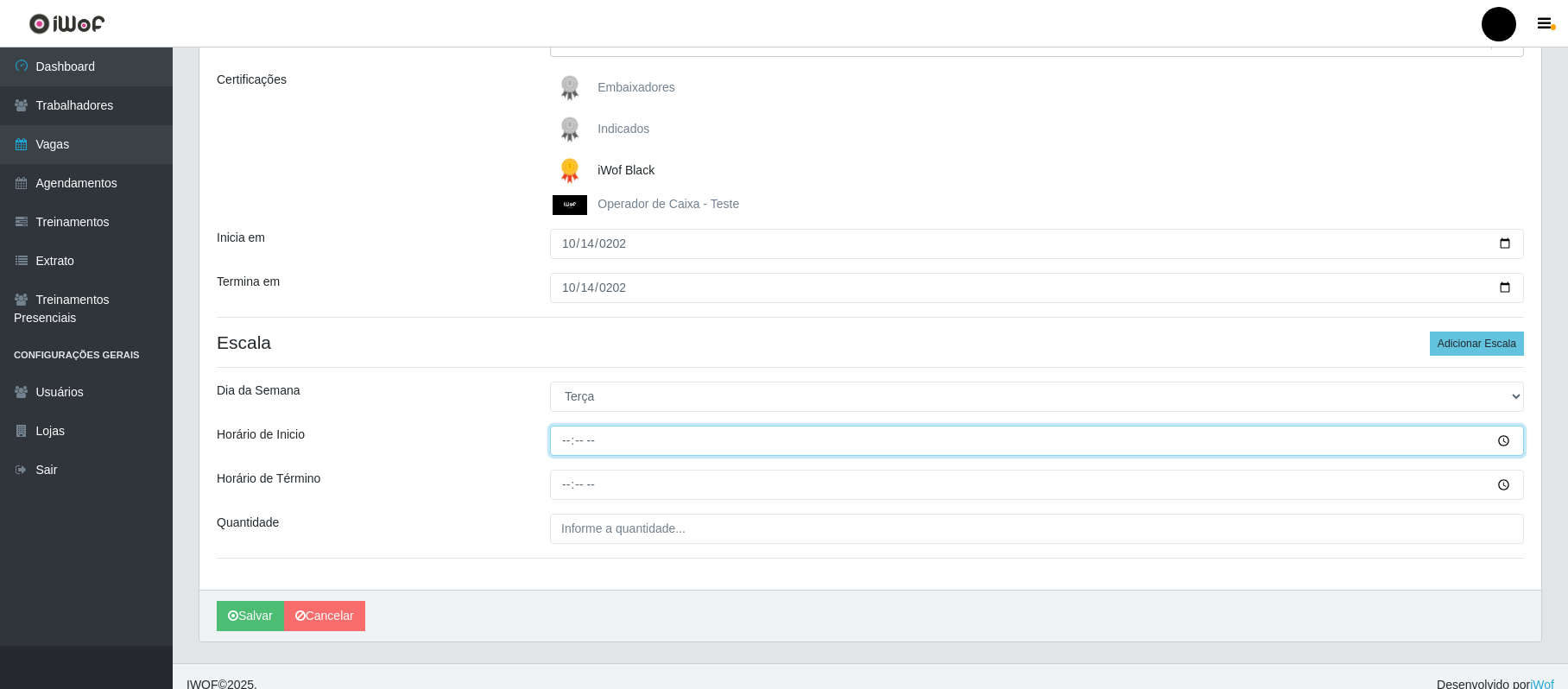
click at [592, 439] on input "Horário de Inicio" at bounding box center [1037, 441] width 974 height 30
type input "16:30"
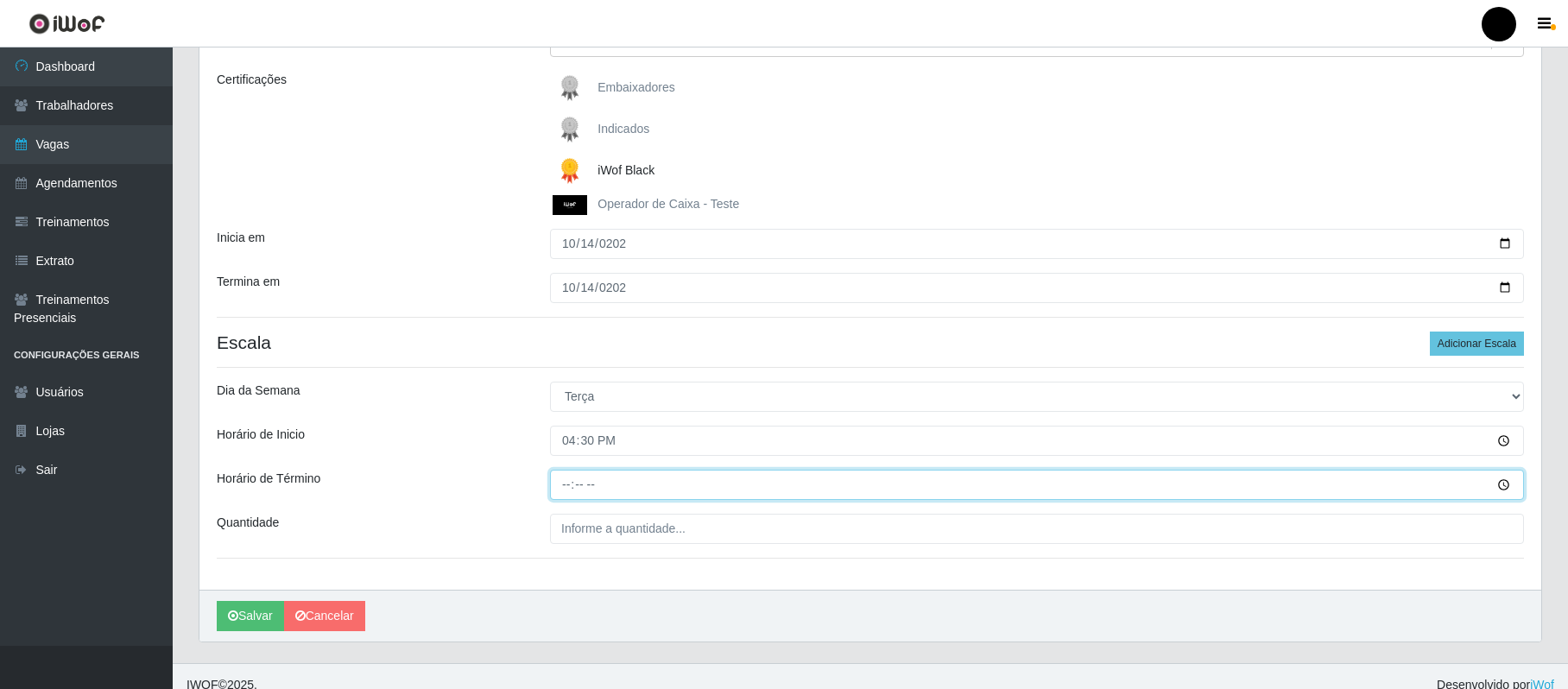
click at [567, 485] on input "Horário de Término" at bounding box center [1037, 485] width 974 height 30
type input "22:30"
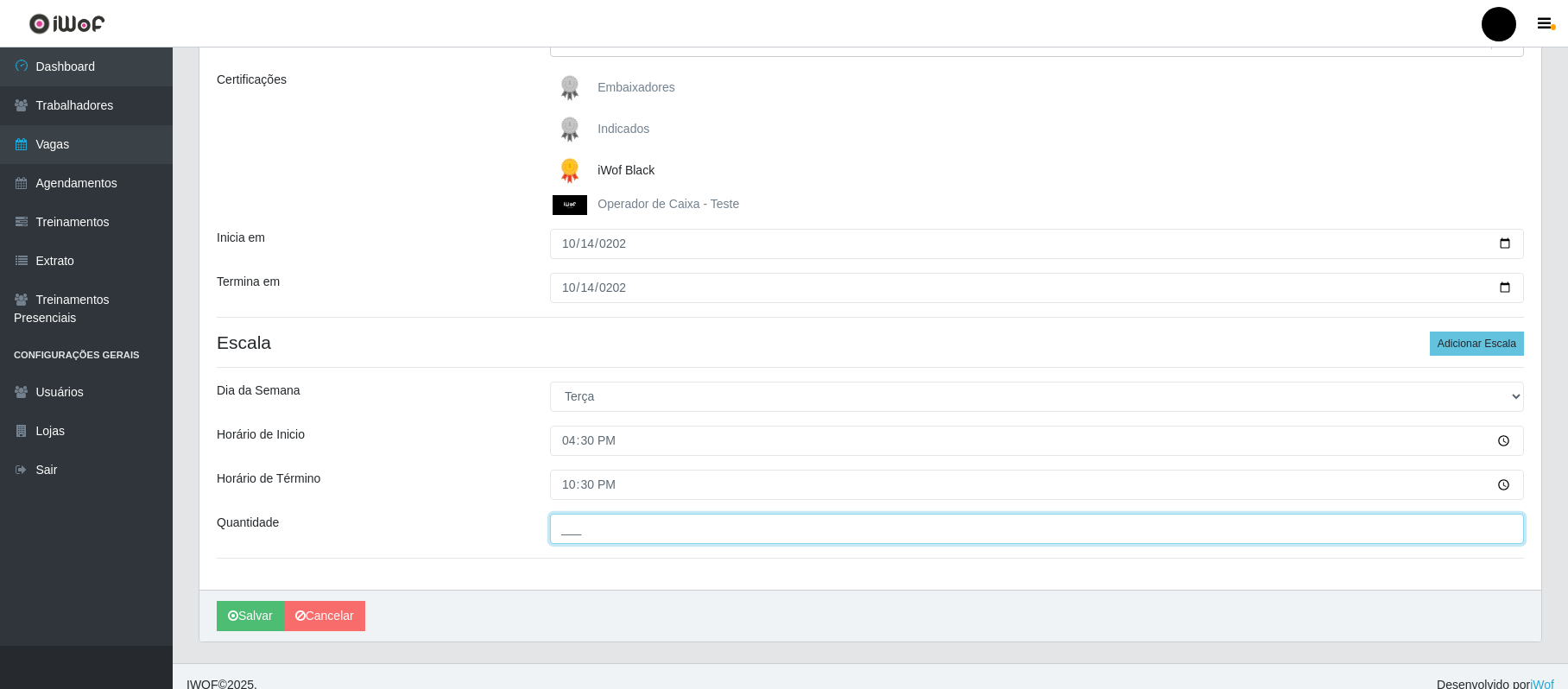
click at [613, 538] on input "___" at bounding box center [1037, 530] width 974 height 30
type input "01_"
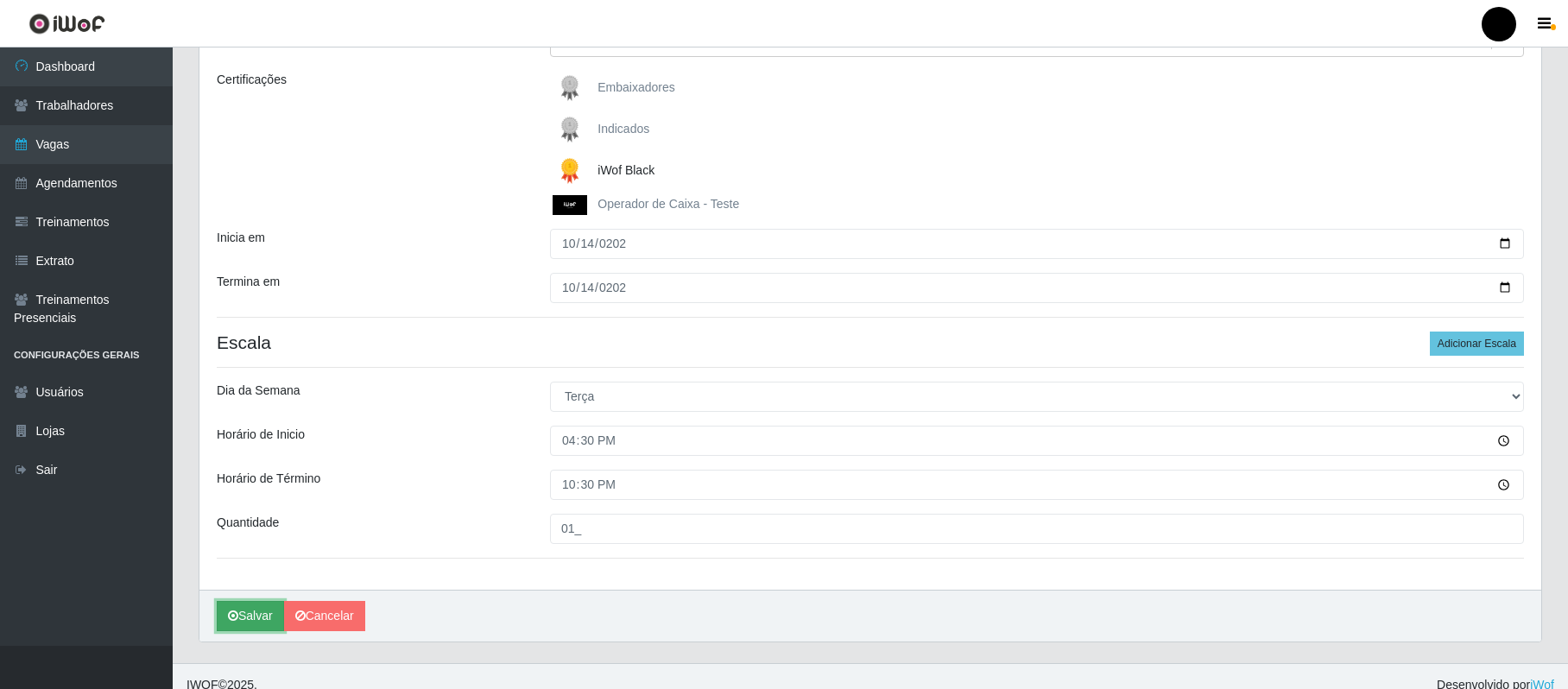
click at [250, 611] on button "Salvar" at bounding box center [250, 616] width 67 height 30
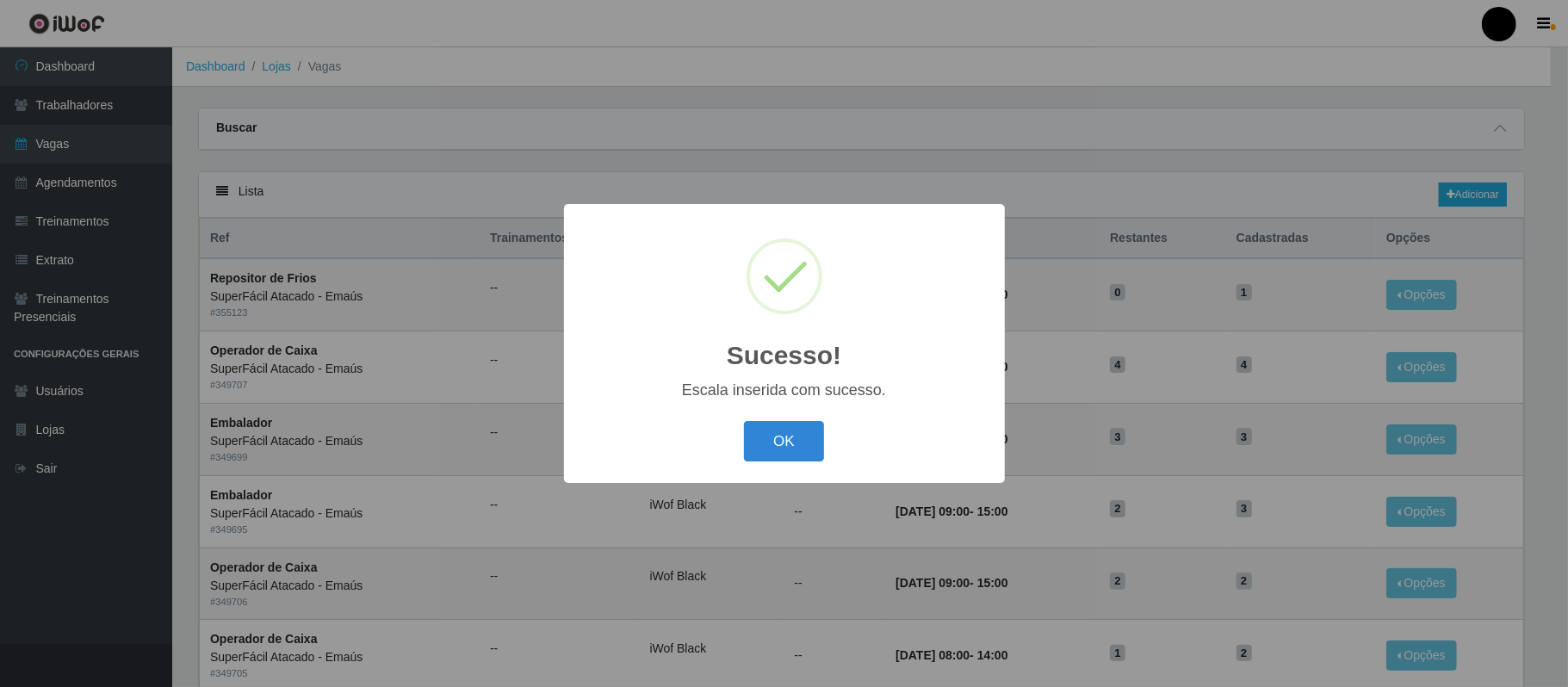
click at [793, 418] on div "OK Cancel" at bounding box center [784, 441] width 407 height 49
click at [793, 434] on button "OK" at bounding box center [784, 440] width 80 height 40
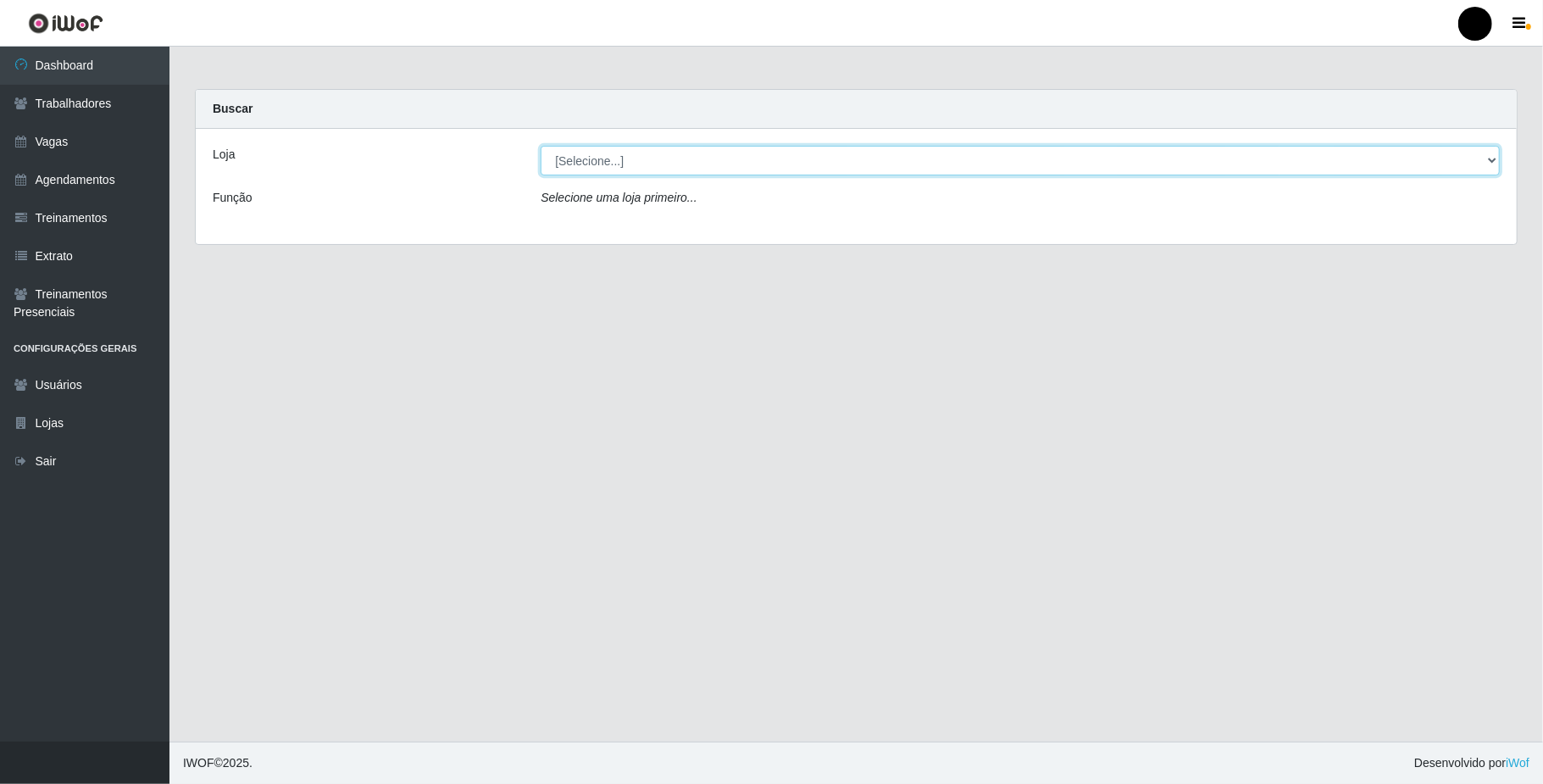
click at [797, 153] on select "[Selecione...] SuperFácil Atacado - Emaús" at bounding box center [1020, 161] width 959 height 30
select select "407"
click at [541, 146] on select "[Selecione...] SuperFácil Atacado - Emaús" at bounding box center [1020, 161] width 959 height 30
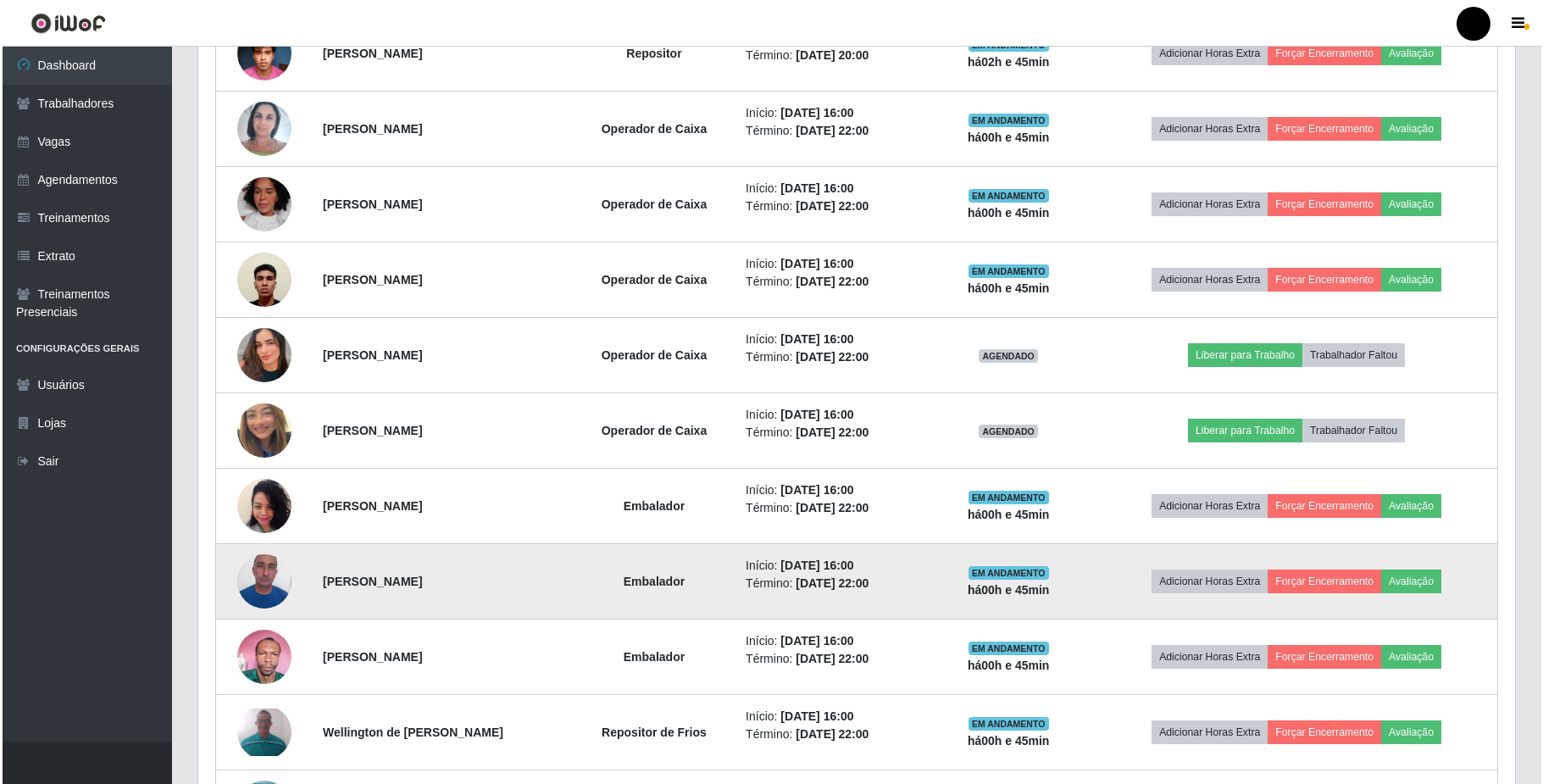
scroll to position [876, 0]
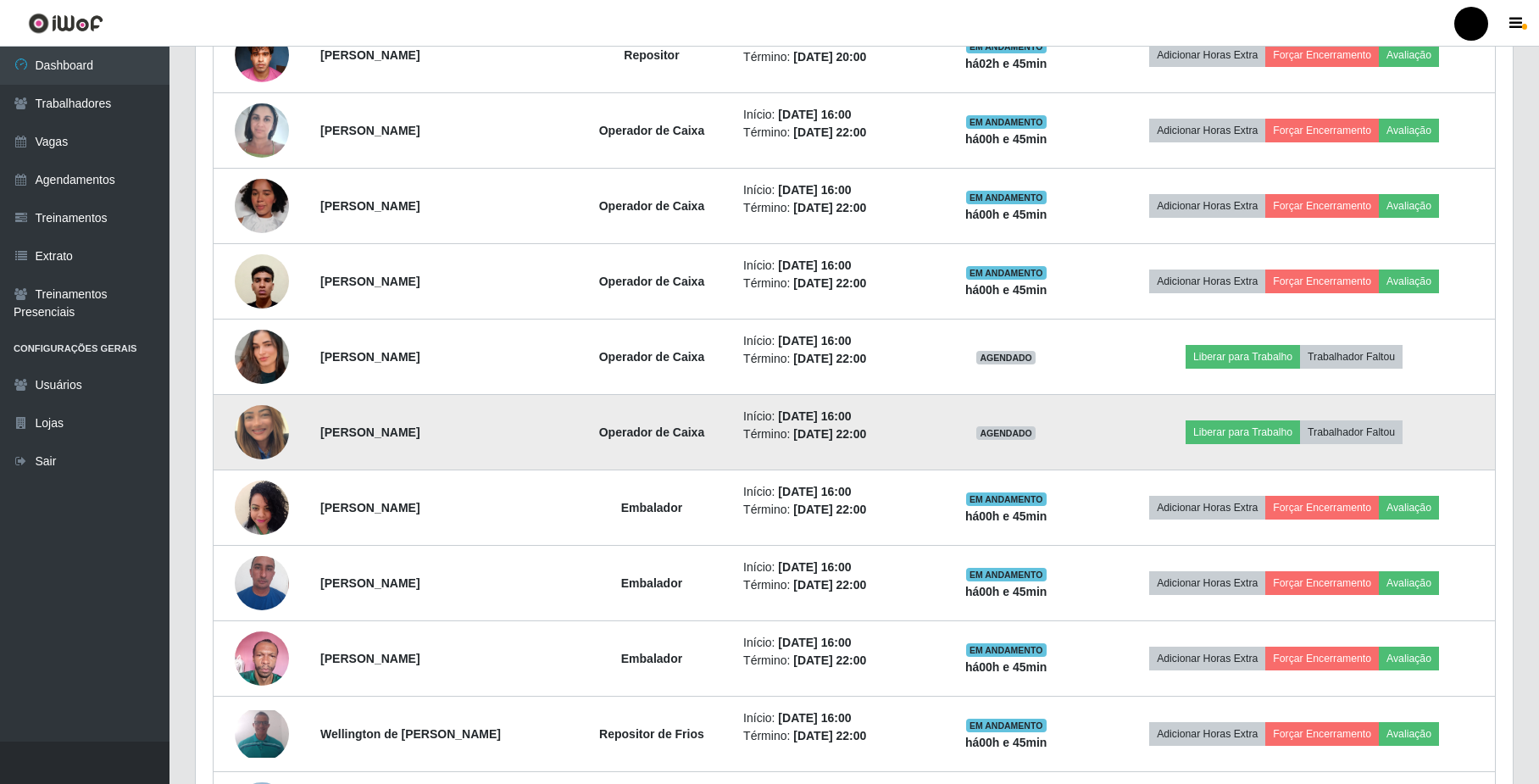
click at [255, 447] on img at bounding box center [262, 432] width 55 height 97
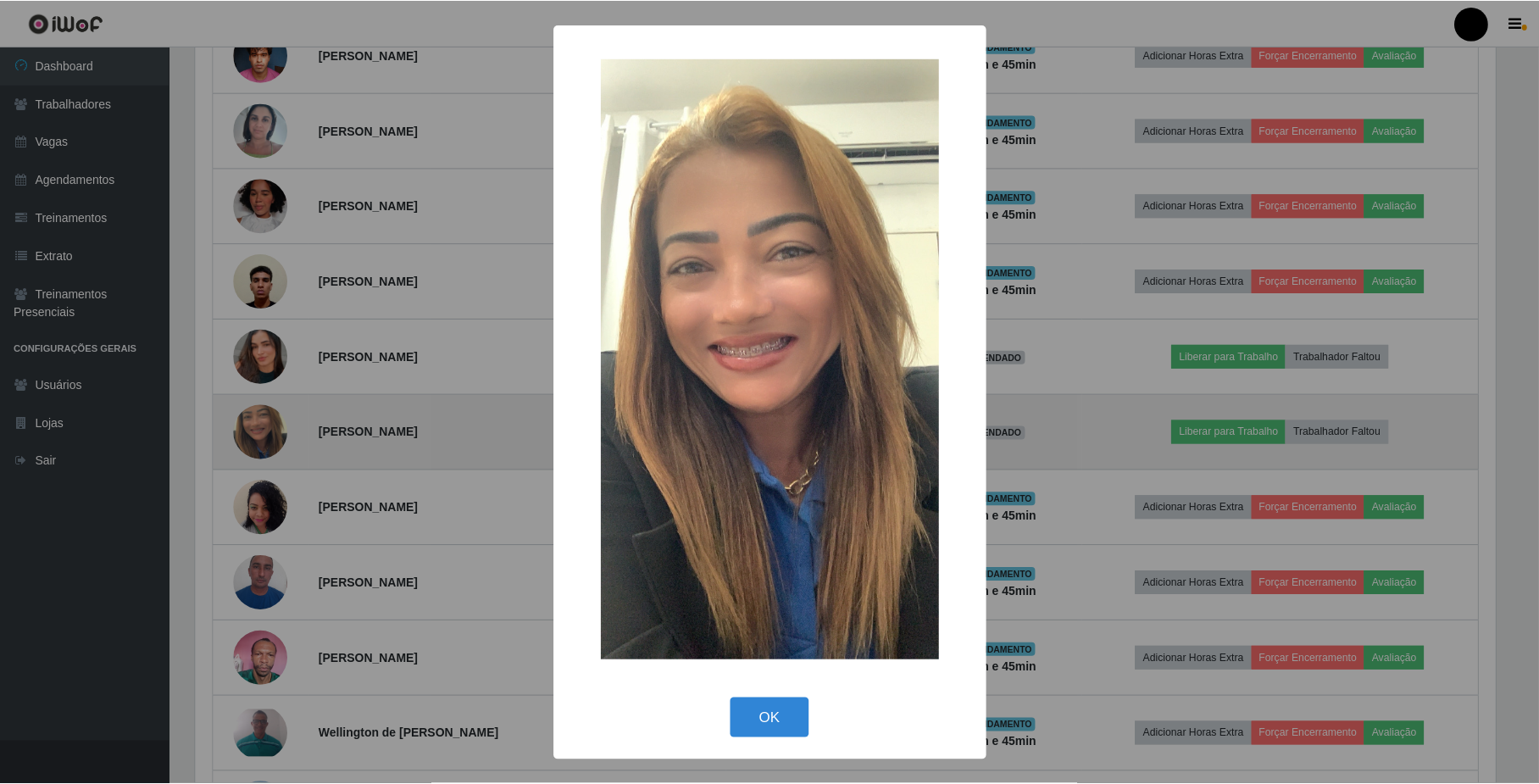
scroll to position [352, 1304]
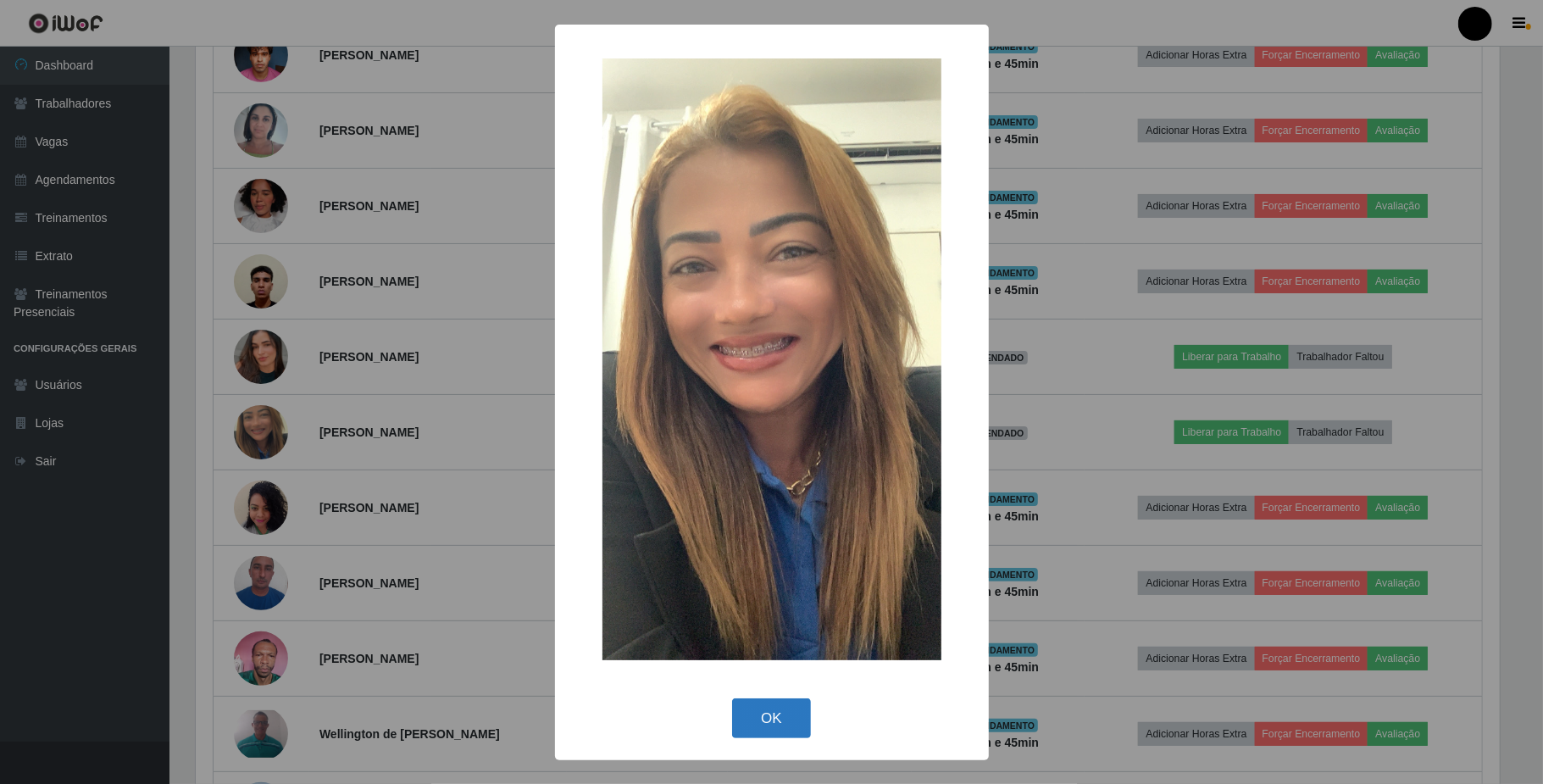
click at [784, 722] on button "OK" at bounding box center [772, 717] width 79 height 40
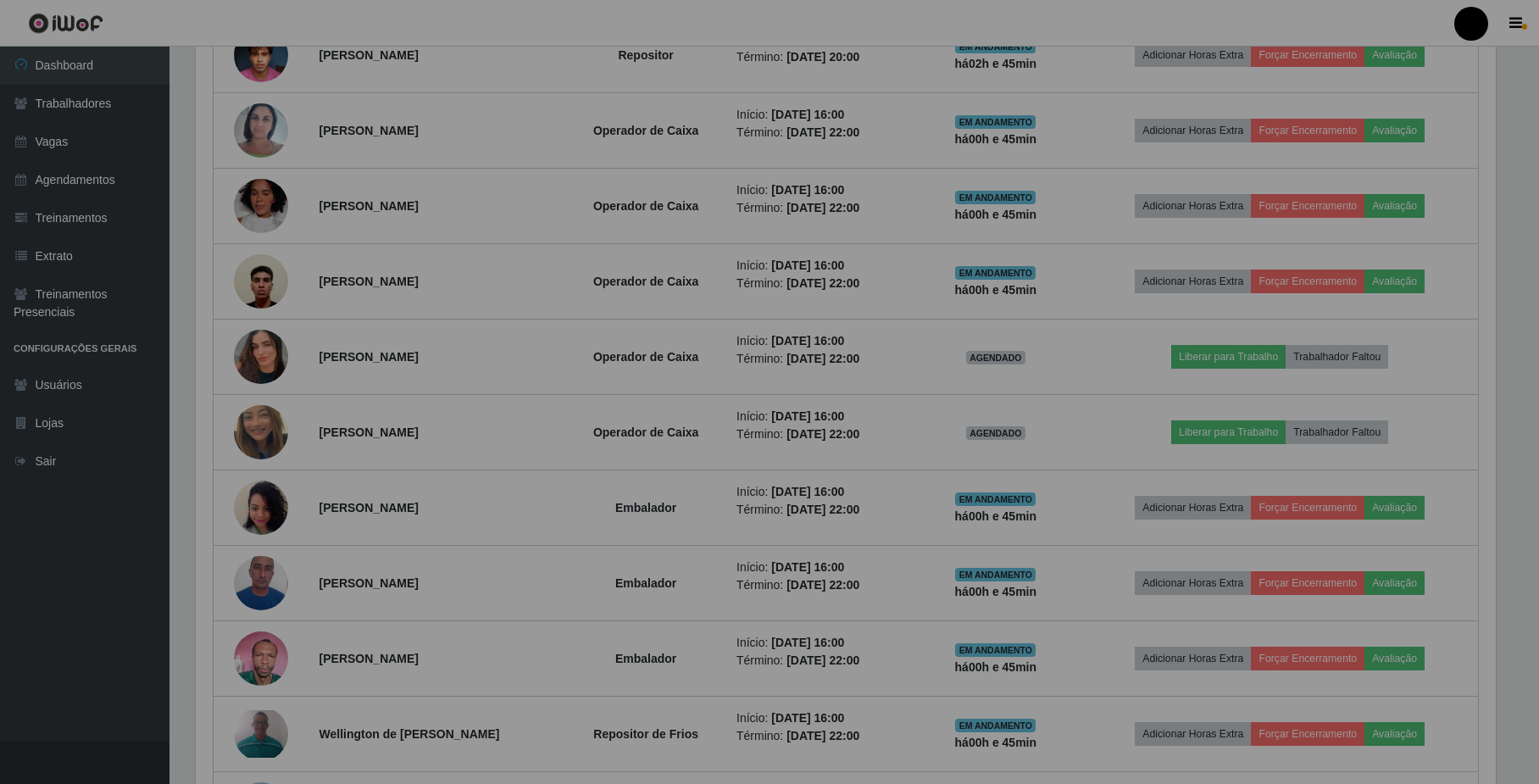
scroll to position [352, 1317]
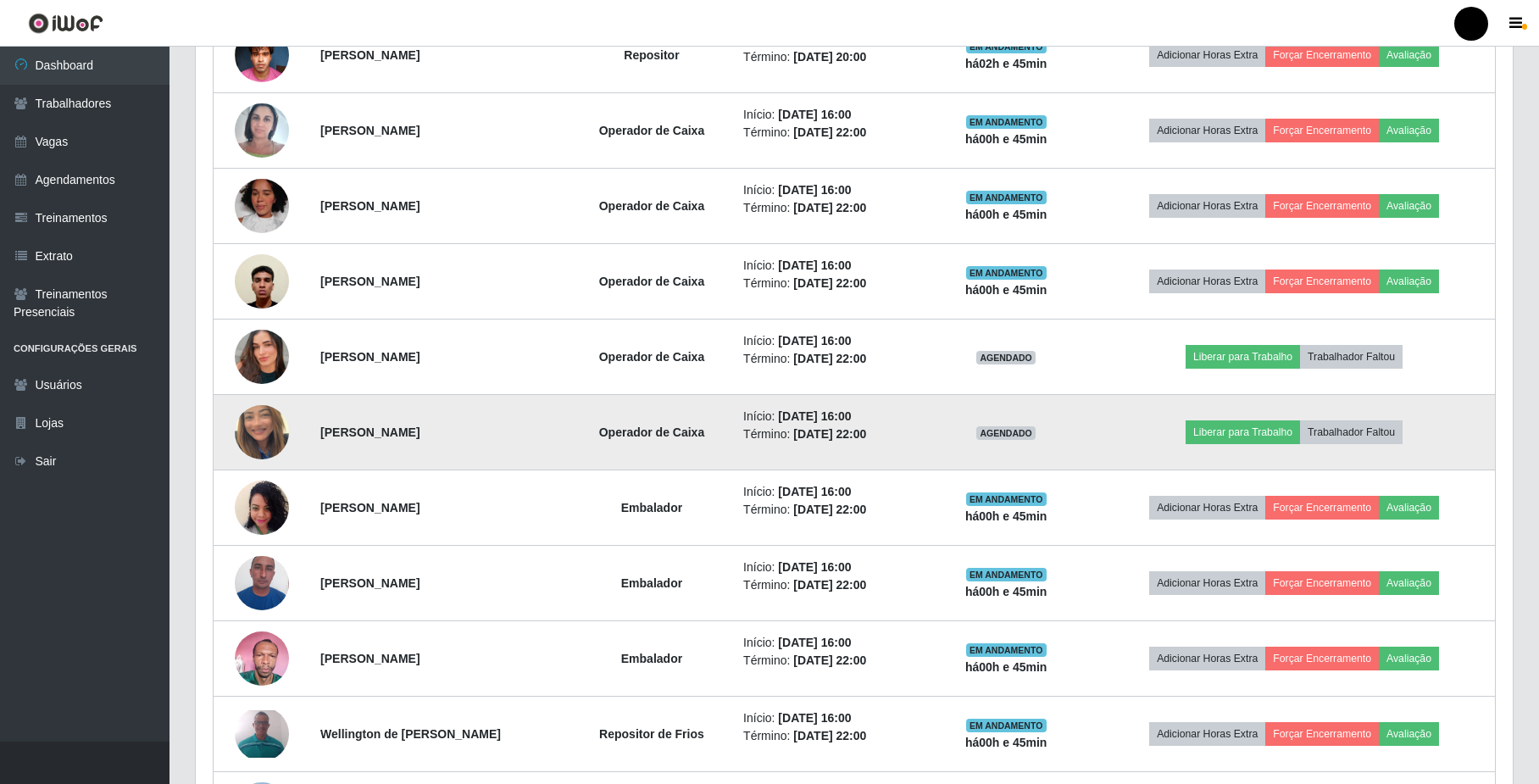
click at [266, 438] on img at bounding box center [262, 432] width 55 height 97
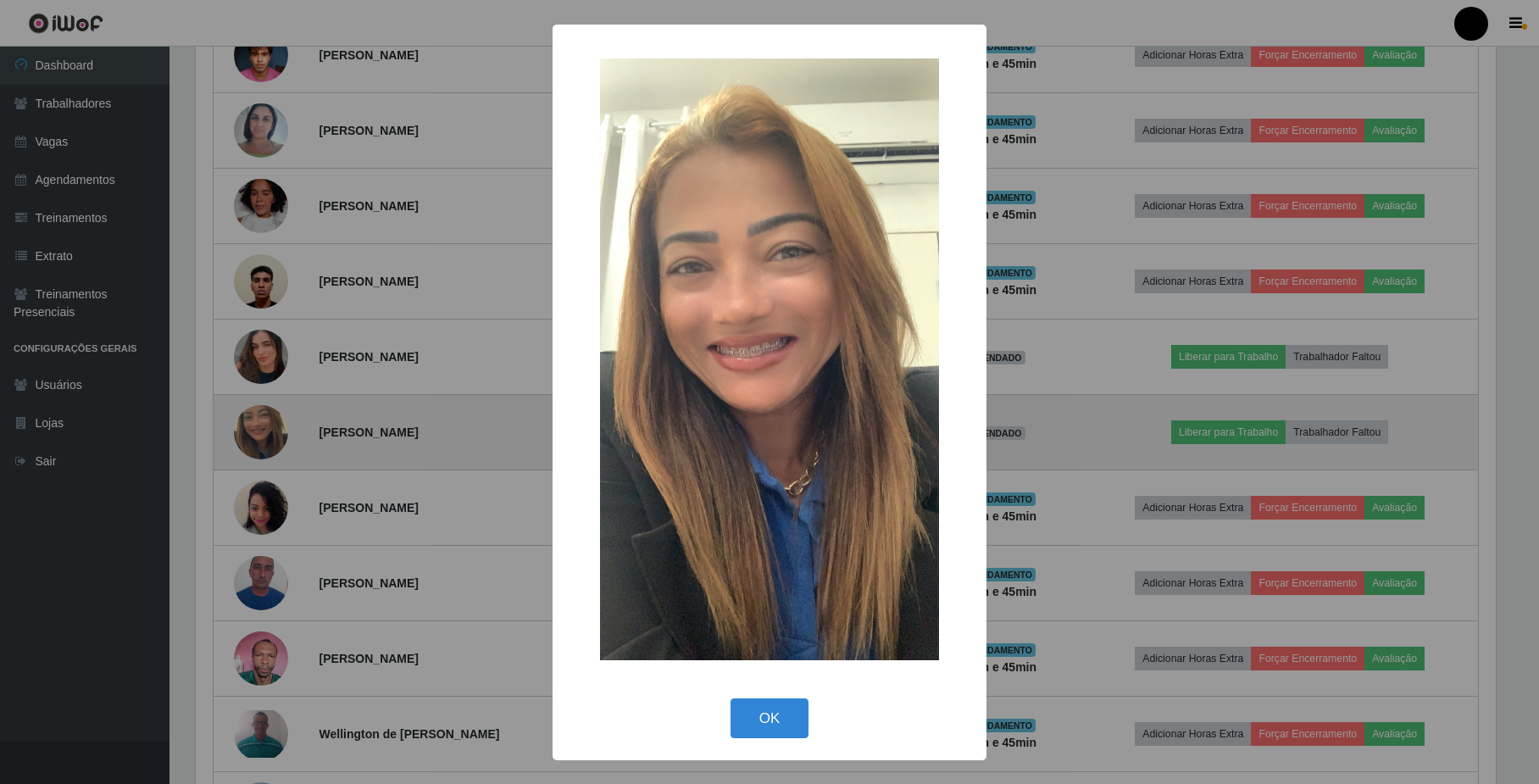
scroll to position [352, 1304]
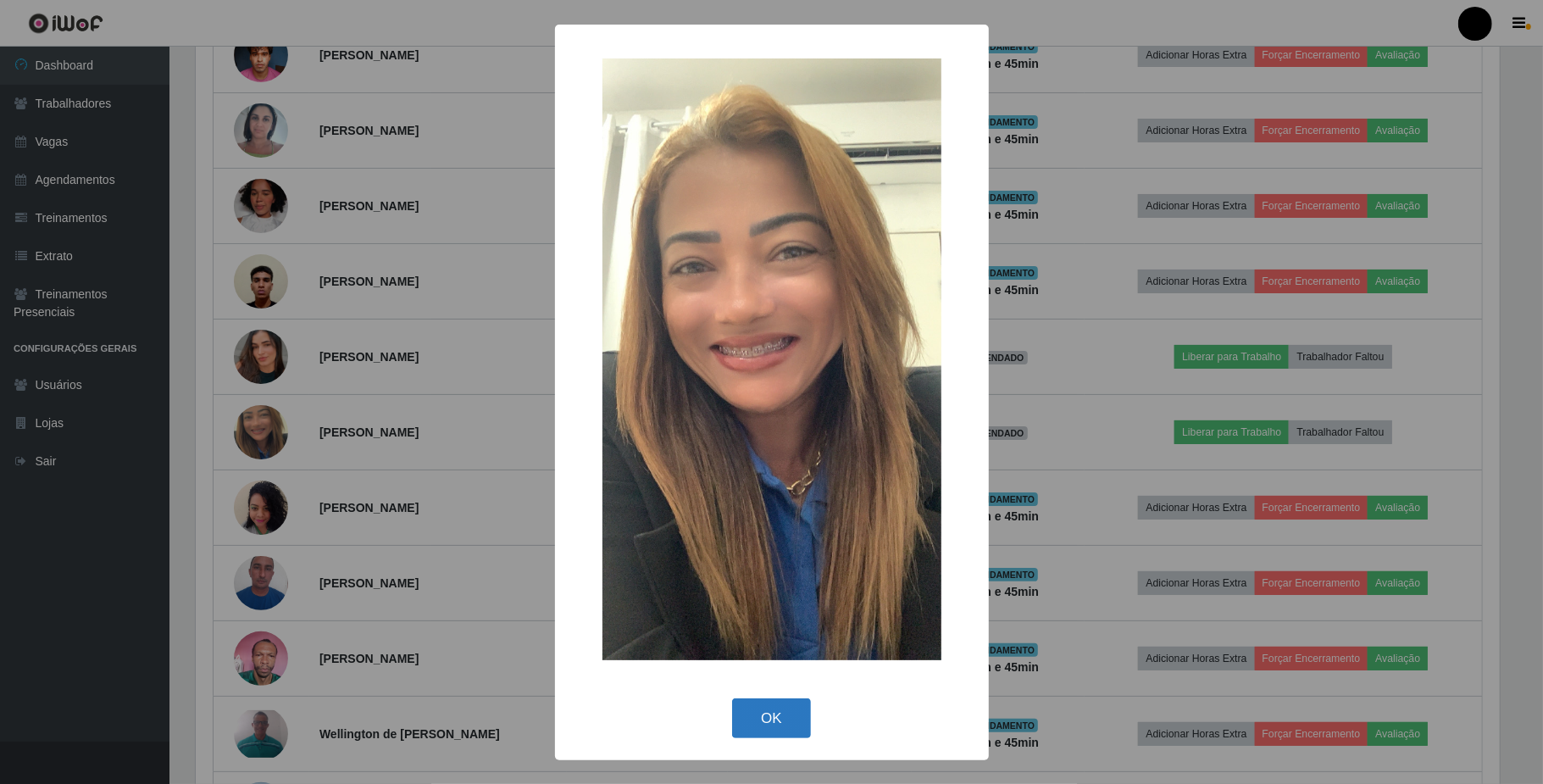
click at [781, 736] on button "OK" at bounding box center [772, 717] width 79 height 40
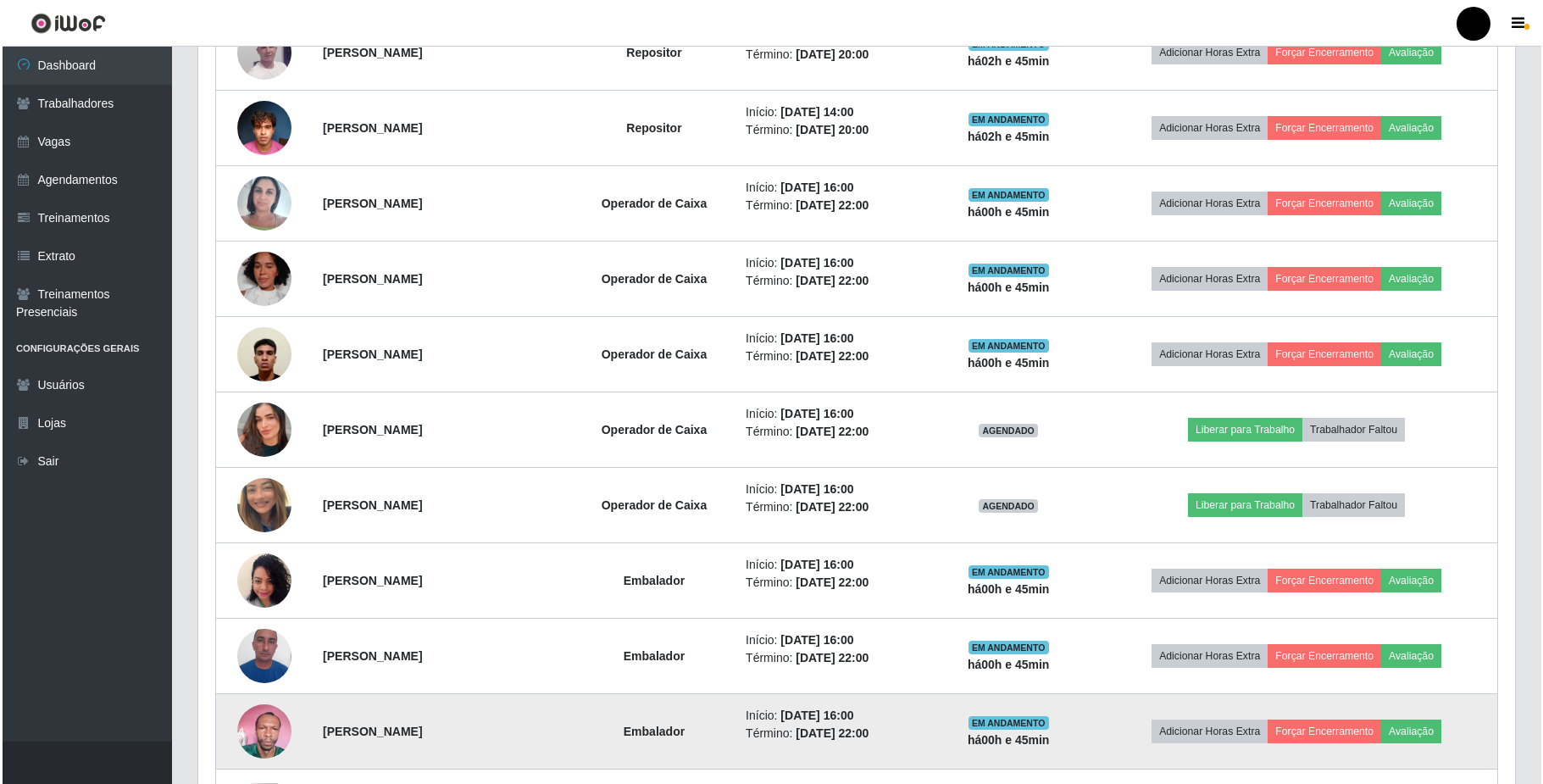
scroll to position [763, 0]
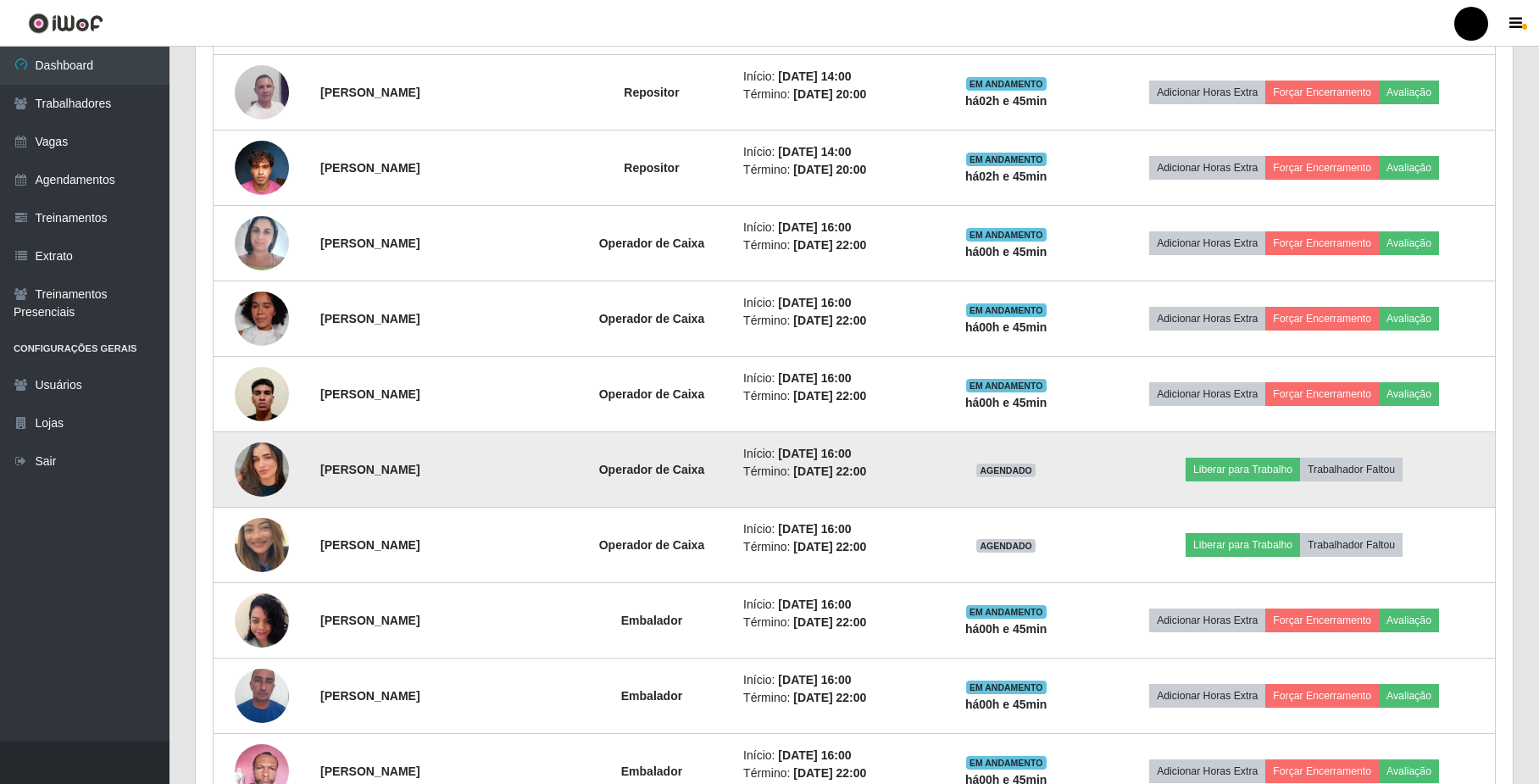
click at [262, 469] on img at bounding box center [262, 469] width 55 height 97
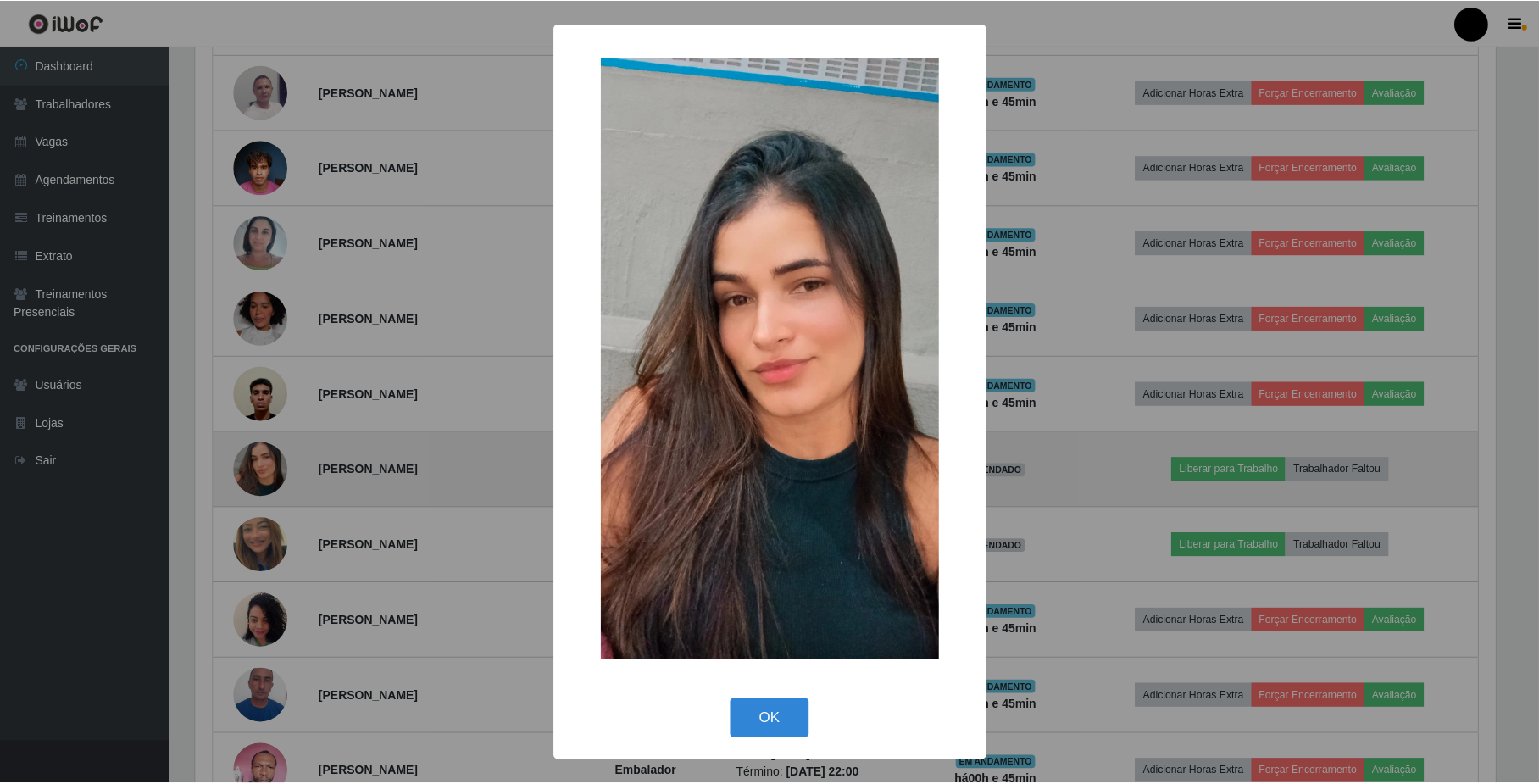
scroll to position [352, 1304]
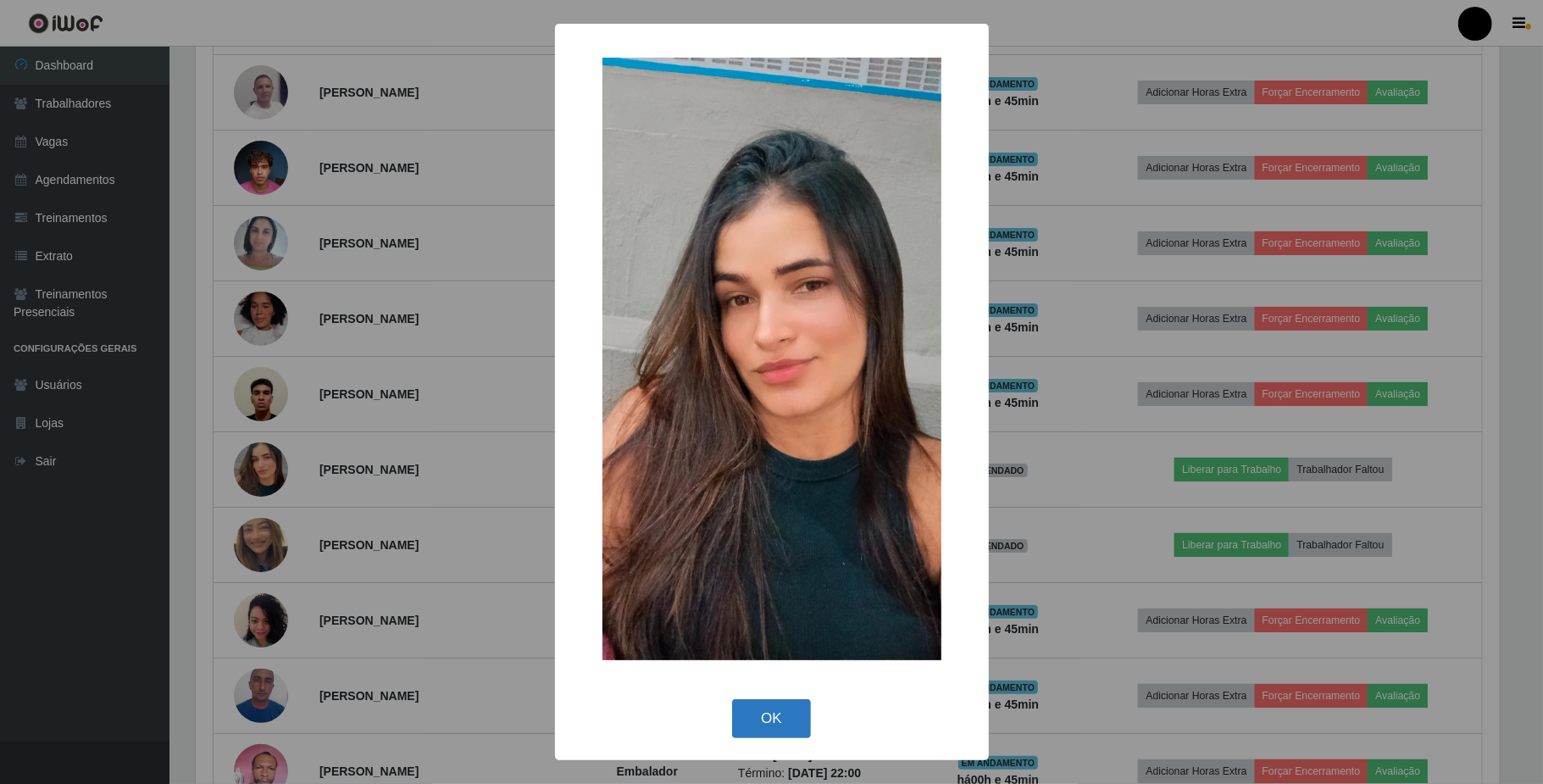
click at [753, 709] on button "OK" at bounding box center [772, 718] width 79 height 40
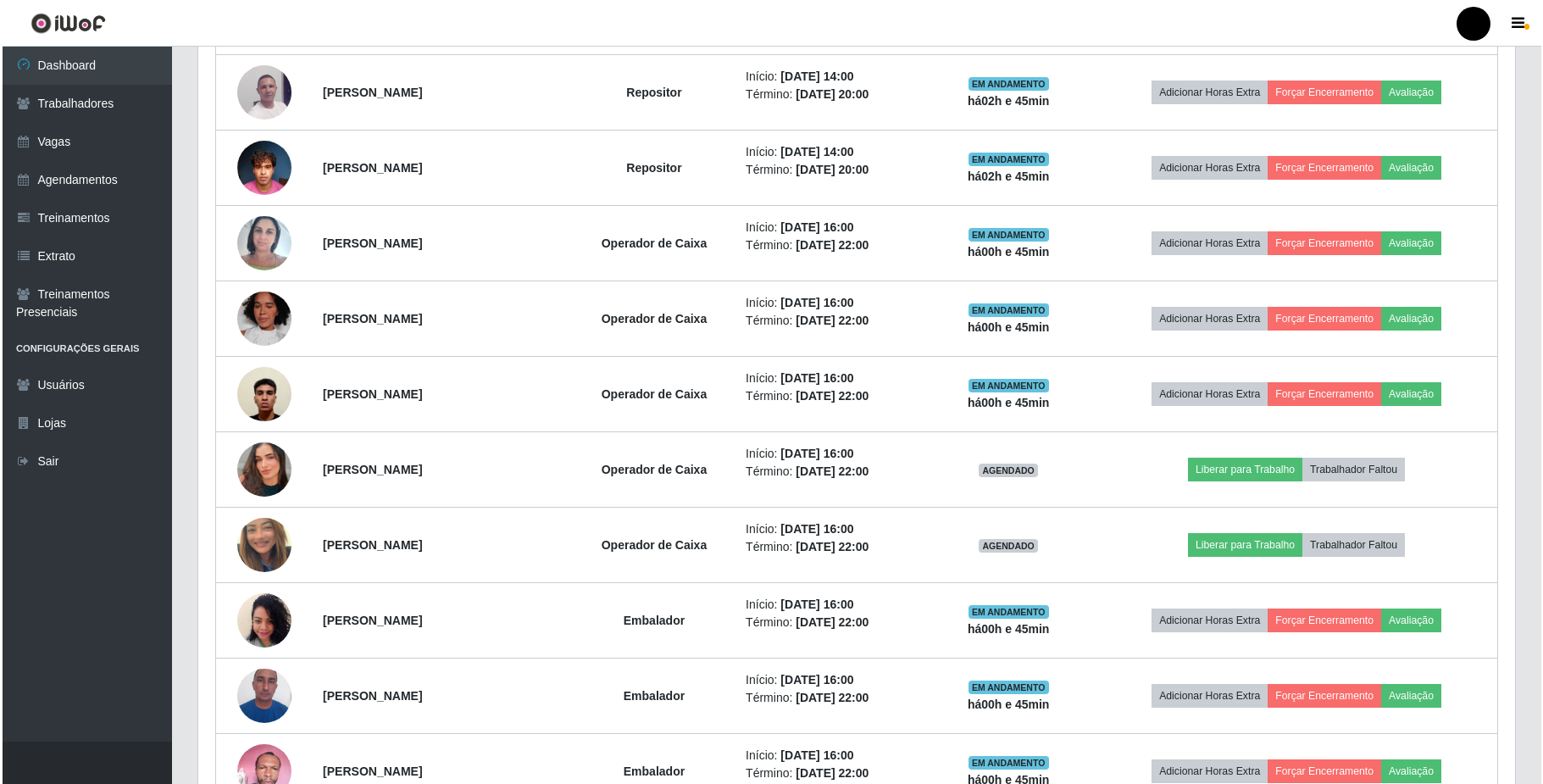
scroll to position [352, 1316]
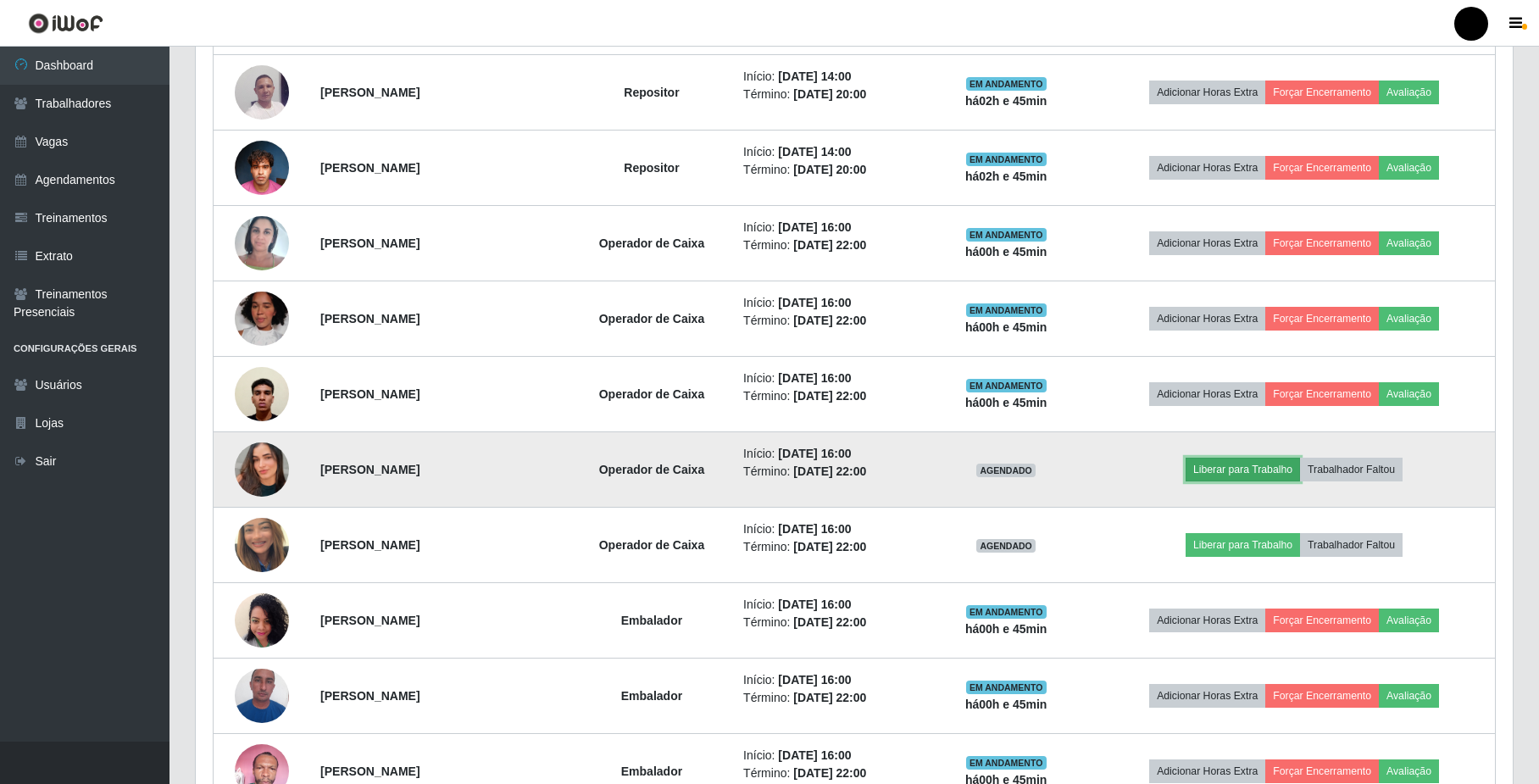
click at [1262, 475] on button "Liberar para Trabalho" at bounding box center [1244, 469] width 114 height 24
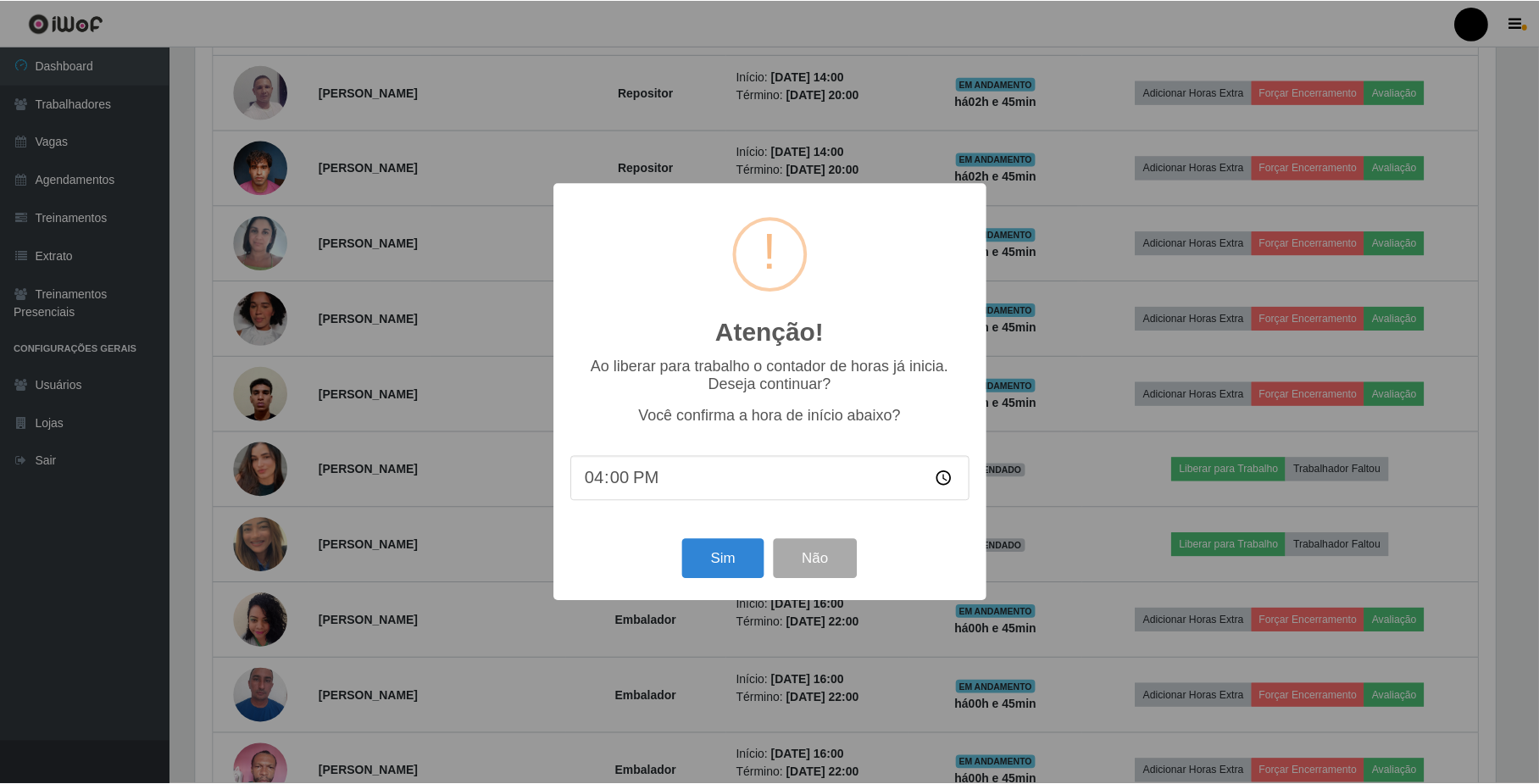
scroll to position [352, 1304]
click at [719, 570] on button "Sim" at bounding box center [726, 558] width 83 height 40
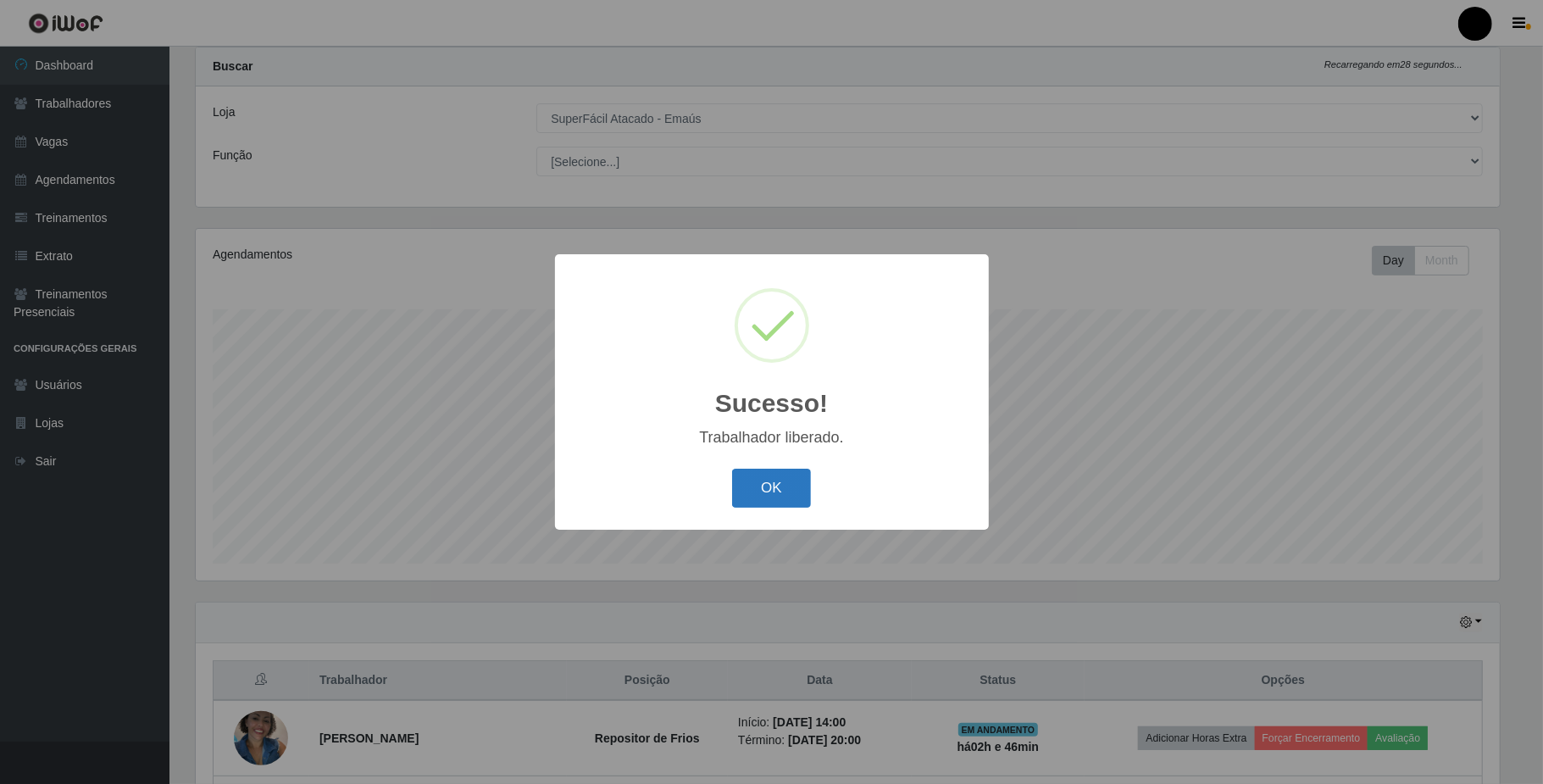
click at [790, 499] on button "OK" at bounding box center [772, 488] width 79 height 40
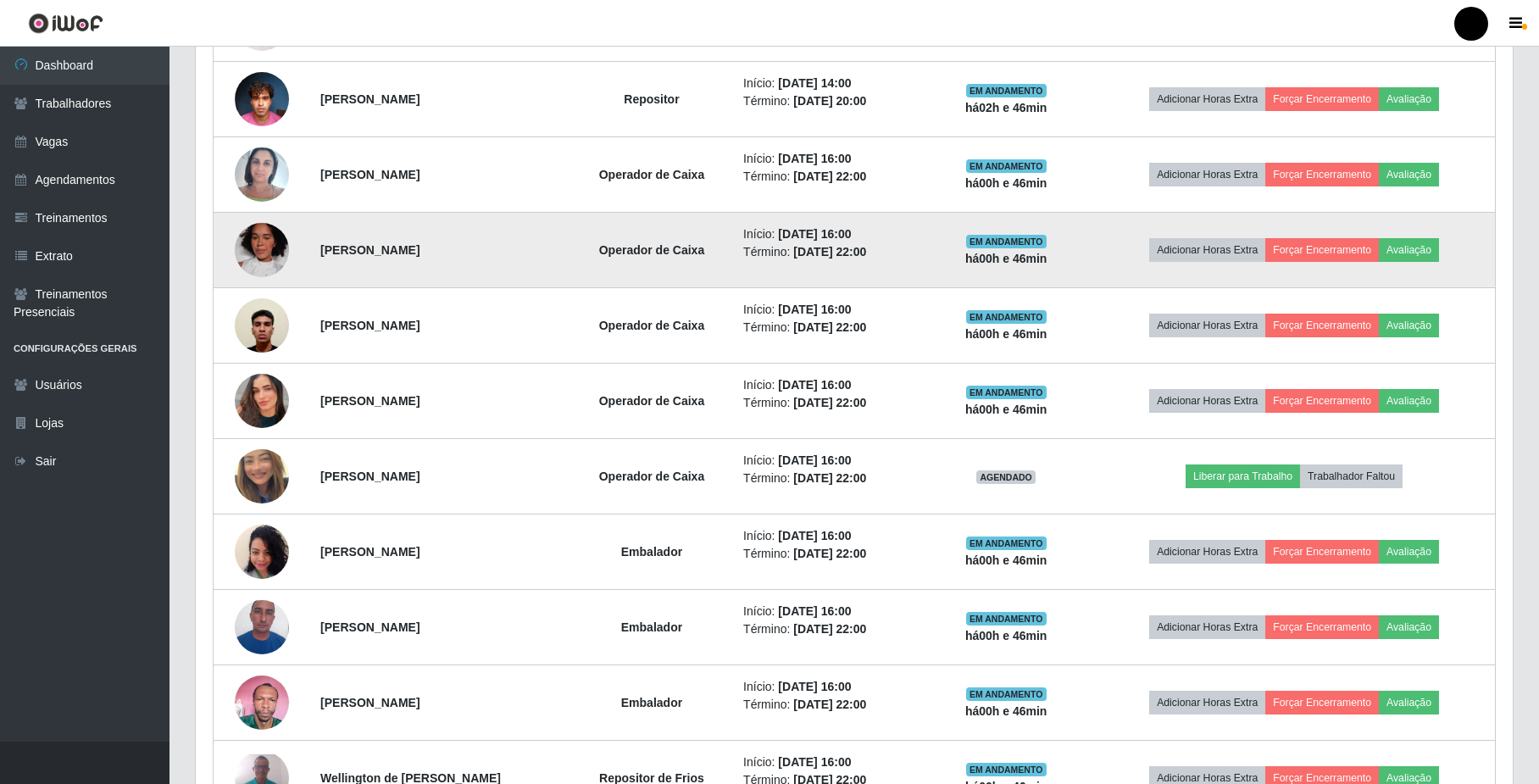
scroll to position [834, 0]
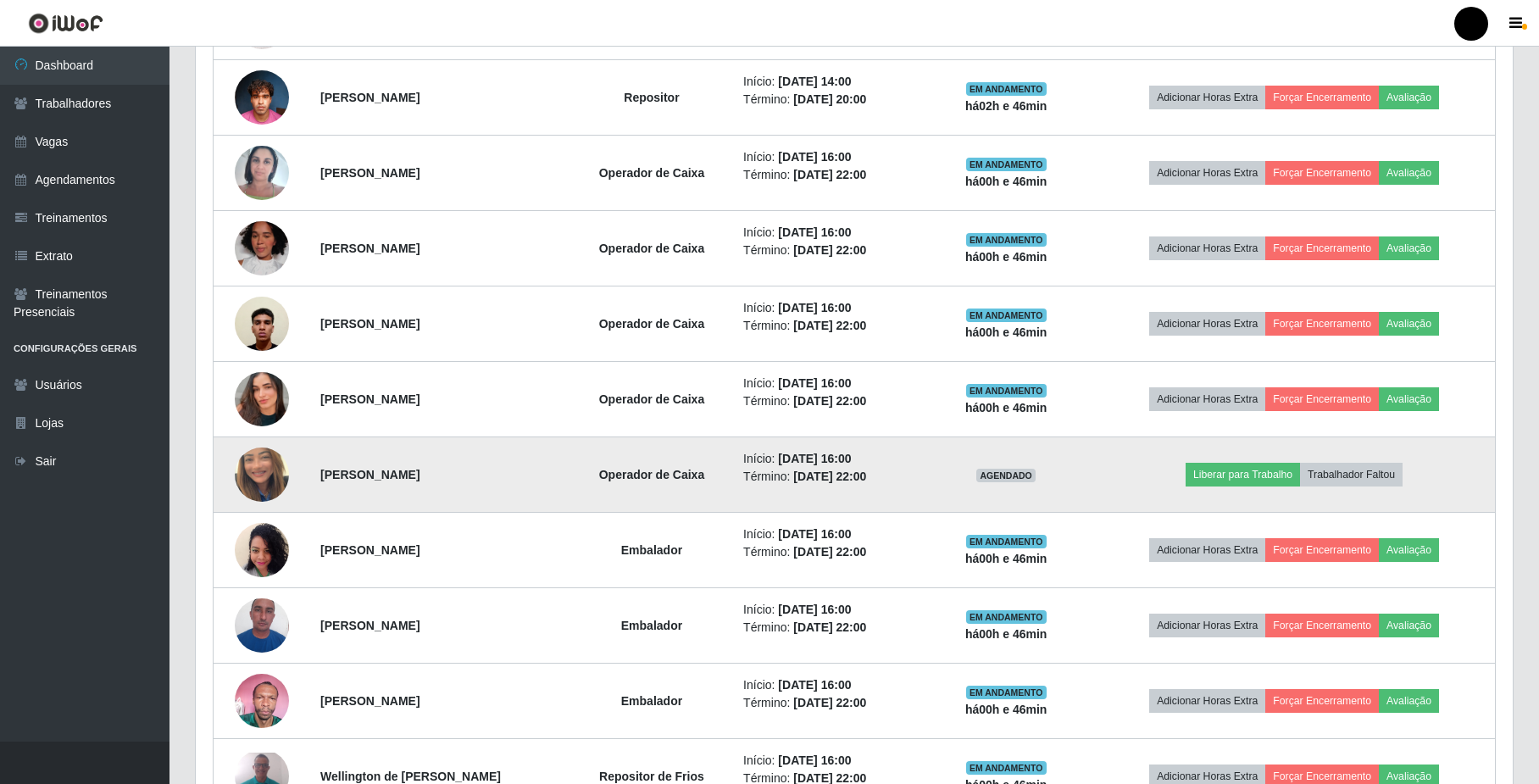
click at [273, 484] on img at bounding box center [262, 475] width 55 height 97
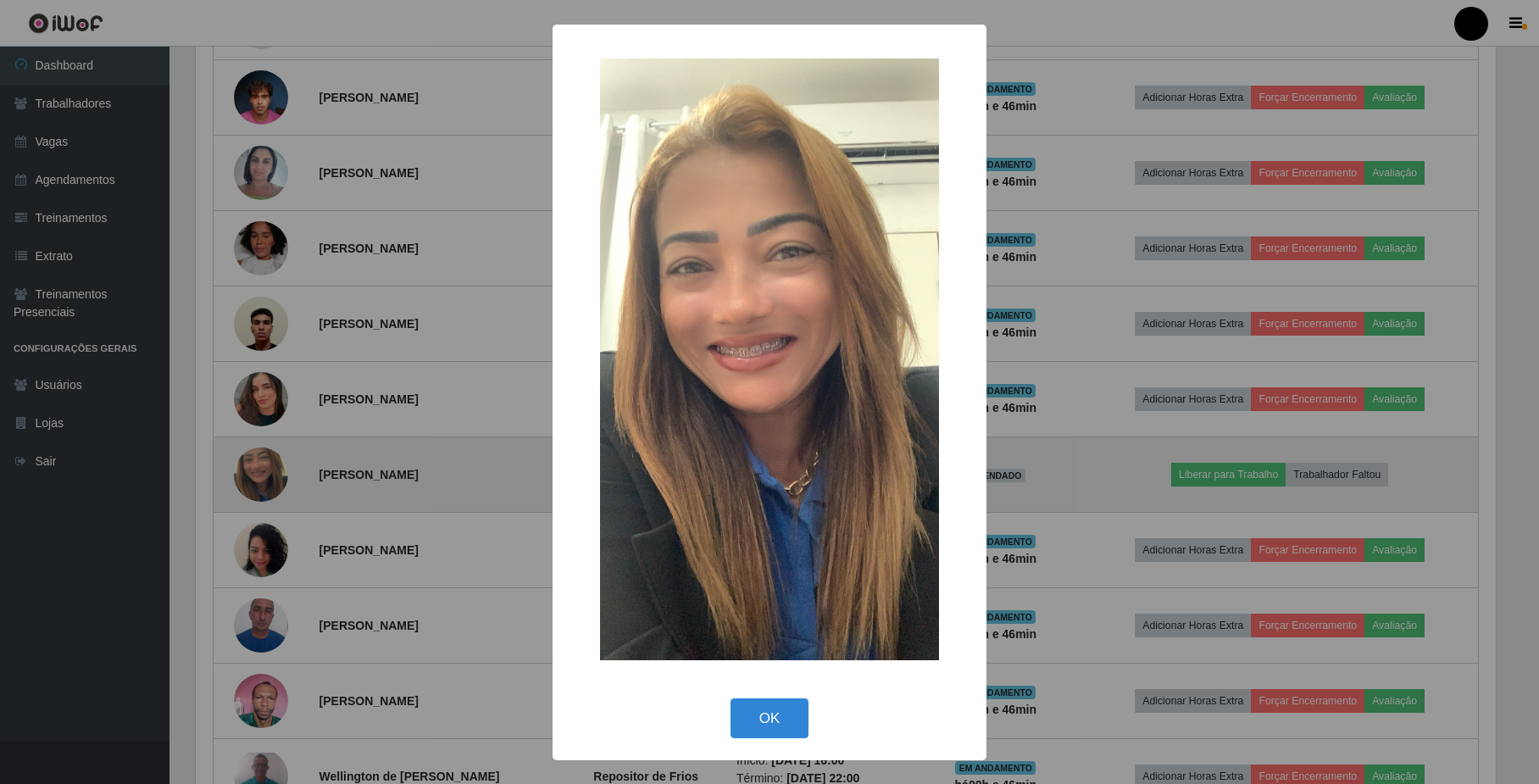
scroll to position [352, 1304]
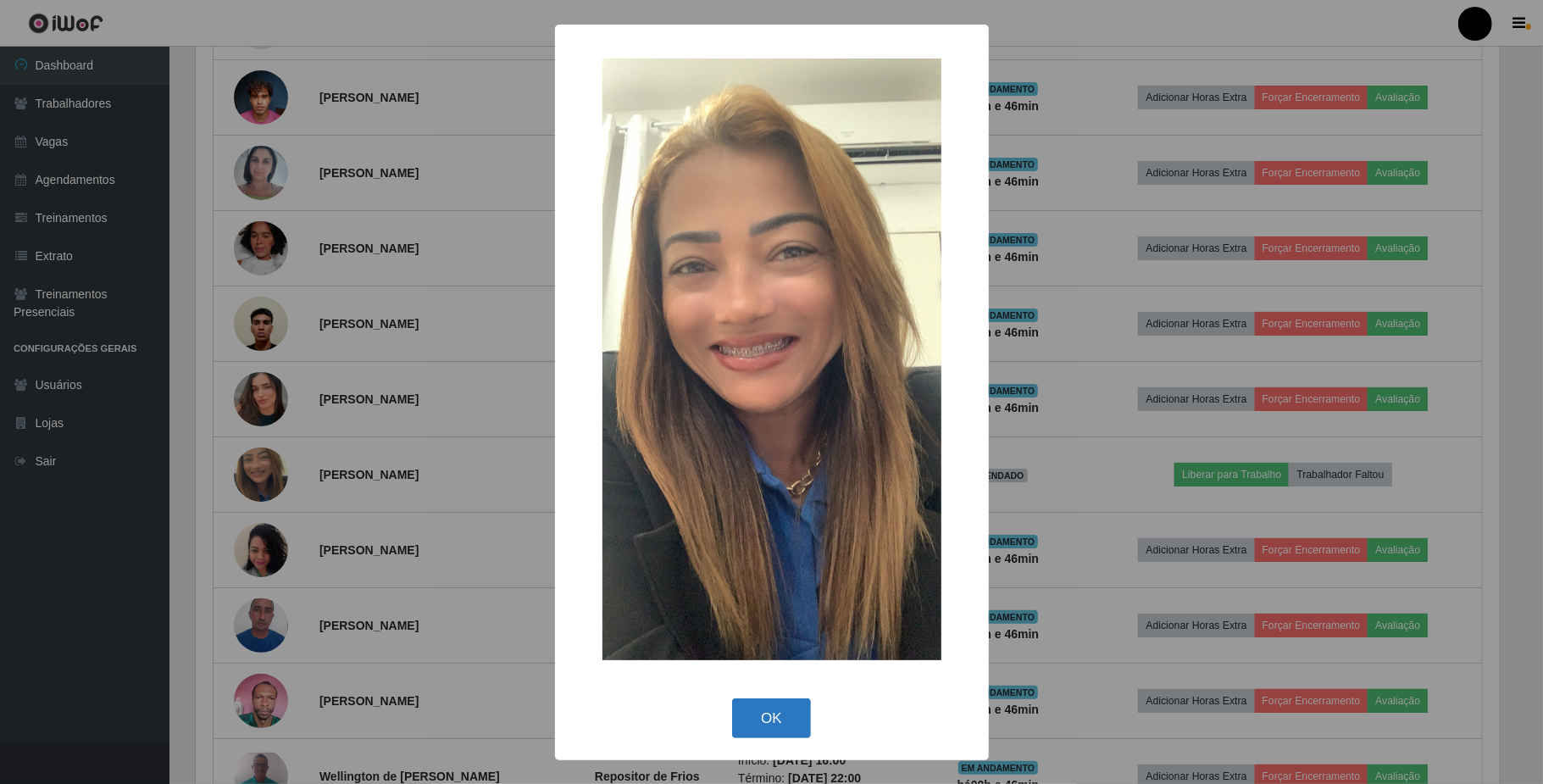
click at [791, 730] on button "OK" at bounding box center [772, 717] width 79 height 40
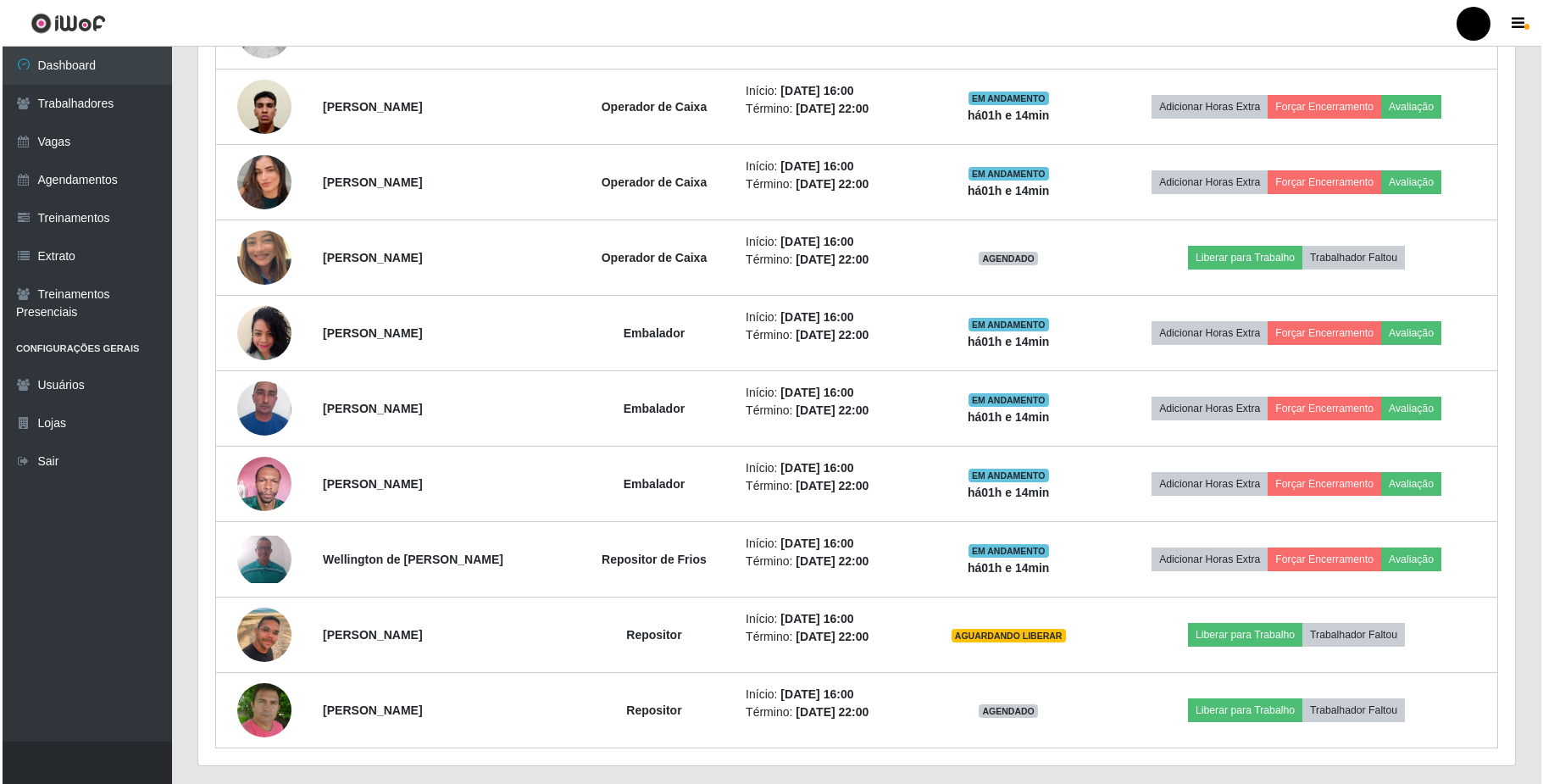
scroll to position [1102, 0]
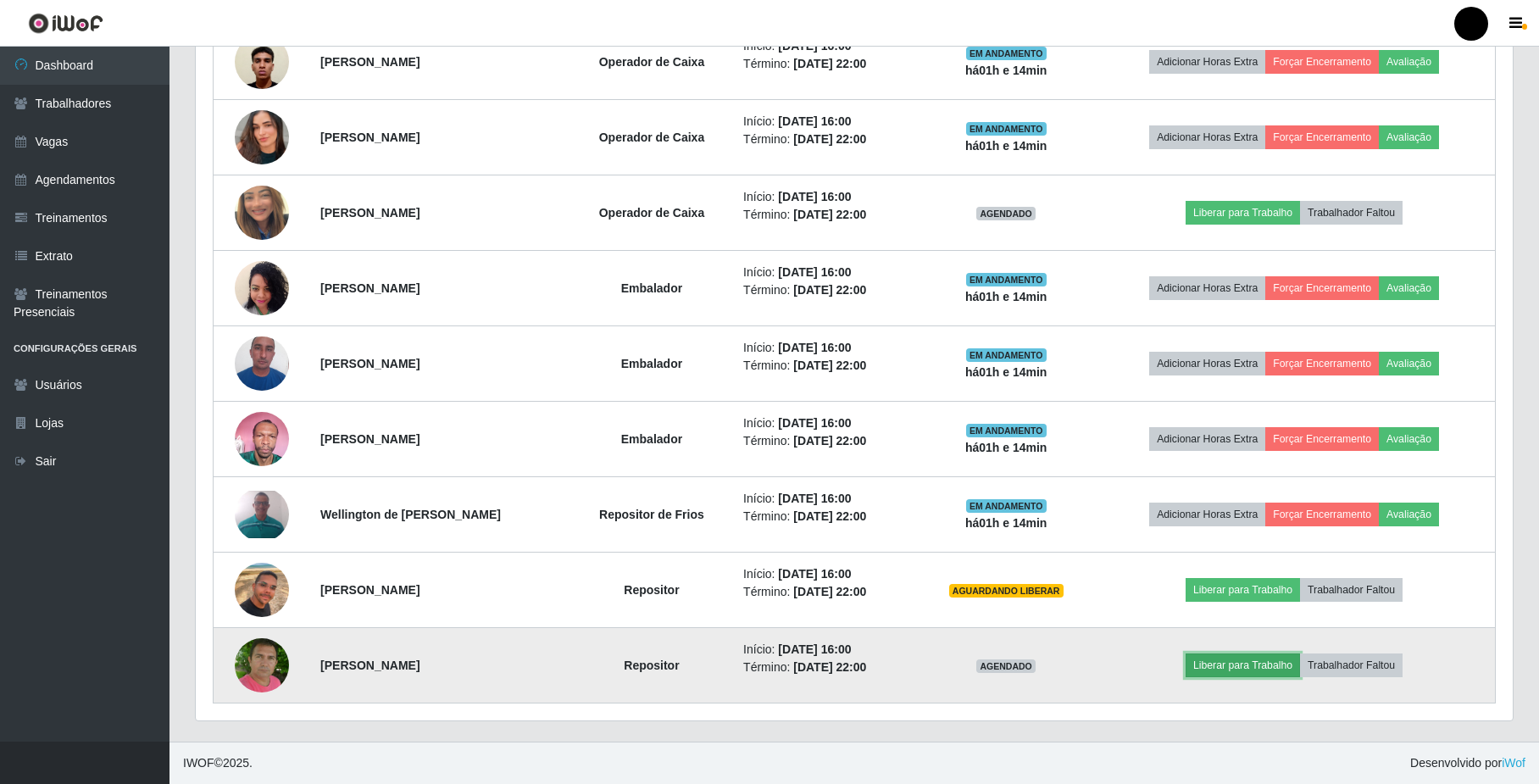
click at [1207, 671] on button "Liberar para Trabalho" at bounding box center [1244, 664] width 114 height 24
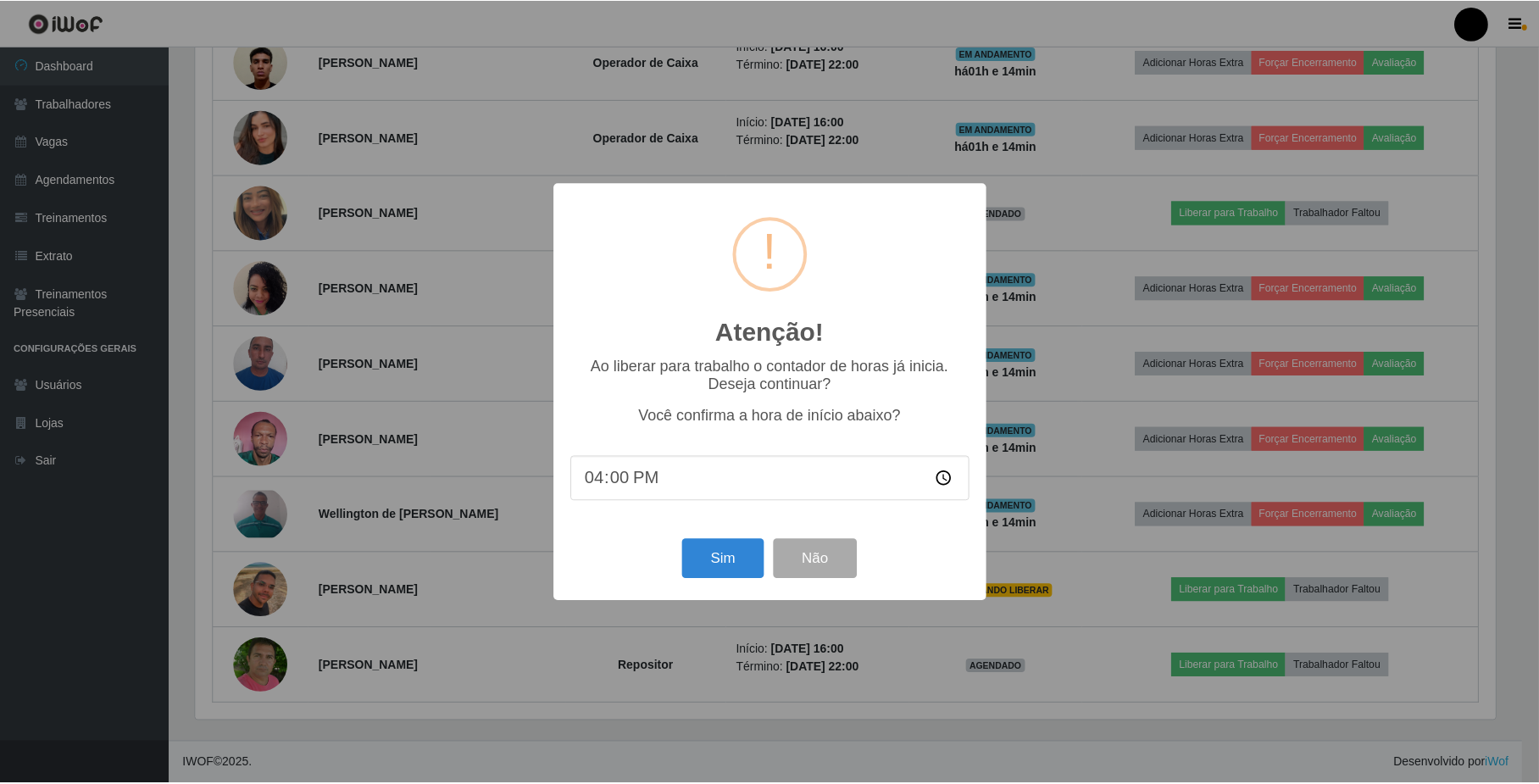
scroll to position [352, 1304]
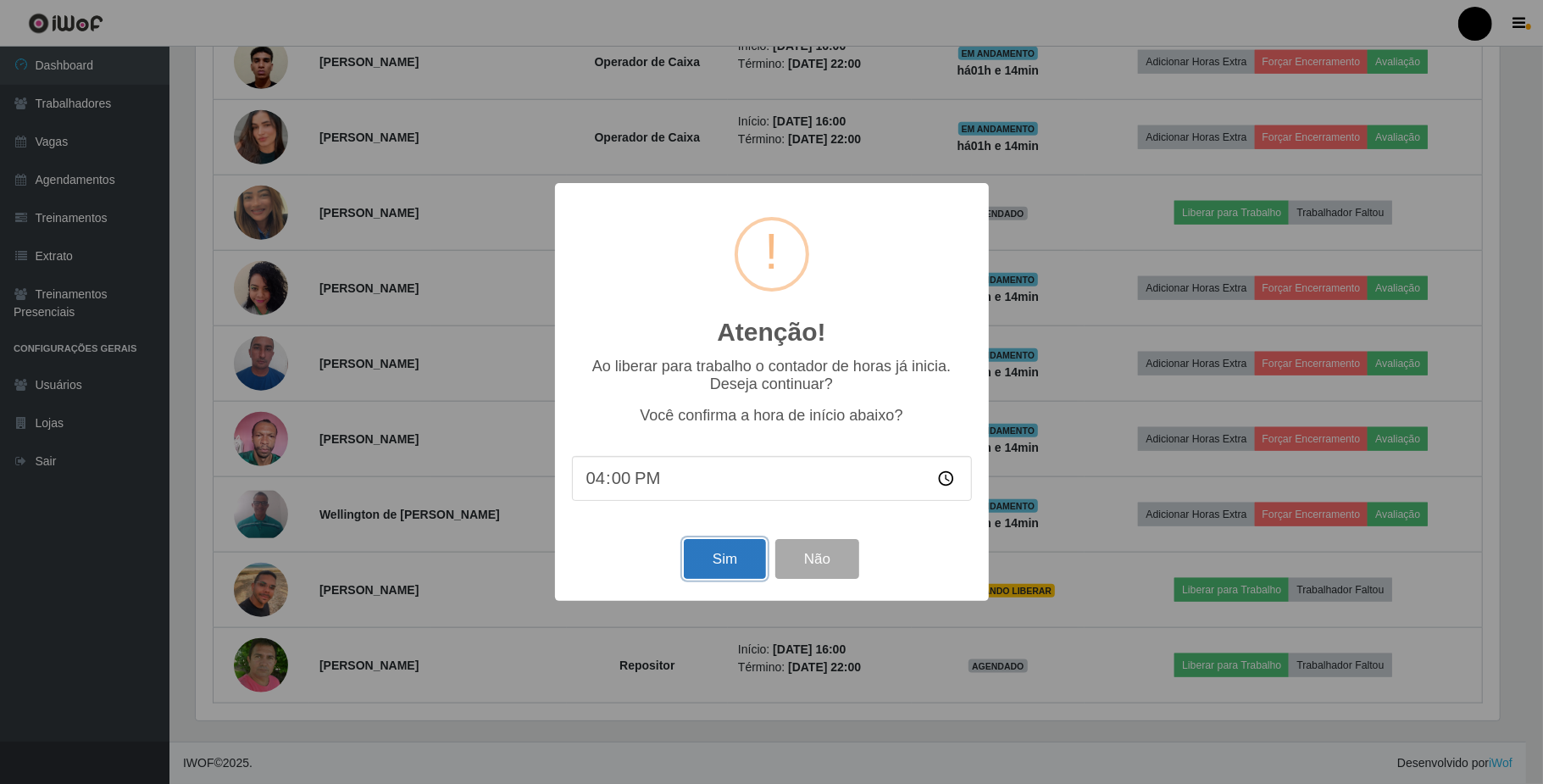
click at [733, 552] on button "Sim" at bounding box center [725, 558] width 83 height 40
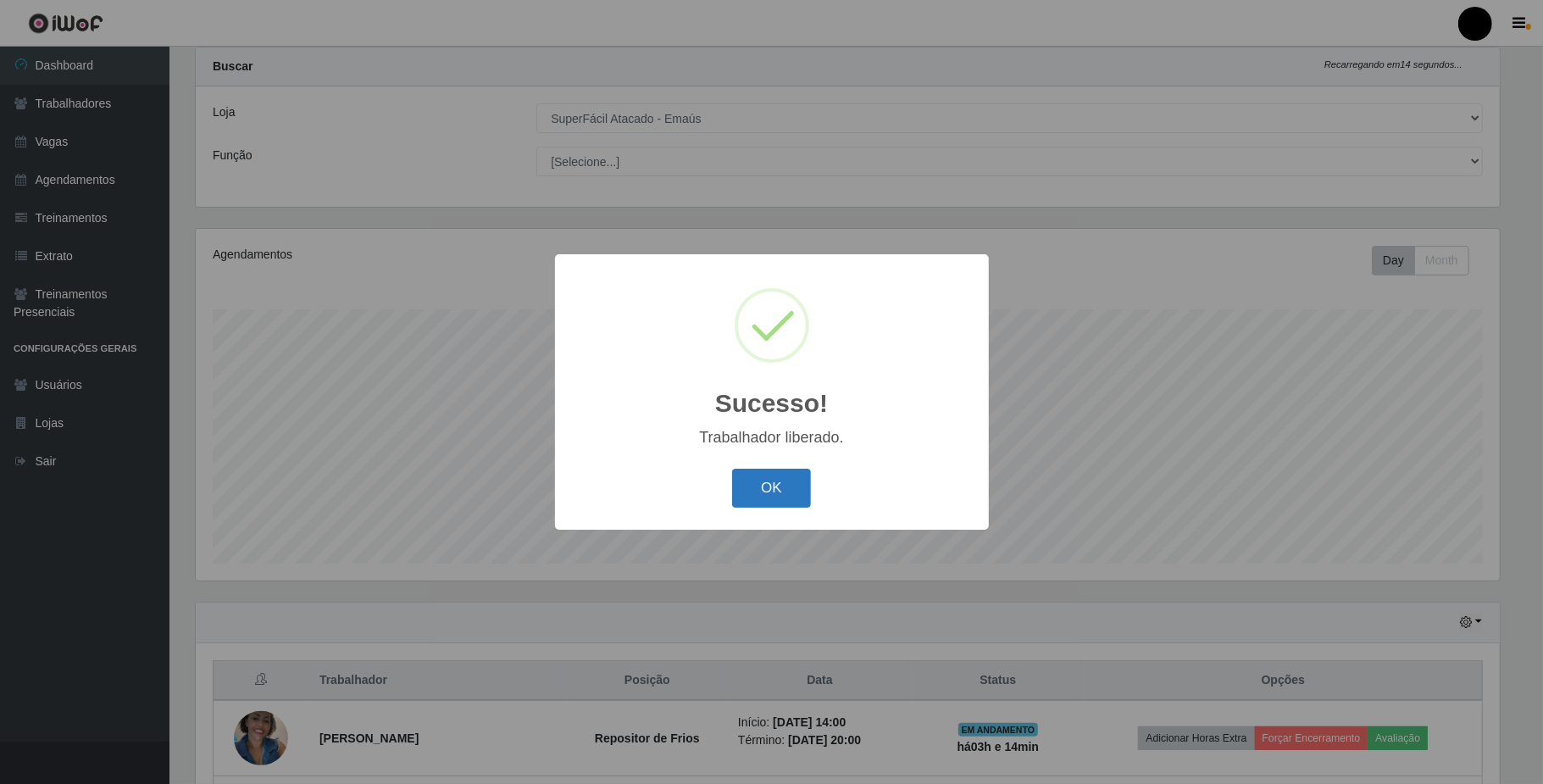
click at [764, 483] on button "OK" at bounding box center [772, 488] width 79 height 40
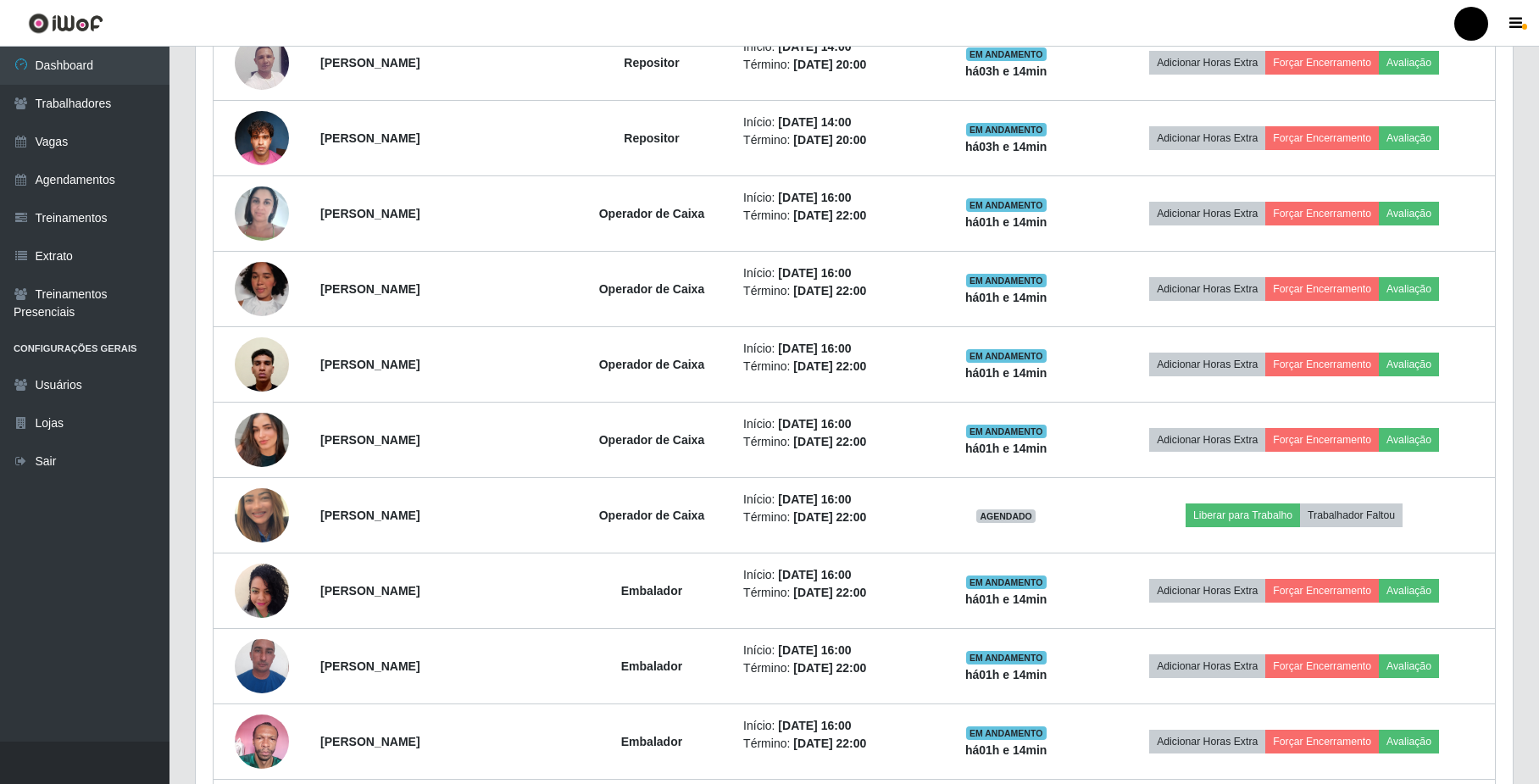
scroll to position [834, 0]
